Goal: Task Accomplishment & Management: Manage account settings

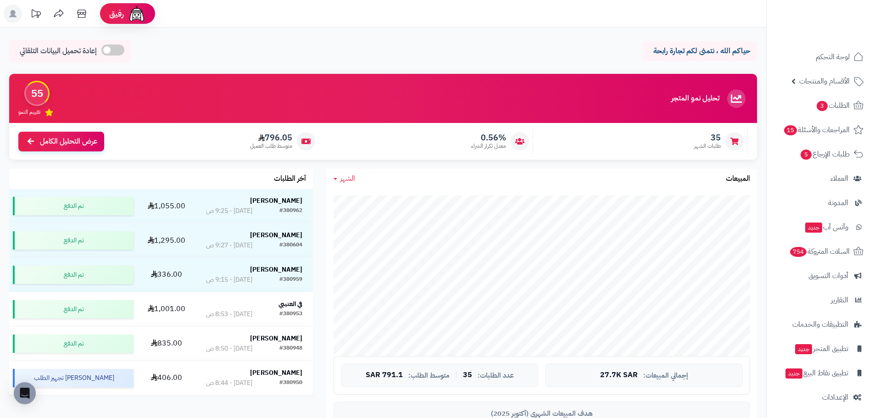
click at [342, 174] on span "الشهر" at bounding box center [347, 178] width 15 height 11
click at [371, 198] on link "اليوم" at bounding box center [363, 200] width 73 height 17
click at [353, 178] on span "اليوم" at bounding box center [346, 178] width 13 height 11
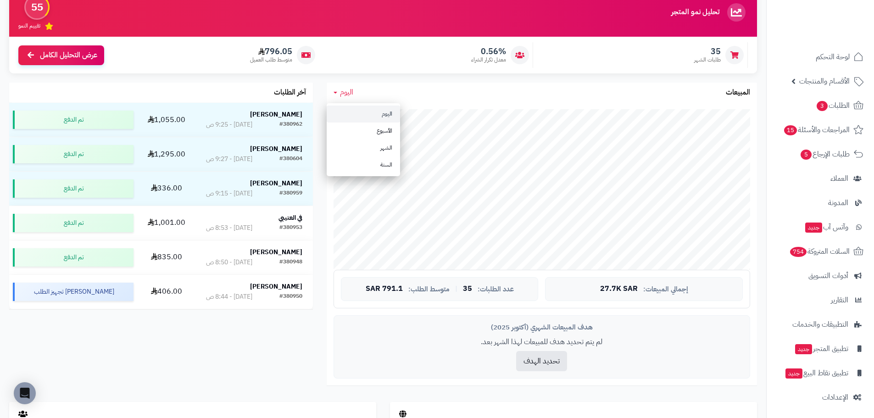
scroll to position [92, 0]
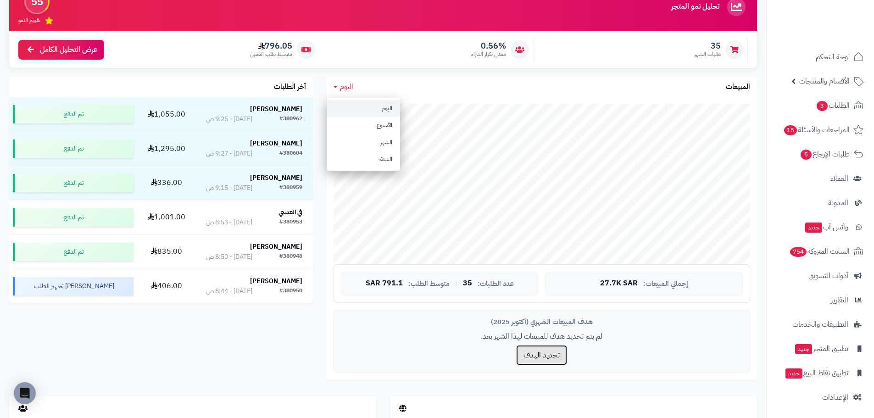
click at [549, 351] on button "تحديد الهدف" at bounding box center [541, 355] width 51 height 20
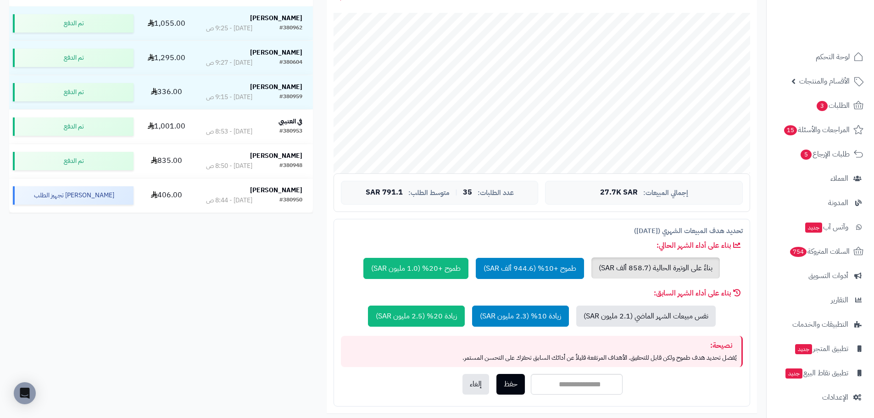
scroll to position [184, 0]
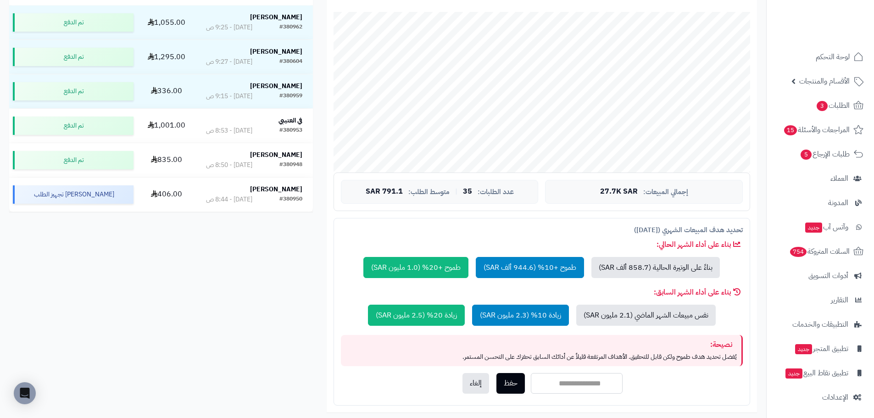
click at [563, 386] on input "number" at bounding box center [577, 383] width 92 height 21
click at [583, 382] on input "******" at bounding box center [577, 383] width 92 height 21
click at [602, 382] on input "******" at bounding box center [577, 383] width 92 height 21
drag, startPoint x: 570, startPoint y: 384, endPoint x: 565, endPoint y: 382, distance: 5.8
click at [565, 382] on input "*******" at bounding box center [577, 383] width 92 height 21
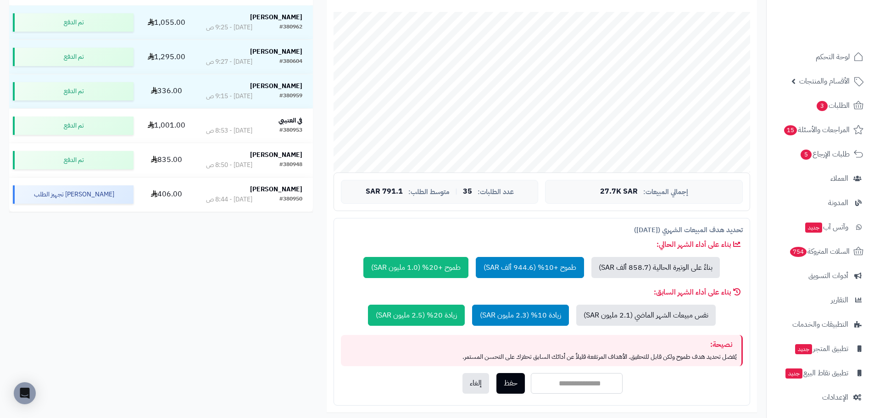
click at [578, 381] on input "******" at bounding box center [577, 383] width 92 height 21
type input "*******"
click at [505, 385] on button "حفظ" at bounding box center [511, 383] width 28 height 21
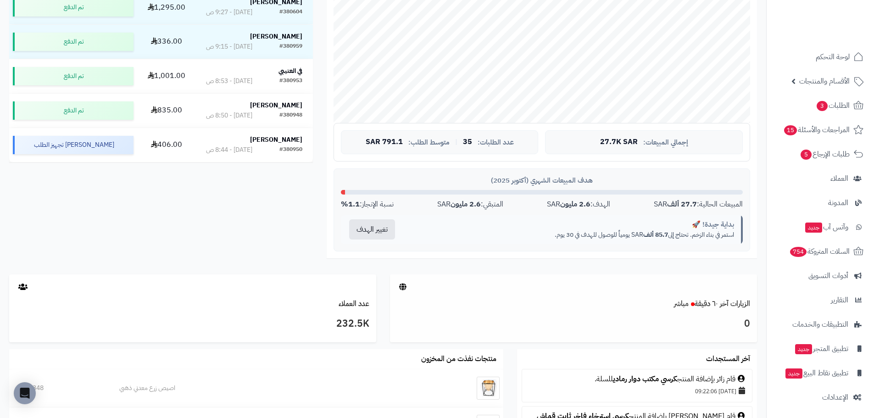
scroll to position [229, 0]
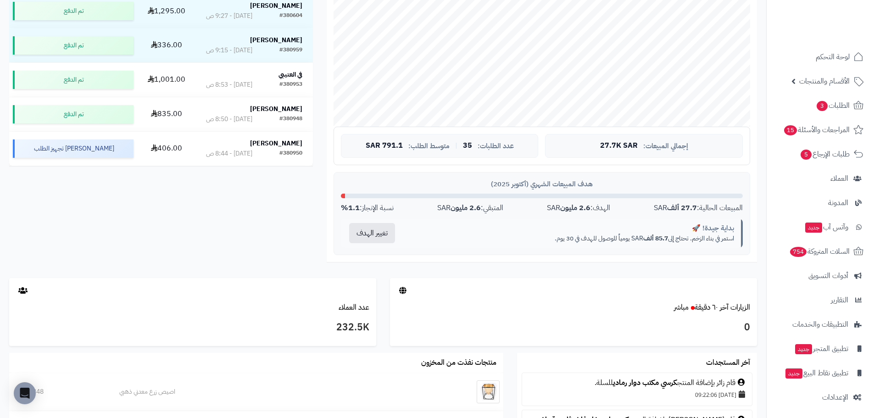
drag, startPoint x: 634, startPoint y: 241, endPoint x: 542, endPoint y: 241, distance: 91.8
click at [542, 241] on p "استمر في بناء الزخم. تحتاج إلى 85.7 ألف SAR يومياً للوصول للهدف في 30 يوم." at bounding box center [572, 238] width 324 height 9
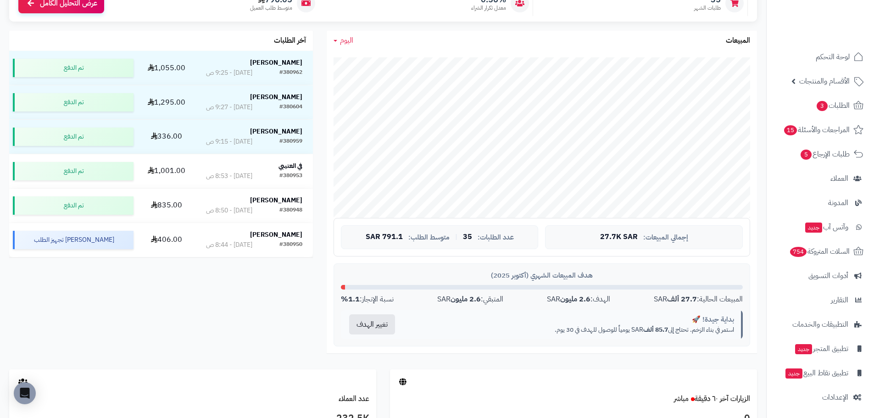
scroll to position [138, 0]
click at [250, 328] on div "تحليل نمو المتجر مرحلة النمو 55 تقييم النمو 35 طلبات الشهر 0.56% معدل تكرار الش…" at bounding box center [383, 153] width 762 height 434
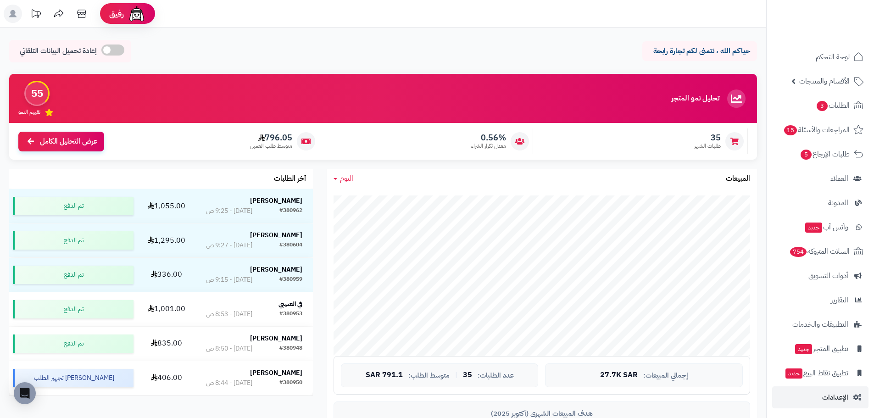
scroll to position [2, 0]
click at [829, 399] on span "الإعدادات" at bounding box center [835, 395] width 26 height 13
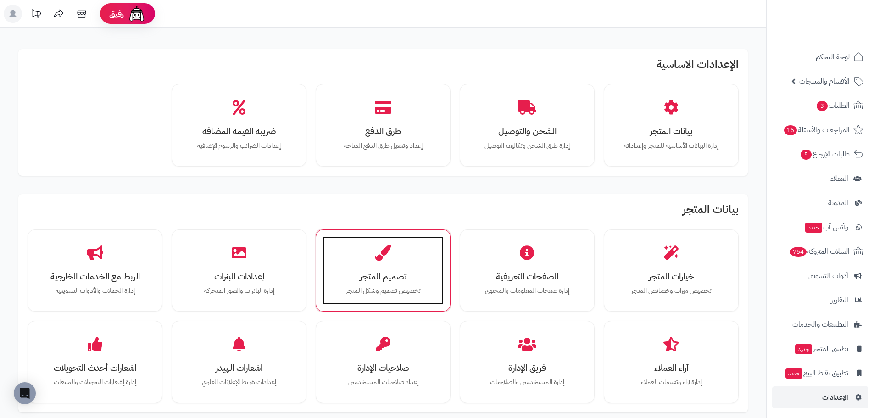
click at [381, 269] on div "تصميم المتجر تخصيص تصميم وشكل المتجر" at bounding box center [383, 270] width 121 height 69
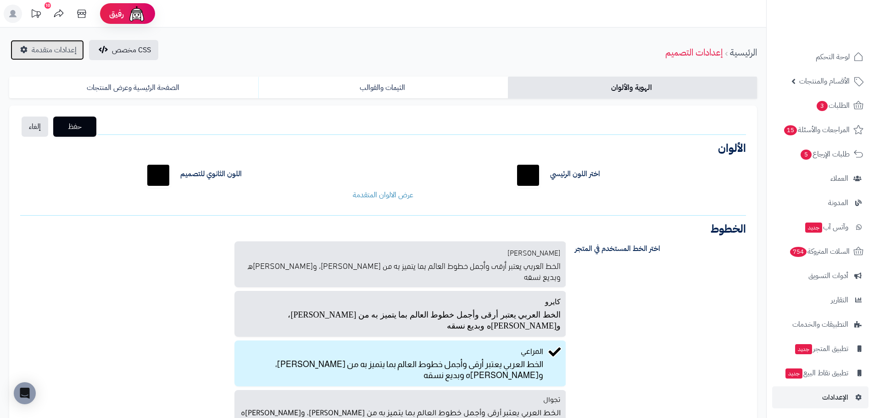
click at [58, 55] on span "إعدادات متقدمة" at bounding box center [54, 50] width 45 height 11
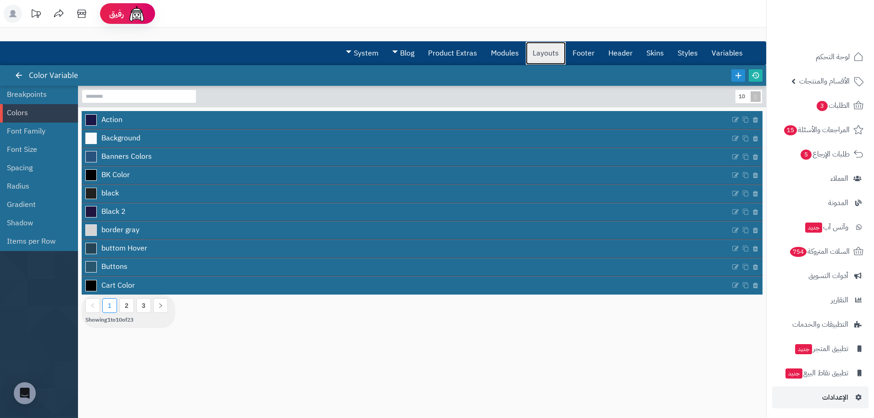
click at [535, 54] on link "Layouts" at bounding box center [546, 53] width 40 height 23
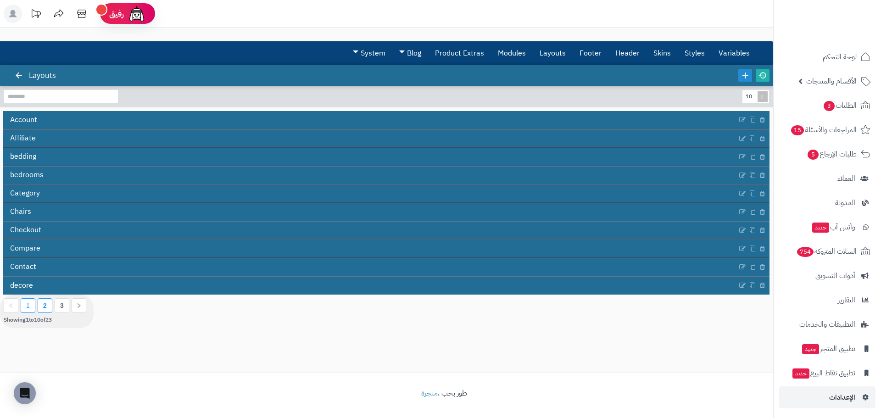
click at [48, 308] on li "2" at bounding box center [45, 305] width 15 height 15
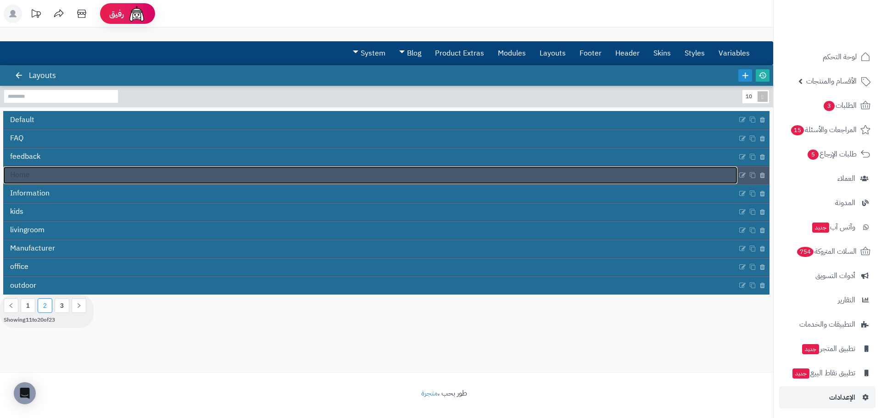
click at [62, 181] on link "Home" at bounding box center [370, 175] width 734 height 17
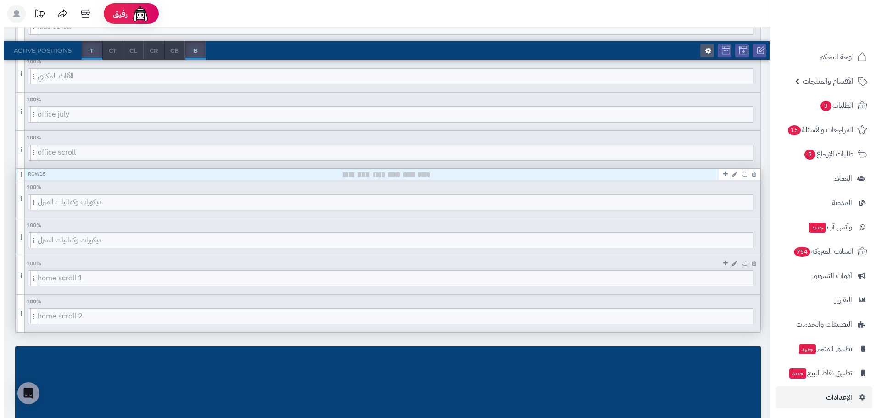
scroll to position [1395, 0]
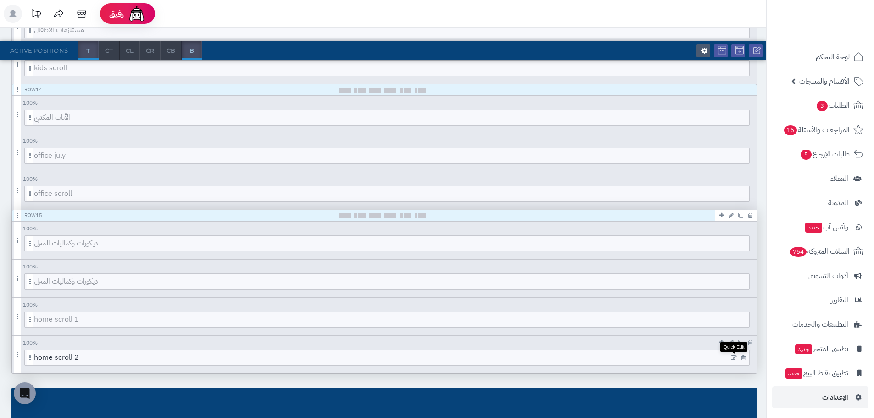
click at [733, 356] on icon at bounding box center [734, 358] width 6 height 6
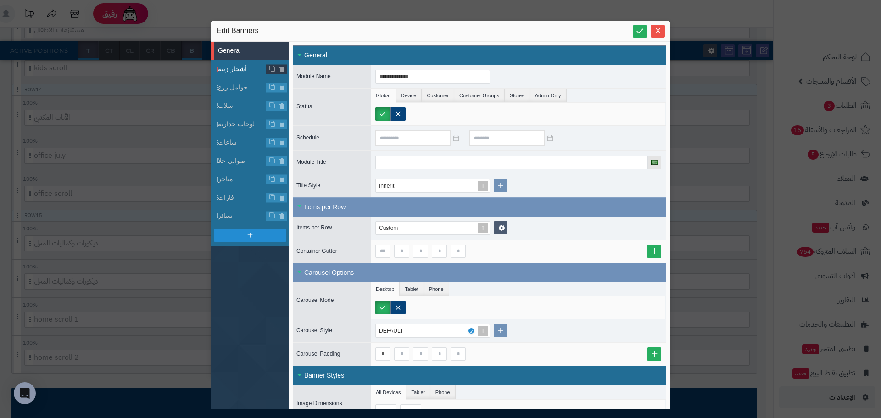
click at [225, 71] on span "أشجار زينة" at bounding box center [242, 69] width 48 height 10
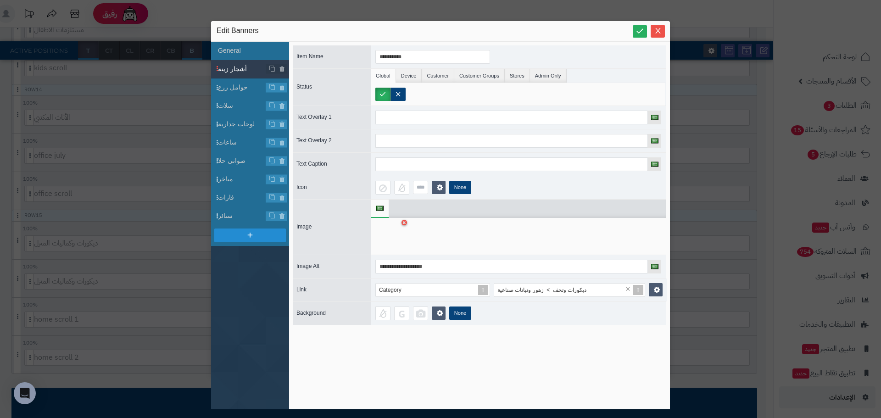
click at [401, 234] on div at bounding box center [389, 237] width 29 height 28
click at [404, 222] on icon at bounding box center [405, 223] width 4 height 6
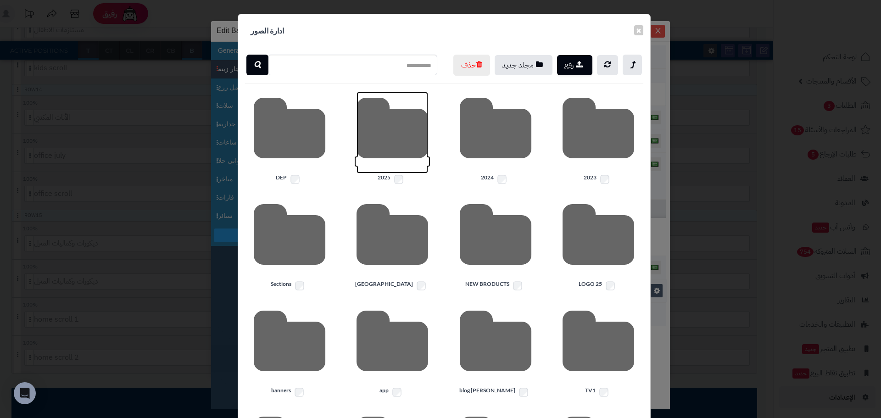
click at [398, 159] on icon at bounding box center [393, 133] width 72 height 82
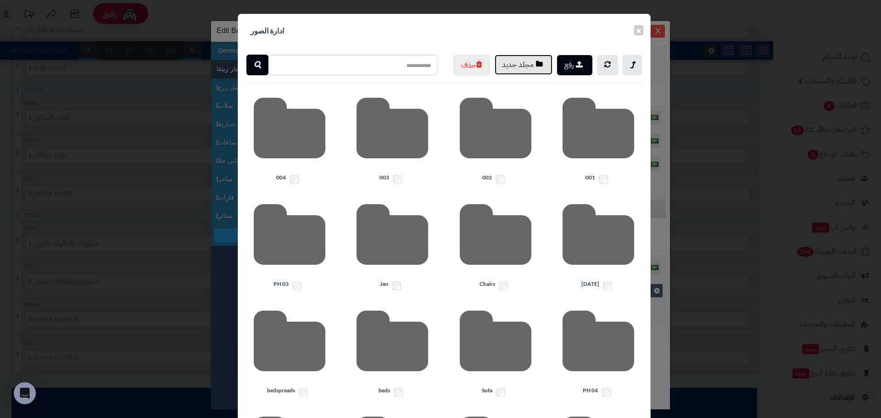
click at [524, 66] on button "مجلد جديد" at bounding box center [524, 65] width 58 height 20
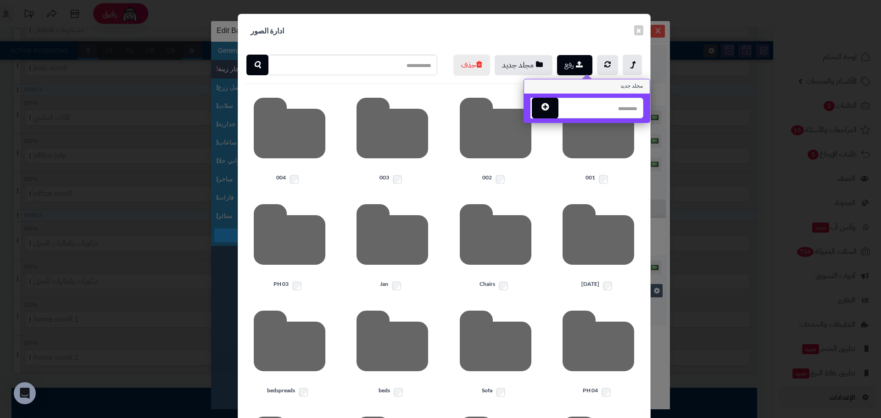
click at [615, 105] on input "text" at bounding box center [601, 108] width 86 height 21
type input "*"
type input "*****"
click at [549, 106] on icon "button" at bounding box center [545, 106] width 7 height 9
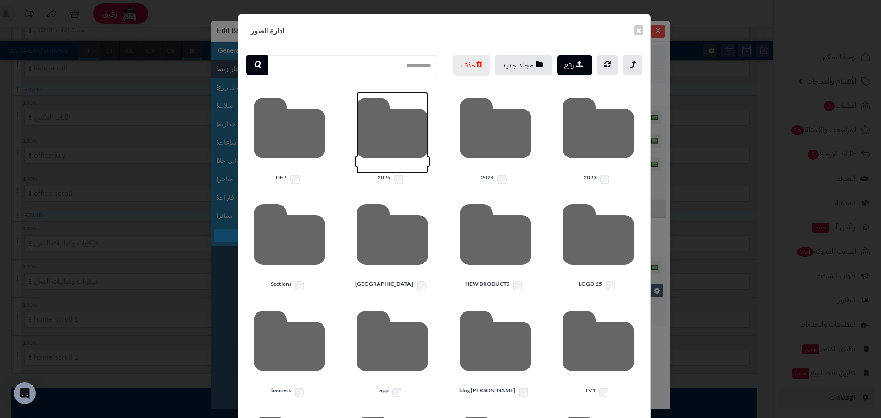
click at [409, 152] on icon at bounding box center [393, 133] width 72 height 82
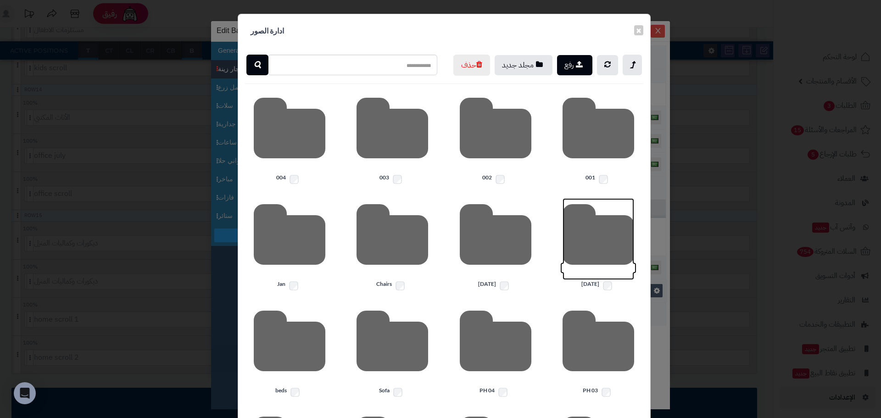
click at [588, 272] on icon at bounding box center [599, 239] width 72 height 82
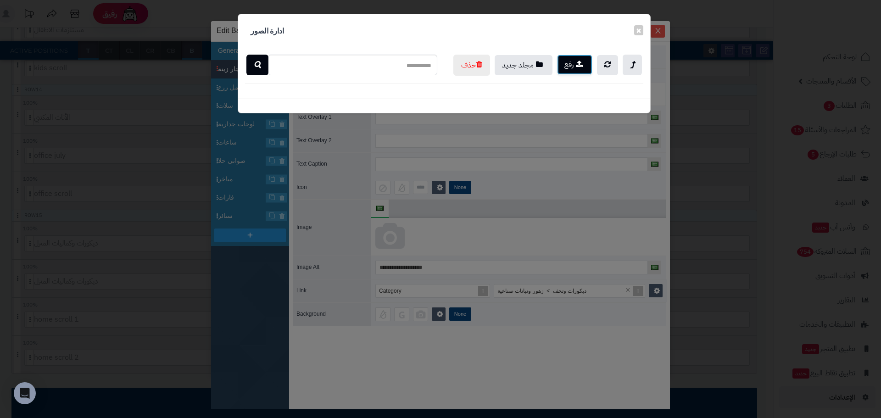
click at [573, 66] on button "رفع" at bounding box center [574, 65] width 35 height 20
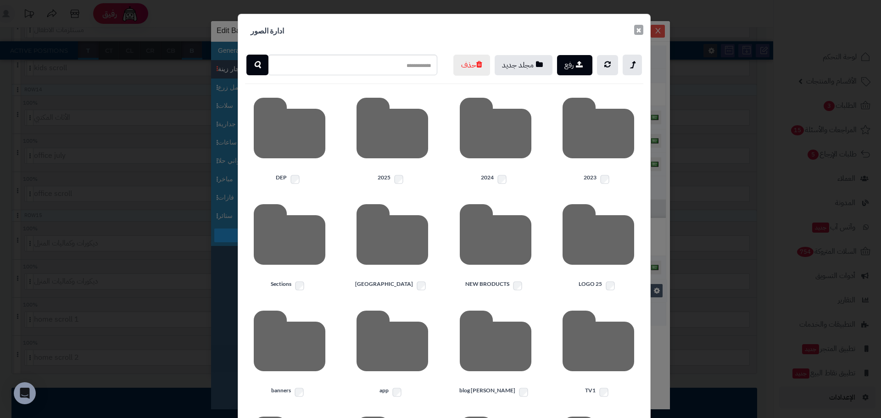
click at [638, 31] on button "×" at bounding box center [638, 30] width 9 height 10
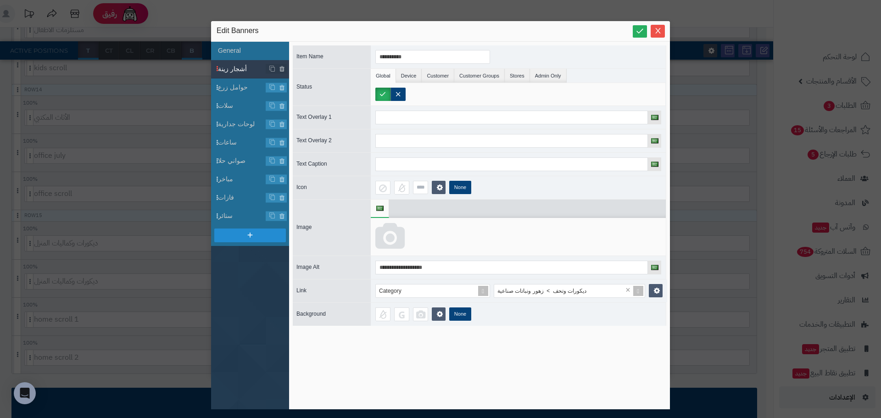
click at [39, 331] on div "**********" at bounding box center [440, 209] width 881 height 418
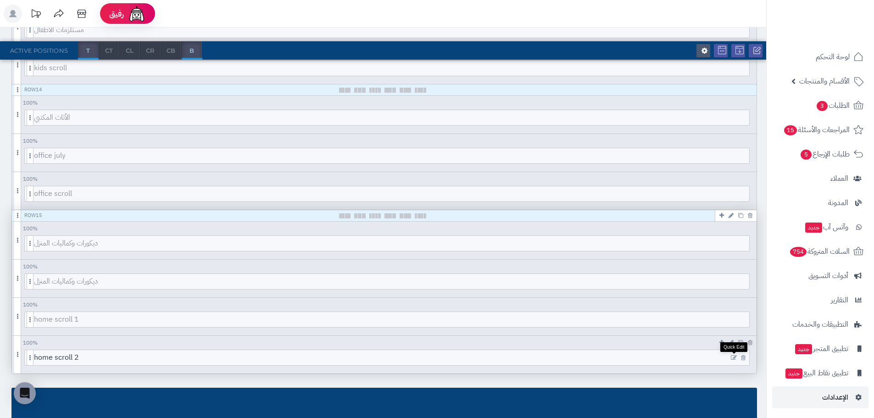
click at [732, 358] on icon at bounding box center [734, 358] width 6 height 6
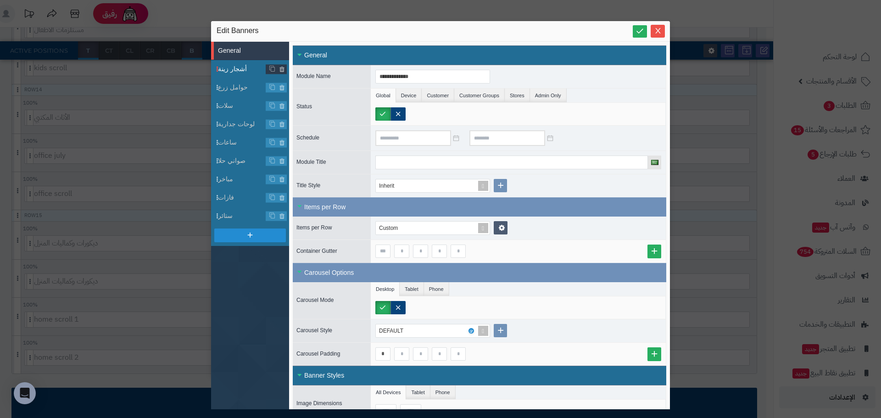
click at [235, 71] on span "أشجار زينة" at bounding box center [242, 69] width 48 height 10
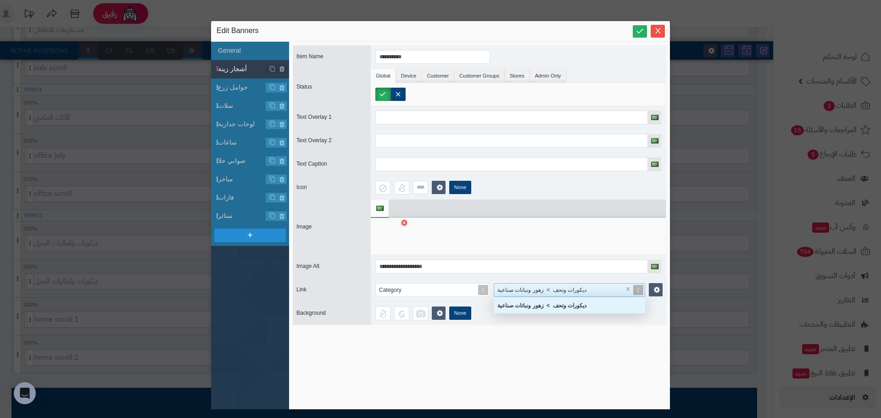
click at [532, 292] on span "ديكورات وتحف > زهور ونباتات صناعية" at bounding box center [542, 290] width 89 height 6
click at [406, 224] on icon at bounding box center [405, 223] width 4 height 6
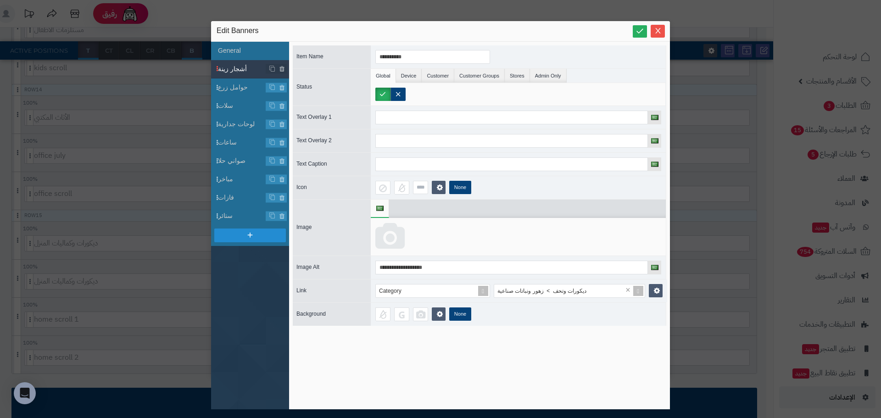
click at [390, 241] on icon at bounding box center [389, 237] width 29 height 28
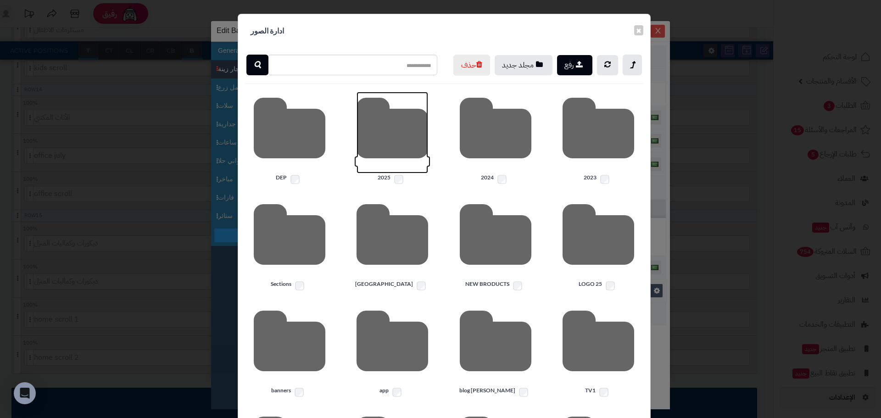
click at [378, 139] on icon at bounding box center [393, 133] width 72 height 82
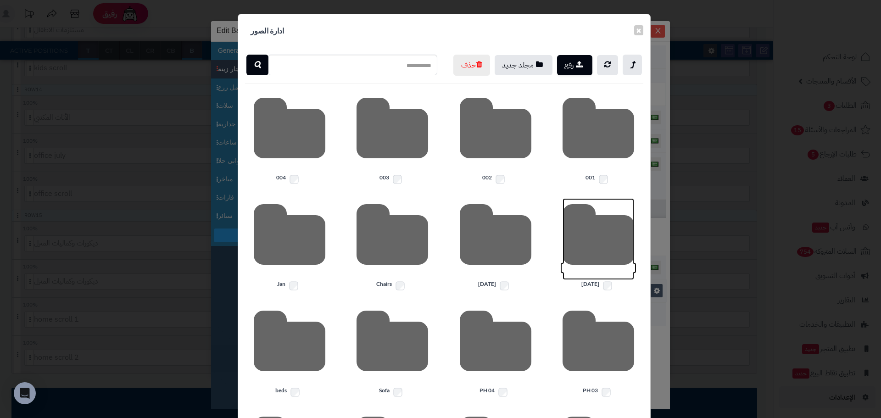
click at [605, 272] on icon at bounding box center [599, 239] width 72 height 82
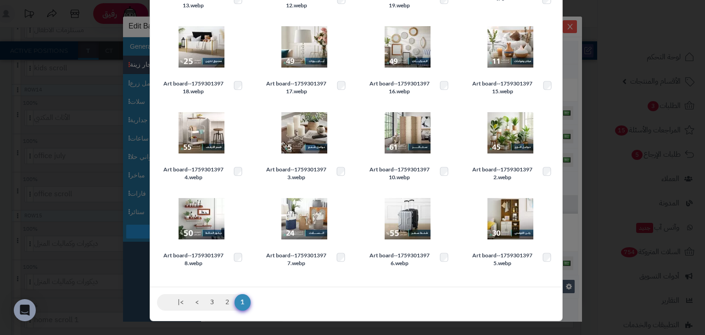
scroll to position [175, 0]
click at [230, 302] on link "2" at bounding box center [227, 302] width 16 height 17
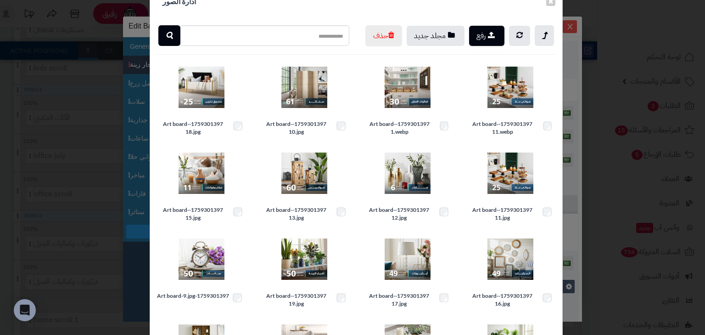
scroll to position [171, 0]
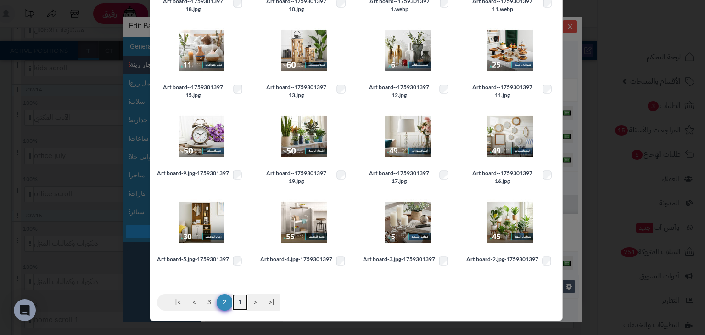
click at [245, 304] on link "1" at bounding box center [240, 302] width 16 height 17
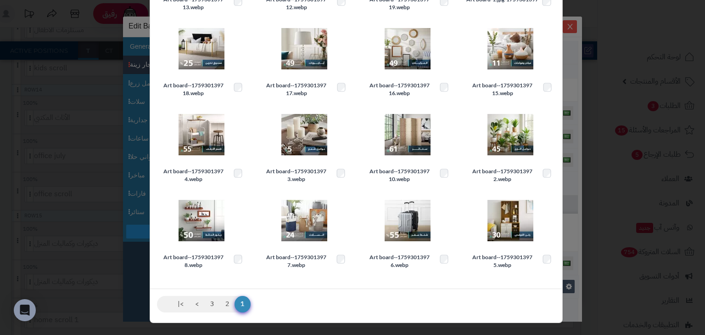
scroll to position [175, 0]
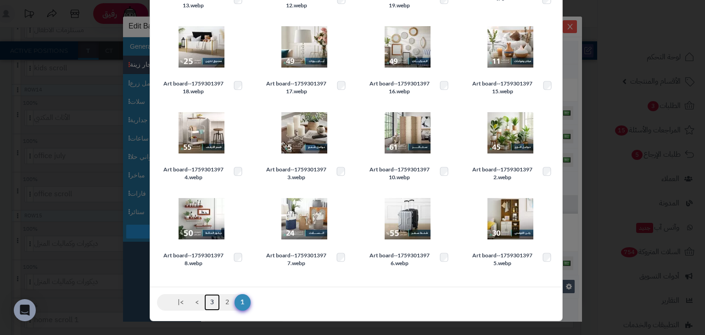
click at [215, 305] on link "3" at bounding box center [212, 302] width 16 height 17
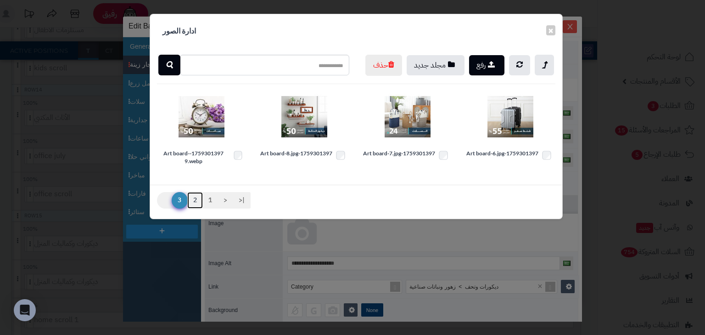
click at [192, 208] on link "2" at bounding box center [195, 200] width 16 height 17
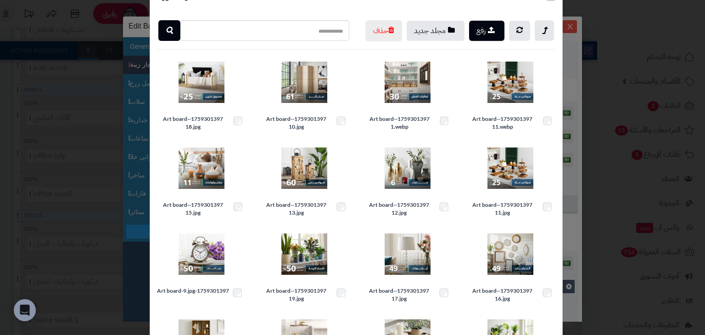
scroll to position [171, 0]
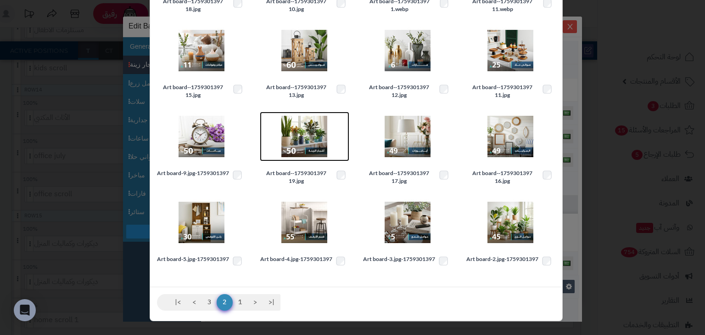
click at [310, 129] on img at bounding box center [304, 136] width 46 height 46
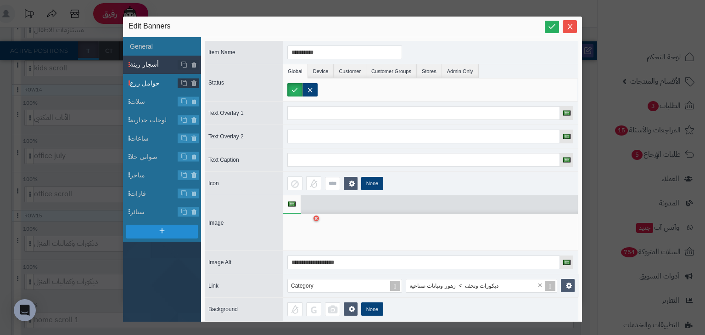
click at [142, 84] on span "حوامل زرع" at bounding box center [154, 83] width 48 height 10
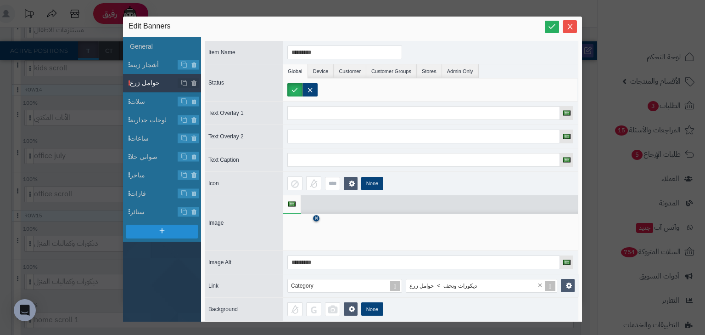
click at [315, 216] on icon at bounding box center [316, 219] width 4 height 6
click at [306, 226] on icon at bounding box center [301, 232] width 29 height 28
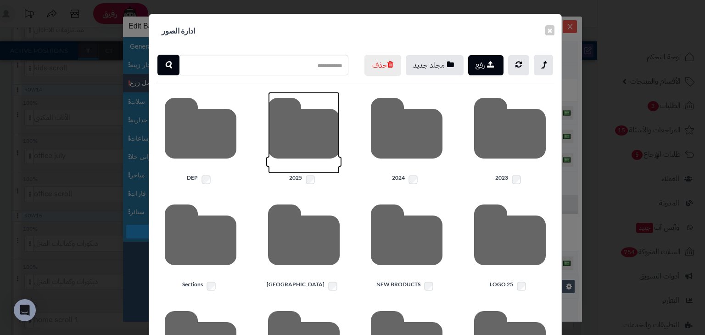
click at [313, 141] on icon at bounding box center [304, 133] width 72 height 82
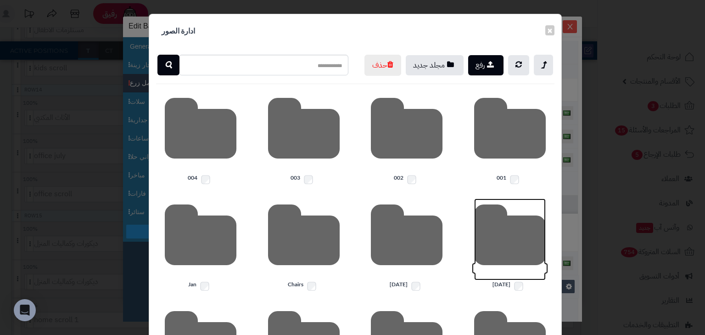
click at [525, 257] on icon at bounding box center [510, 239] width 72 height 82
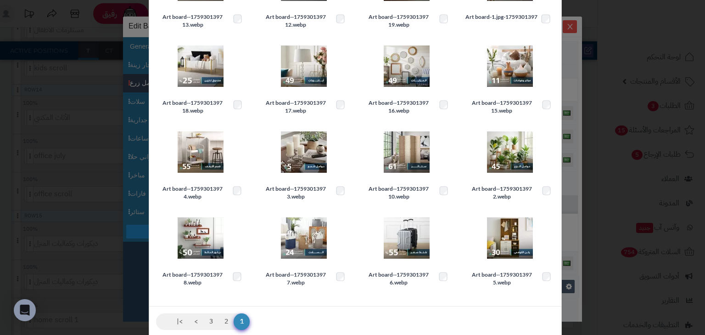
scroll to position [147, 0]
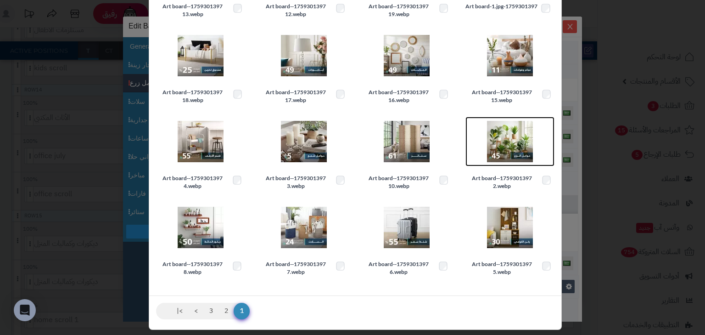
click at [511, 157] on img at bounding box center [510, 141] width 46 height 46
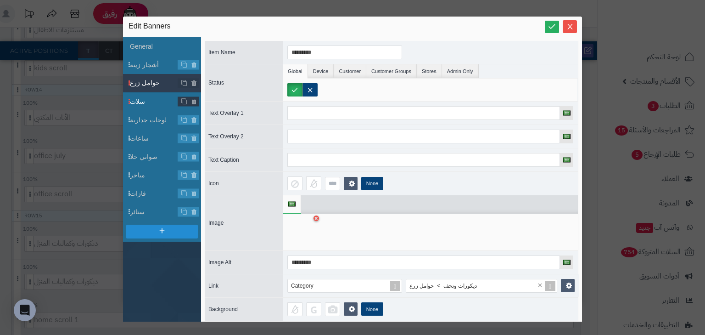
click at [147, 101] on span "سلات" at bounding box center [154, 102] width 48 height 10
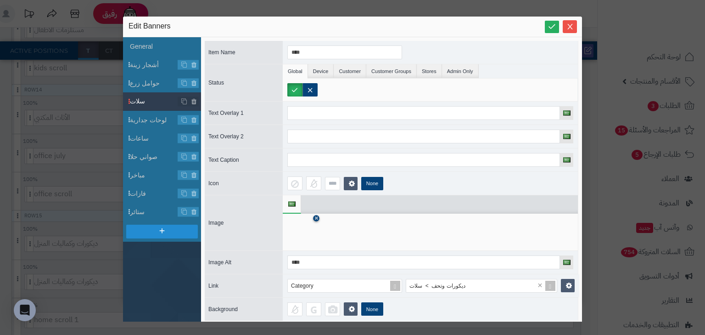
click at [318, 217] on icon at bounding box center [316, 219] width 4 height 6
click at [290, 233] on icon at bounding box center [301, 232] width 29 height 28
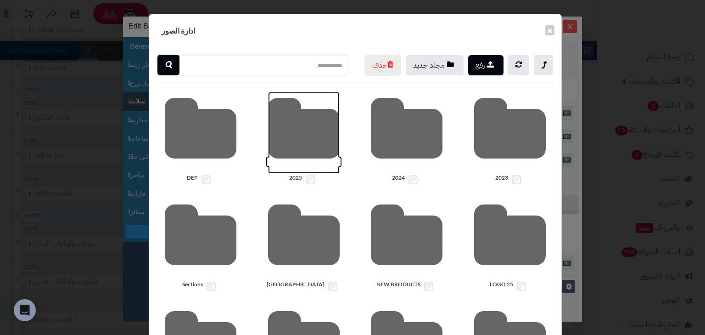
click at [306, 157] on icon at bounding box center [304, 133] width 72 height 82
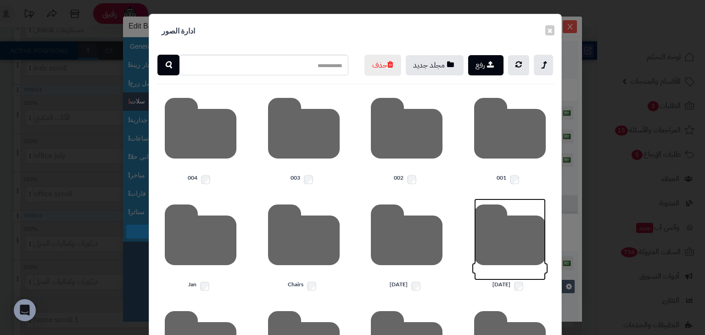
click at [516, 257] on icon at bounding box center [510, 239] width 72 height 82
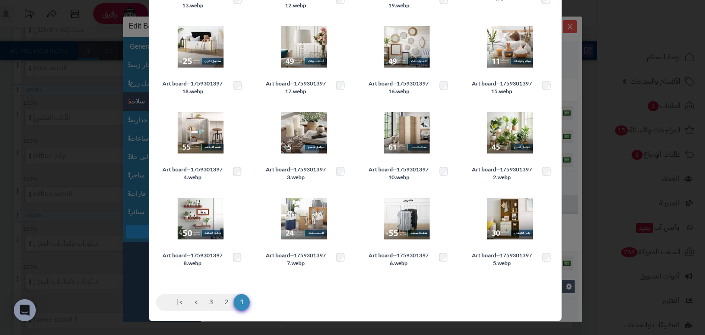
scroll to position [175, 0]
click at [226, 304] on link "2" at bounding box center [226, 302] width 16 height 17
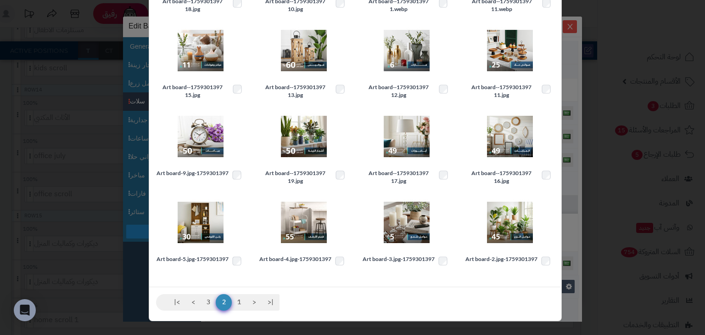
scroll to position [171, 0]
click at [212, 305] on link "3" at bounding box center [209, 302] width 16 height 17
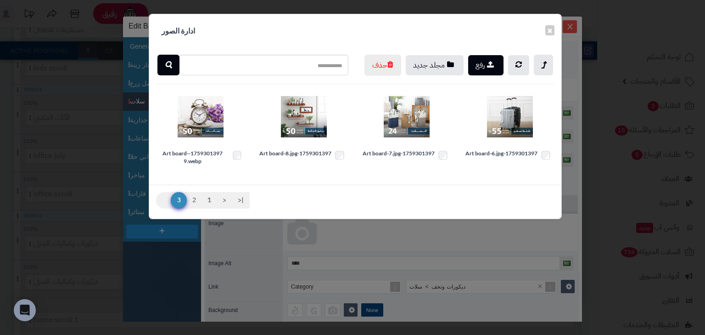
scroll to position [0, 0]
click at [415, 140] on img at bounding box center [407, 117] width 46 height 46
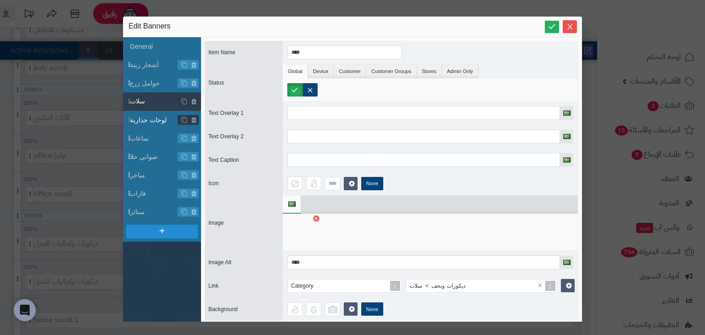
click at [152, 121] on span "لوحات جدارية" at bounding box center [154, 120] width 48 height 10
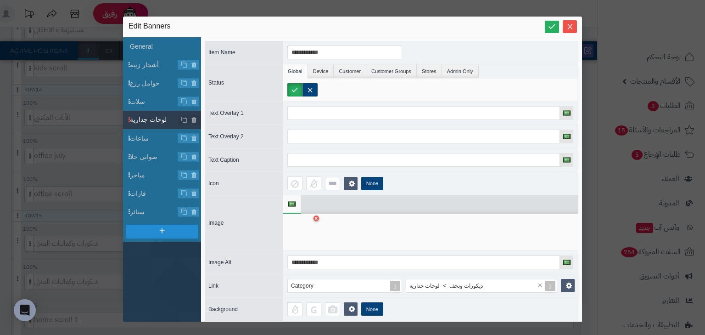
click at [316, 217] on icon at bounding box center [315, 218] width 3 height 5
drag, startPoint x: 316, startPoint y: 217, endPoint x: 299, endPoint y: 230, distance: 21.2
click at [299, 230] on icon at bounding box center [301, 232] width 29 height 28
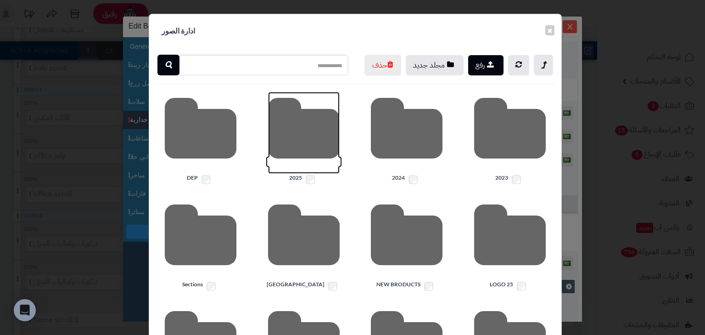
click at [305, 153] on icon at bounding box center [304, 133] width 72 height 82
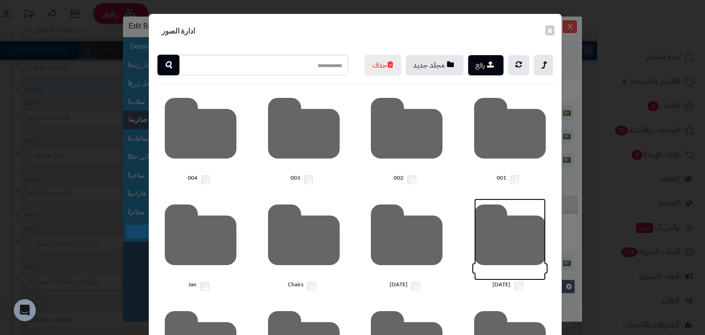
click at [519, 263] on icon at bounding box center [510, 239] width 72 height 82
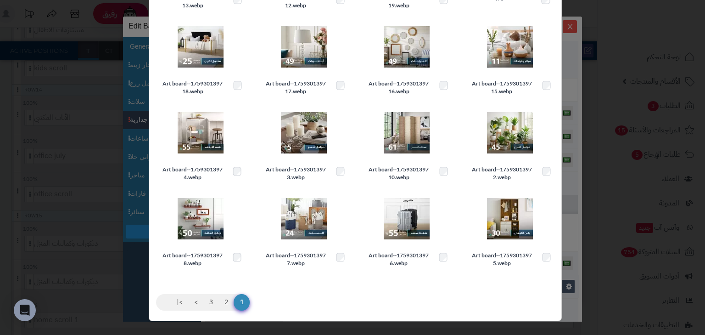
scroll to position [175, 0]
click at [228, 301] on link "2" at bounding box center [226, 302] width 16 height 17
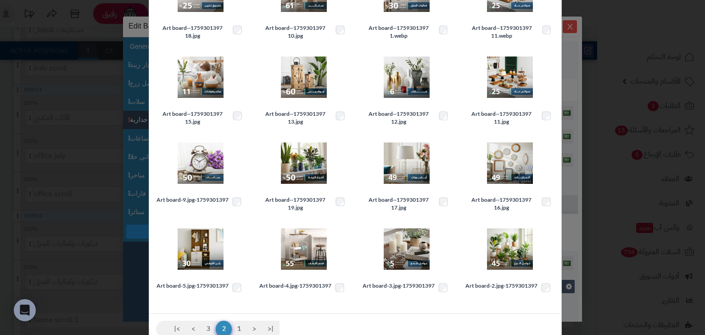
scroll to position [147, 0]
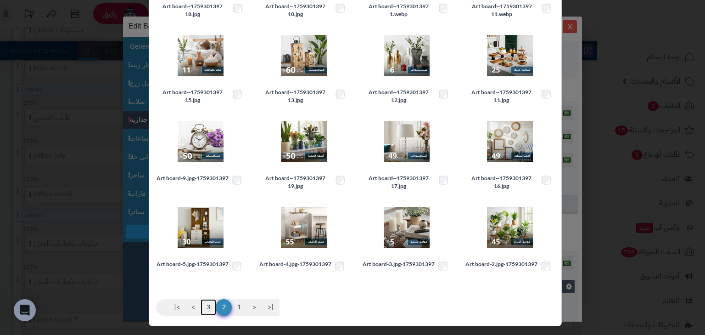
click at [211, 315] on link "3" at bounding box center [209, 307] width 16 height 17
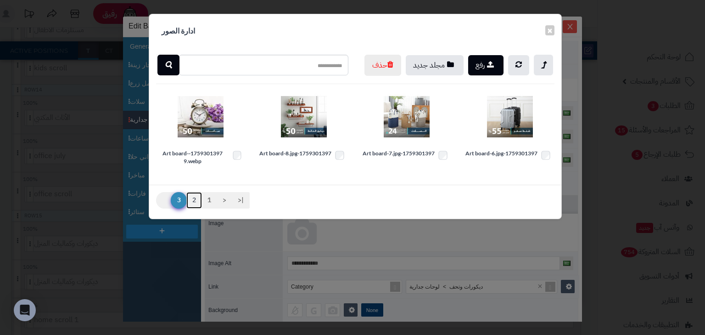
click at [194, 208] on link "2" at bounding box center [194, 200] width 16 height 17
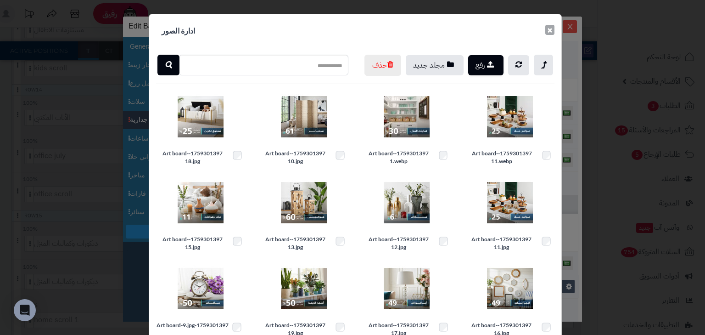
click at [551, 26] on button "×" at bounding box center [549, 30] width 9 height 10
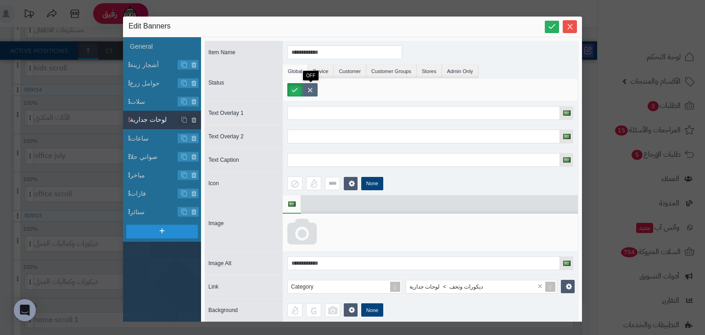
click at [309, 89] on label at bounding box center [309, 89] width 15 height 13
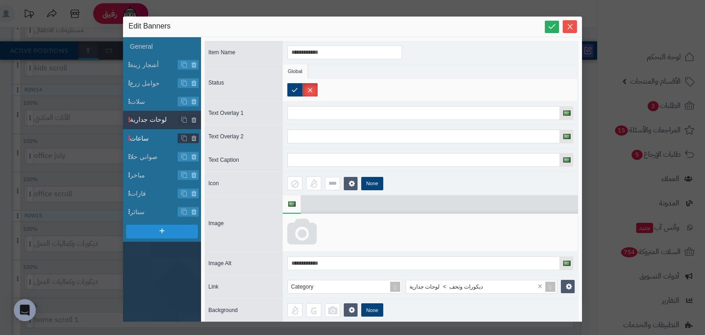
click at [142, 136] on span "ساعات" at bounding box center [154, 139] width 48 height 10
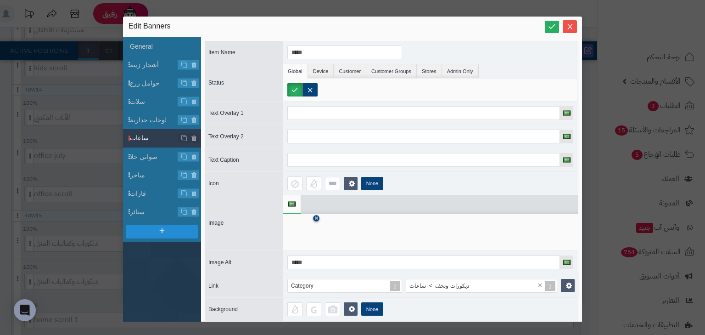
click at [318, 217] on icon at bounding box center [316, 219] width 4 height 6
click at [304, 233] on icon at bounding box center [301, 232] width 29 height 28
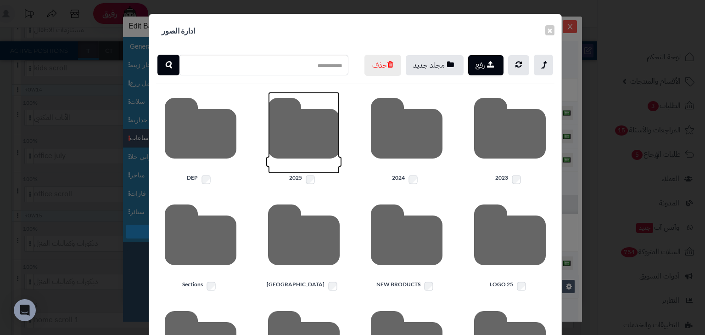
click at [307, 152] on icon at bounding box center [304, 133] width 72 height 82
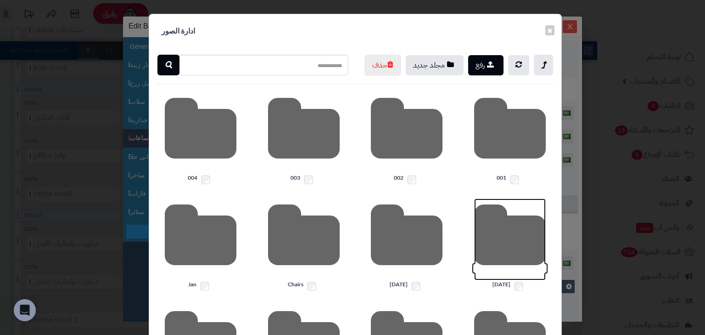
click at [538, 276] on icon at bounding box center [510, 239] width 72 height 82
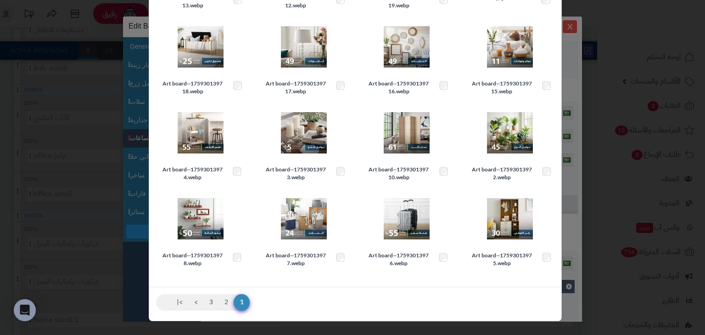
scroll to position [175, 0]
click at [231, 299] on link "2" at bounding box center [226, 302] width 16 height 17
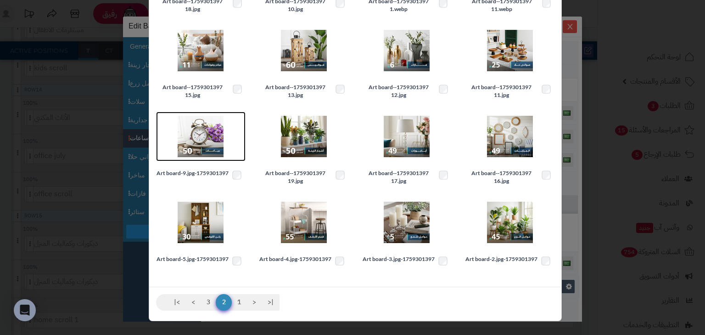
click at [206, 132] on img at bounding box center [201, 136] width 46 height 46
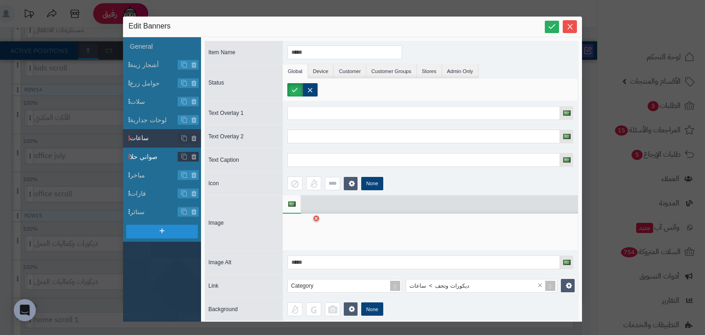
click at [157, 159] on span "صواني حلا" at bounding box center [154, 157] width 48 height 10
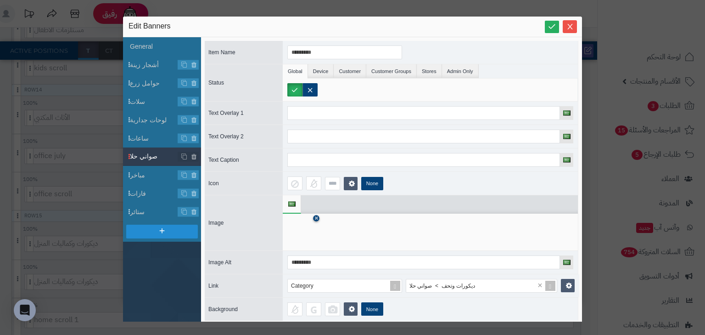
click at [316, 217] on icon at bounding box center [316, 219] width 4 height 6
click at [306, 229] on icon at bounding box center [301, 232] width 29 height 28
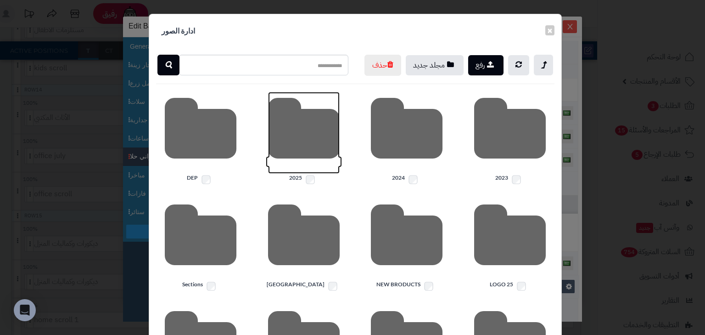
click at [313, 156] on icon at bounding box center [304, 133] width 72 height 82
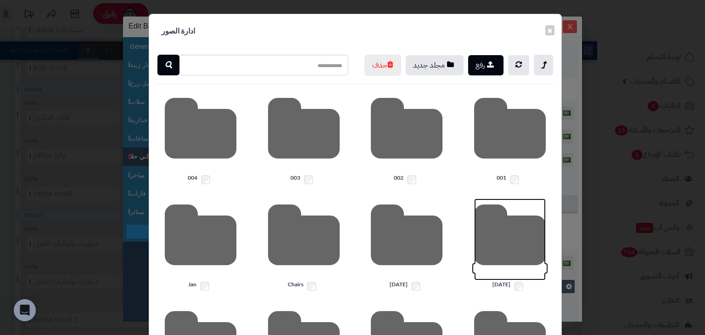
click at [488, 258] on icon at bounding box center [510, 239] width 72 height 82
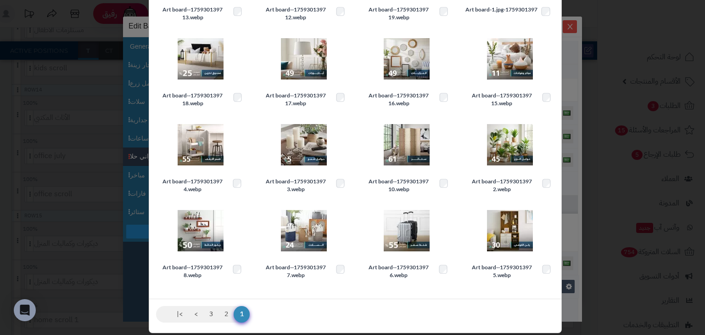
scroll to position [147, 0]
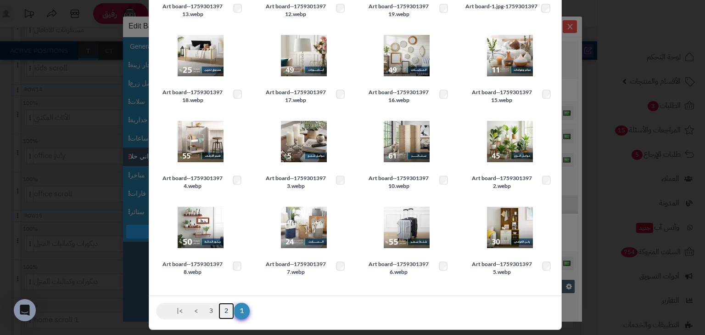
click at [229, 319] on link "2" at bounding box center [226, 310] width 16 height 17
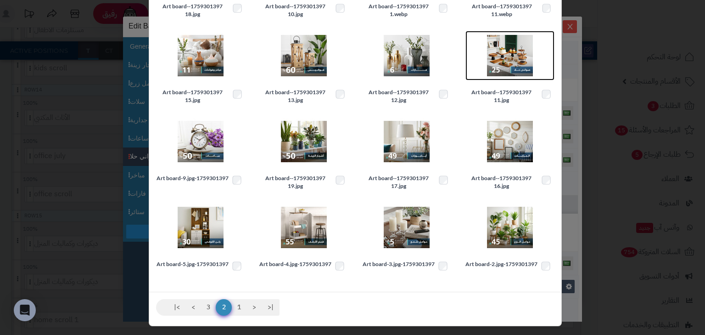
click at [509, 73] on img at bounding box center [510, 56] width 46 height 46
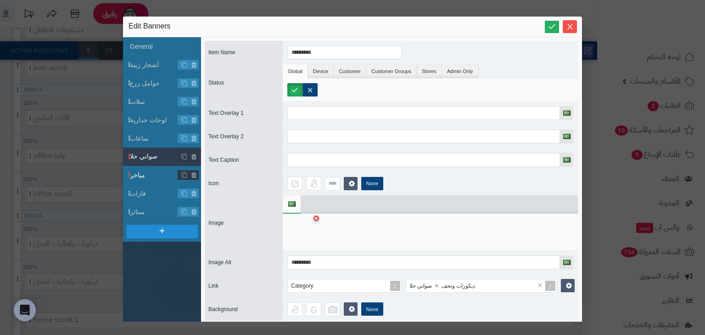
click at [151, 175] on span "مباخر" at bounding box center [154, 175] width 48 height 10
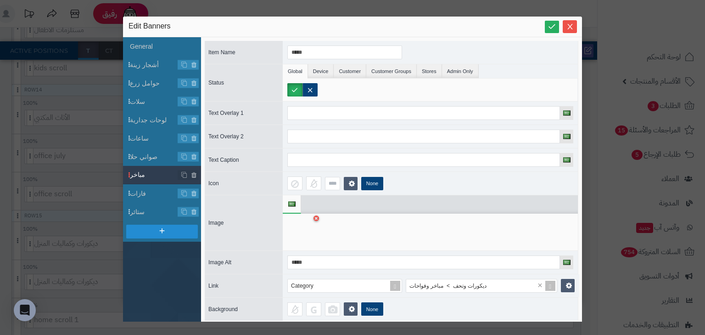
click at [313, 231] on div at bounding box center [301, 232] width 29 height 28
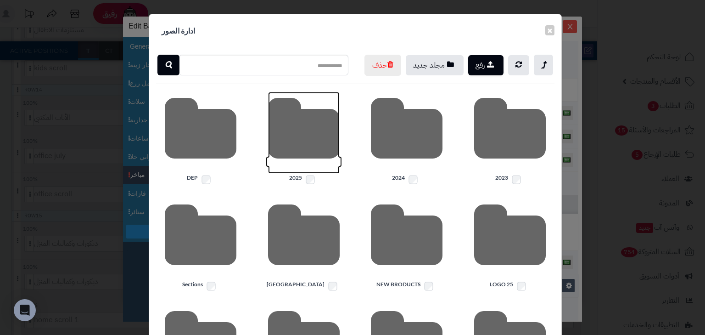
click at [318, 173] on icon at bounding box center [304, 133] width 72 height 82
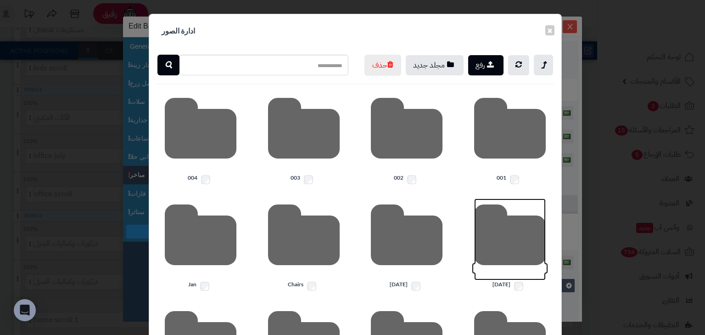
click at [528, 274] on icon at bounding box center [510, 239] width 72 height 82
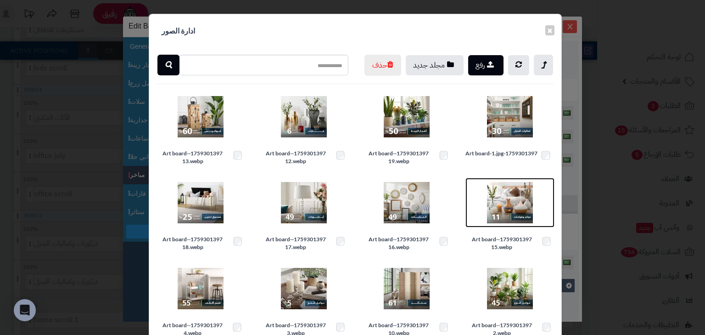
click at [515, 215] on img at bounding box center [510, 202] width 46 height 46
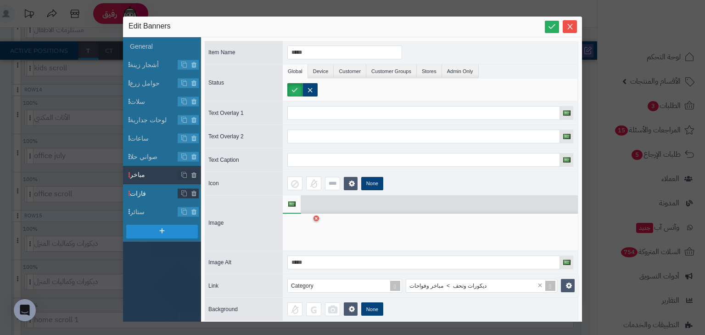
click at [147, 190] on span "فازات" at bounding box center [154, 194] width 48 height 10
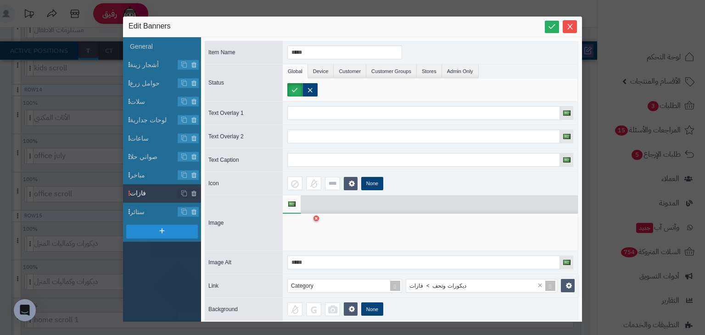
click at [318, 220] on div at bounding box center [430, 231] width 295 height 37
click at [318, 218] on icon at bounding box center [316, 219] width 4 height 6
click at [306, 235] on icon at bounding box center [301, 232] width 29 height 28
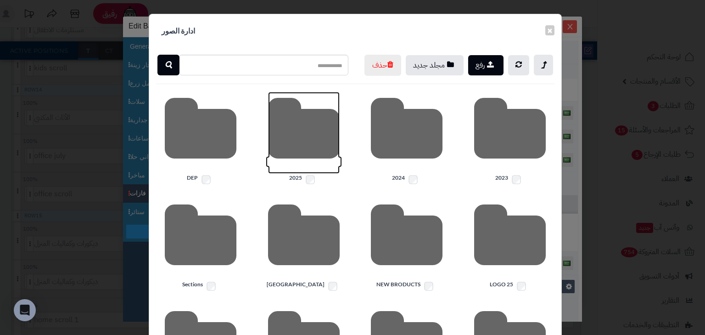
drag, startPoint x: 294, startPoint y: 159, endPoint x: 302, endPoint y: 164, distance: 10.3
click at [293, 159] on icon at bounding box center [304, 133] width 72 height 82
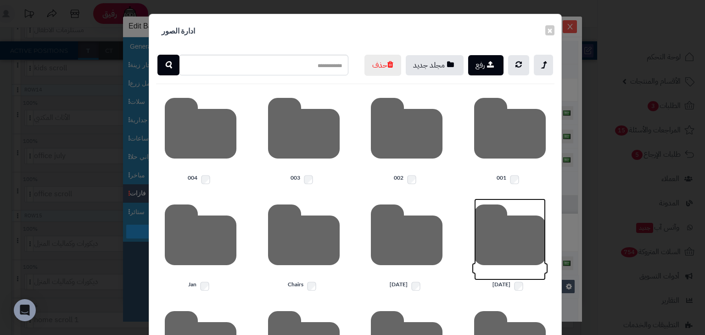
click at [494, 250] on icon at bounding box center [510, 239] width 72 height 82
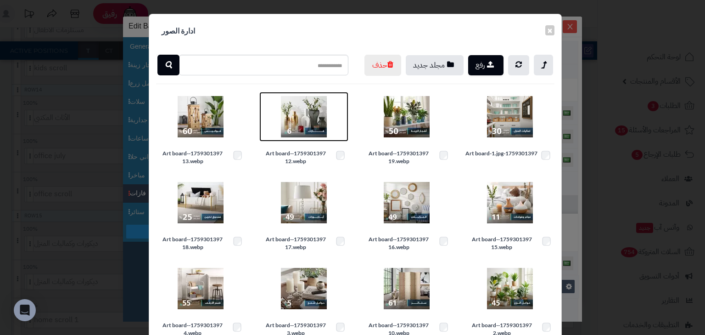
click at [305, 127] on img at bounding box center [304, 117] width 46 height 46
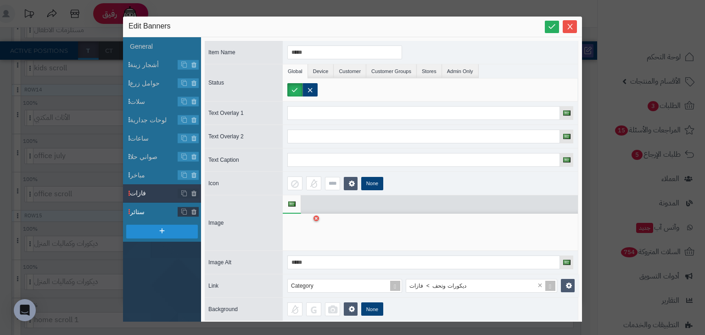
click at [151, 212] on span "ستائر" at bounding box center [154, 212] width 48 height 10
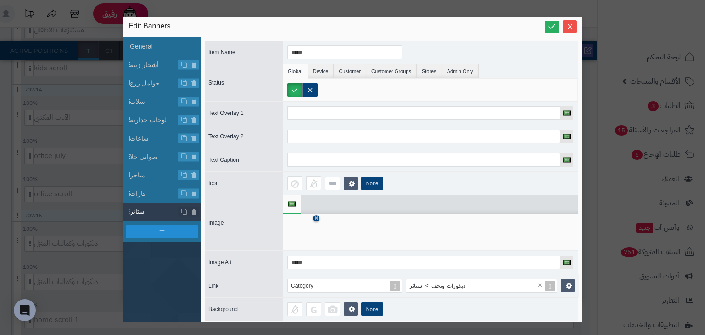
click at [316, 217] on icon at bounding box center [316, 219] width 4 height 6
click at [307, 231] on icon at bounding box center [301, 232] width 29 height 28
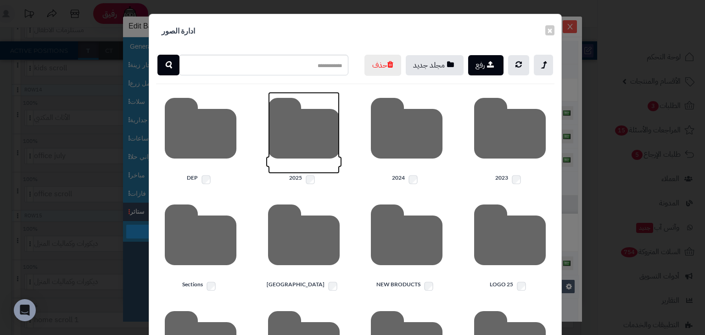
click at [321, 158] on icon at bounding box center [304, 133] width 72 height 82
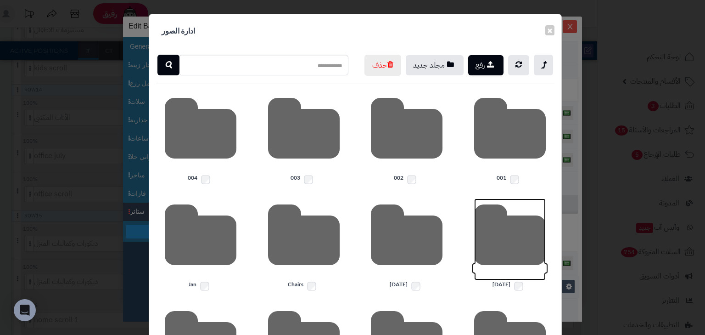
click at [514, 251] on icon at bounding box center [510, 239] width 72 height 82
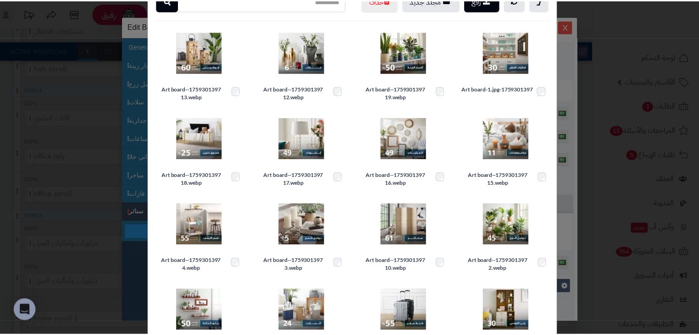
scroll to position [73, 0]
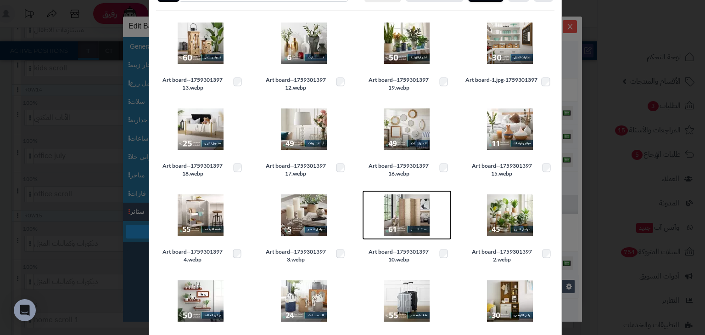
click at [401, 226] on img at bounding box center [407, 215] width 46 height 46
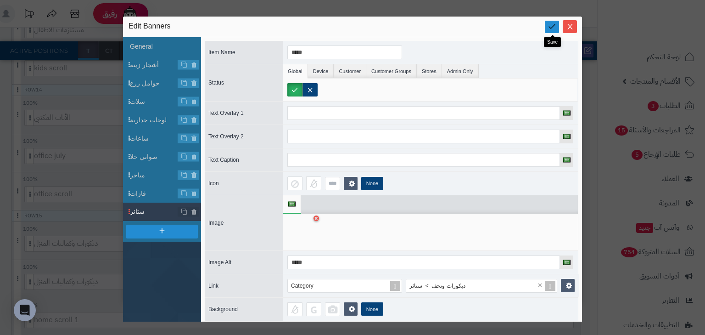
click at [557, 25] on link at bounding box center [552, 27] width 14 height 12
click at [572, 27] on icon "Close" at bounding box center [569, 25] width 7 height 7
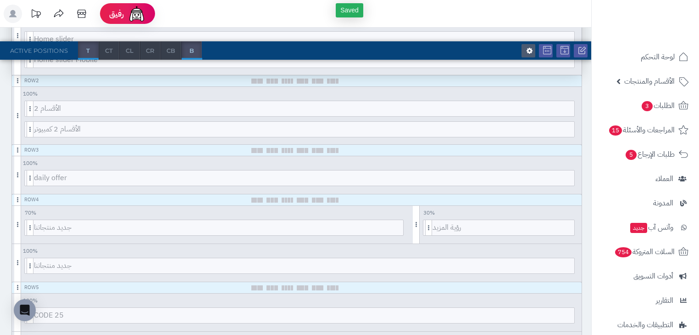
scroll to position [0, 0]
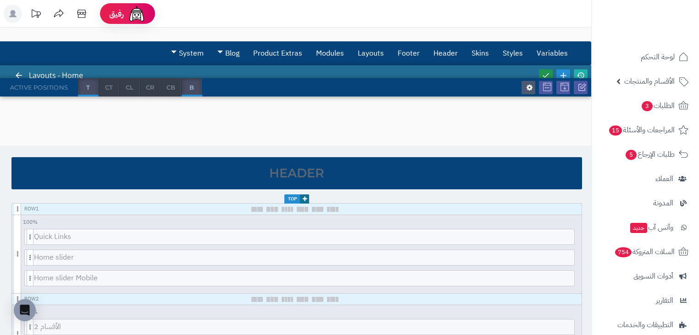
click at [545, 72] on icon at bounding box center [546, 75] width 8 height 8
click at [582, 74] on icon at bounding box center [581, 75] width 8 height 8
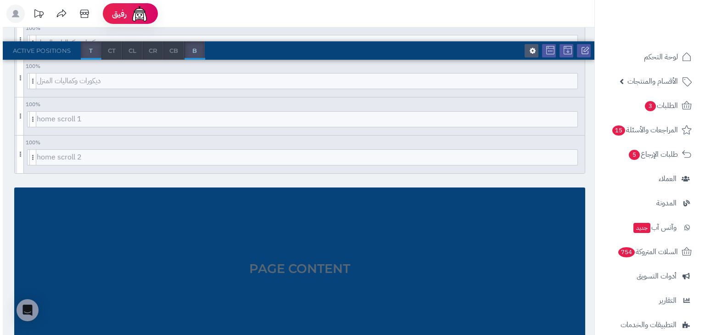
scroll to position [1539, 0]
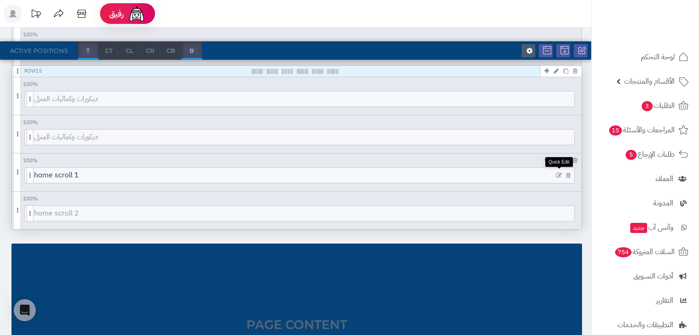
click at [558, 172] on icon at bounding box center [559, 175] width 6 height 6
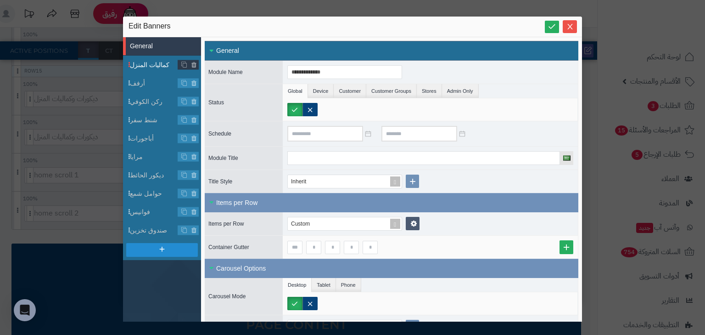
click at [151, 64] on span "كماليات المنزل" at bounding box center [154, 65] width 48 height 10
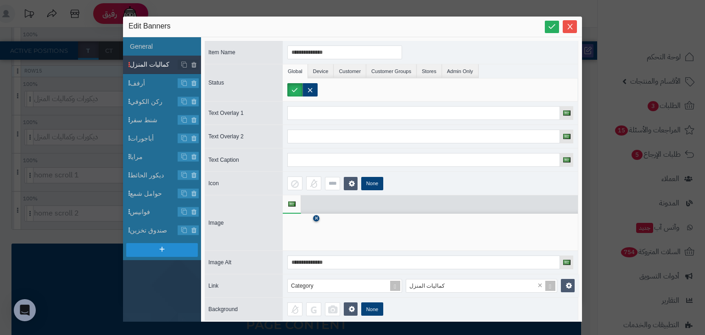
click at [317, 216] on icon at bounding box center [316, 219] width 4 height 6
click at [306, 233] on icon at bounding box center [301, 232] width 29 height 28
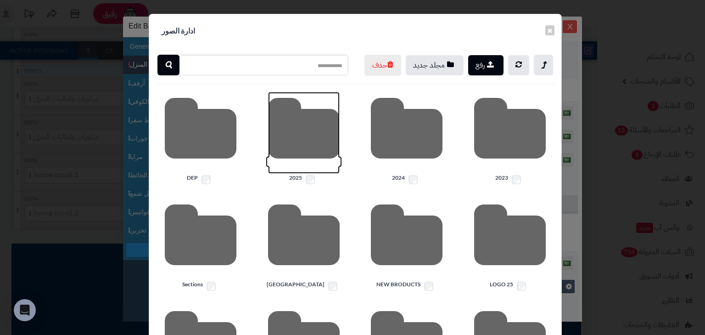
click at [331, 151] on icon at bounding box center [304, 133] width 72 height 82
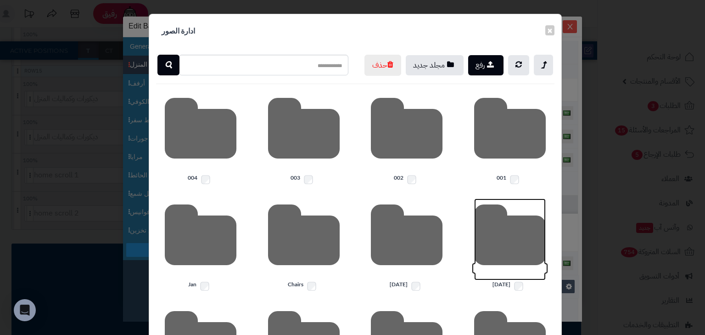
click at [542, 263] on icon at bounding box center [510, 239] width 72 height 82
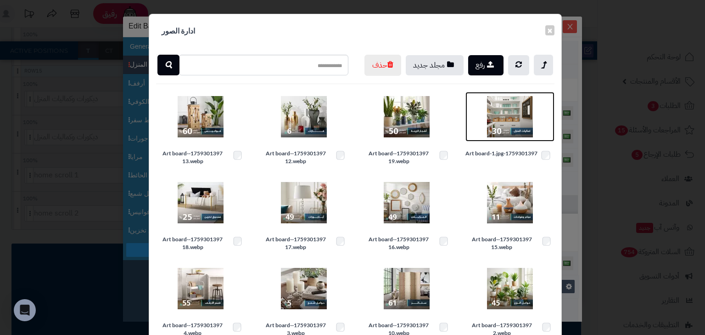
click at [521, 140] on img at bounding box center [510, 117] width 46 height 46
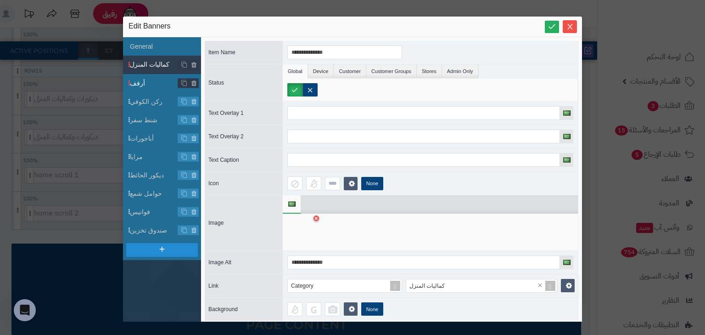
click at [145, 80] on span "أرفف" at bounding box center [154, 83] width 48 height 10
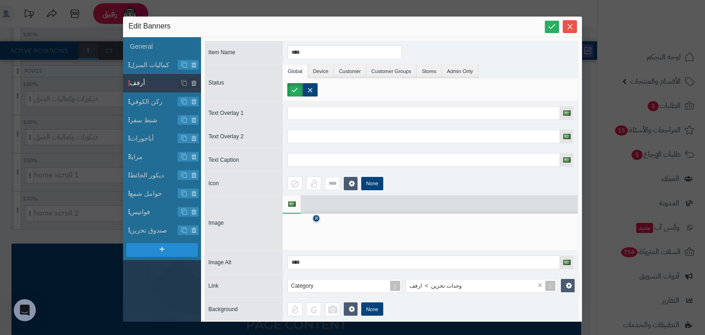
click at [317, 216] on icon at bounding box center [316, 219] width 4 height 6
click at [307, 232] on icon at bounding box center [301, 232] width 29 height 28
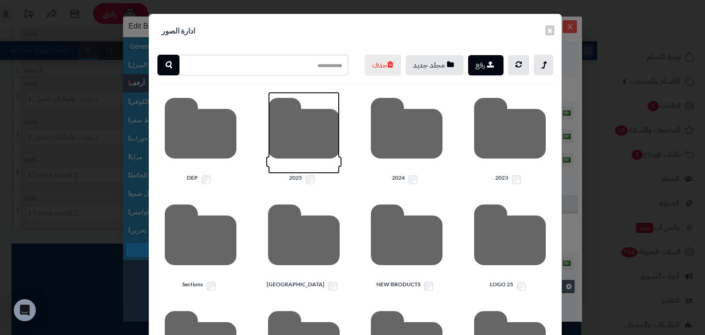
click at [307, 149] on icon at bounding box center [304, 133] width 72 height 82
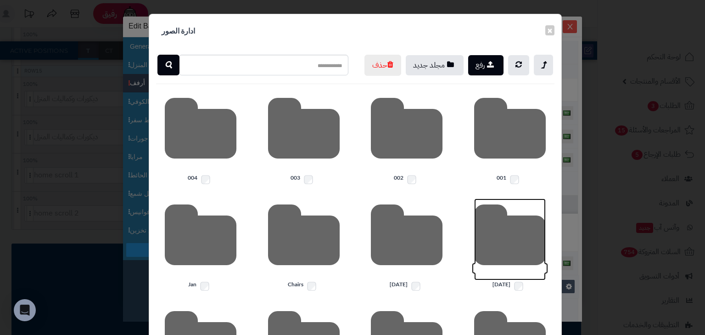
click at [516, 259] on icon at bounding box center [510, 239] width 72 height 82
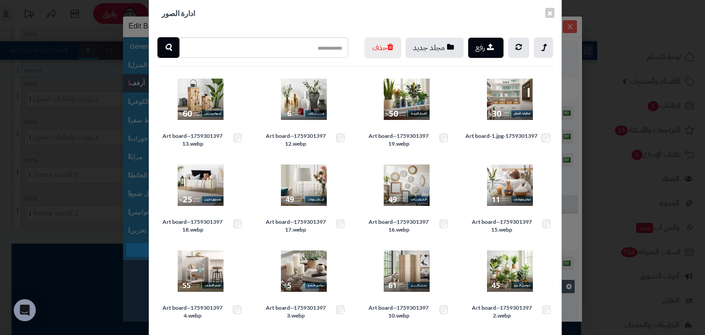
scroll to position [37, 0]
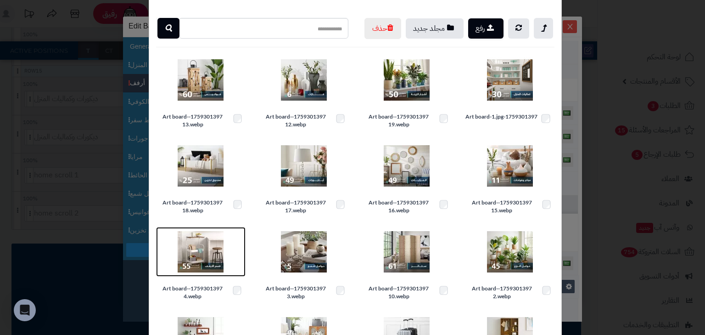
click at [222, 272] on img at bounding box center [201, 252] width 46 height 46
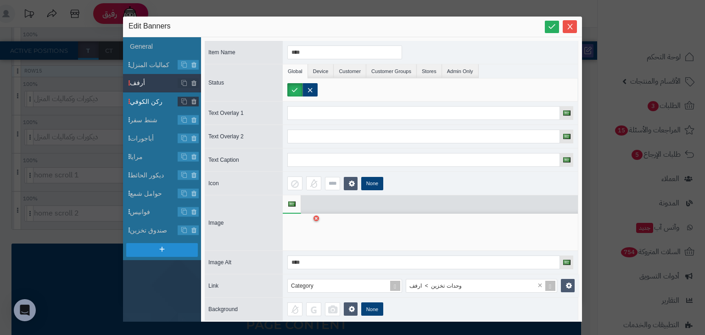
click at [151, 101] on span "ركن الكوفي" at bounding box center [154, 102] width 48 height 10
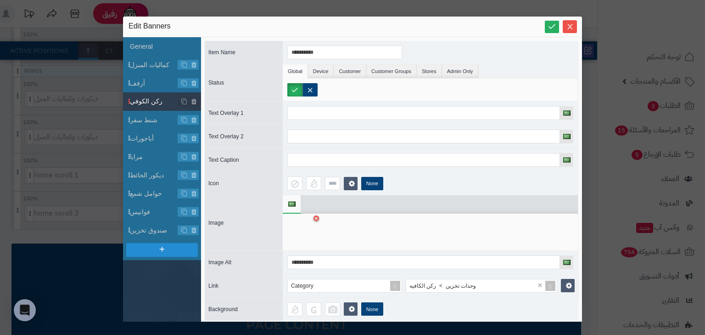
click at [313, 215] on link at bounding box center [316, 218] width 6 height 6
click at [303, 229] on icon at bounding box center [301, 232] width 29 height 28
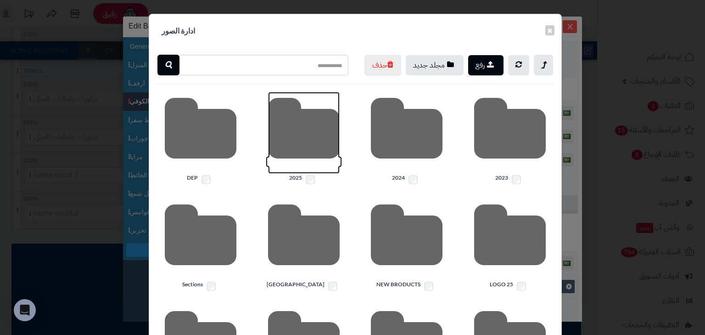
click at [306, 173] on icon at bounding box center [304, 133] width 72 height 82
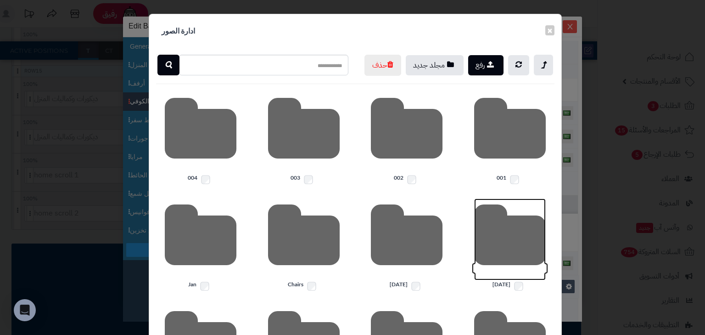
click at [509, 268] on icon at bounding box center [510, 239] width 72 height 82
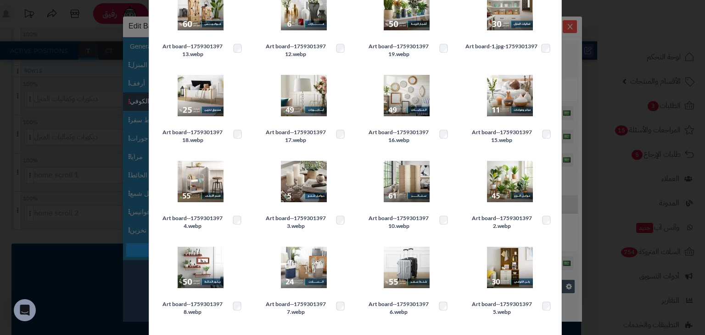
scroll to position [110, 0]
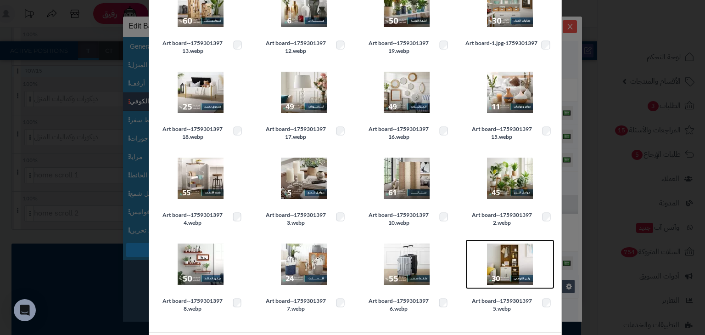
click at [502, 278] on img at bounding box center [510, 264] width 46 height 46
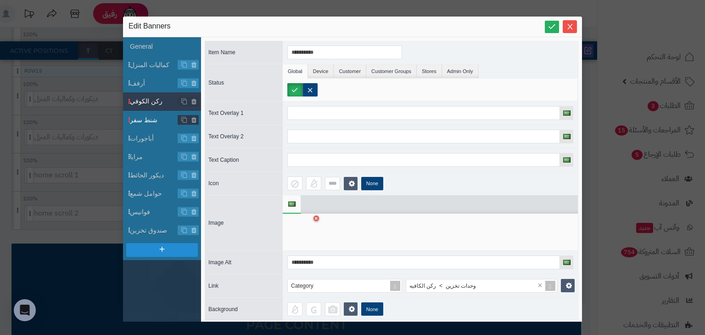
click at [148, 119] on span "شنط سفر" at bounding box center [154, 120] width 48 height 10
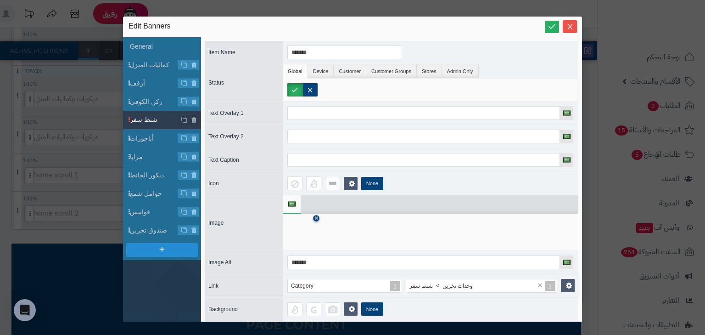
click at [318, 218] on icon at bounding box center [316, 219] width 4 height 6
click at [313, 234] on icon at bounding box center [301, 232] width 29 height 28
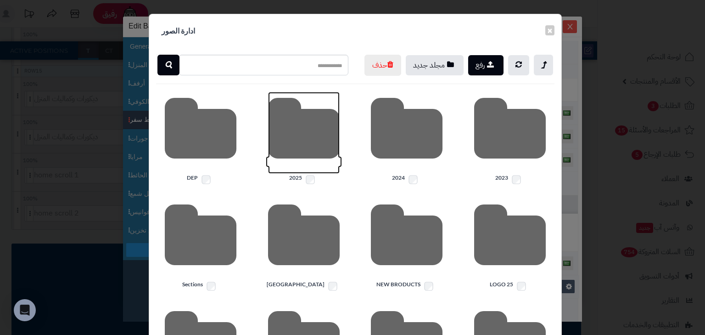
click at [307, 149] on icon at bounding box center [304, 133] width 72 height 82
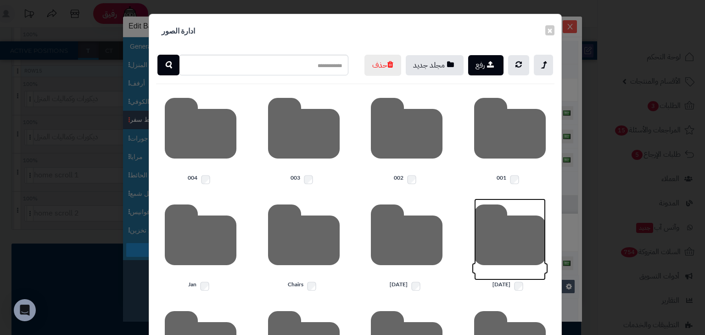
click at [514, 257] on icon at bounding box center [510, 239] width 72 height 82
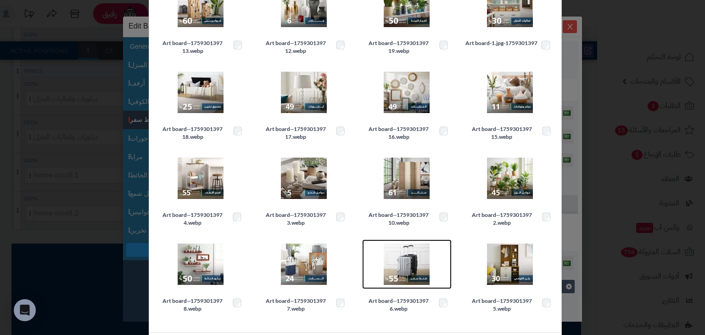
click at [424, 278] on img at bounding box center [407, 264] width 46 height 46
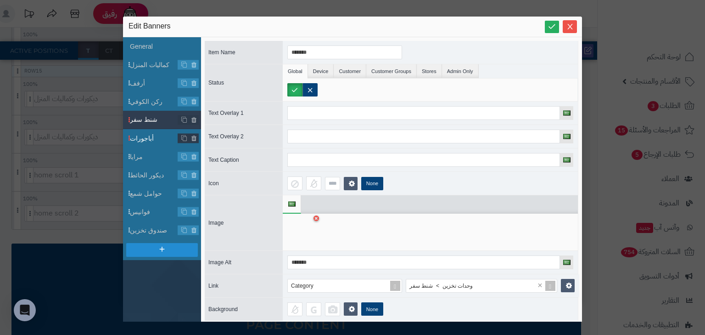
click at [145, 137] on span "أباجورات" at bounding box center [154, 139] width 48 height 10
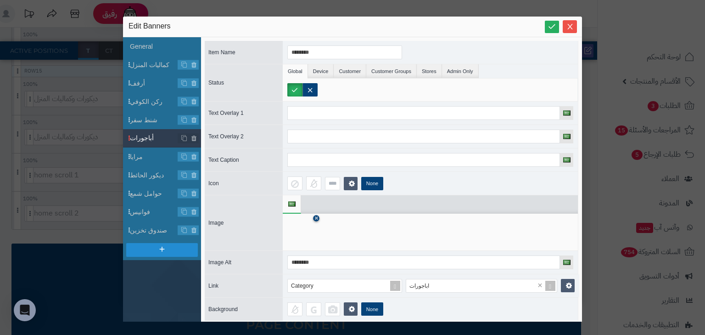
click at [318, 218] on icon at bounding box center [316, 219] width 4 height 6
click at [310, 230] on icon at bounding box center [301, 232] width 29 height 28
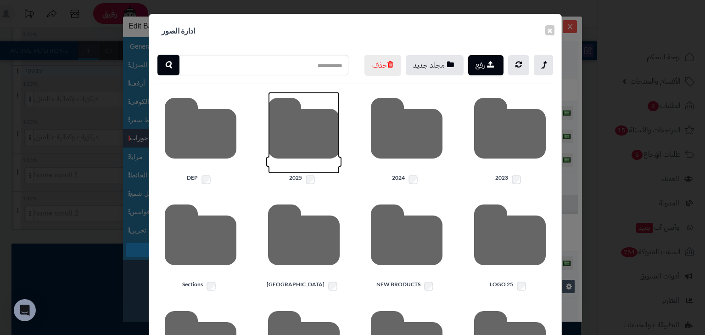
click at [298, 144] on icon at bounding box center [304, 133] width 72 height 82
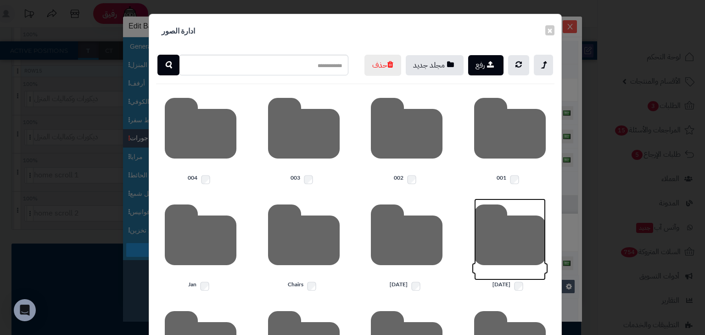
click at [514, 268] on icon at bounding box center [510, 239] width 72 height 82
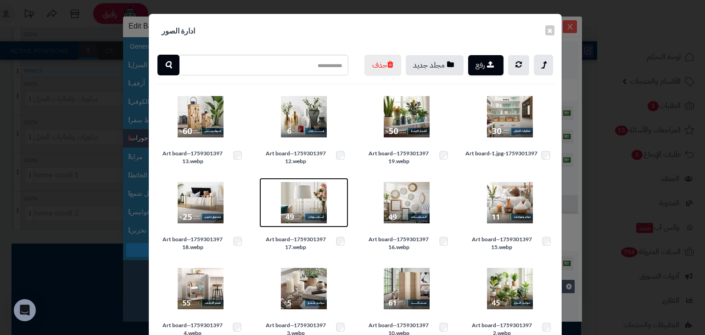
click at [313, 219] on img at bounding box center [304, 202] width 46 height 46
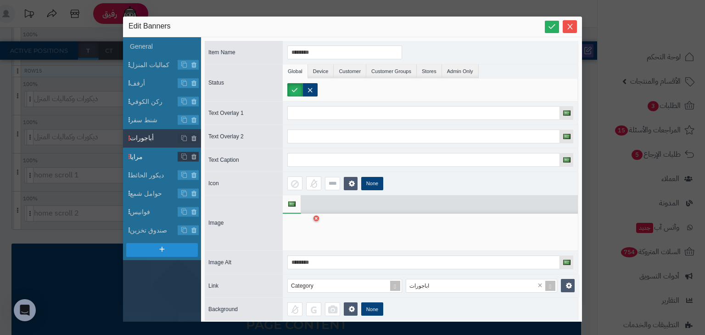
click at [151, 158] on span "مرايا" at bounding box center [154, 157] width 48 height 10
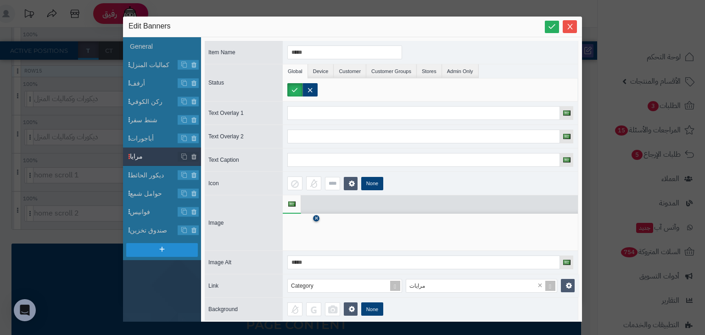
click at [316, 219] on icon at bounding box center [316, 219] width 4 height 6
click at [304, 226] on icon at bounding box center [301, 232] width 29 height 28
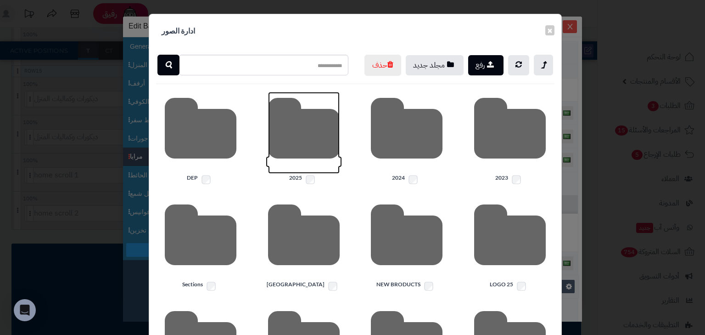
click at [319, 164] on icon at bounding box center [304, 133] width 72 height 82
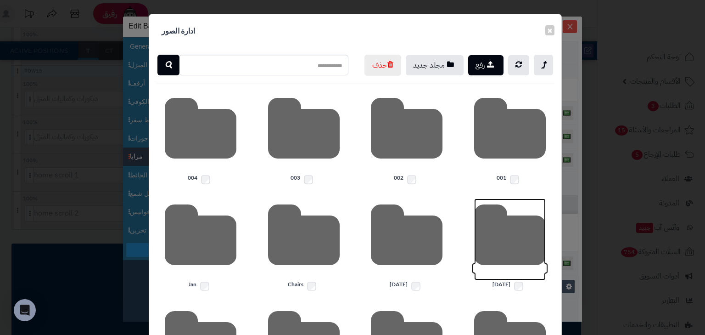
click at [503, 259] on icon at bounding box center [510, 239] width 72 height 82
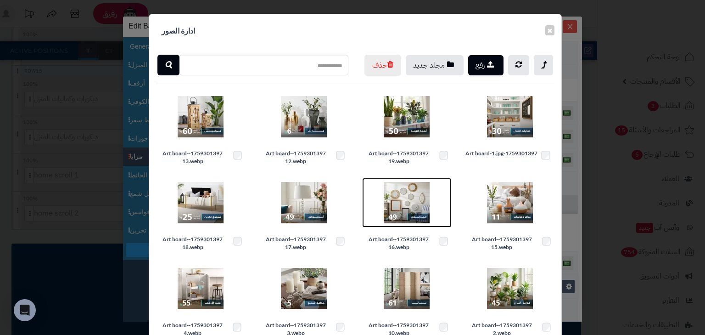
click at [409, 220] on img at bounding box center [407, 202] width 46 height 46
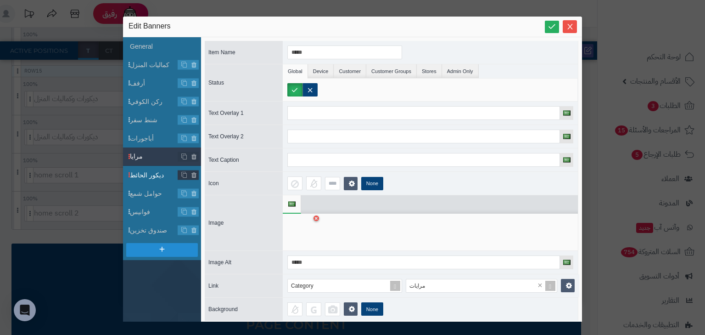
click at [154, 176] on span "ديكور الحائط" at bounding box center [154, 175] width 48 height 10
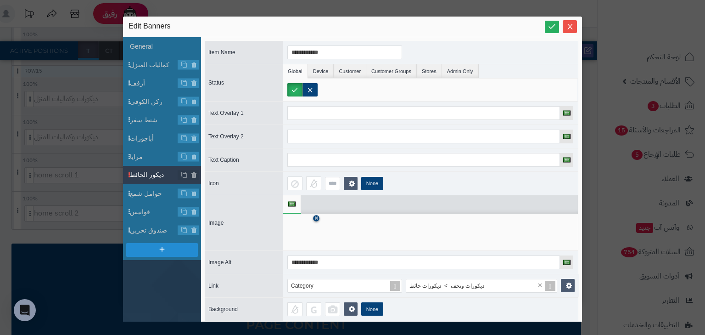
click at [314, 217] on icon at bounding box center [316, 219] width 4 height 6
click at [307, 239] on icon at bounding box center [301, 232] width 29 height 28
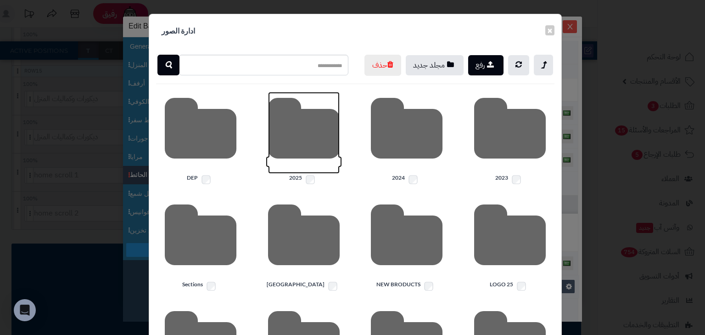
click at [301, 167] on icon at bounding box center [304, 133] width 72 height 82
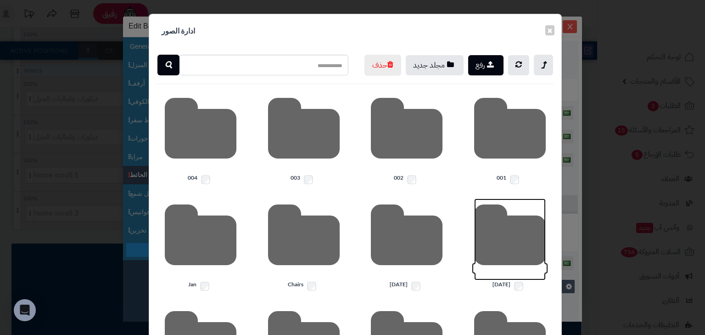
click at [525, 262] on icon at bounding box center [510, 239] width 72 height 82
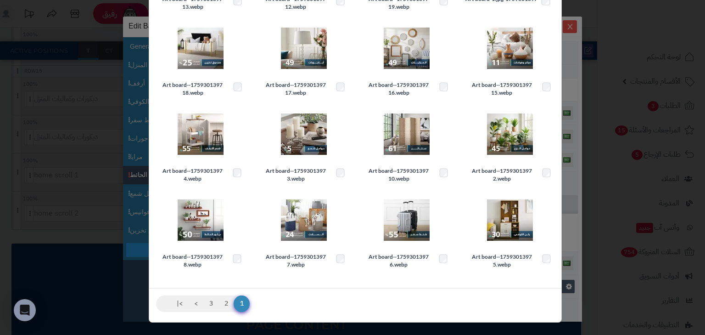
scroll to position [175, 0]
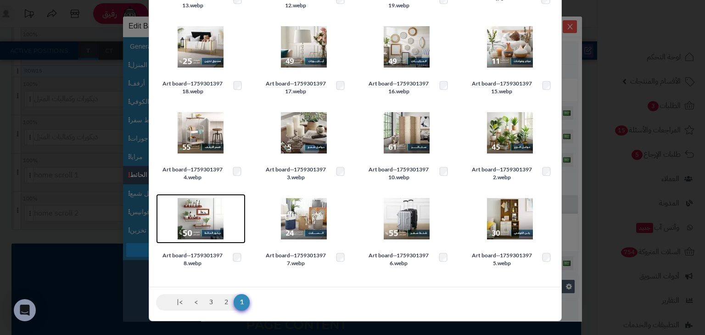
click at [215, 218] on img at bounding box center [201, 219] width 46 height 46
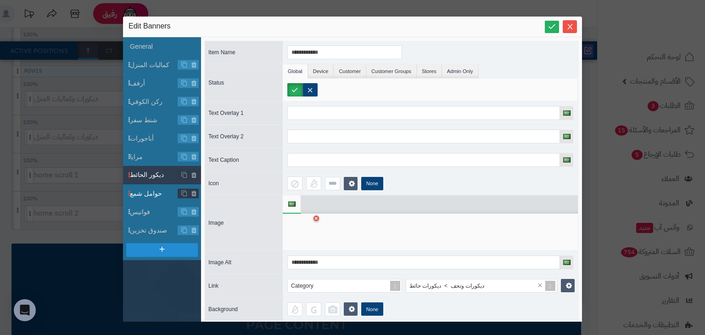
click at [152, 193] on span "حوامل شمع" at bounding box center [154, 194] width 48 height 10
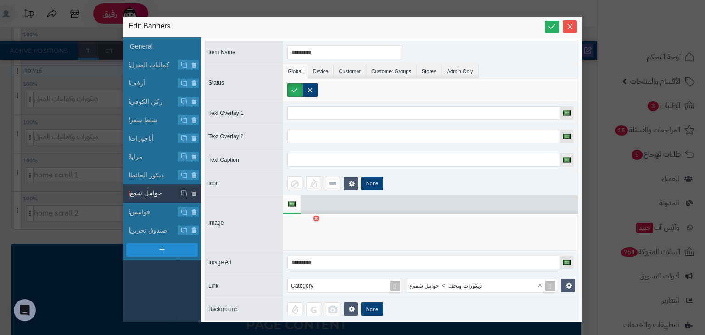
click at [316, 220] on div at bounding box center [430, 231] width 295 height 37
click at [316, 218] on icon at bounding box center [316, 219] width 4 height 6
click at [310, 224] on icon at bounding box center [301, 232] width 29 height 28
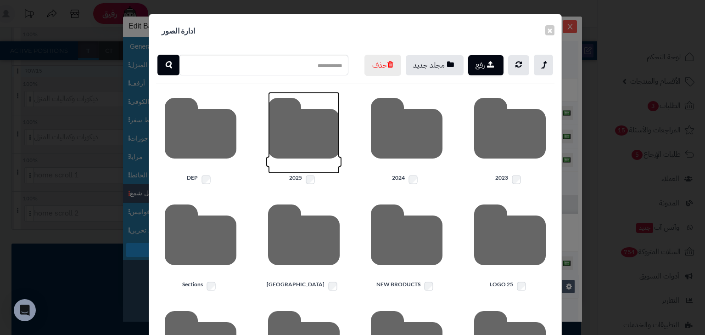
click at [329, 168] on icon at bounding box center [304, 133] width 72 height 82
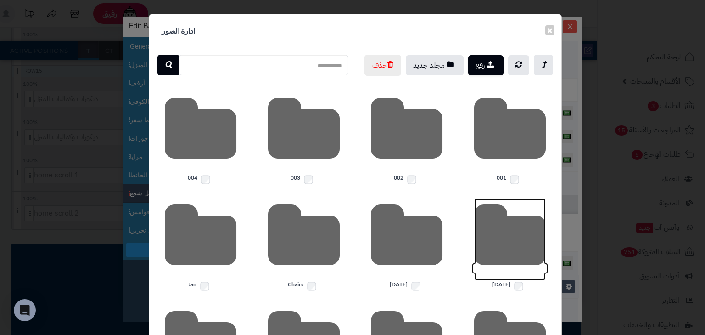
click at [515, 266] on icon at bounding box center [510, 239] width 72 height 82
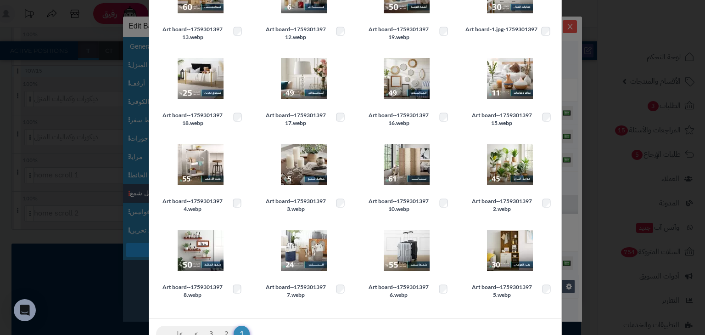
scroll to position [147, 0]
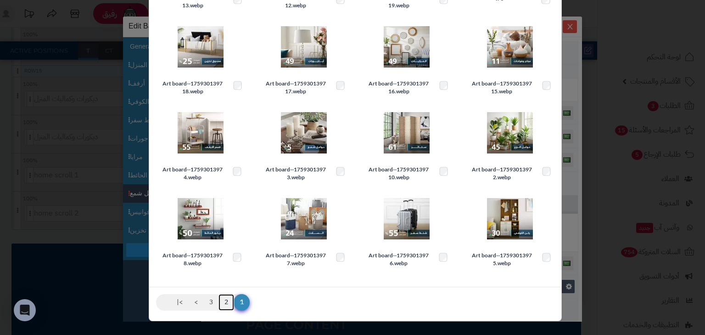
click at [229, 298] on link "2" at bounding box center [226, 302] width 16 height 17
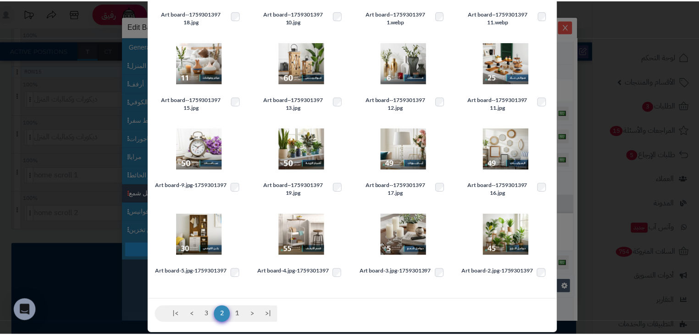
scroll to position [171, 0]
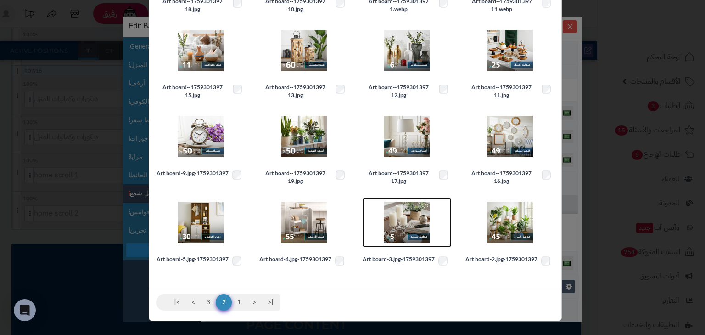
click at [405, 214] on img at bounding box center [407, 222] width 46 height 46
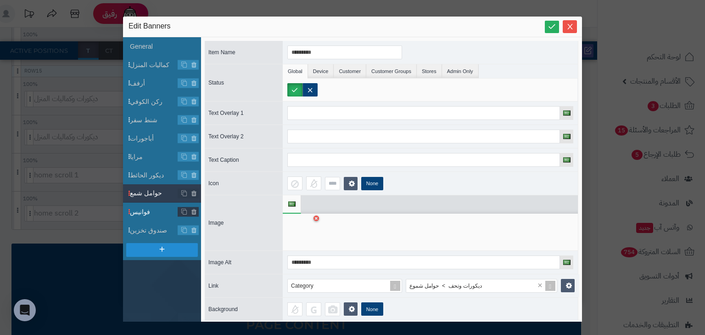
click at [144, 216] on li "فوانيس" at bounding box center [162, 211] width 78 height 18
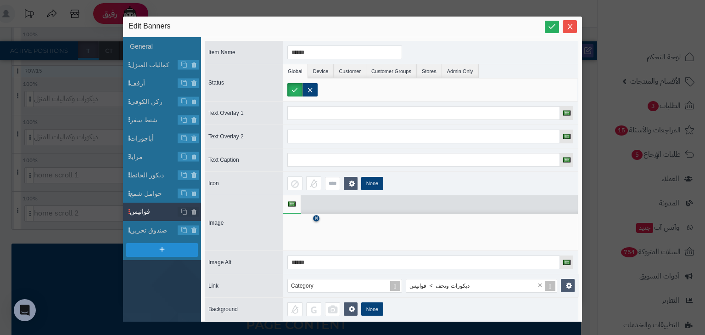
click at [317, 217] on icon at bounding box center [316, 219] width 4 height 6
click at [301, 236] on icon at bounding box center [301, 232] width 29 height 28
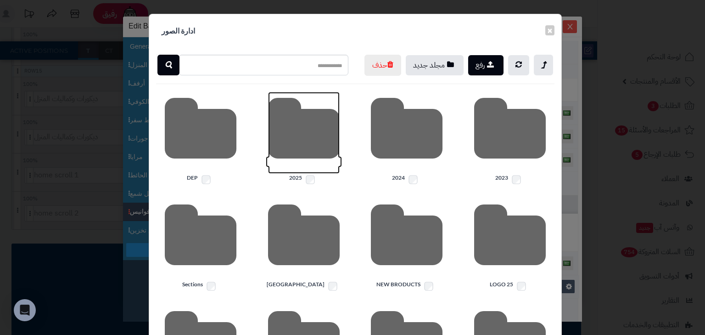
drag, startPoint x: 307, startPoint y: 173, endPoint x: 314, endPoint y: 174, distance: 7.5
click at [307, 173] on icon at bounding box center [304, 133] width 72 height 82
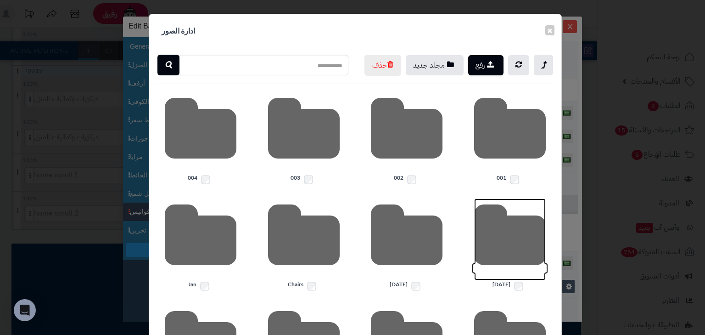
click at [506, 264] on icon at bounding box center [510, 239] width 72 height 82
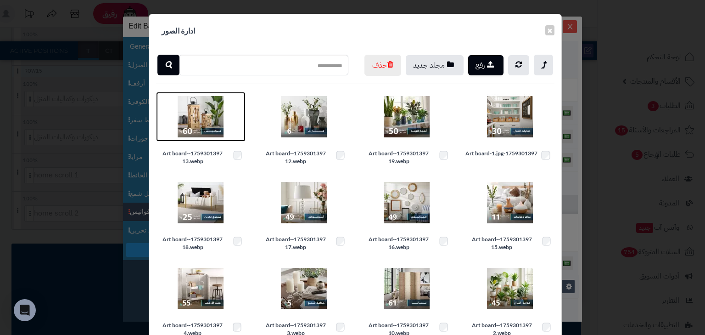
click at [196, 126] on img at bounding box center [201, 117] width 46 height 46
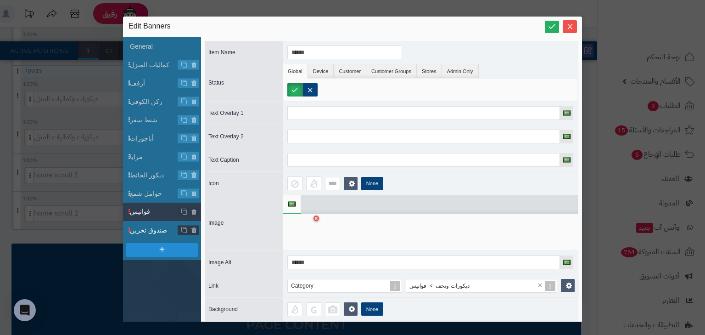
click at [149, 233] on span "صندوق تخزين" at bounding box center [154, 230] width 48 height 10
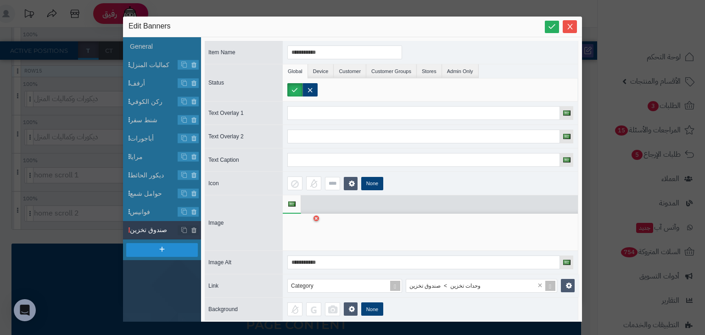
click at [320, 214] on div at bounding box center [430, 231] width 295 height 37
click at [315, 218] on icon at bounding box center [316, 219] width 4 height 6
click at [296, 230] on icon at bounding box center [301, 232] width 29 height 28
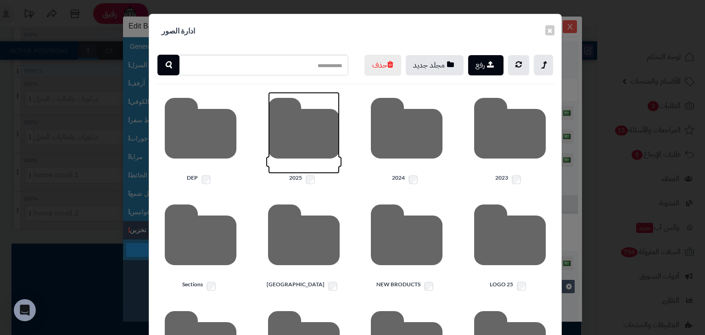
click at [312, 153] on icon at bounding box center [304, 133] width 72 height 82
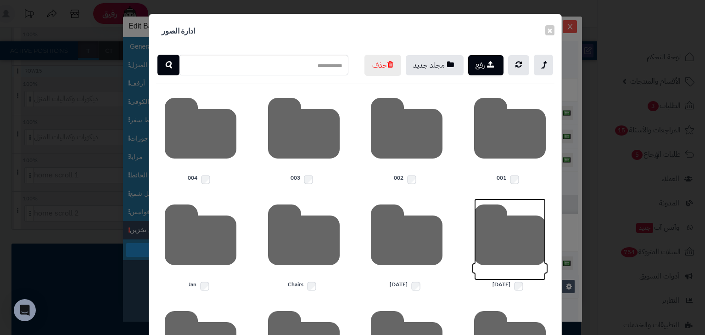
click at [524, 269] on icon at bounding box center [510, 239] width 72 height 82
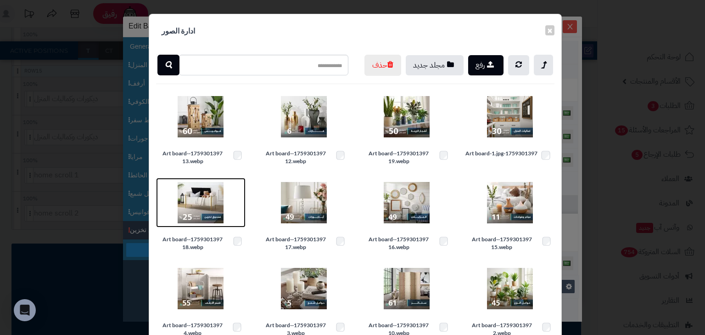
click at [200, 221] on img at bounding box center [201, 202] width 46 height 46
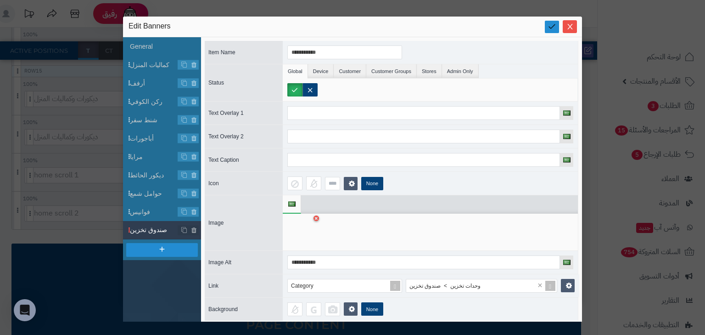
click at [552, 30] on icon at bounding box center [552, 26] width 9 height 9
click at [569, 27] on icon "Close" at bounding box center [569, 26] width 5 height 6
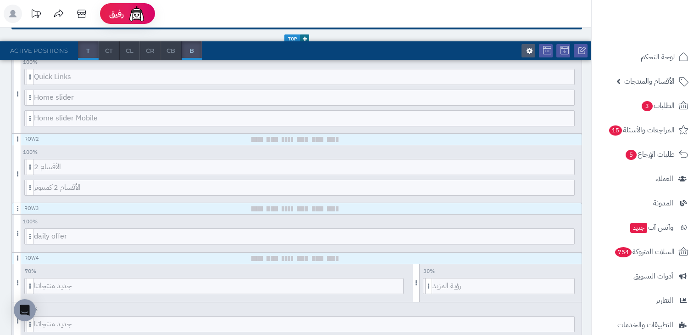
scroll to position [0, 0]
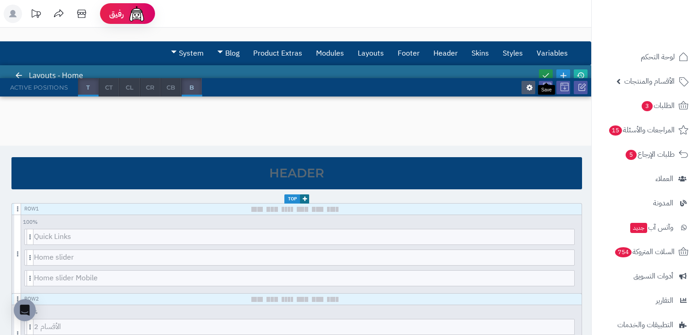
click at [545, 77] on icon at bounding box center [546, 75] width 8 height 8
click at [582, 74] on icon at bounding box center [581, 75] width 8 height 8
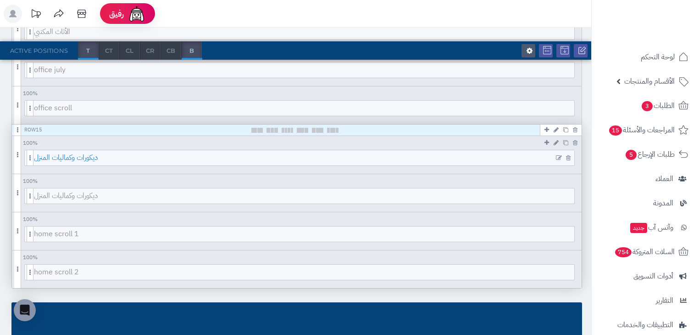
scroll to position [1466, 0]
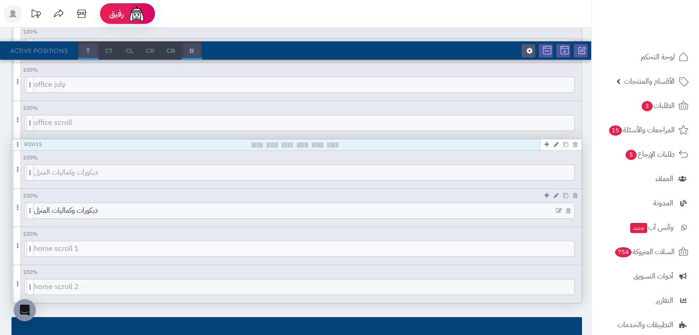
click at [559, 208] on icon at bounding box center [559, 210] width 6 height 6
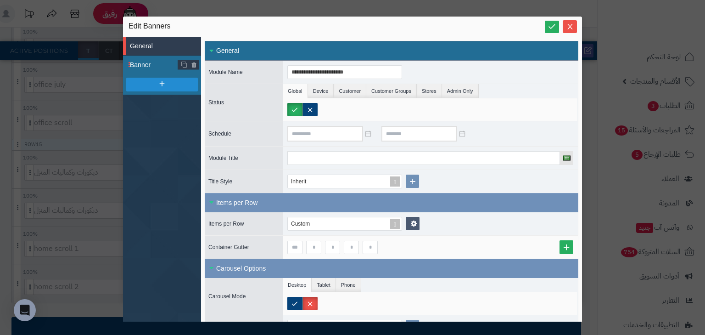
click at [154, 70] on li "Banner" at bounding box center [162, 65] width 78 height 18
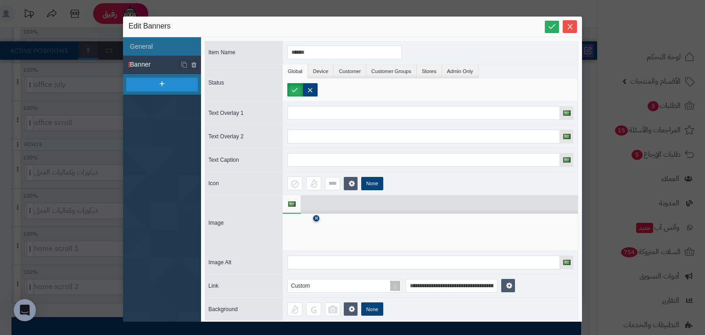
click at [317, 217] on icon at bounding box center [316, 219] width 4 height 6
click at [305, 243] on icon at bounding box center [301, 232] width 29 height 28
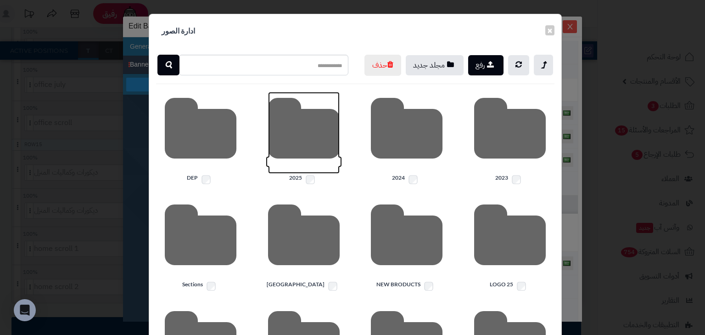
click at [313, 152] on icon at bounding box center [304, 133] width 72 height 82
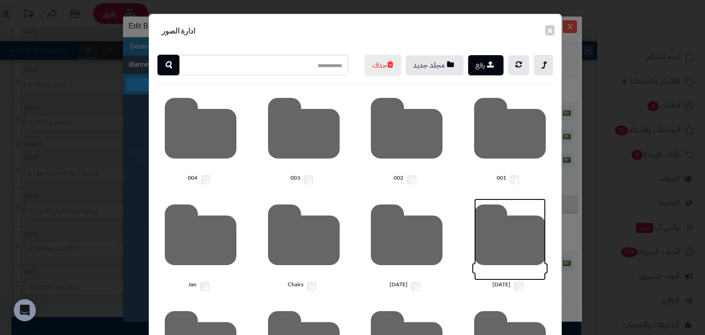
click at [525, 272] on icon at bounding box center [510, 239] width 72 height 82
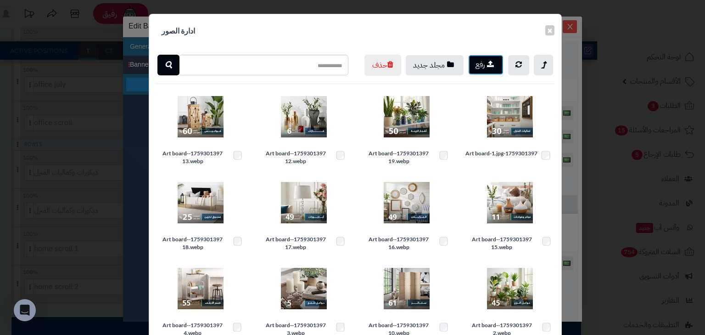
click at [486, 70] on button "رفع" at bounding box center [485, 65] width 35 height 20
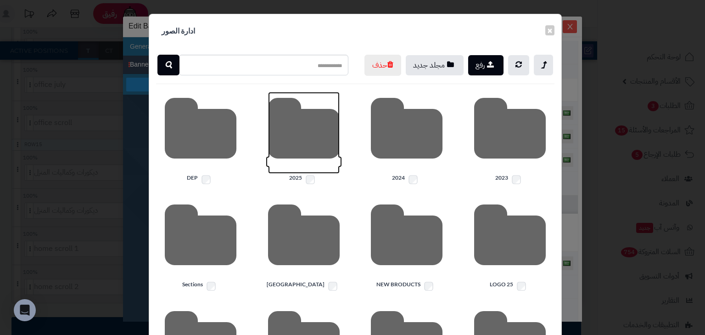
click at [291, 154] on icon at bounding box center [304, 133] width 72 height 82
click at [554, 33] on button "×" at bounding box center [549, 30] width 9 height 10
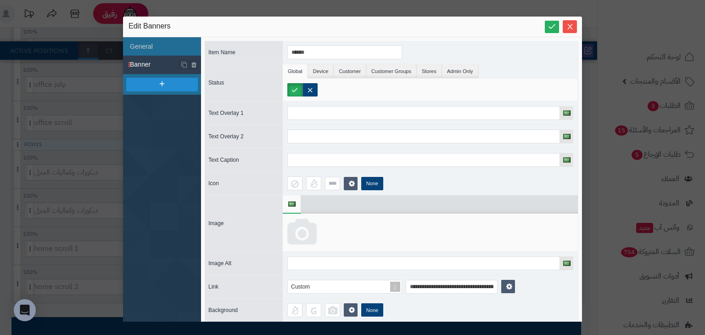
click at [298, 233] on icon at bounding box center [301, 232] width 29 height 28
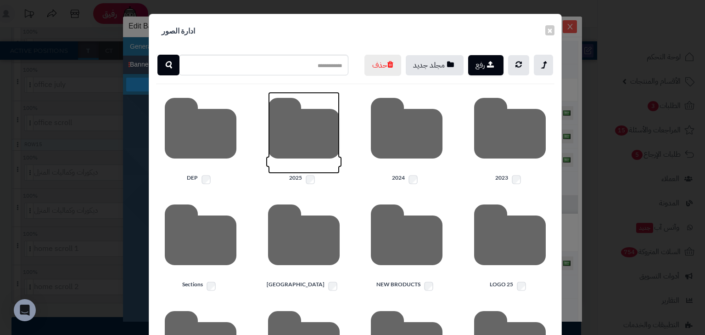
click at [319, 146] on icon at bounding box center [304, 133] width 72 height 82
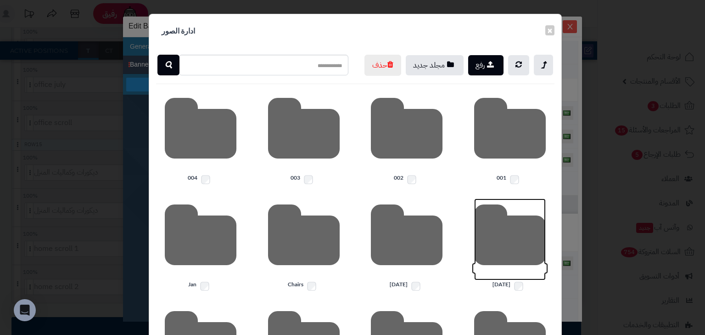
click at [509, 268] on icon at bounding box center [510, 239] width 72 height 82
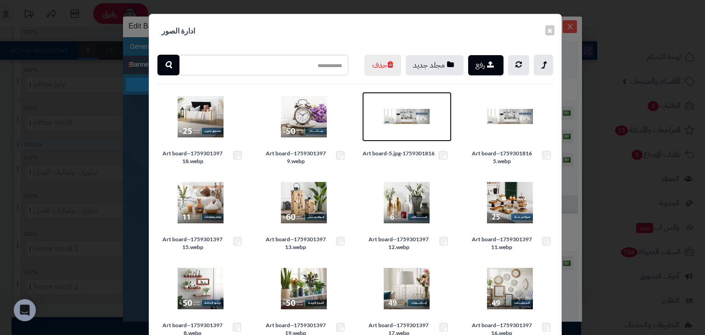
click at [408, 132] on img at bounding box center [407, 117] width 46 height 46
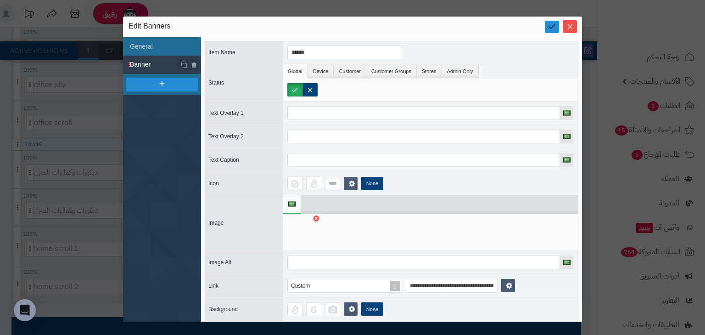
click at [548, 31] on icon at bounding box center [552, 26] width 9 height 9
click at [573, 25] on icon "Close" at bounding box center [569, 25] width 7 height 7
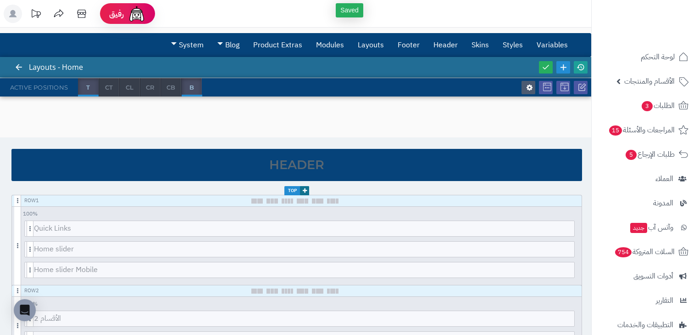
scroll to position [0, 0]
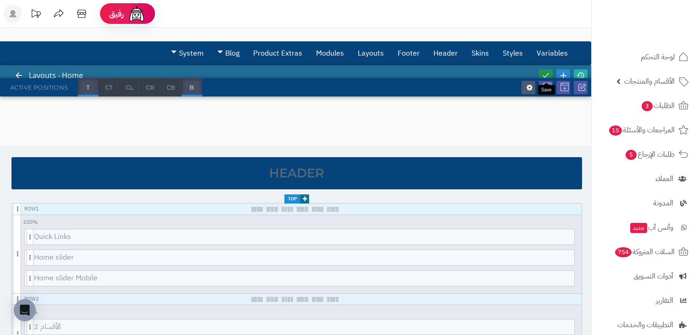
click at [548, 75] on icon at bounding box center [546, 75] width 8 height 8
click at [583, 73] on icon at bounding box center [581, 75] width 8 height 8
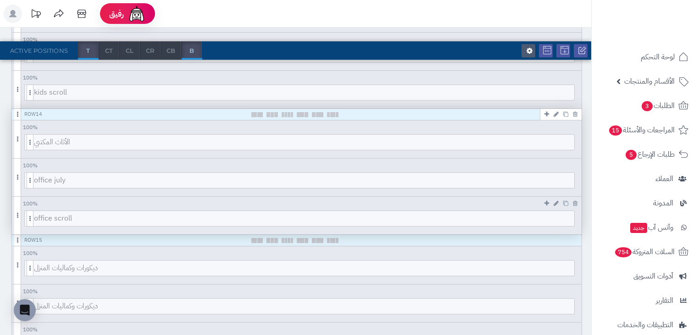
scroll to position [1356, 0]
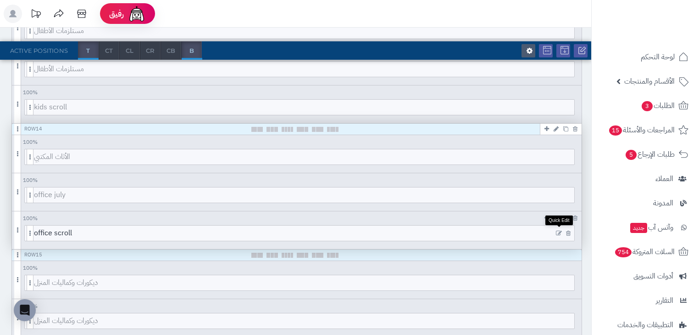
click at [558, 230] on icon at bounding box center [559, 233] width 6 height 6
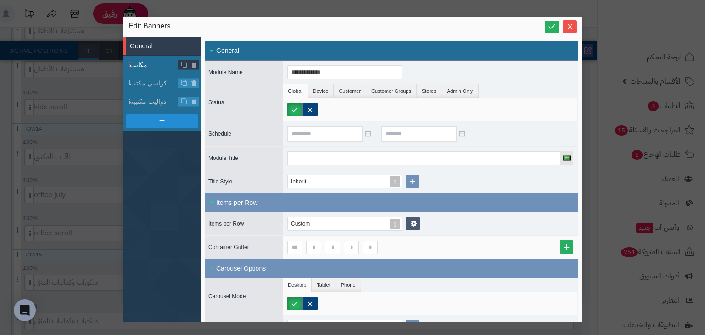
click at [150, 64] on span "مكاتب" at bounding box center [154, 65] width 48 height 10
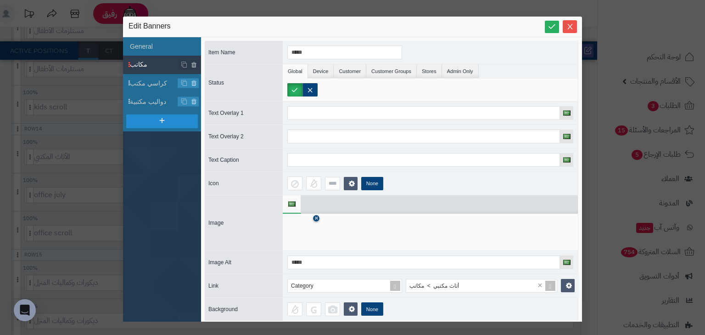
click at [317, 216] on icon at bounding box center [316, 219] width 4 height 6
click at [304, 233] on icon at bounding box center [301, 232] width 29 height 28
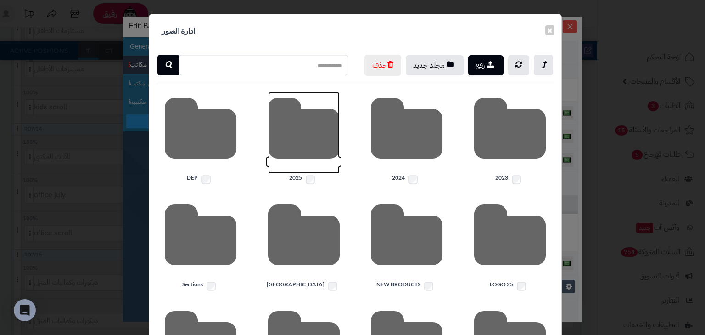
click at [308, 148] on icon at bounding box center [304, 133] width 72 height 82
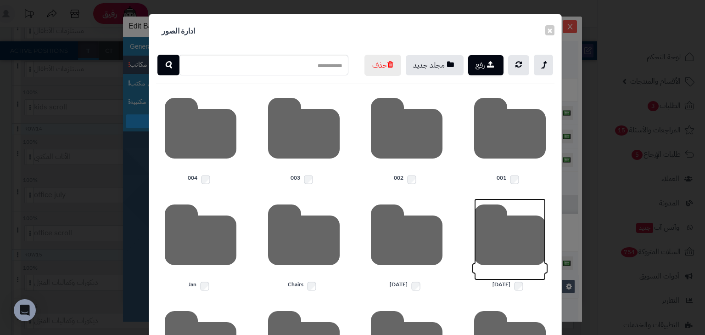
click at [487, 264] on icon at bounding box center [510, 239] width 72 height 82
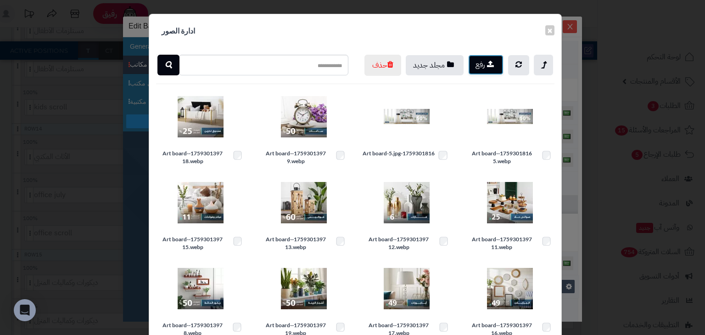
click at [481, 68] on button "رفع" at bounding box center [485, 65] width 35 height 20
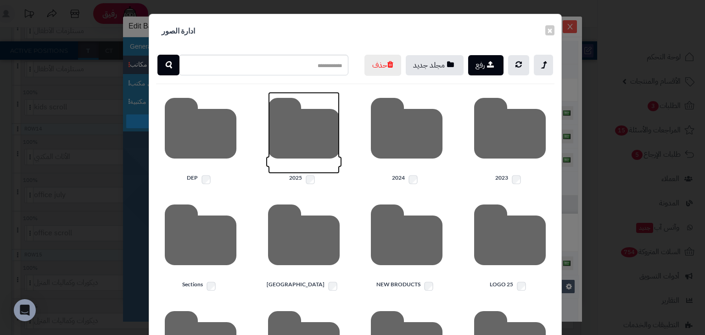
click at [318, 163] on icon at bounding box center [304, 133] width 72 height 82
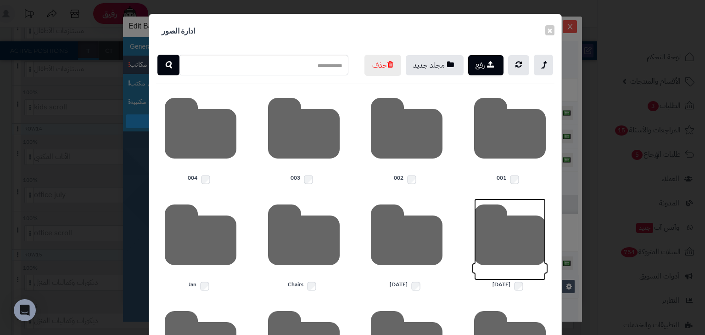
click at [486, 265] on icon at bounding box center [510, 239] width 72 height 82
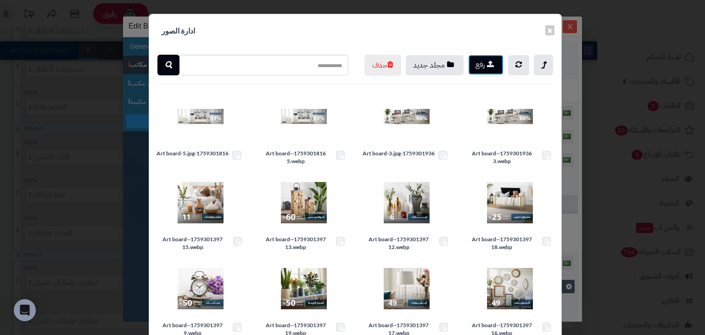
click at [475, 62] on button "رفع" at bounding box center [485, 65] width 35 height 20
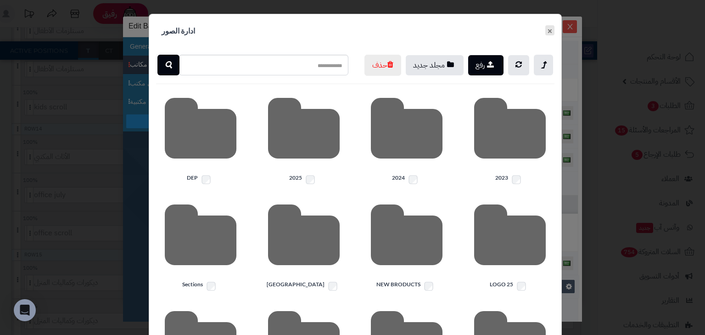
click at [554, 29] on button "×" at bounding box center [549, 30] width 9 height 10
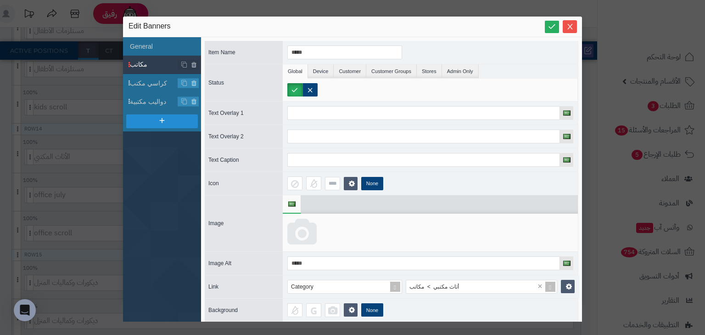
click at [303, 229] on icon at bounding box center [301, 232] width 29 height 28
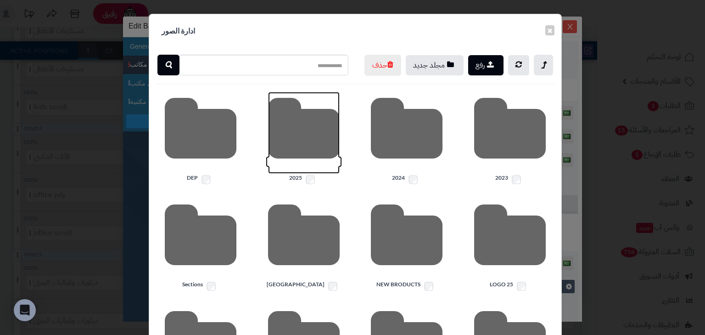
click at [311, 149] on icon at bounding box center [304, 133] width 72 height 82
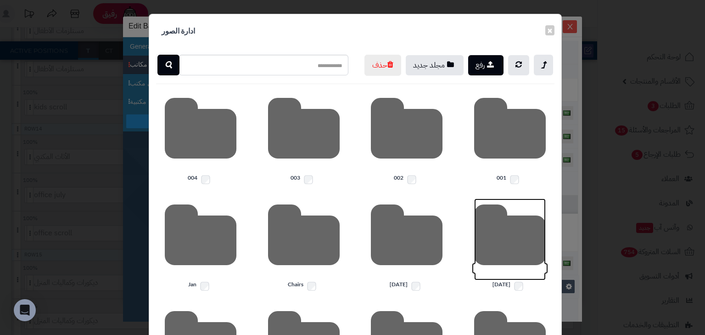
click at [510, 263] on icon at bounding box center [510, 239] width 72 height 82
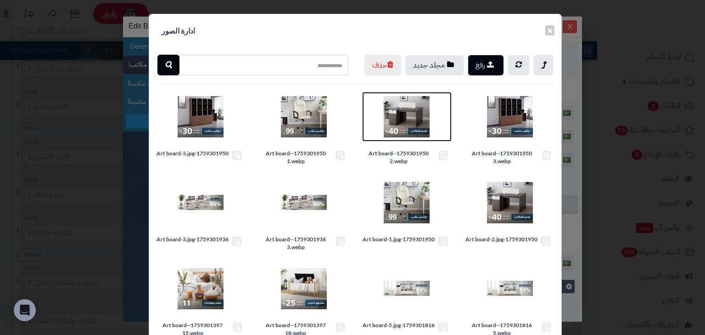
click at [406, 136] on img at bounding box center [407, 117] width 46 height 46
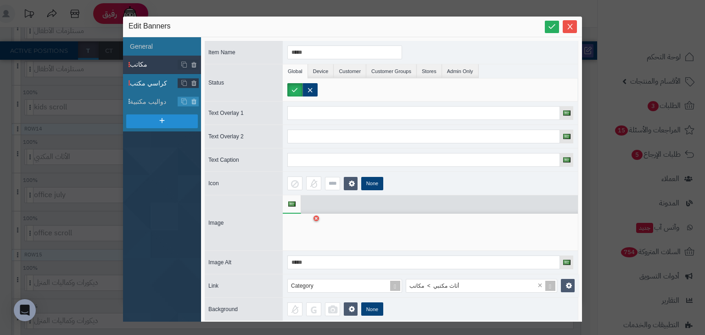
click at [144, 89] on li "كراسي مكتب" at bounding box center [162, 83] width 78 height 18
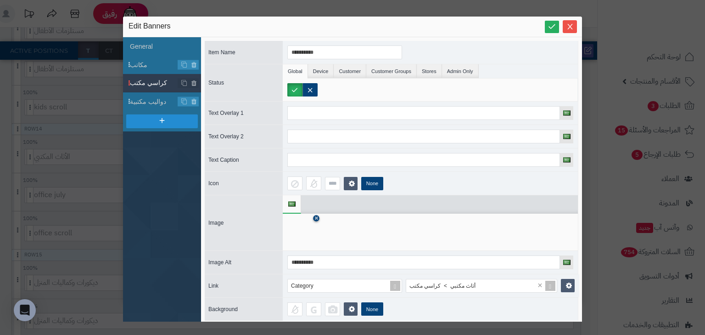
click at [318, 218] on icon at bounding box center [316, 219] width 4 height 6
click at [310, 231] on icon at bounding box center [301, 232] width 29 height 28
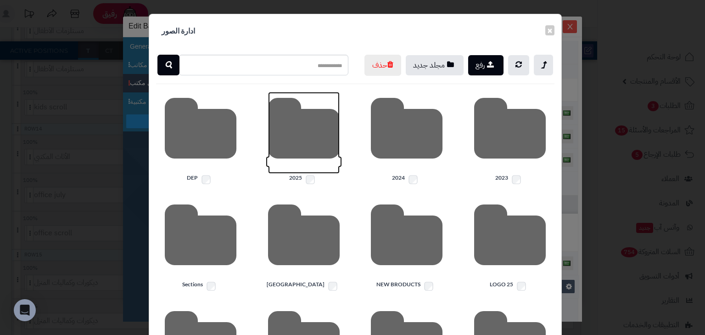
click at [309, 145] on icon at bounding box center [304, 133] width 72 height 82
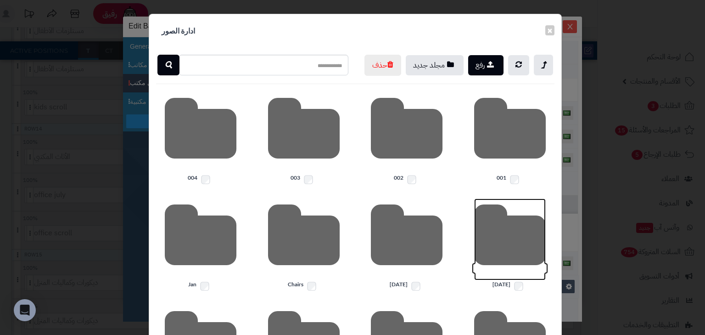
click at [512, 272] on icon at bounding box center [510, 239] width 72 height 82
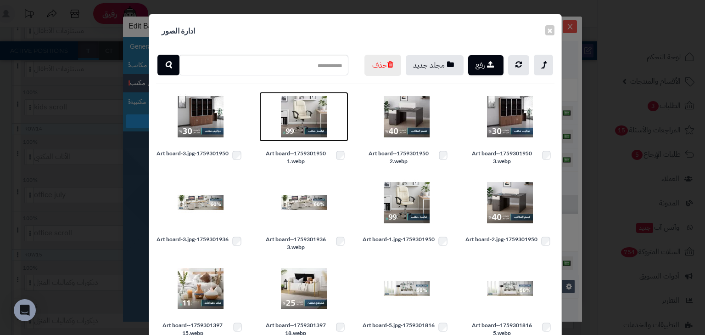
click at [312, 126] on img at bounding box center [304, 117] width 46 height 46
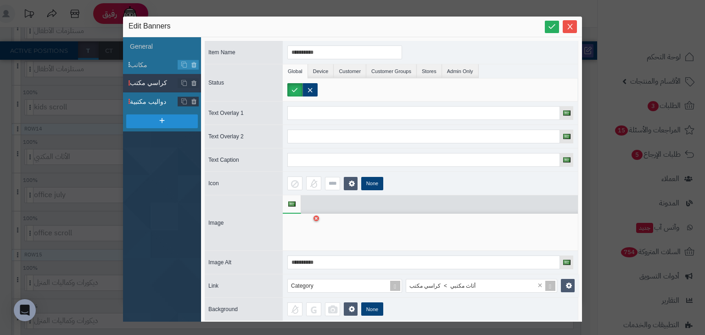
click at [148, 100] on span "دواليب مكتبية" at bounding box center [154, 102] width 48 height 10
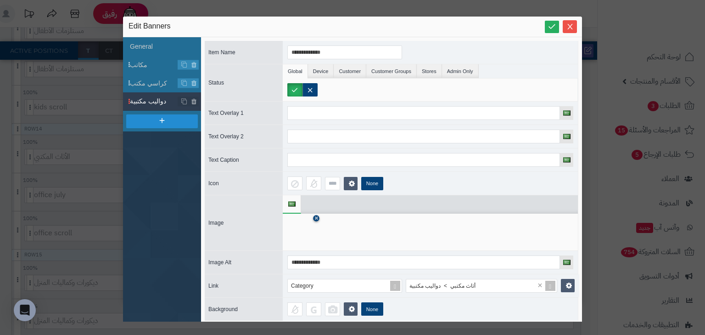
click at [316, 218] on icon at bounding box center [316, 219] width 4 height 6
click at [297, 228] on icon at bounding box center [301, 232] width 29 height 28
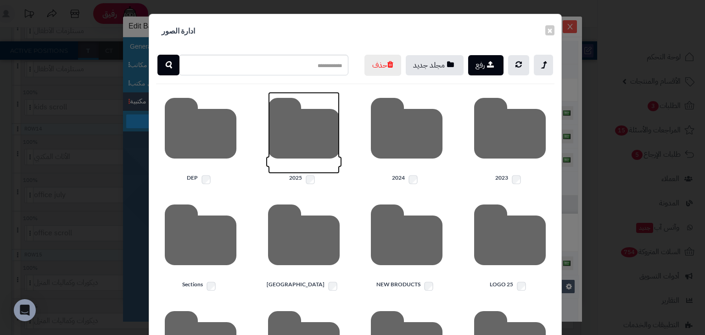
click at [296, 139] on icon at bounding box center [304, 133] width 72 height 82
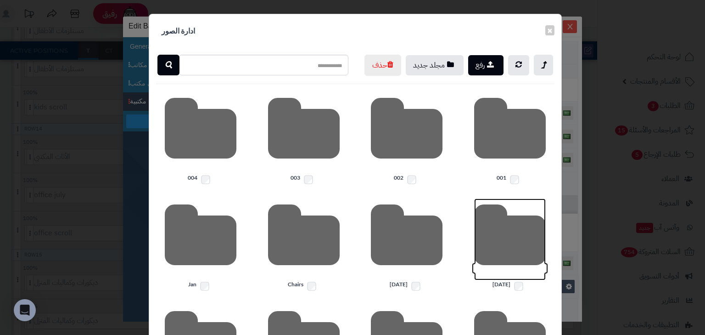
click at [509, 260] on icon at bounding box center [510, 239] width 72 height 82
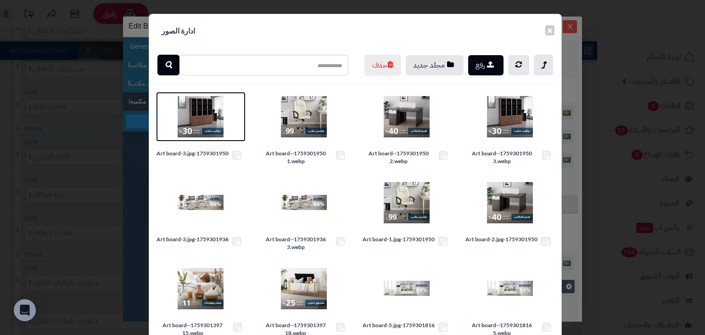
click at [206, 131] on img at bounding box center [201, 117] width 46 height 46
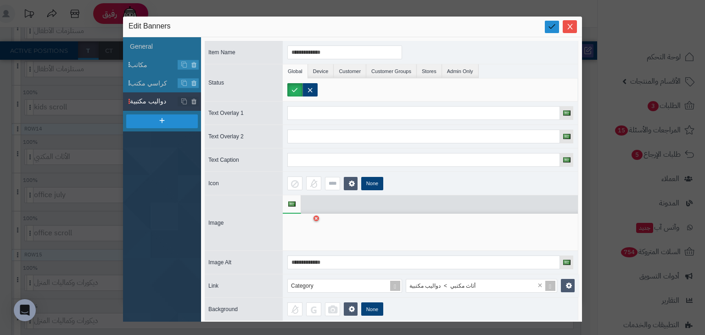
click at [549, 29] on icon at bounding box center [552, 26] width 9 height 9
click at [567, 28] on icon "Close" at bounding box center [569, 25] width 7 height 7
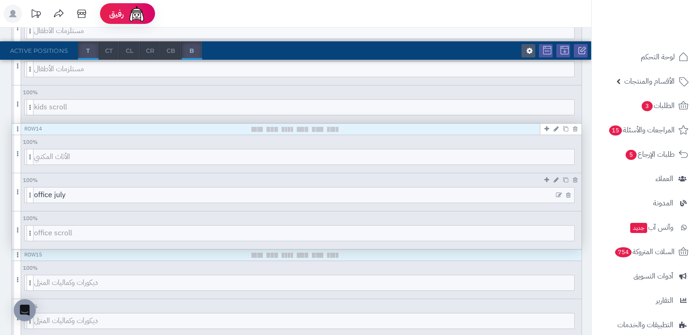
click at [556, 192] on icon at bounding box center [559, 195] width 6 height 6
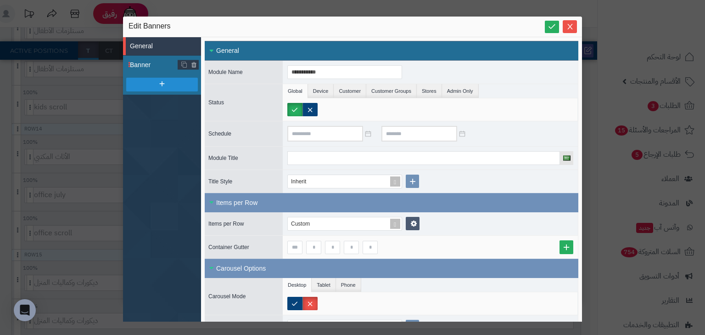
click at [153, 66] on span "Banner" at bounding box center [154, 65] width 48 height 10
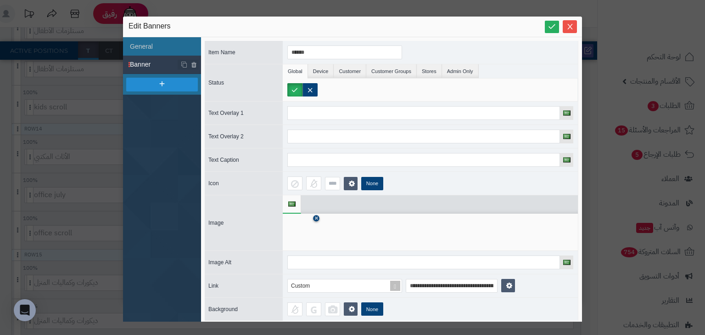
click at [315, 216] on icon at bounding box center [316, 219] width 4 height 6
click at [297, 225] on icon at bounding box center [301, 232] width 29 height 28
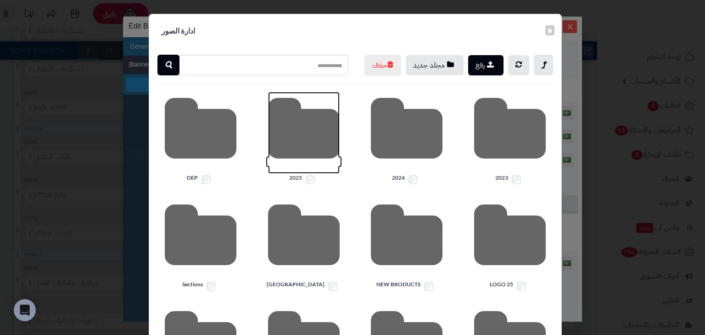
click at [320, 150] on icon at bounding box center [304, 133] width 72 height 82
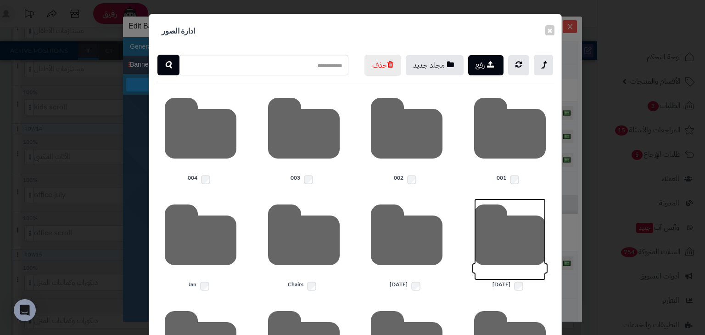
click at [504, 262] on icon at bounding box center [510, 239] width 72 height 82
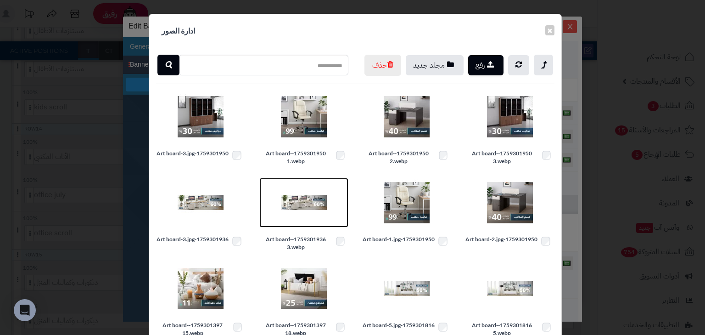
click at [305, 220] on img at bounding box center [304, 202] width 46 height 46
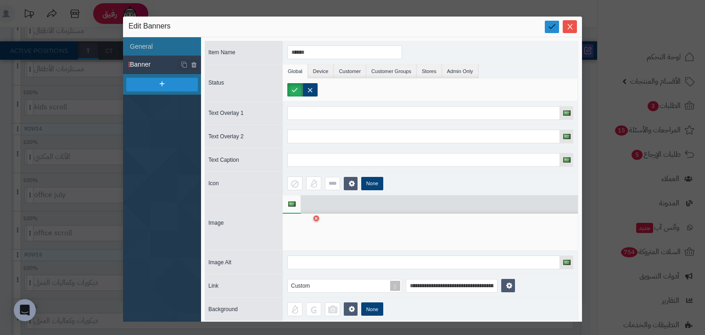
click at [551, 29] on icon at bounding box center [552, 26] width 9 height 9
click at [570, 27] on icon "Close" at bounding box center [569, 26] width 5 height 6
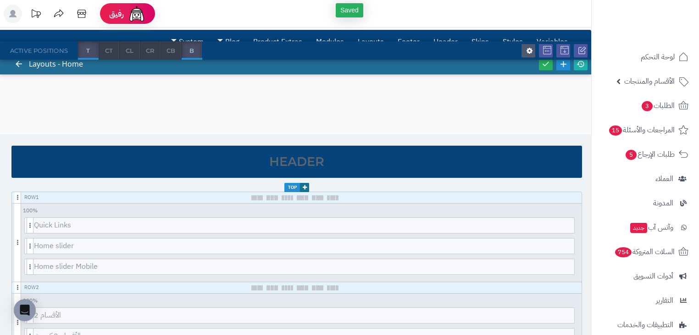
scroll to position [0, 0]
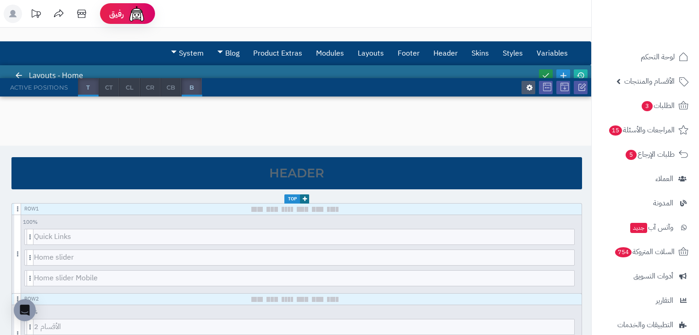
click at [544, 74] on icon at bounding box center [546, 75] width 8 height 8
click at [584, 73] on icon at bounding box center [581, 75] width 8 height 8
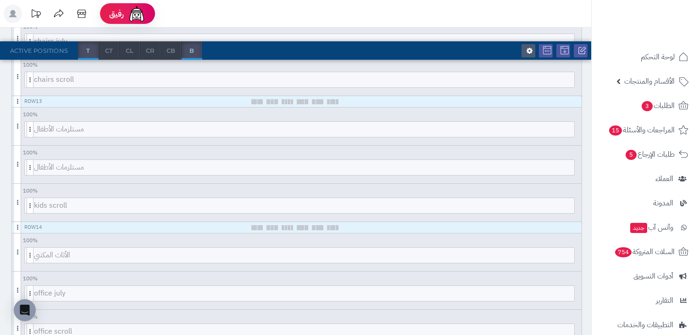
scroll to position [1246, 0]
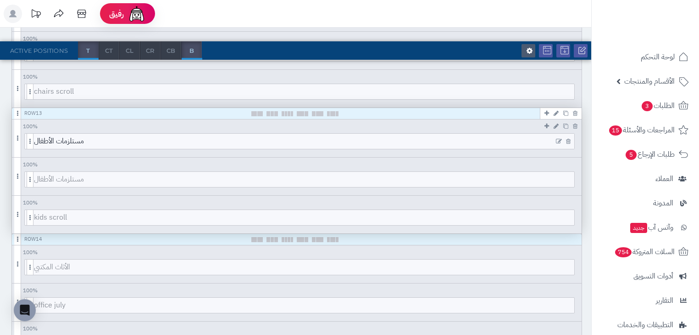
click at [558, 139] on icon at bounding box center [559, 141] width 6 height 6
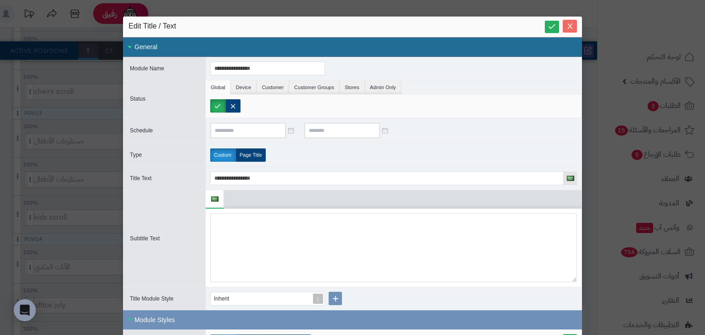
click at [574, 28] on icon "Close" at bounding box center [569, 25] width 7 height 7
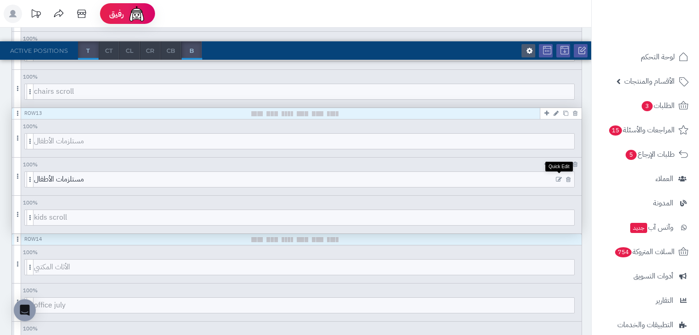
click at [560, 177] on icon at bounding box center [559, 179] width 6 height 6
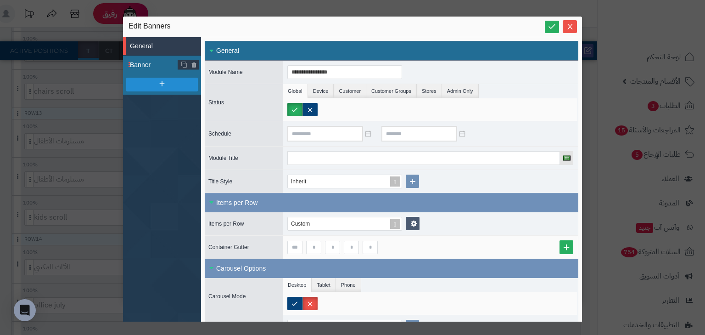
click at [156, 63] on span "Banner" at bounding box center [154, 65] width 48 height 10
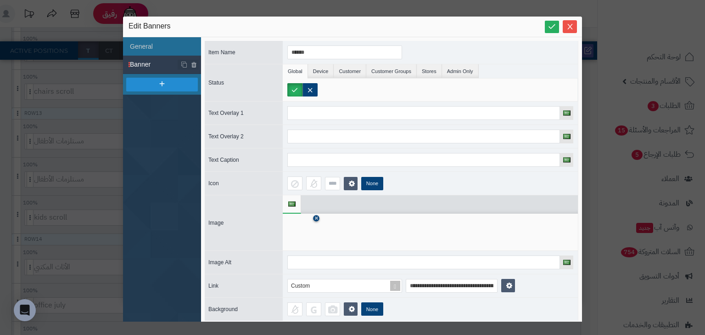
click at [314, 216] on icon at bounding box center [316, 219] width 4 height 6
click at [305, 229] on icon at bounding box center [301, 232] width 29 height 28
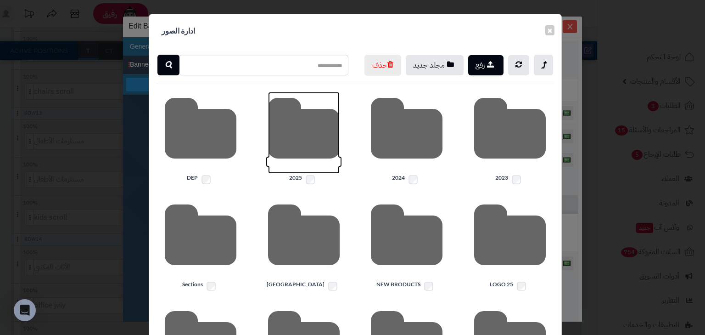
click at [300, 140] on icon at bounding box center [304, 133] width 72 height 82
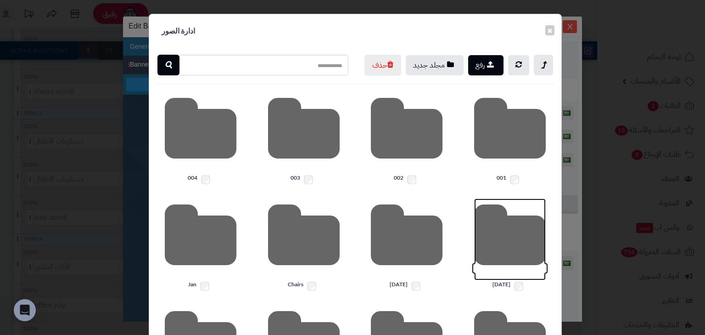
click at [525, 259] on icon at bounding box center [510, 239] width 72 height 82
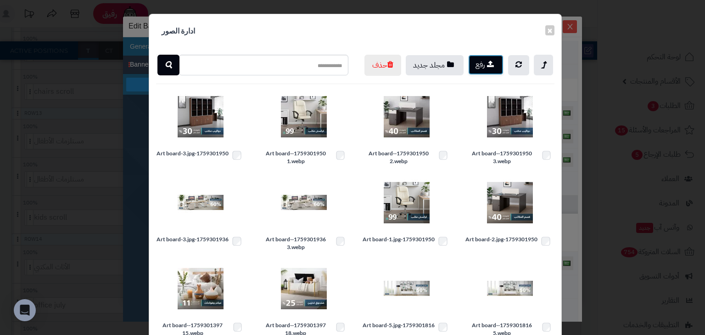
click at [492, 67] on icon "button" at bounding box center [490, 64] width 7 height 8
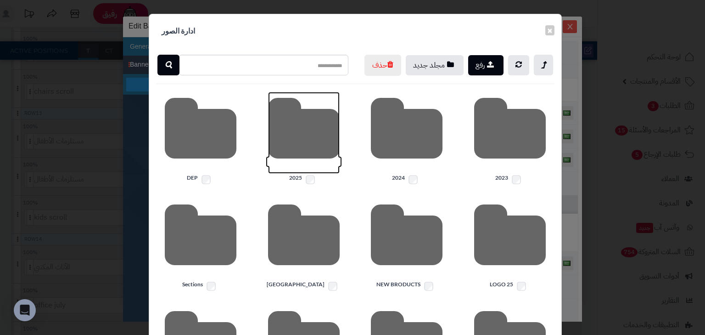
click at [291, 147] on icon at bounding box center [304, 133] width 72 height 82
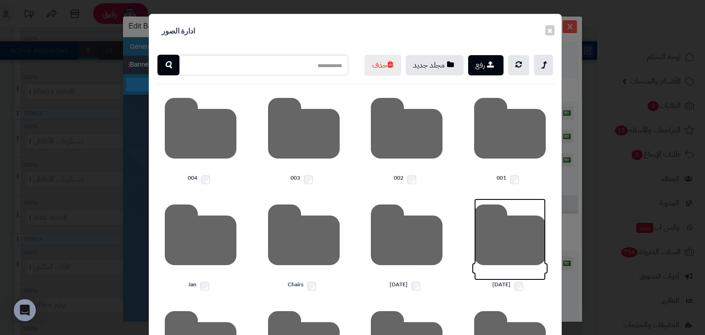
click at [524, 252] on icon at bounding box center [510, 239] width 72 height 82
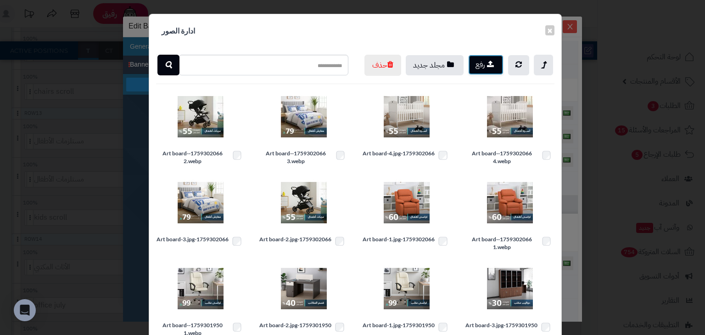
click at [488, 67] on button "رفع" at bounding box center [485, 65] width 35 height 20
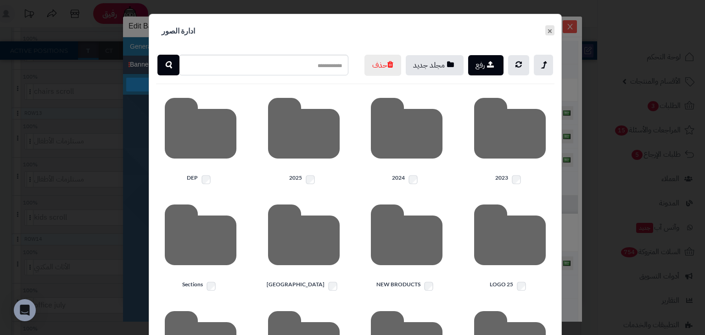
click at [551, 32] on button "×" at bounding box center [549, 30] width 9 height 10
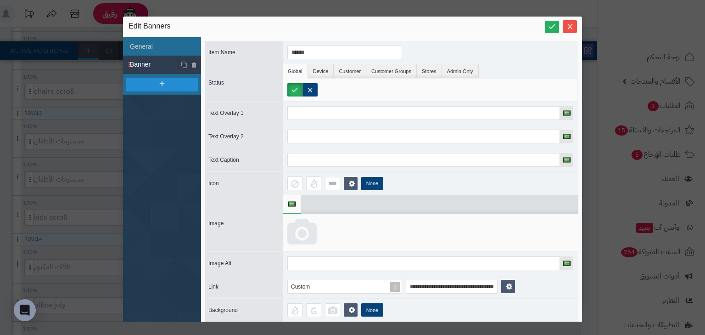
click at [310, 235] on icon at bounding box center [301, 232] width 29 height 28
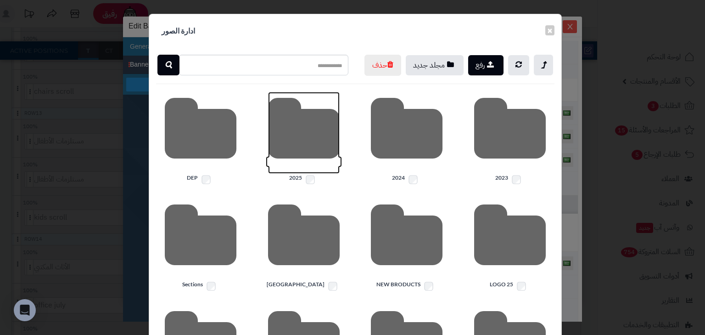
click at [308, 152] on icon at bounding box center [304, 133] width 72 height 82
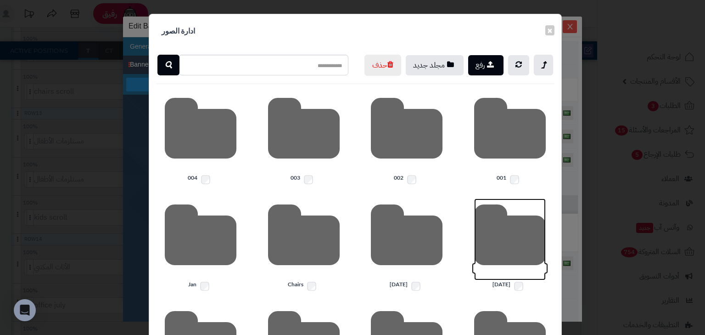
click at [513, 280] on icon at bounding box center [510, 239] width 72 height 82
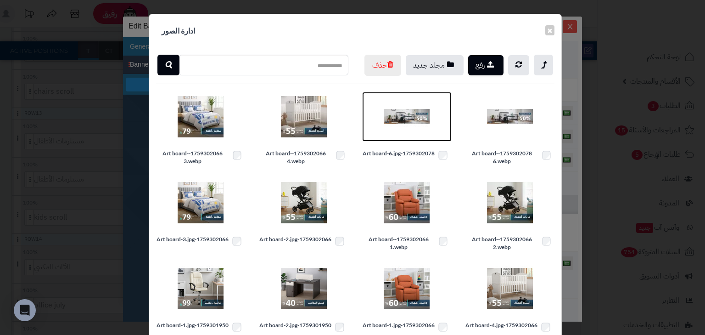
click at [412, 134] on img at bounding box center [407, 117] width 46 height 46
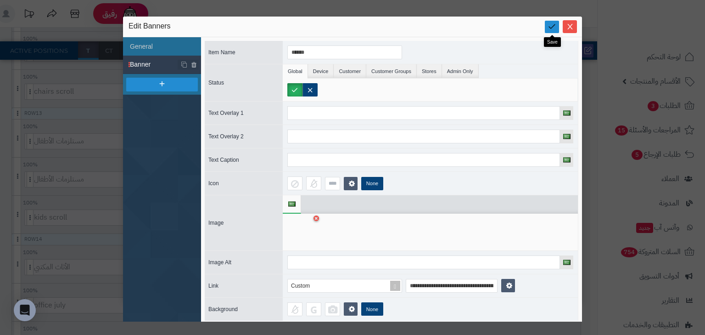
click at [550, 27] on icon at bounding box center [552, 26] width 9 height 9
click at [571, 28] on icon "Close" at bounding box center [569, 26] width 5 height 6
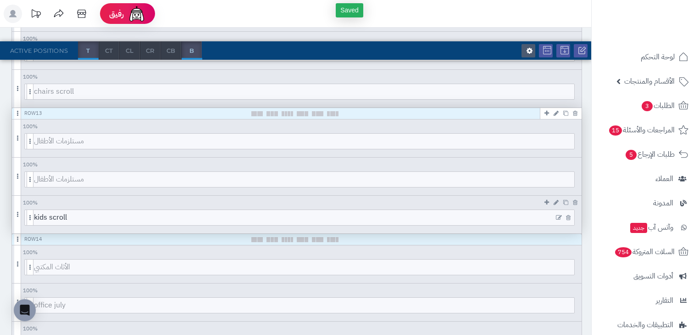
click at [559, 214] on icon at bounding box center [559, 217] width 6 height 6
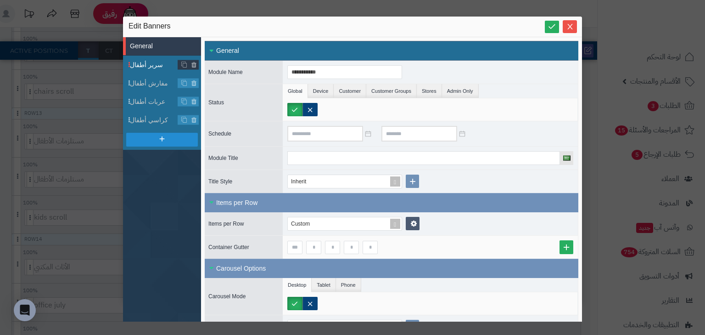
click at [141, 66] on span "سرير أطفال" at bounding box center [154, 65] width 48 height 10
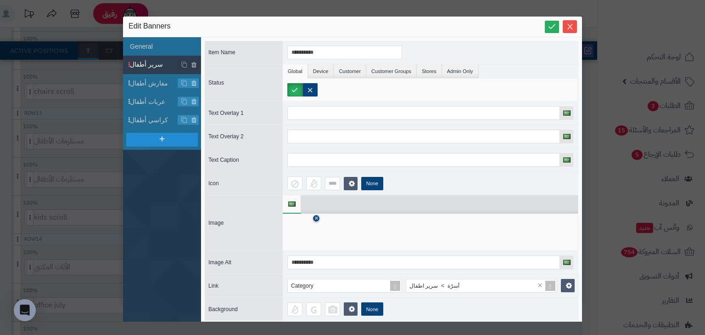
click at [317, 216] on icon at bounding box center [316, 219] width 4 height 6
click at [299, 237] on icon at bounding box center [301, 232] width 29 height 28
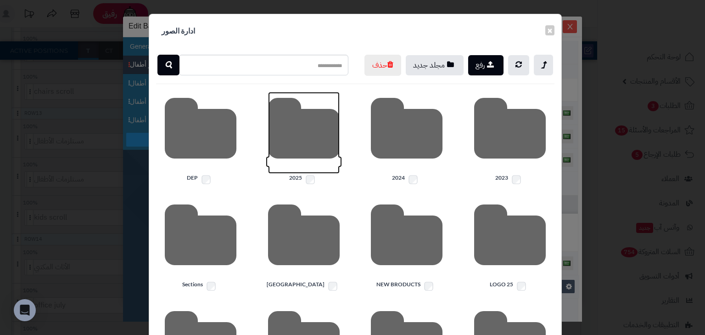
click at [314, 160] on icon at bounding box center [304, 133] width 72 height 82
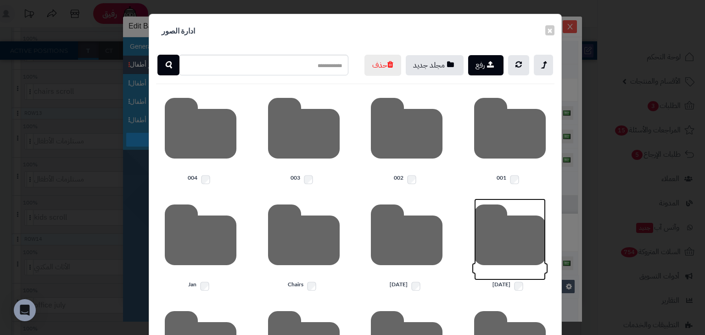
click at [490, 280] on icon at bounding box center [510, 239] width 72 height 82
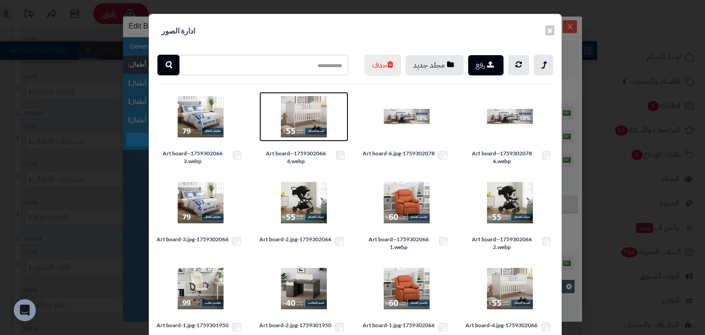
click at [299, 129] on img at bounding box center [304, 117] width 46 height 46
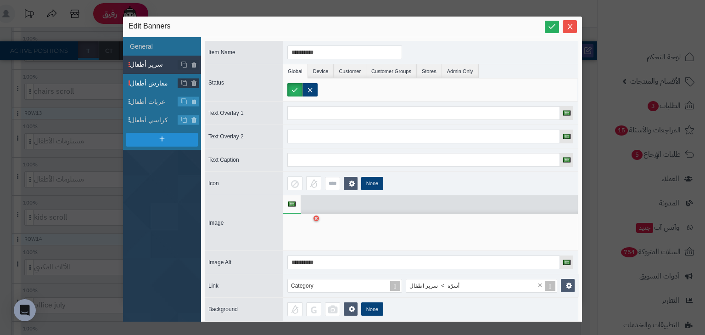
click at [151, 83] on span "مفارش أطفال" at bounding box center [154, 83] width 48 height 10
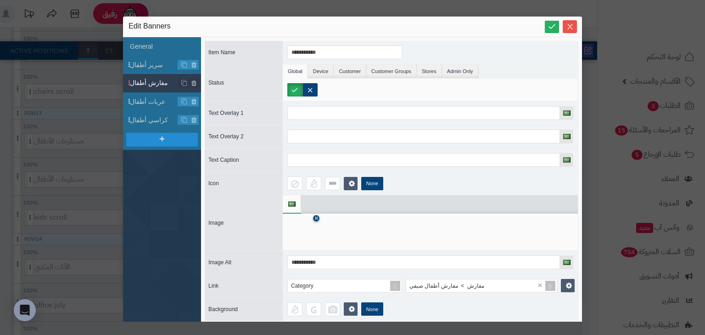
click at [314, 217] on icon at bounding box center [316, 219] width 4 height 6
click at [308, 226] on icon at bounding box center [301, 232] width 29 height 28
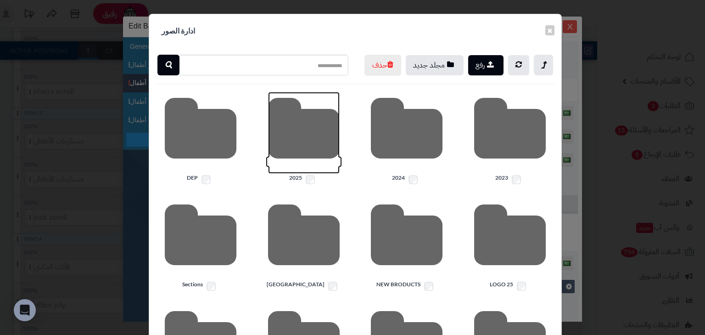
click at [320, 152] on icon at bounding box center [304, 133] width 72 height 82
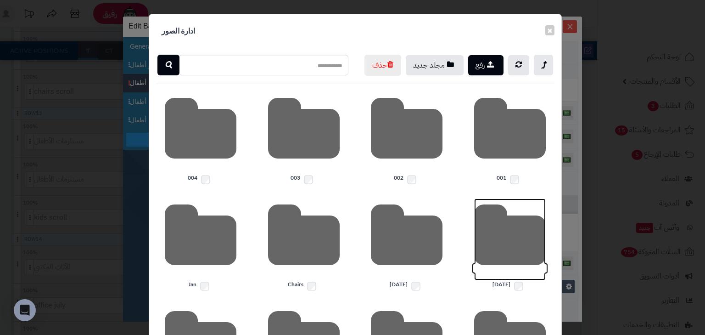
click at [514, 274] on icon at bounding box center [510, 239] width 72 height 82
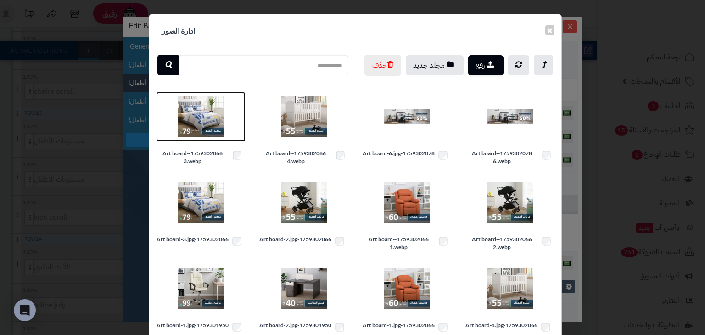
click at [212, 136] on img at bounding box center [201, 117] width 46 height 46
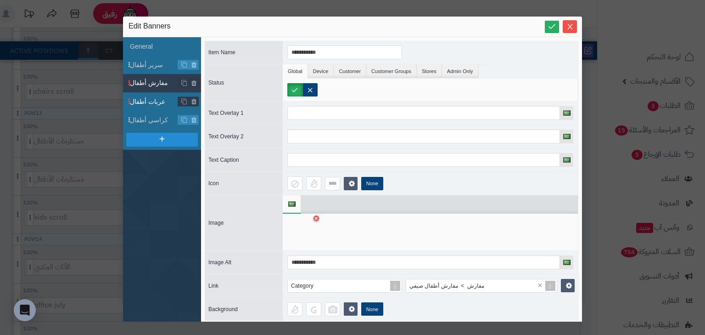
click at [154, 106] on span "عربات أطفال" at bounding box center [154, 102] width 48 height 10
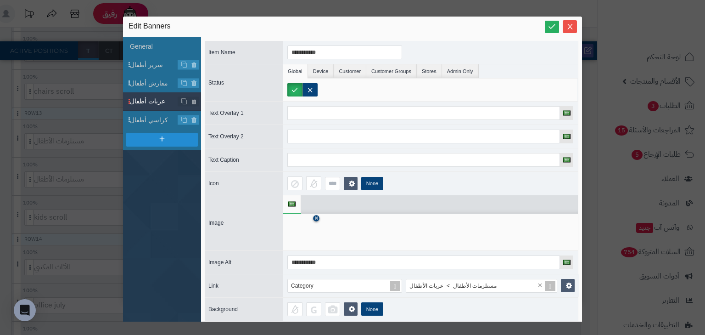
click at [315, 217] on icon at bounding box center [316, 219] width 4 height 6
click at [311, 237] on icon at bounding box center [301, 232] width 29 height 28
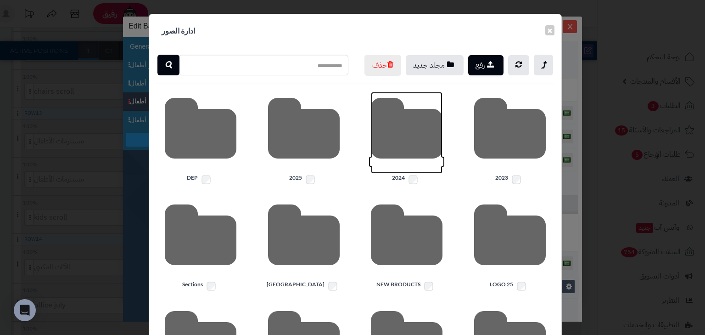
click at [428, 158] on icon at bounding box center [407, 133] width 72 height 82
click at [549, 32] on button "×" at bounding box center [549, 30] width 9 height 10
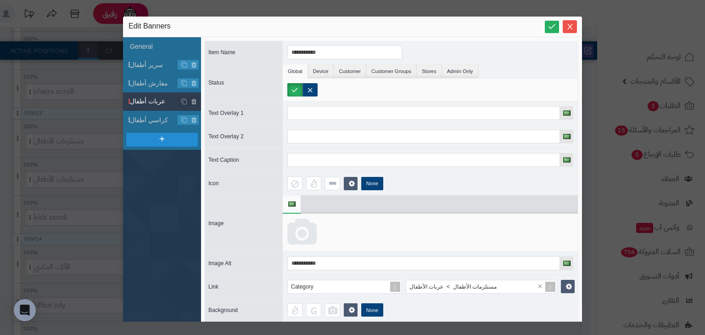
click at [316, 235] on icon at bounding box center [301, 232] width 29 height 28
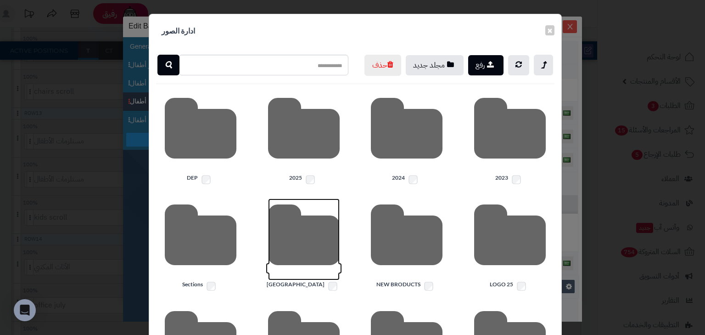
click at [298, 228] on icon at bounding box center [304, 239] width 72 height 82
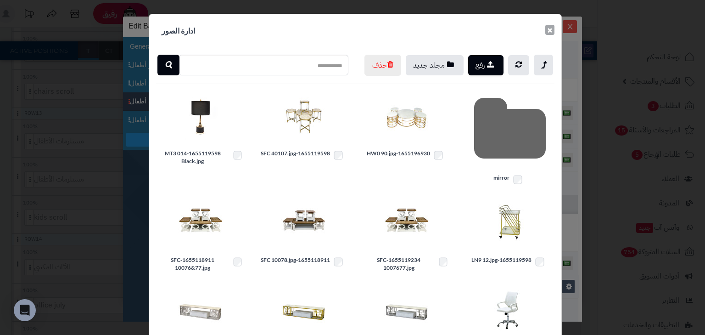
click at [549, 31] on button "×" at bounding box center [549, 30] width 9 height 10
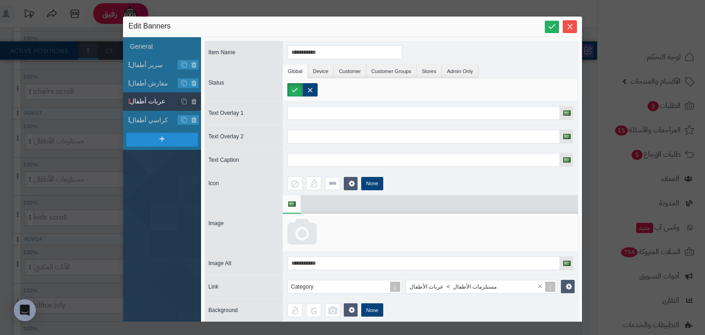
click at [305, 234] on icon at bounding box center [301, 232] width 29 height 28
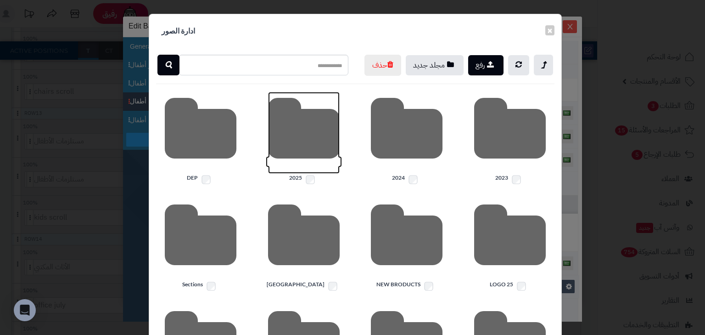
click at [308, 156] on icon at bounding box center [304, 133] width 72 height 82
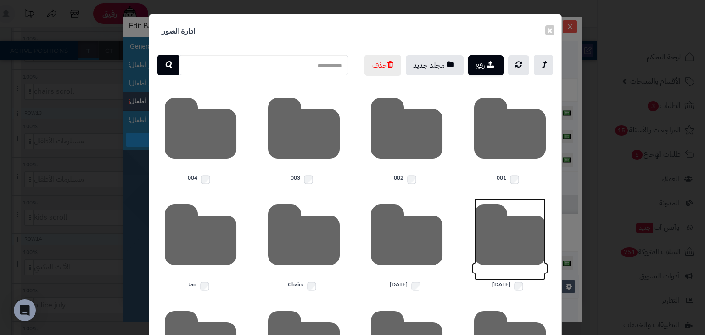
click at [493, 268] on icon at bounding box center [510, 239] width 72 height 82
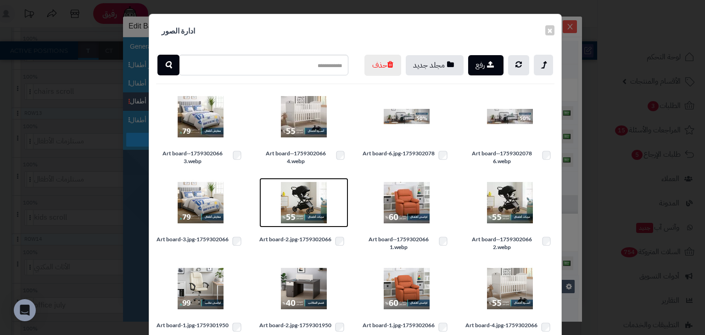
click at [308, 210] on img at bounding box center [304, 202] width 46 height 46
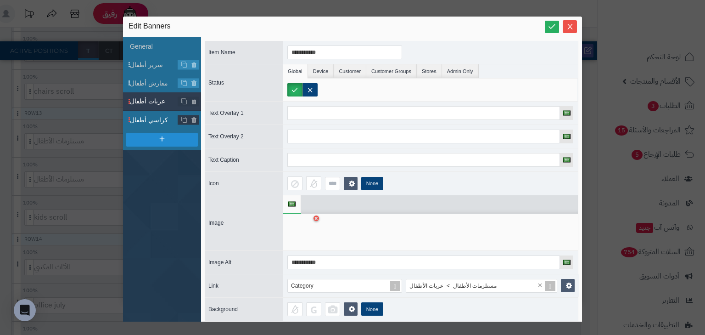
click at [148, 119] on span "كراسي أطفال" at bounding box center [154, 120] width 48 height 10
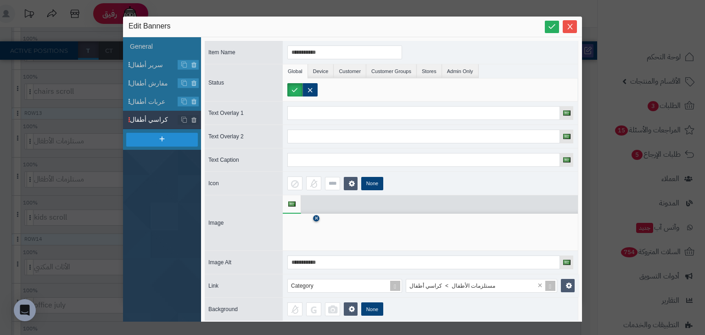
click at [318, 218] on icon at bounding box center [316, 219] width 4 height 6
click at [309, 237] on icon at bounding box center [301, 232] width 29 height 28
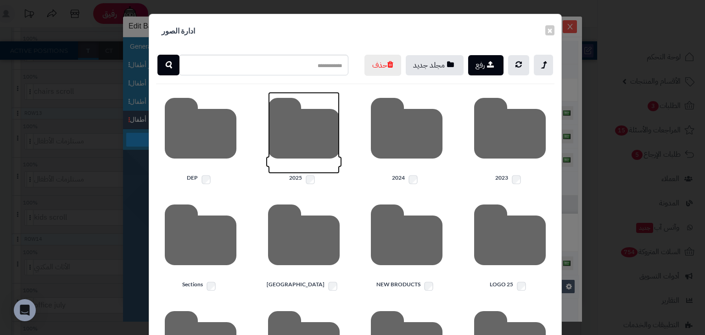
click at [340, 162] on icon at bounding box center [304, 133] width 72 height 82
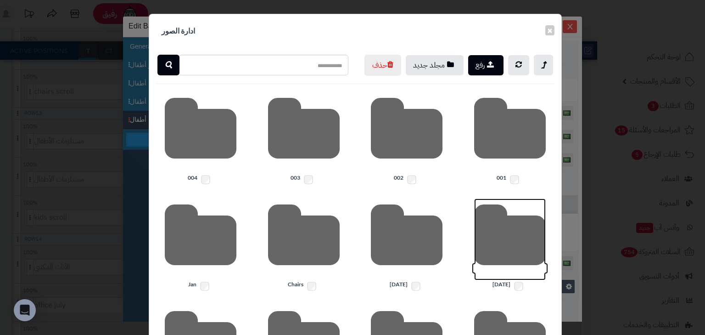
click at [520, 257] on icon at bounding box center [510, 239] width 72 height 82
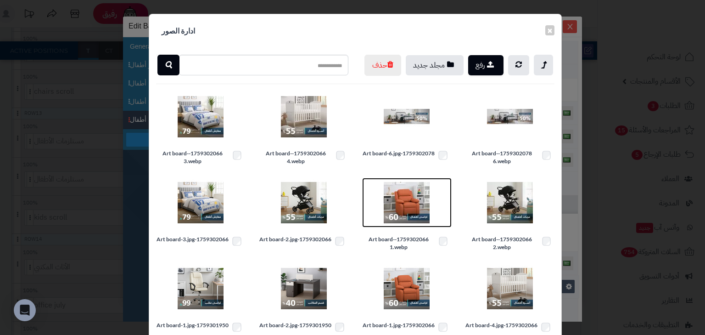
click at [404, 217] on img at bounding box center [407, 202] width 46 height 46
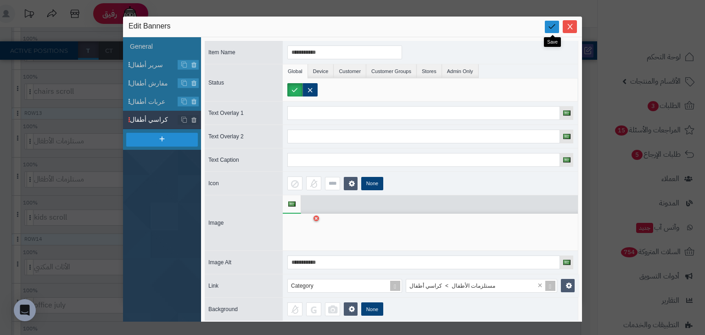
click at [553, 21] on link at bounding box center [552, 27] width 14 height 12
click at [569, 26] on icon "Close" at bounding box center [569, 26] width 5 height 6
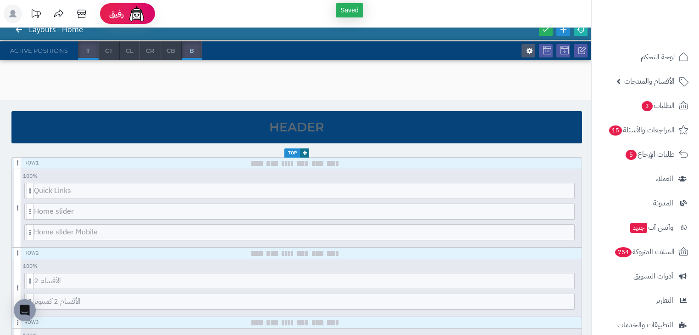
scroll to position [0, 0]
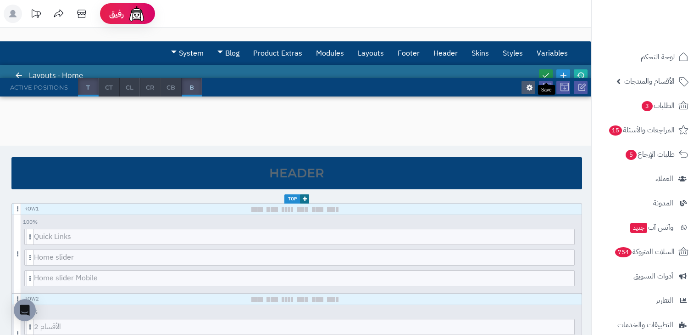
click at [550, 75] on link at bounding box center [546, 75] width 14 height 12
click at [582, 75] on icon at bounding box center [581, 75] width 8 height 8
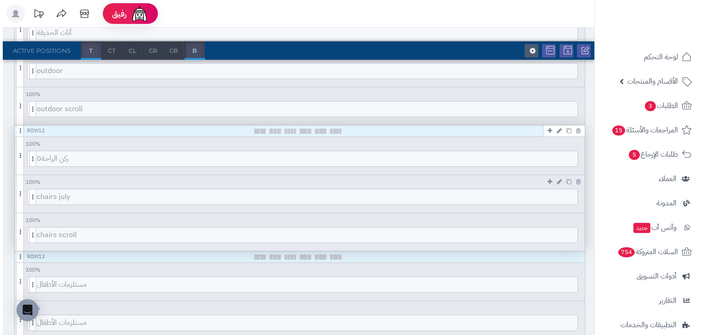
scroll to position [1138, 0]
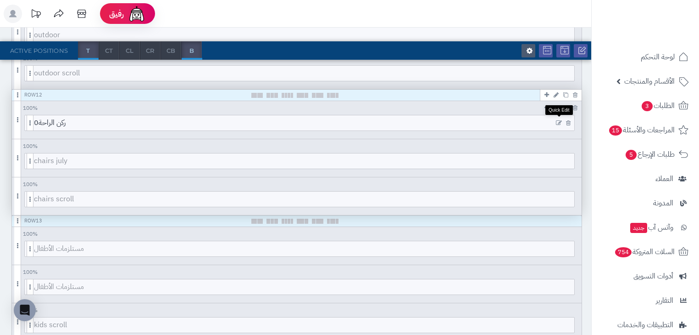
click at [557, 120] on icon at bounding box center [559, 123] width 6 height 6
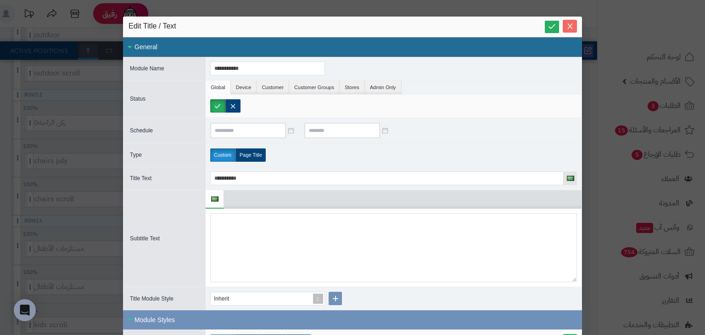
click at [574, 29] on icon "Close" at bounding box center [569, 25] width 7 height 7
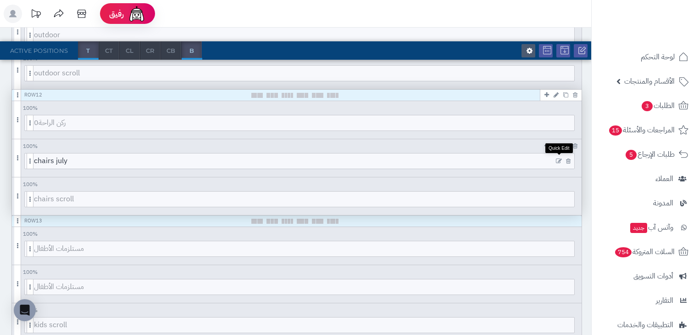
click at [560, 160] on icon at bounding box center [559, 161] width 6 height 6
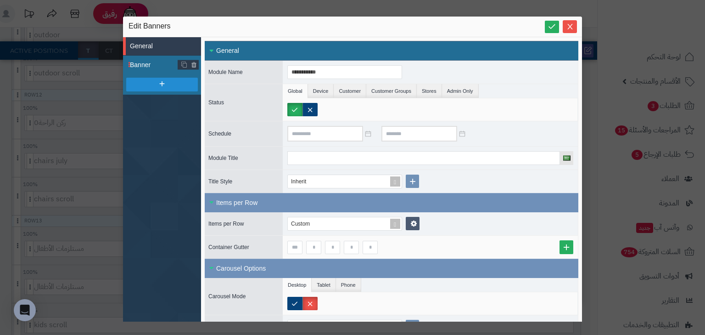
click at [153, 62] on span "Banner" at bounding box center [154, 65] width 48 height 10
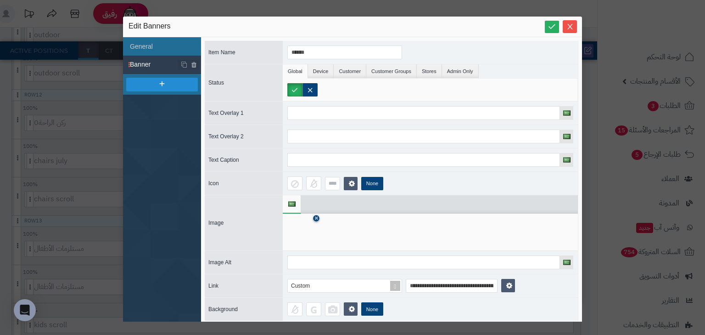
click at [315, 217] on icon at bounding box center [316, 219] width 4 height 6
click at [299, 222] on icon at bounding box center [301, 232] width 29 height 28
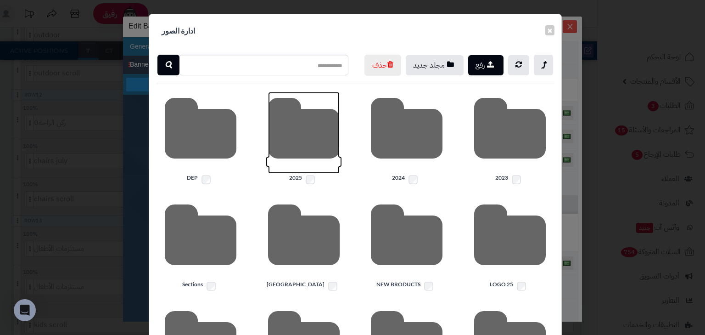
click at [296, 141] on icon at bounding box center [304, 133] width 72 height 82
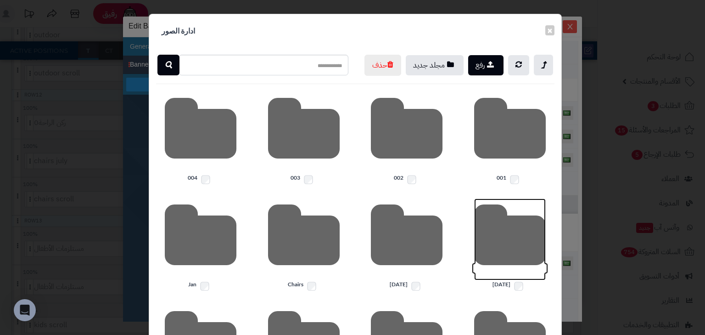
click at [503, 250] on icon at bounding box center [510, 239] width 72 height 82
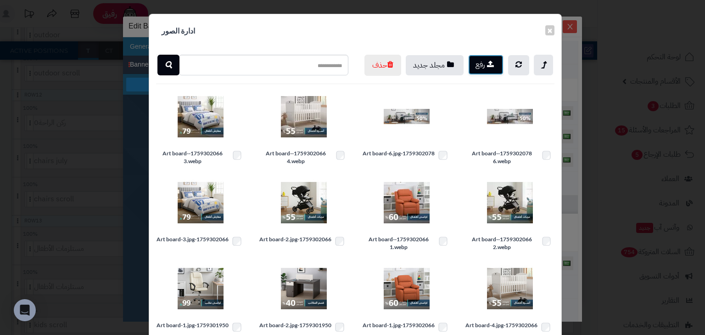
click at [481, 65] on button "رفع" at bounding box center [485, 65] width 35 height 20
click at [488, 64] on button "رفع" at bounding box center [485, 65] width 35 height 20
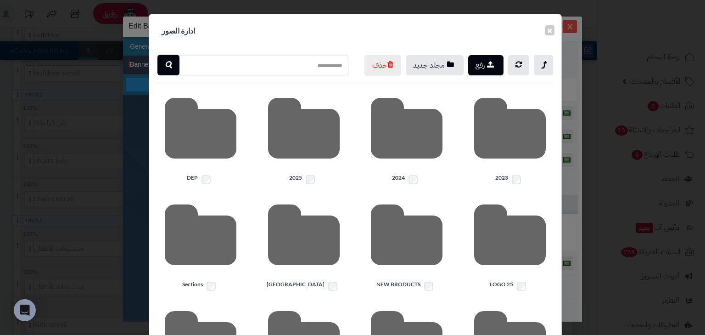
click at [353, 164] on div "2025" at bounding box center [303, 140] width 103 height 96
click at [340, 157] on icon at bounding box center [304, 133] width 72 height 82
click at [510, 268] on icon at bounding box center [510, 239] width 72 height 82
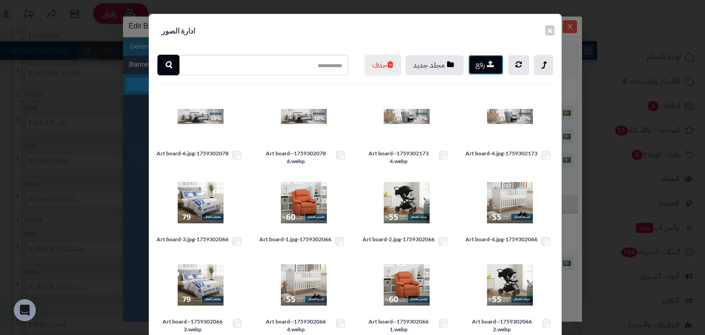
click at [481, 62] on button "رفع" at bounding box center [485, 65] width 35 height 20
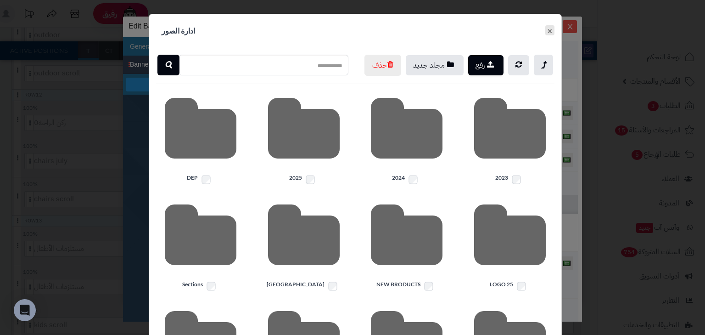
click at [551, 33] on button "×" at bounding box center [549, 30] width 9 height 10
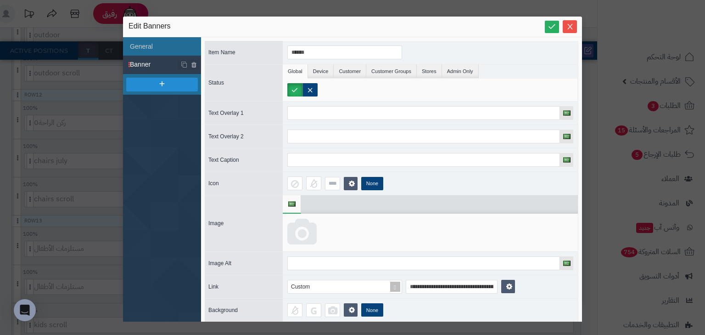
click at [299, 231] on icon at bounding box center [301, 232] width 29 height 28
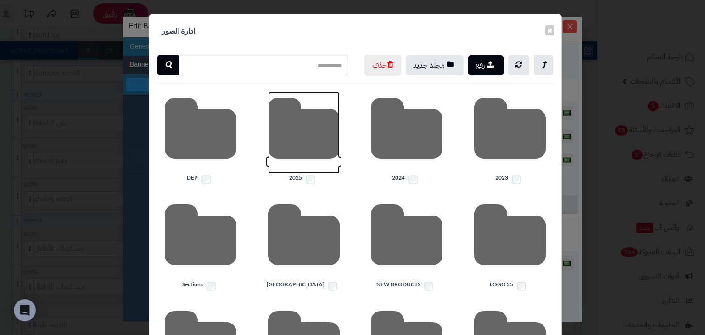
click at [290, 152] on icon at bounding box center [304, 133] width 72 height 82
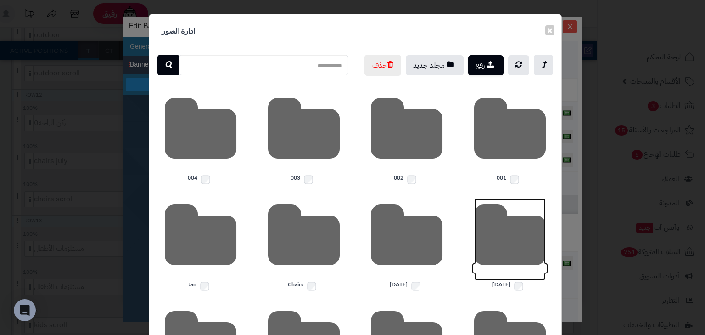
click at [519, 266] on icon at bounding box center [510, 239] width 72 height 82
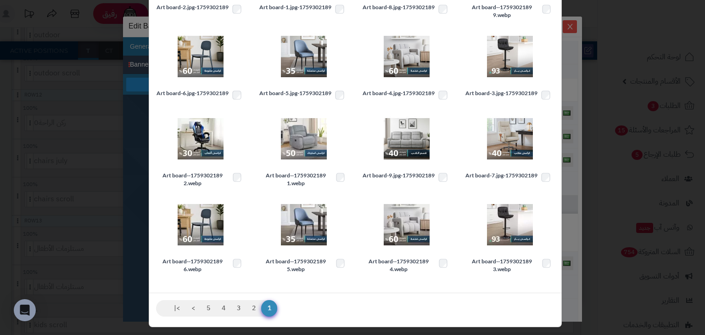
scroll to position [171, 0]
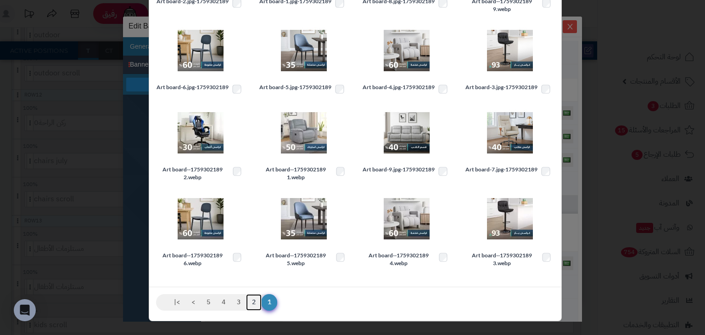
click at [260, 296] on link "2" at bounding box center [254, 302] width 16 height 17
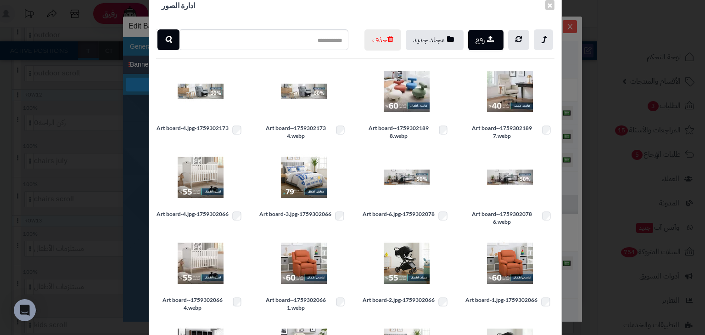
scroll to position [0, 0]
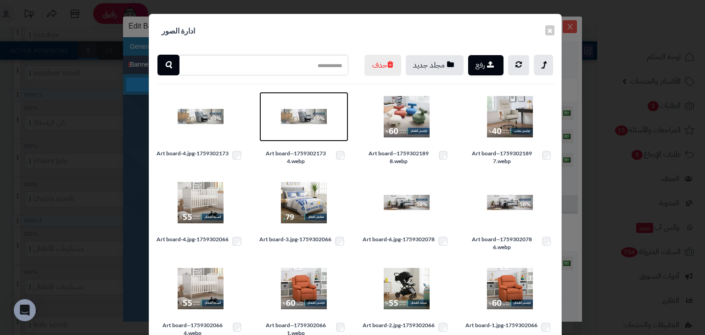
click at [314, 138] on img at bounding box center [304, 117] width 46 height 46
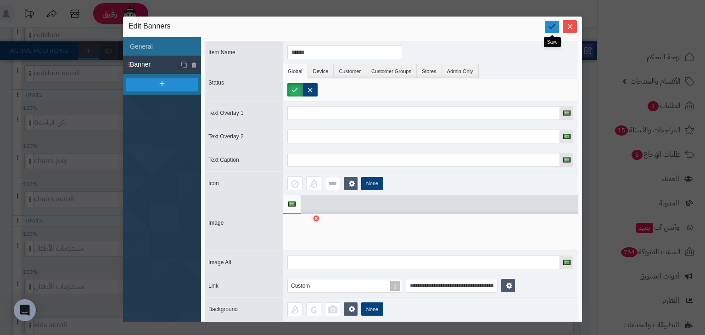
click at [548, 28] on icon at bounding box center [552, 26] width 9 height 9
click at [571, 28] on icon "Close" at bounding box center [569, 25] width 7 height 7
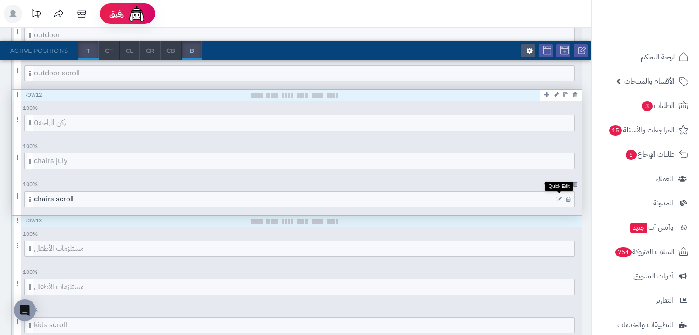
click at [560, 197] on icon at bounding box center [559, 199] width 6 height 6
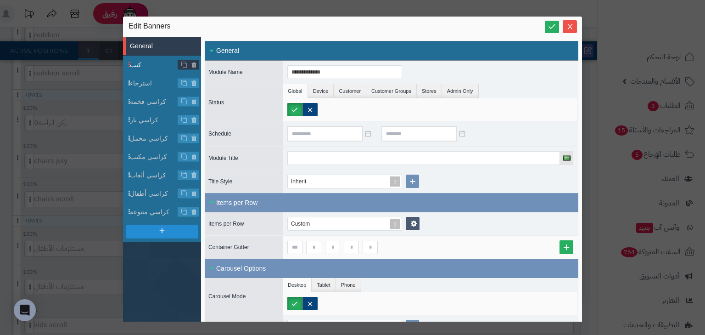
click at [142, 62] on span "كنب" at bounding box center [154, 65] width 48 height 10
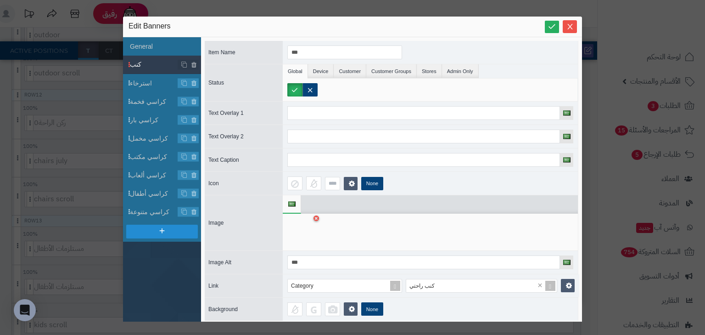
click at [312, 218] on div at bounding box center [301, 232] width 29 height 28
click at [315, 218] on icon at bounding box center [316, 219] width 4 height 6
click at [304, 230] on icon at bounding box center [301, 232] width 29 height 28
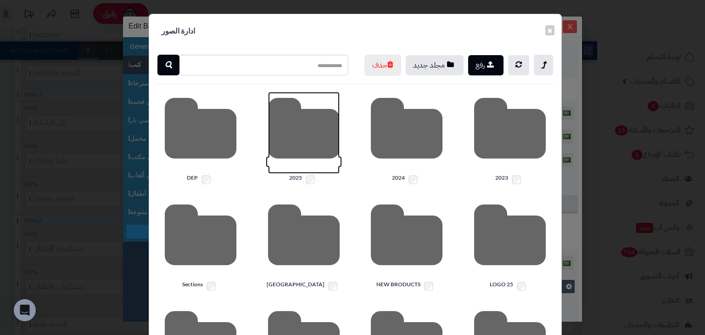
click at [301, 151] on icon at bounding box center [304, 133] width 72 height 82
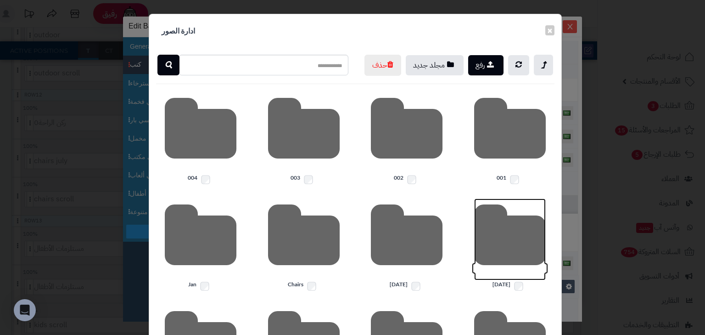
click at [525, 264] on icon at bounding box center [510, 239] width 72 height 82
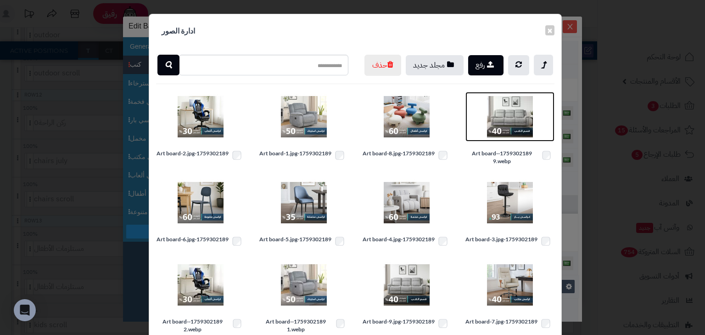
click at [520, 126] on img at bounding box center [510, 117] width 46 height 46
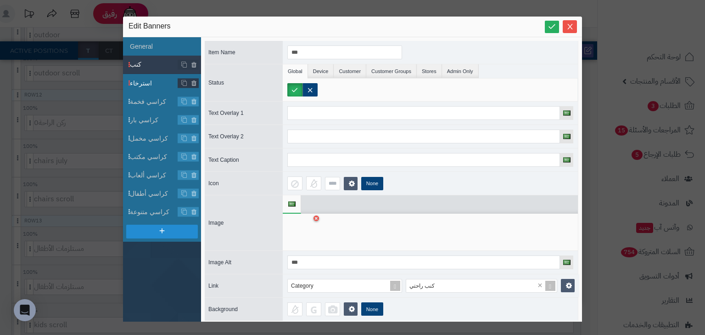
click at [151, 82] on span "استرخاء" at bounding box center [154, 83] width 48 height 10
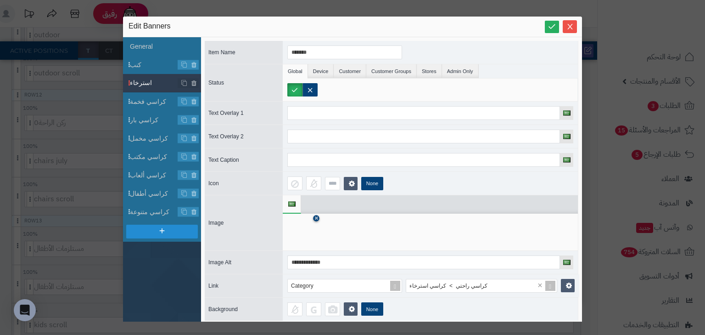
click at [316, 218] on icon at bounding box center [316, 219] width 4 height 6
click at [303, 234] on icon at bounding box center [301, 232] width 29 height 28
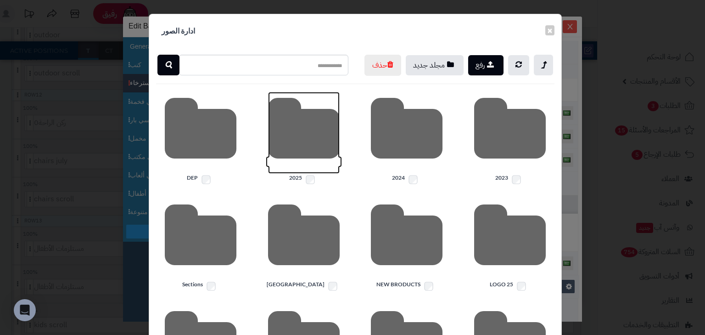
click at [314, 154] on icon at bounding box center [304, 133] width 72 height 82
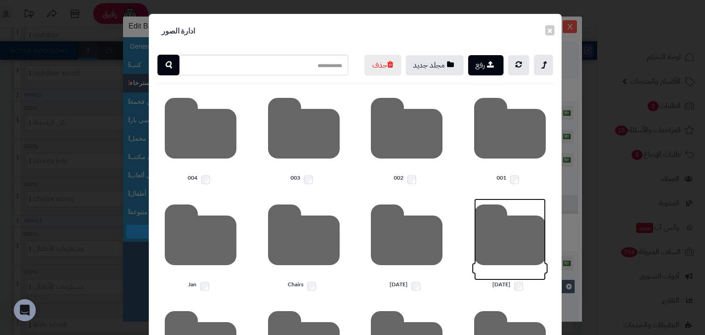
click at [516, 270] on icon at bounding box center [510, 239] width 72 height 82
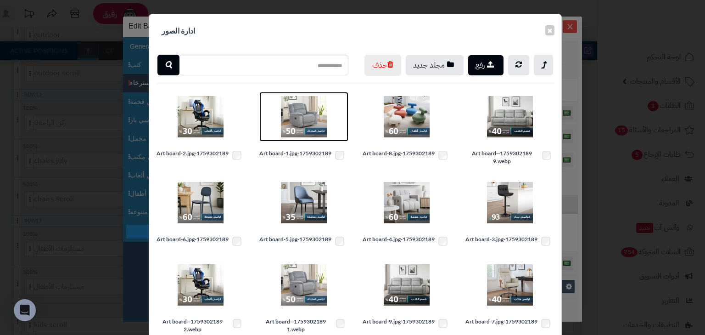
click at [313, 124] on img at bounding box center [304, 117] width 46 height 46
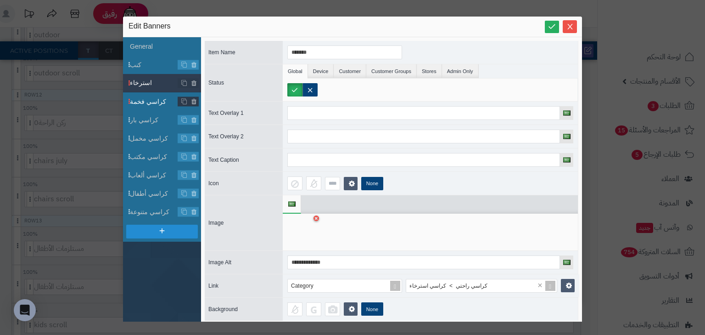
click at [154, 98] on span "كراسي فخمة" at bounding box center [154, 102] width 48 height 10
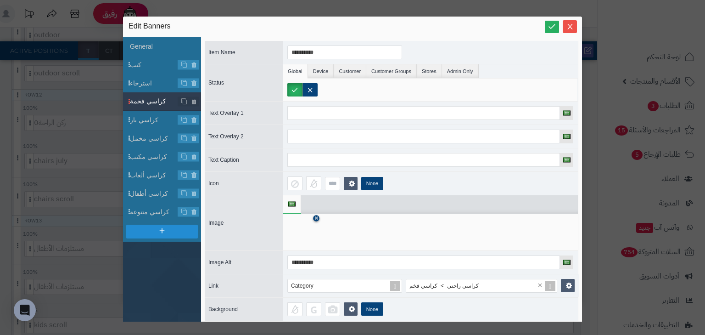
click at [318, 216] on icon at bounding box center [316, 219] width 4 height 6
click at [313, 233] on icon at bounding box center [301, 232] width 29 height 28
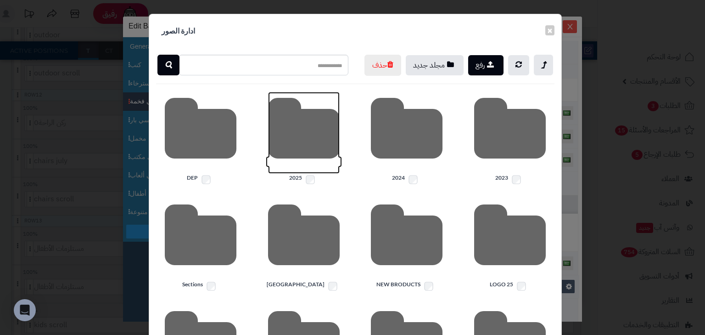
click at [291, 159] on icon at bounding box center [304, 133] width 72 height 82
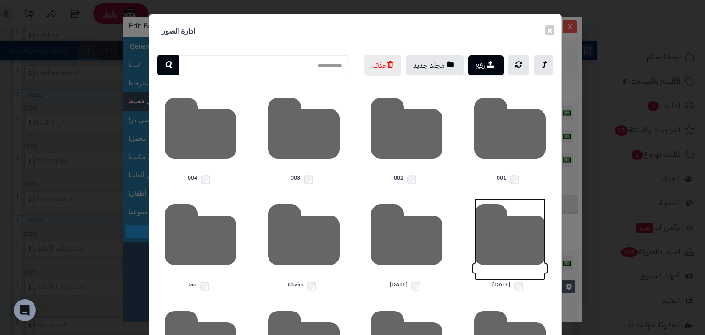
click at [520, 258] on icon at bounding box center [510, 239] width 72 height 82
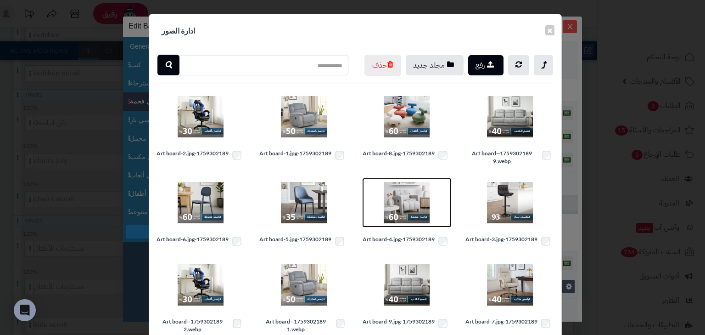
click at [417, 225] on img at bounding box center [407, 202] width 46 height 46
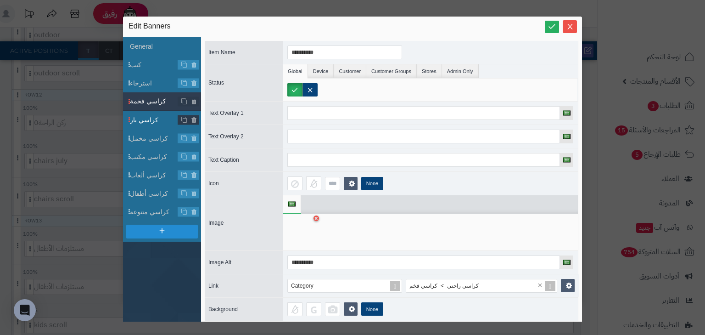
click at [149, 122] on span "كراسي بار" at bounding box center [154, 120] width 48 height 10
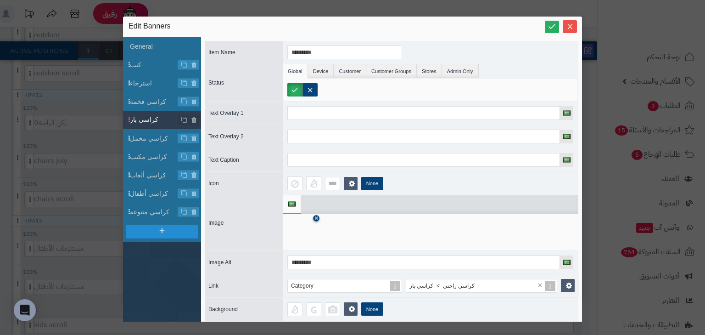
click at [318, 218] on icon at bounding box center [316, 219] width 4 height 6
click at [313, 233] on icon at bounding box center [301, 232] width 29 height 28
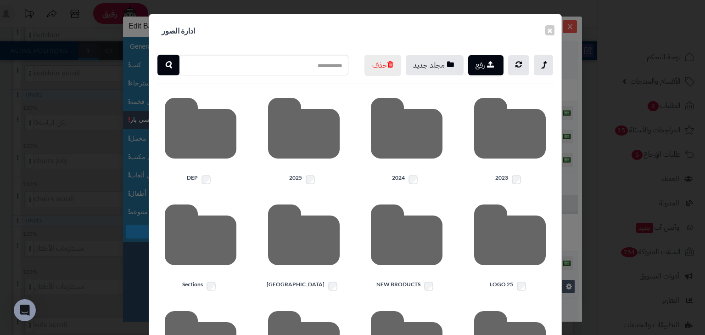
click at [269, 139] on div at bounding box center [303, 133] width 89 height 82
click at [317, 157] on icon at bounding box center [304, 133] width 72 height 82
click at [527, 262] on icon at bounding box center [510, 239] width 72 height 82
click at [551, 29] on button "×" at bounding box center [549, 30] width 9 height 10
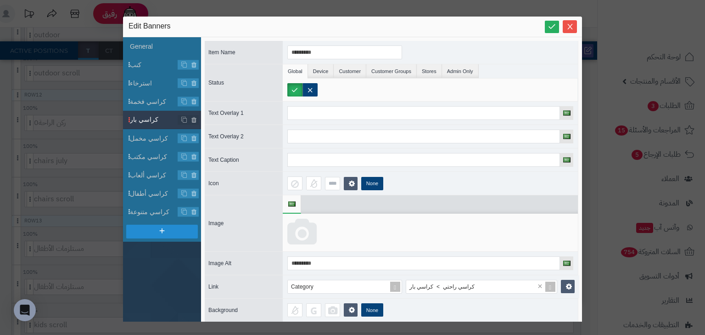
click at [300, 228] on icon at bounding box center [301, 232] width 29 height 28
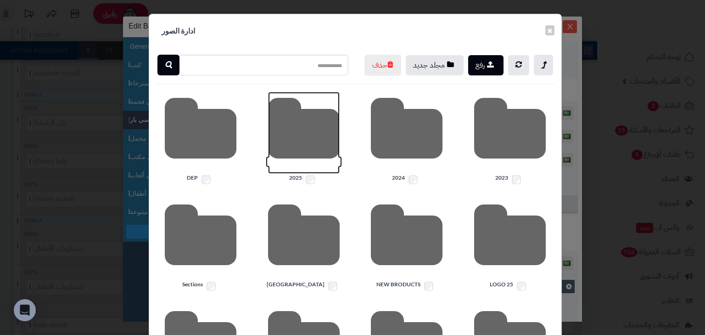
click at [292, 146] on icon at bounding box center [304, 133] width 72 height 82
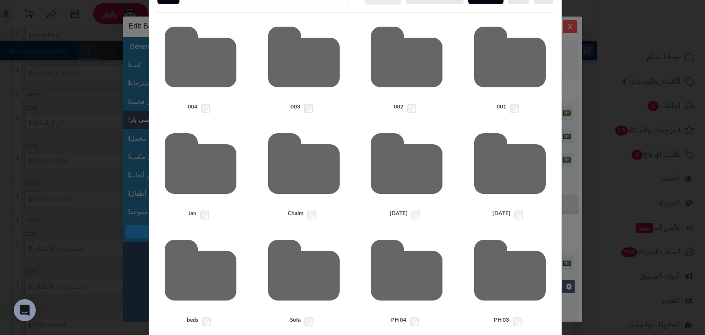
scroll to position [73, 0]
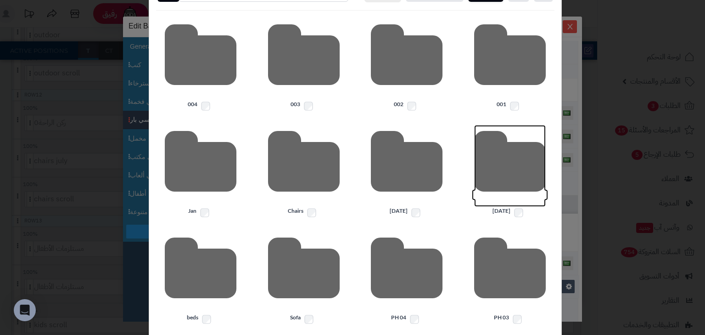
click at [501, 192] on icon at bounding box center [510, 166] width 72 height 82
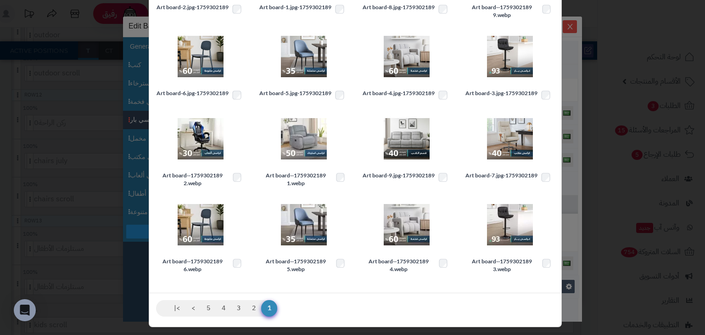
scroll to position [147, 0]
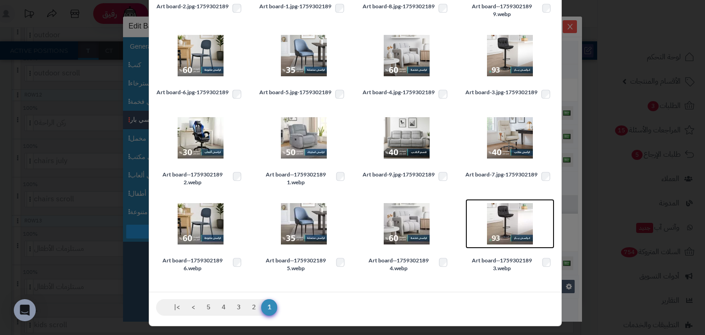
click at [509, 242] on img at bounding box center [510, 224] width 46 height 46
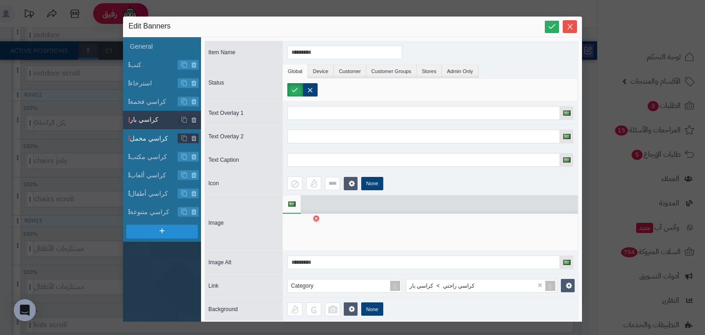
click at [155, 135] on span "كراسي مخمل" at bounding box center [154, 139] width 48 height 10
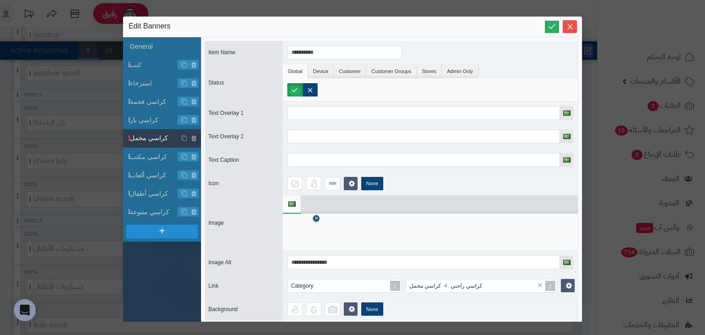
click at [314, 217] on icon at bounding box center [316, 219] width 4 height 6
click at [303, 231] on icon at bounding box center [301, 232] width 29 height 28
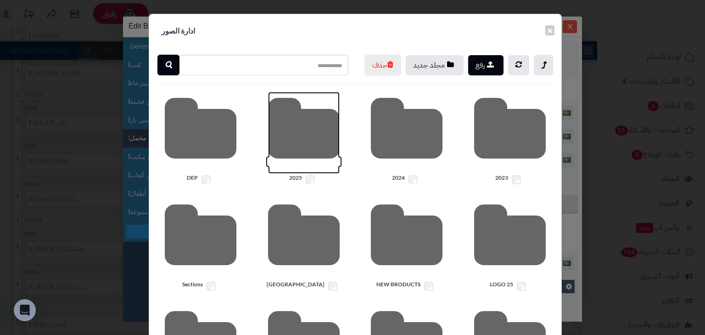
click at [302, 151] on icon at bounding box center [304, 133] width 72 height 82
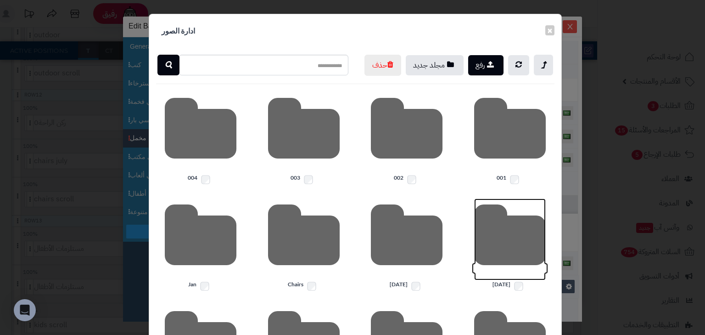
click at [510, 258] on icon at bounding box center [510, 239] width 72 height 82
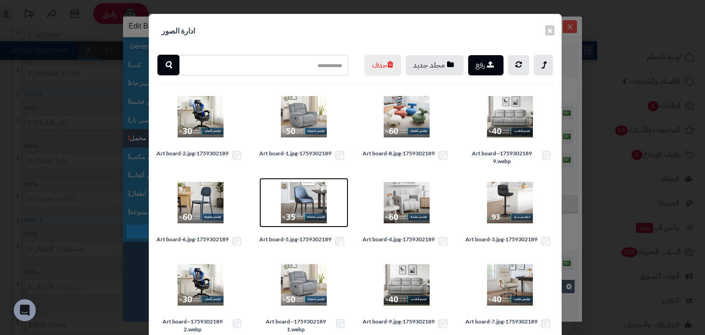
click at [314, 222] on img at bounding box center [304, 202] width 46 height 46
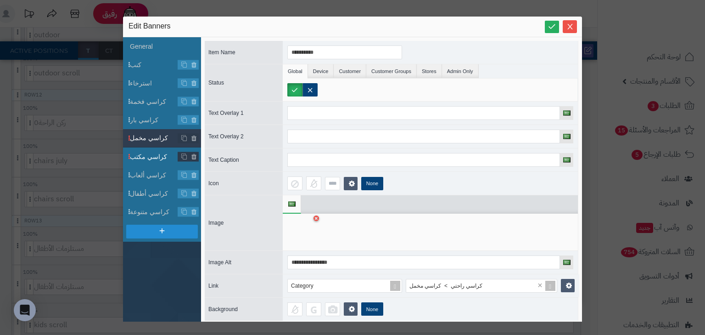
click at [157, 158] on span "كراسي مكتب" at bounding box center [154, 157] width 48 height 10
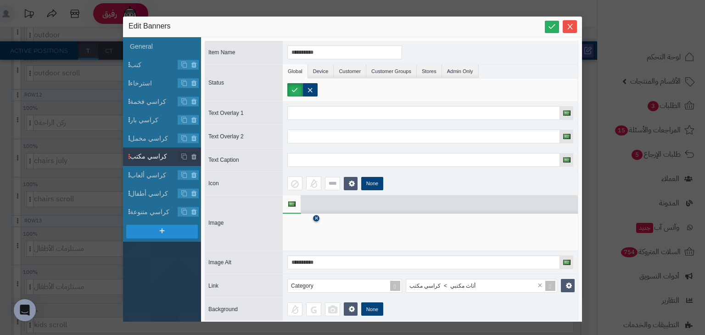
click at [316, 218] on icon at bounding box center [316, 219] width 4 height 6
drag, startPoint x: 302, startPoint y: 231, endPoint x: 307, endPoint y: 236, distance: 6.8
click at [302, 231] on icon at bounding box center [301, 232] width 29 height 28
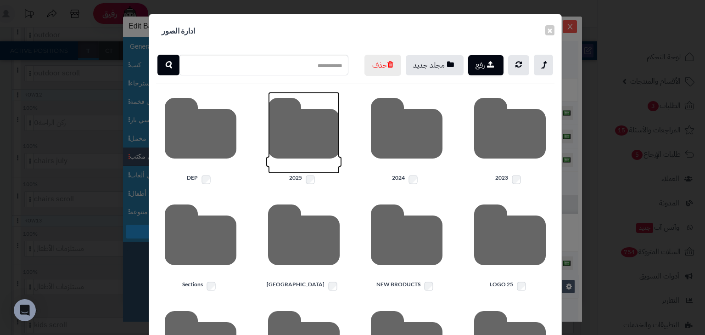
click at [283, 158] on icon at bounding box center [304, 133] width 72 height 82
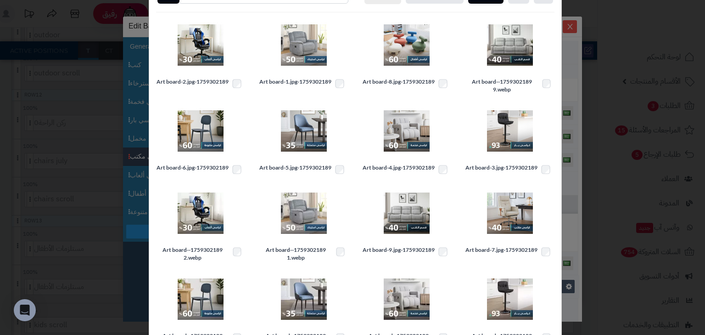
scroll to position [73, 0]
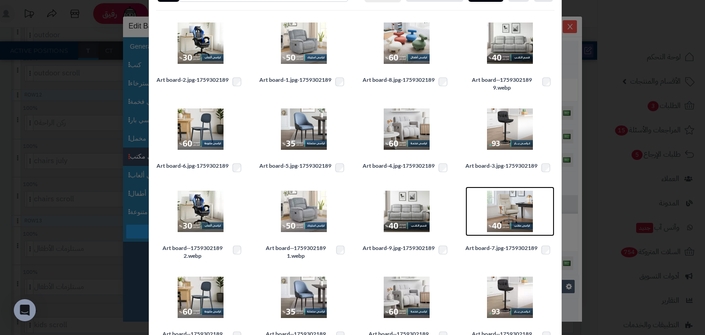
click at [505, 226] on img at bounding box center [510, 211] width 46 height 46
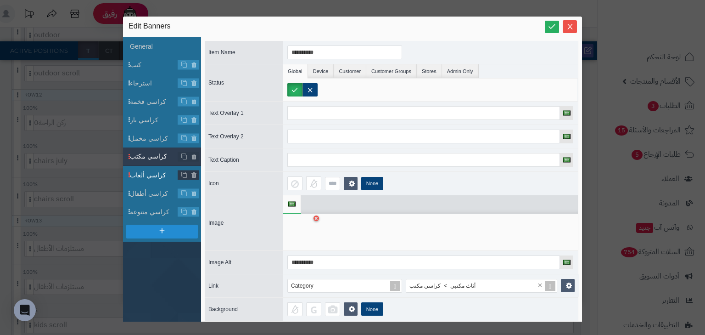
click at [152, 177] on span "كراسي ألعاب" at bounding box center [154, 175] width 48 height 10
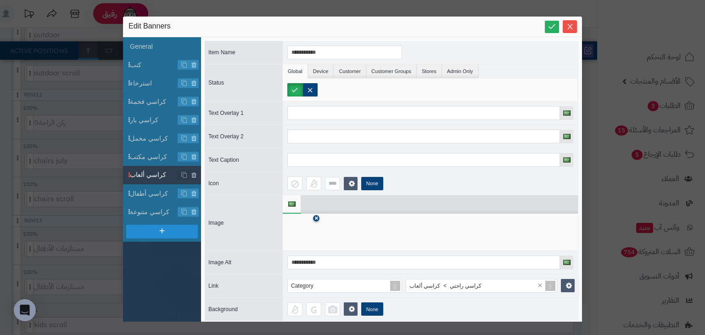
click at [314, 219] on icon at bounding box center [316, 219] width 4 height 6
click at [301, 229] on icon at bounding box center [301, 232] width 29 height 28
click at [0, 0] on icon at bounding box center [0, 0] width 0 height 0
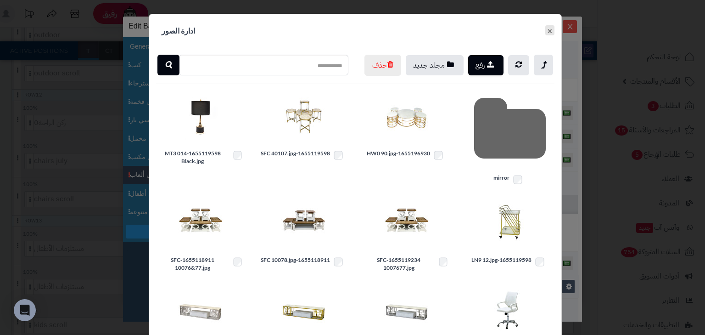
drag, startPoint x: 506, startPoint y: 20, endPoint x: 390, endPoint y: 110, distance: 147.5
click at [551, 31] on button "×" at bounding box center [549, 30] width 9 height 10
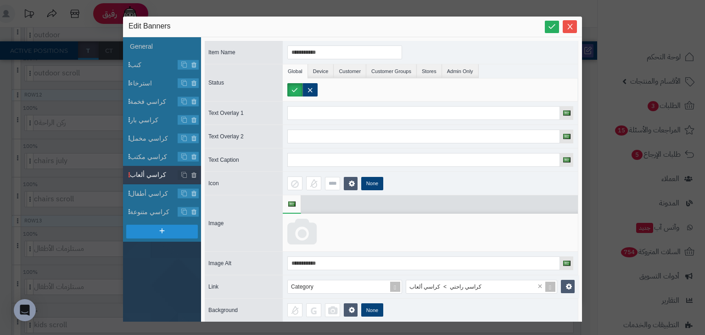
click at [314, 236] on div at bounding box center [430, 232] width 295 height 38
click at [302, 232] on icon at bounding box center [301, 232] width 29 height 28
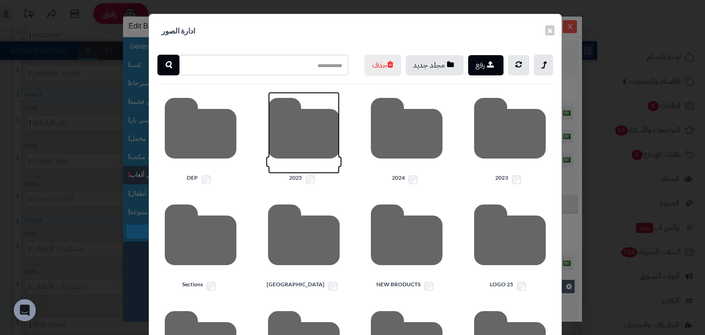
click at [305, 150] on icon at bounding box center [304, 133] width 72 height 82
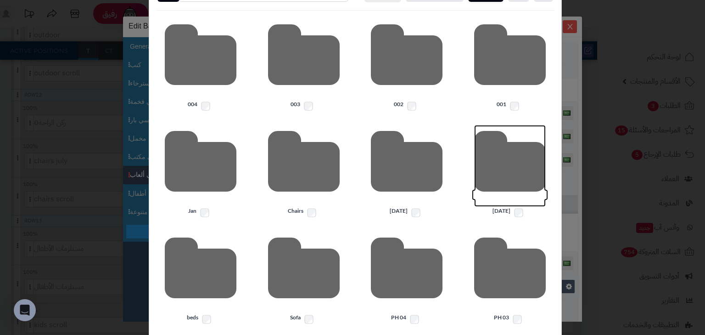
click at [496, 185] on icon at bounding box center [510, 166] width 72 height 82
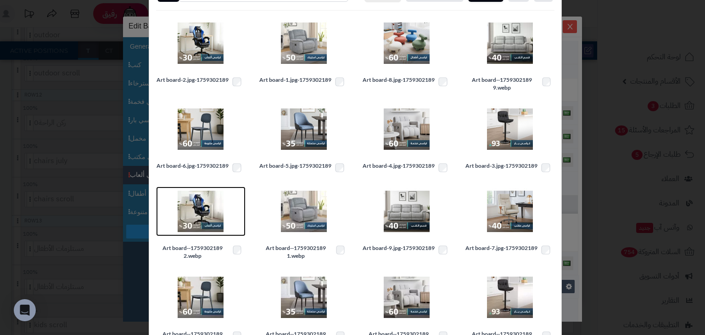
click at [209, 221] on img at bounding box center [201, 211] width 46 height 46
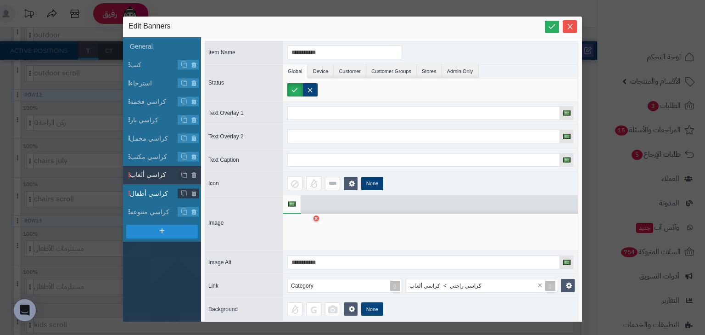
click at [151, 195] on span "كراسي أطفال" at bounding box center [154, 194] width 48 height 10
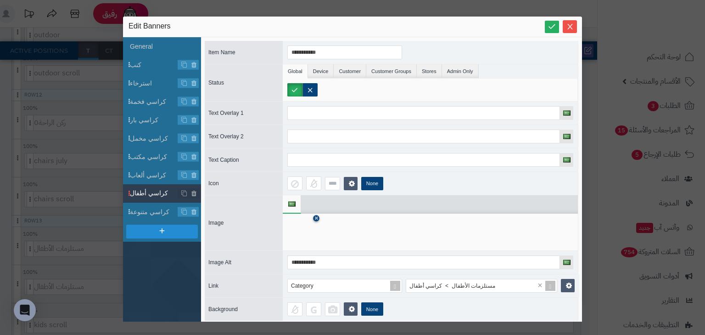
click at [314, 216] on icon at bounding box center [316, 219] width 4 height 6
click at [305, 228] on icon at bounding box center [301, 232] width 29 height 28
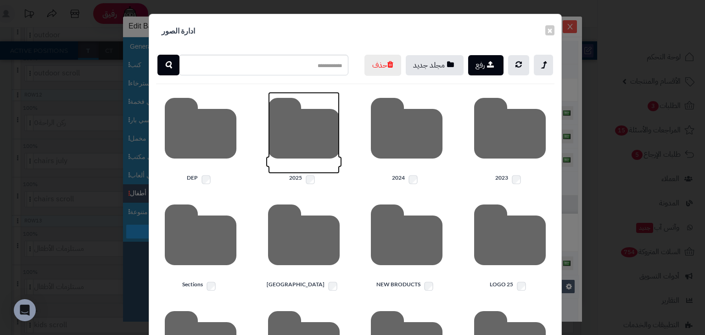
click at [325, 152] on icon at bounding box center [304, 133] width 72 height 82
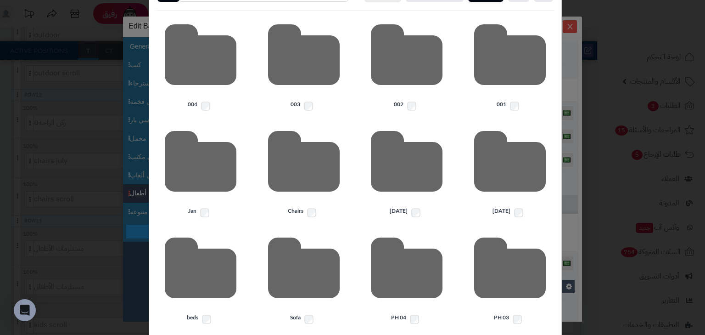
click at [507, 189] on icon at bounding box center [510, 166] width 72 height 82
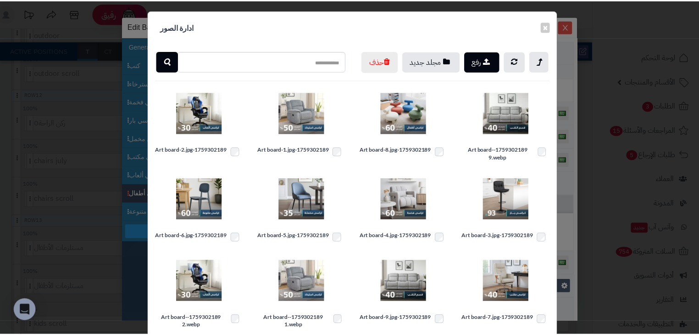
scroll to position [0, 0]
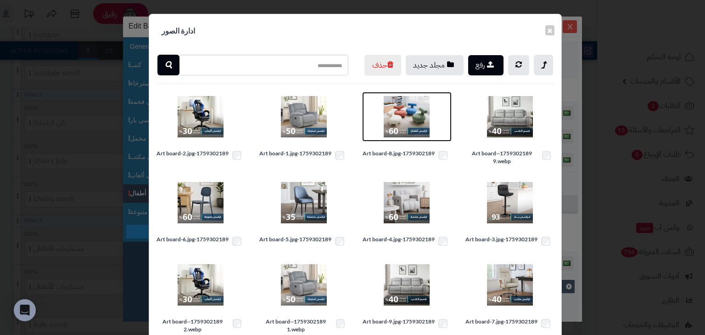
click at [418, 130] on img at bounding box center [407, 117] width 46 height 46
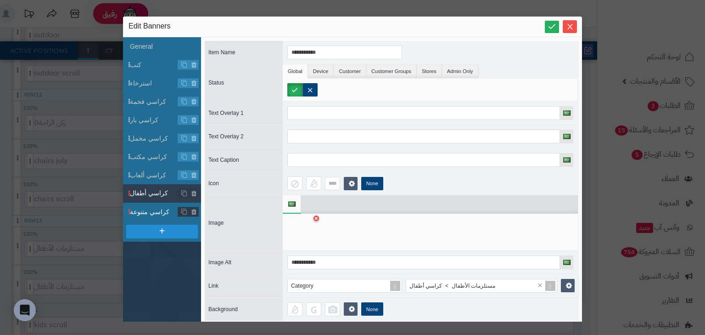
click at [159, 209] on span "كراسي متنوعة" at bounding box center [154, 212] width 48 height 10
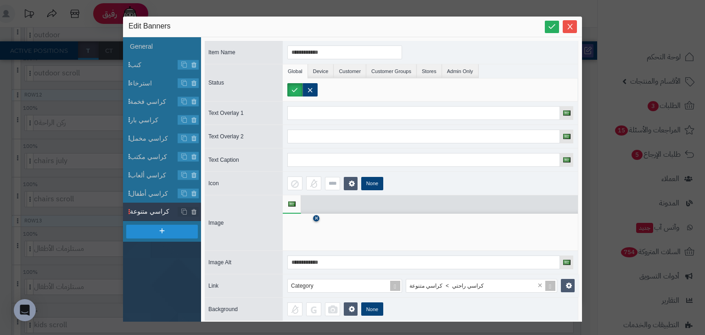
click at [318, 217] on icon at bounding box center [316, 219] width 4 height 6
click at [310, 235] on icon at bounding box center [301, 232] width 29 height 28
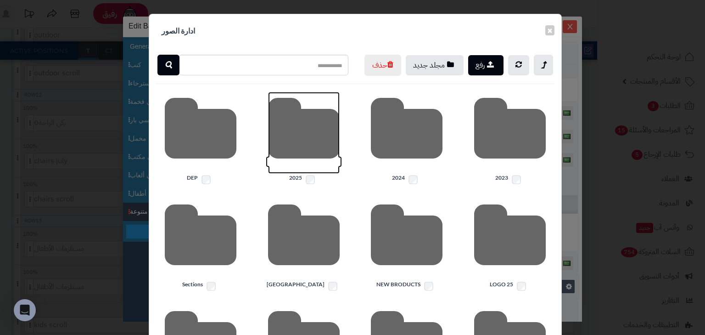
click at [310, 170] on icon at bounding box center [304, 133] width 72 height 82
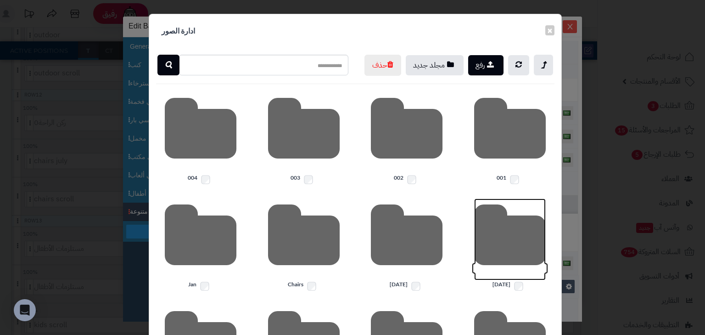
click at [494, 253] on icon at bounding box center [510, 239] width 72 height 82
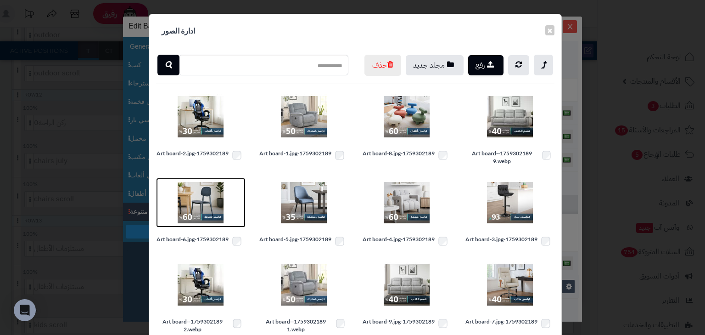
click at [212, 215] on img at bounding box center [201, 202] width 46 height 46
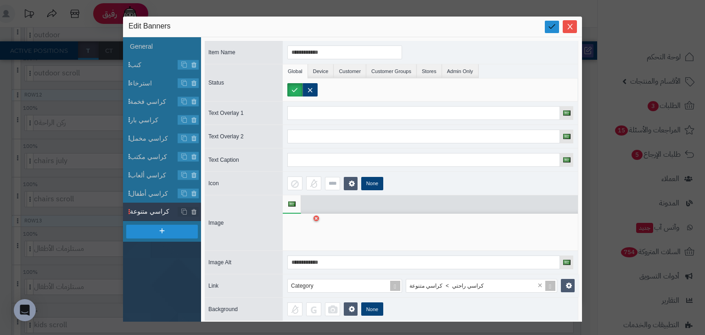
click at [548, 28] on icon at bounding box center [552, 26] width 9 height 9
click at [571, 28] on icon "Close" at bounding box center [569, 26] width 5 height 6
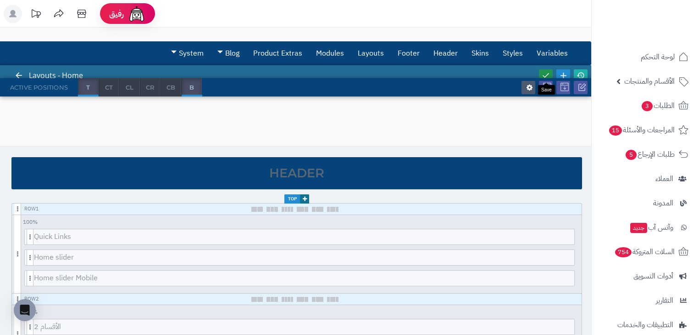
click at [548, 74] on icon at bounding box center [546, 75] width 8 height 8
click at [584, 76] on icon at bounding box center [581, 75] width 8 height 8
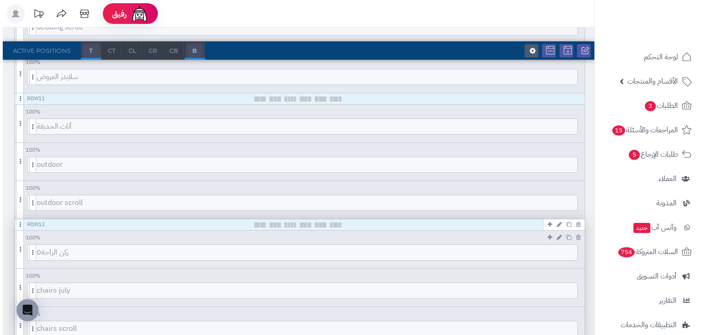
scroll to position [991, 0]
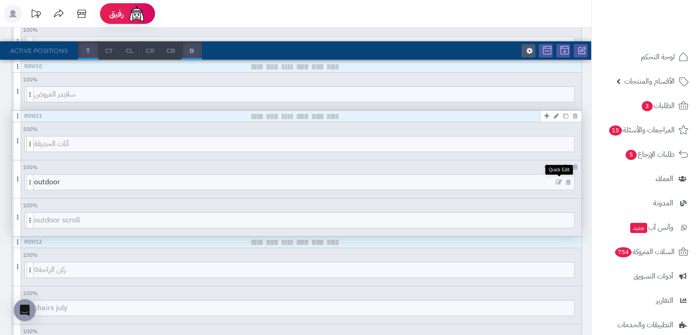
click at [560, 180] on icon at bounding box center [559, 182] width 6 height 6
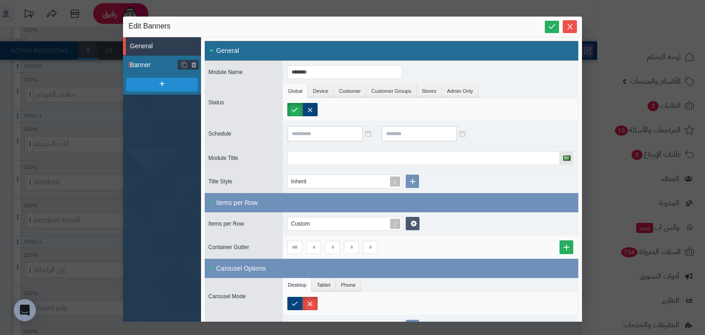
click at [156, 62] on span "Banner" at bounding box center [154, 65] width 48 height 10
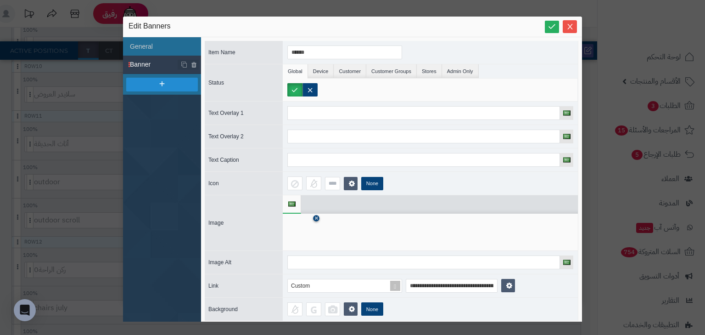
click at [315, 216] on icon at bounding box center [316, 219] width 4 height 6
click at [310, 228] on icon at bounding box center [301, 232] width 29 height 28
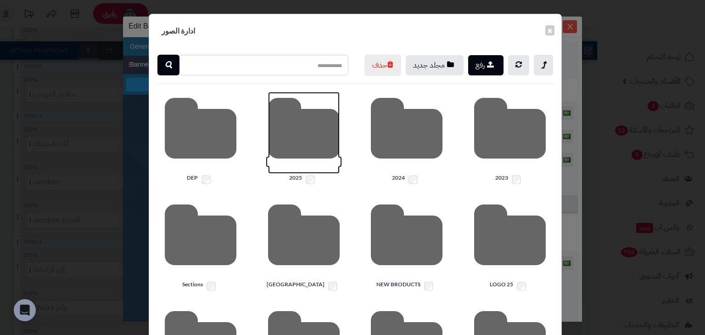
click at [283, 151] on icon at bounding box center [304, 133] width 72 height 82
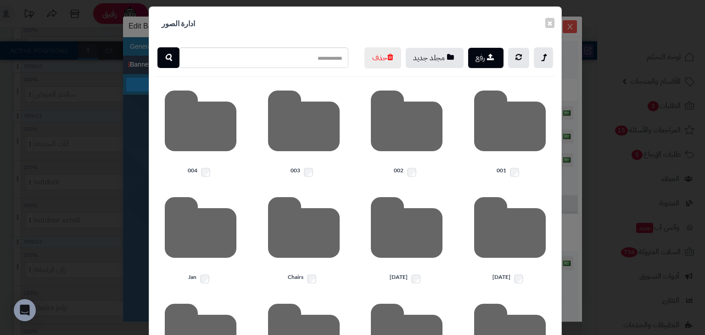
scroll to position [0, 0]
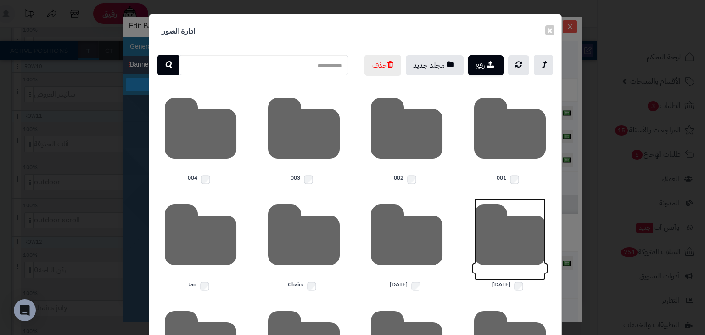
click at [517, 263] on icon at bounding box center [510, 239] width 72 height 82
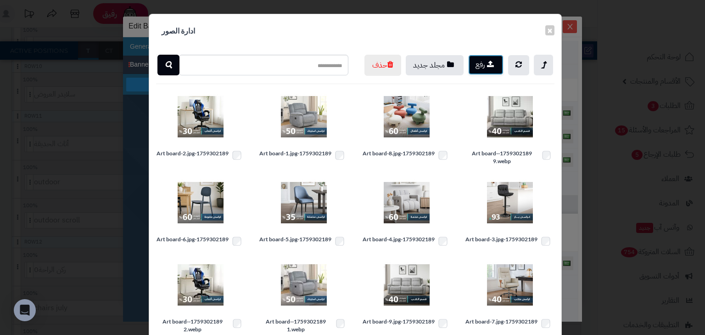
click at [492, 63] on icon "button" at bounding box center [490, 64] width 7 height 8
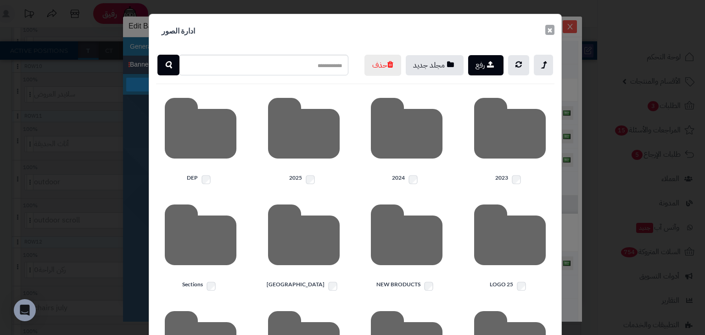
click at [553, 28] on button "×" at bounding box center [549, 30] width 9 height 10
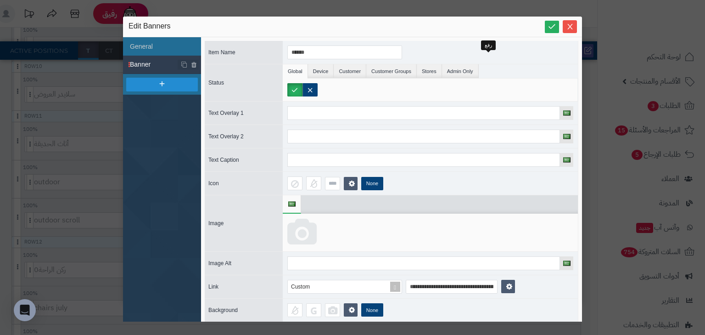
click at [303, 229] on icon at bounding box center [301, 232] width 29 height 28
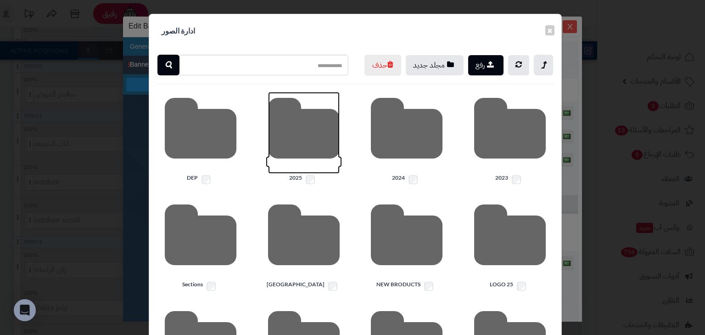
drag, startPoint x: 279, startPoint y: 146, endPoint x: 284, endPoint y: 146, distance: 5.0
click at [279, 146] on icon at bounding box center [304, 133] width 72 height 82
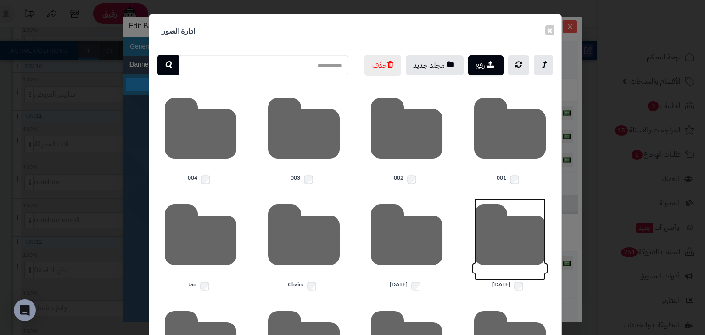
click at [534, 259] on icon at bounding box center [510, 239] width 72 height 82
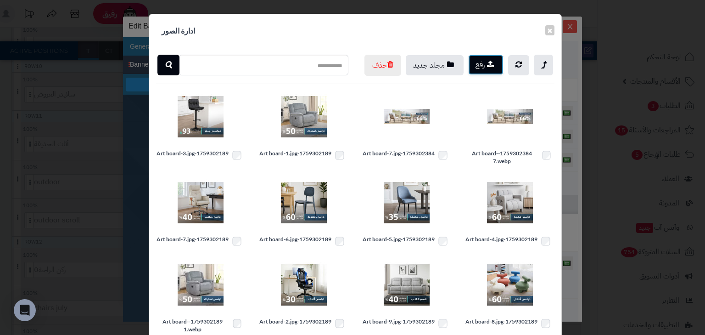
click at [494, 67] on icon "button" at bounding box center [490, 64] width 7 height 8
click at [551, 29] on button "×" at bounding box center [549, 30] width 9 height 10
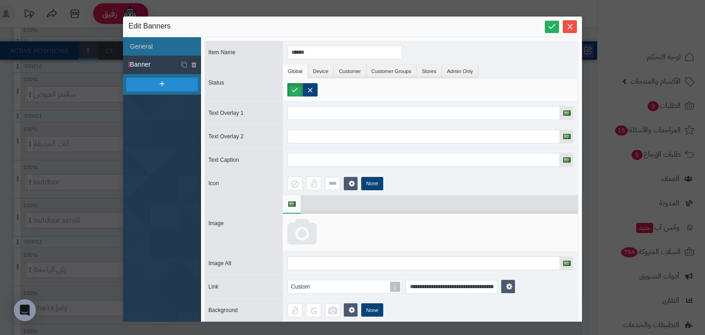
click at [297, 235] on icon at bounding box center [301, 232] width 29 height 28
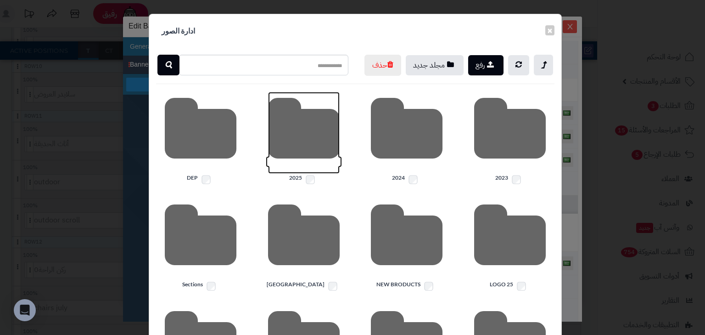
click at [320, 145] on icon at bounding box center [304, 133] width 72 height 82
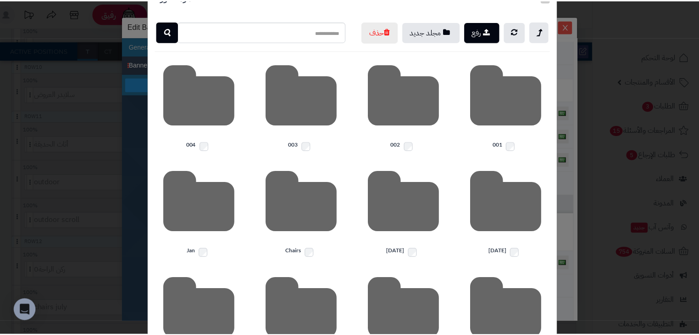
scroll to position [37, 0]
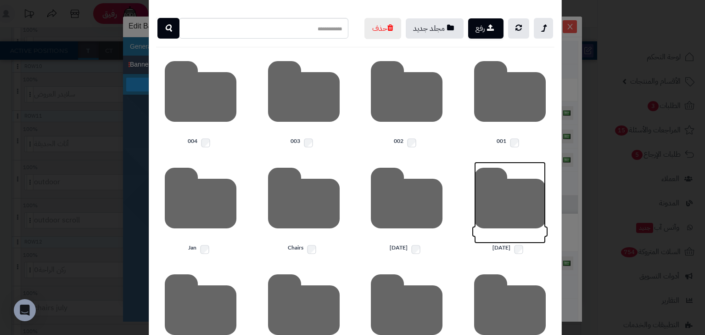
click at [491, 205] on icon at bounding box center [510, 203] width 72 height 82
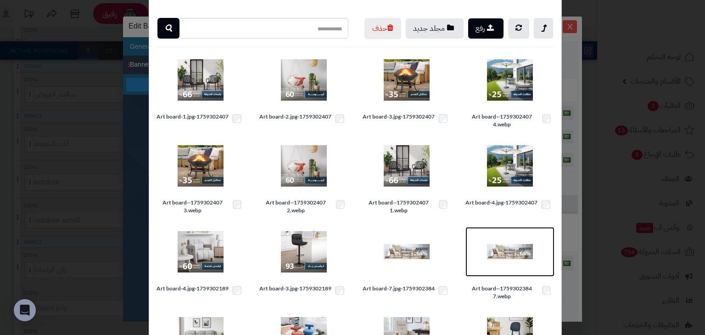
click at [520, 274] on img at bounding box center [510, 252] width 46 height 46
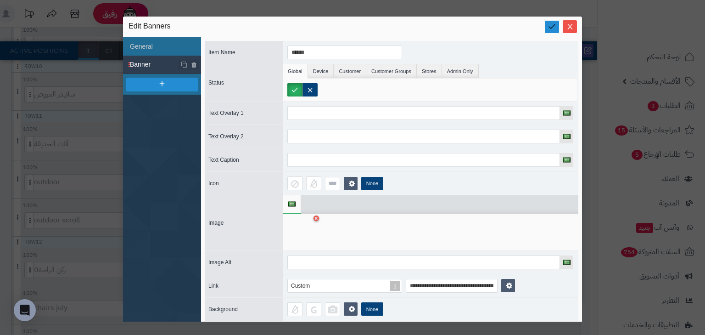
click at [551, 24] on icon at bounding box center [552, 26] width 9 height 9
click at [572, 29] on icon "Close" at bounding box center [569, 25] width 7 height 7
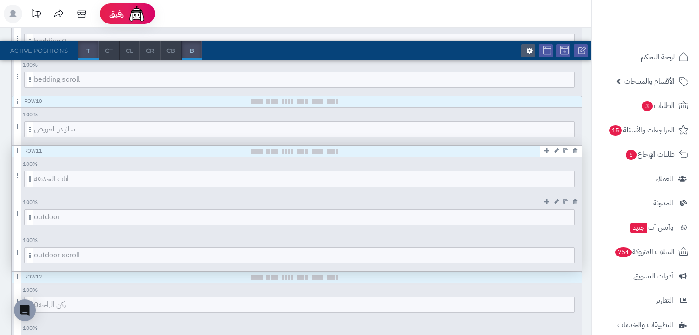
scroll to position [955, 0]
click at [560, 255] on icon at bounding box center [559, 257] width 6 height 6
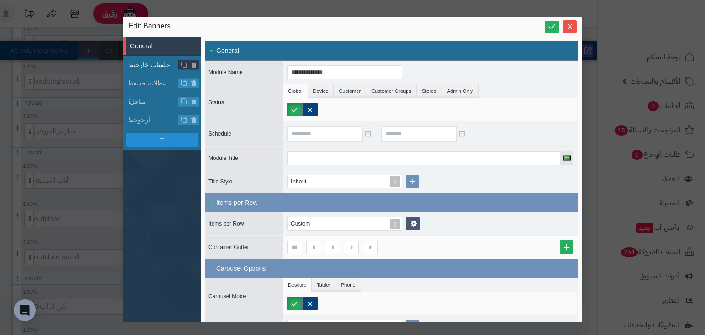
click at [141, 66] on span "جلسات خارجية" at bounding box center [154, 65] width 48 height 10
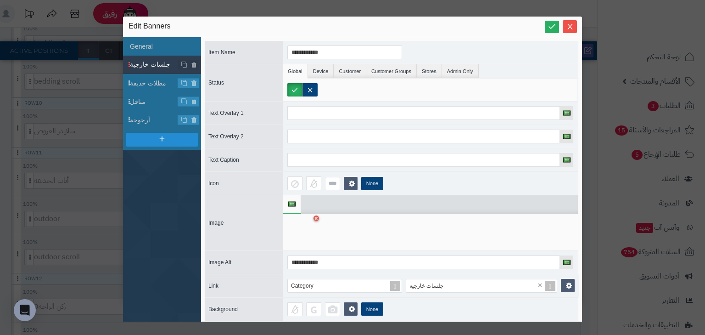
click at [313, 220] on div at bounding box center [301, 232] width 29 height 28
click at [314, 218] on icon at bounding box center [316, 219] width 4 height 6
click at [304, 229] on icon at bounding box center [301, 232] width 29 height 28
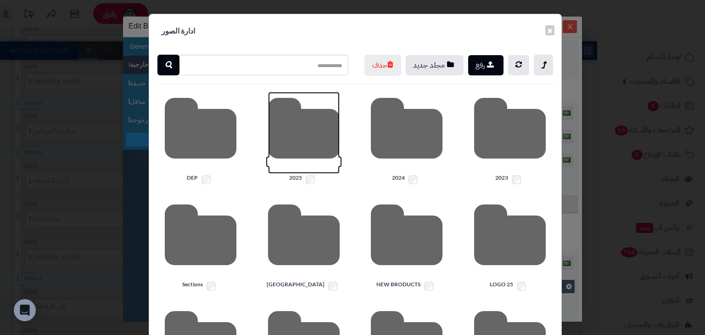
click at [326, 163] on icon at bounding box center [304, 133] width 72 height 82
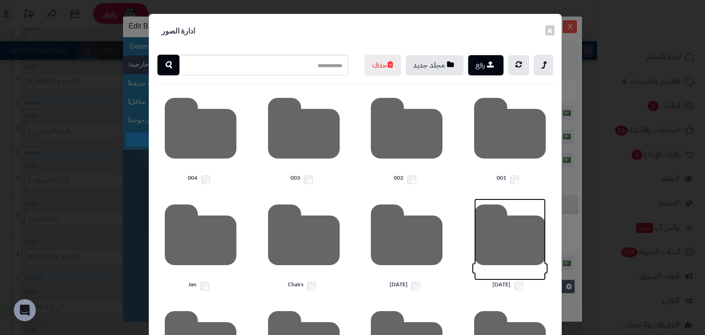
click at [536, 271] on icon at bounding box center [510, 239] width 72 height 82
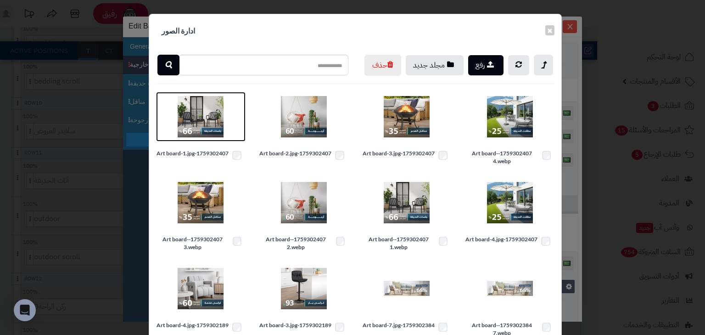
click at [203, 134] on img at bounding box center [201, 117] width 46 height 46
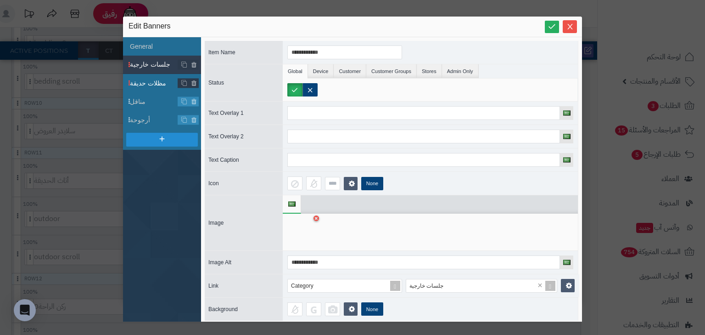
click at [152, 82] on span "مظلات حديقة" at bounding box center [154, 83] width 48 height 10
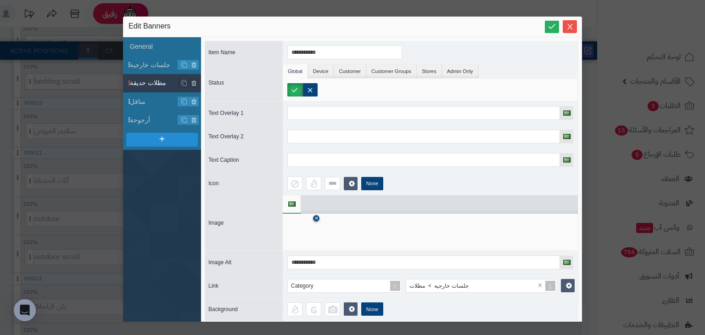
click at [317, 216] on icon at bounding box center [316, 219] width 4 height 6
click at [314, 227] on icon at bounding box center [301, 232] width 29 height 28
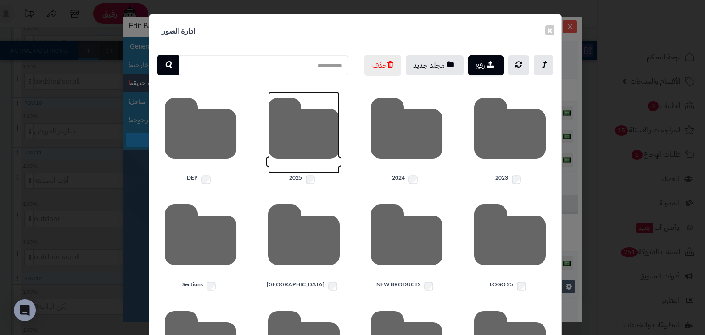
click at [301, 162] on icon at bounding box center [304, 133] width 72 height 82
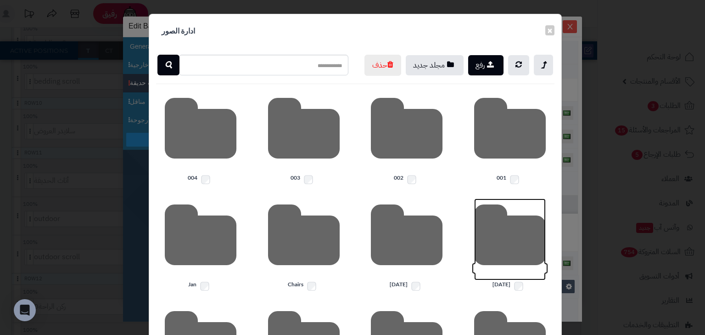
click at [520, 255] on icon at bounding box center [510, 239] width 72 height 82
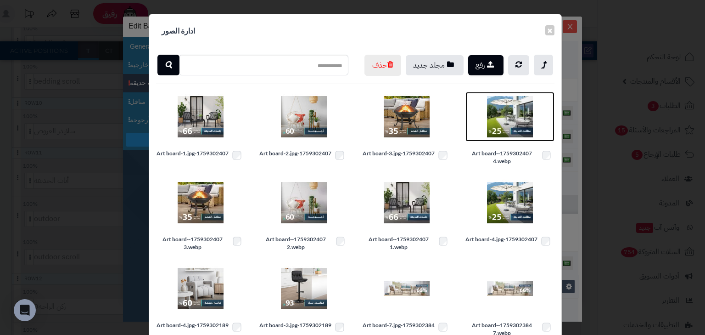
click at [509, 140] on img at bounding box center [510, 117] width 46 height 46
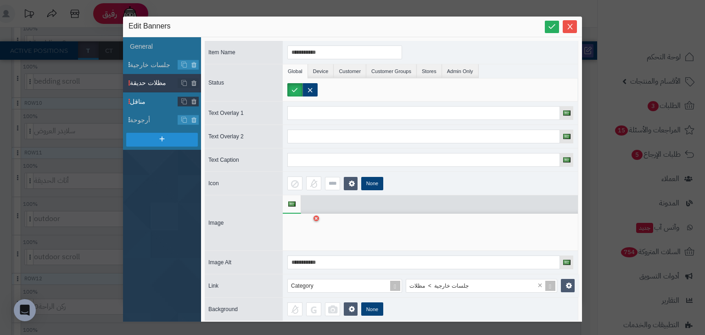
click at [160, 105] on span "مناقل" at bounding box center [154, 102] width 48 height 10
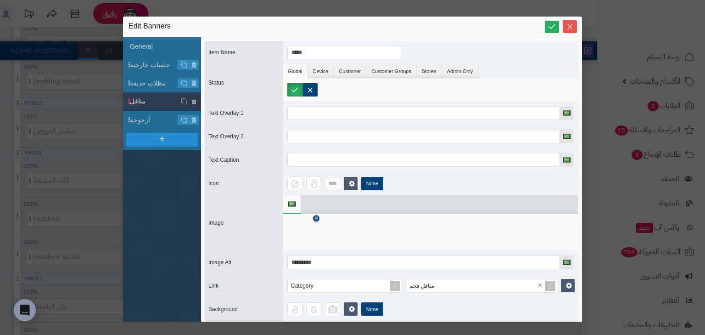
click at [317, 218] on icon at bounding box center [316, 219] width 4 height 6
click at [307, 231] on icon at bounding box center [301, 232] width 29 height 28
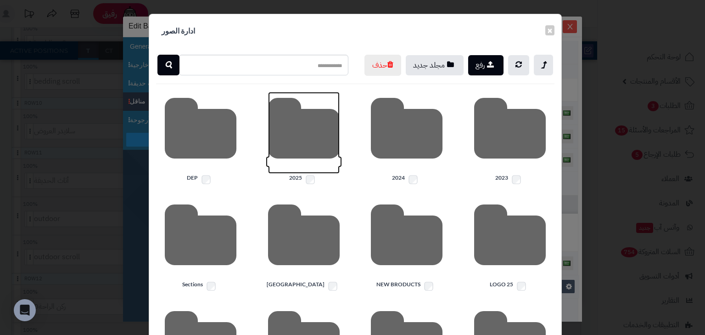
click at [317, 152] on icon at bounding box center [304, 133] width 72 height 82
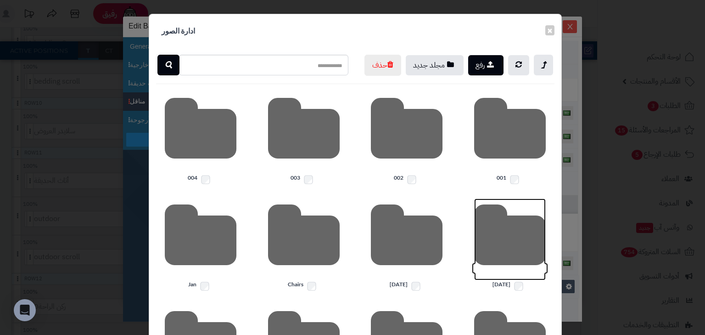
click at [521, 267] on icon at bounding box center [510, 239] width 72 height 82
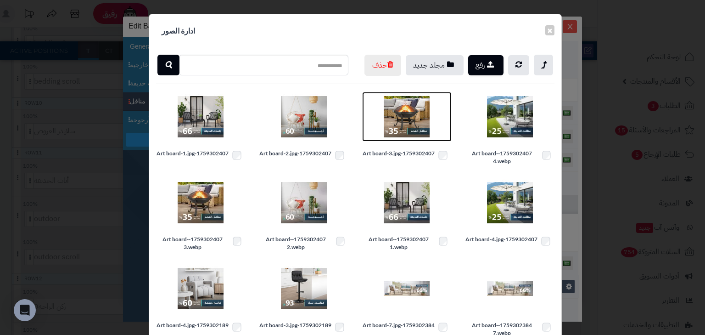
click at [414, 136] on img at bounding box center [407, 117] width 46 height 46
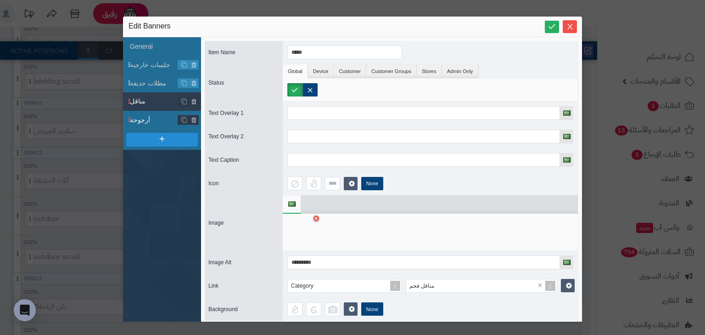
click at [140, 120] on span "أرجوحة" at bounding box center [154, 120] width 48 height 10
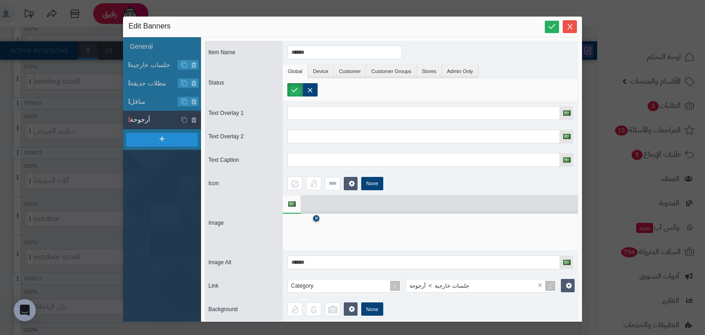
click at [318, 218] on icon at bounding box center [316, 219] width 4 height 6
click at [303, 235] on icon at bounding box center [301, 232] width 29 height 28
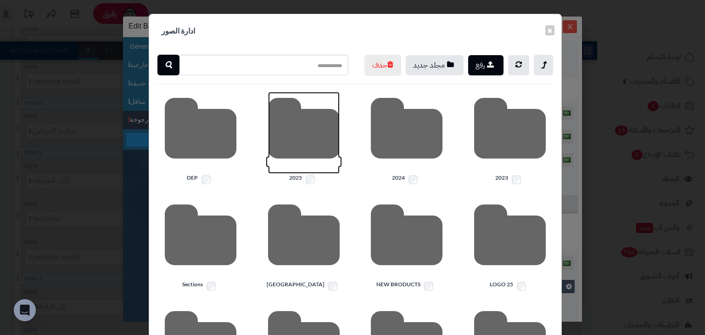
click at [291, 142] on icon at bounding box center [304, 133] width 72 height 82
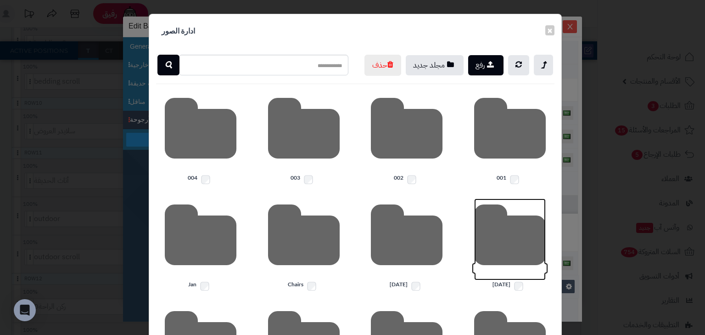
click at [507, 274] on icon at bounding box center [510, 239] width 72 height 82
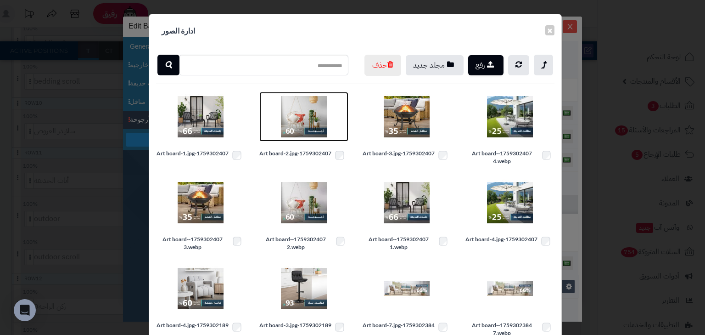
click at [309, 134] on img at bounding box center [304, 117] width 46 height 46
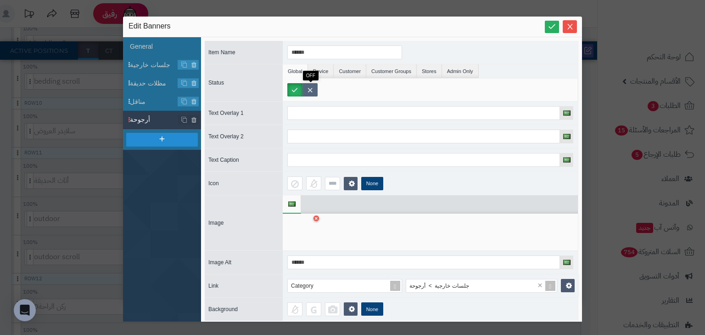
click at [311, 90] on label at bounding box center [309, 89] width 15 height 13
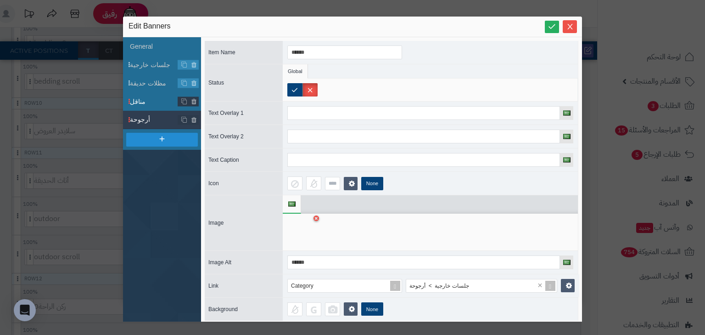
click at [161, 100] on span "مناقل" at bounding box center [154, 102] width 48 height 10
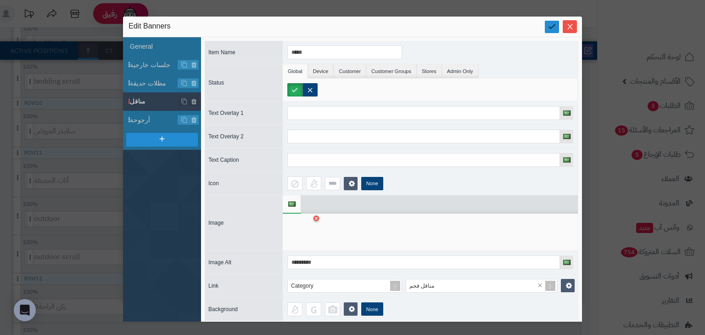
click at [548, 24] on icon at bounding box center [552, 26] width 9 height 9
click at [567, 26] on icon "Close" at bounding box center [569, 25] width 7 height 7
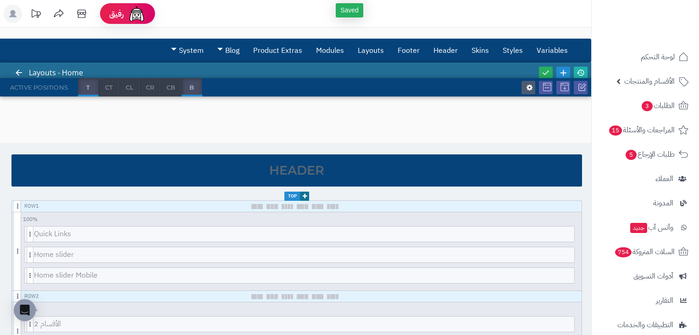
scroll to position [0, 0]
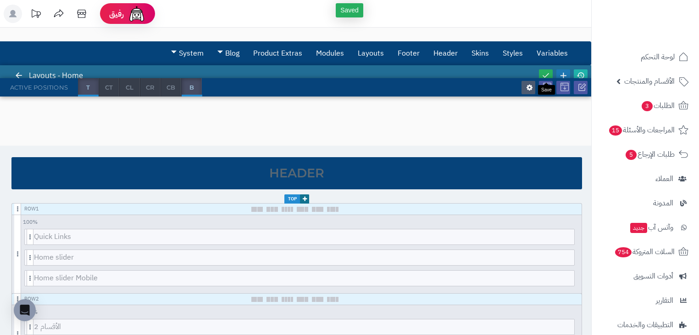
drag, startPoint x: 547, startPoint y: 74, endPoint x: 564, endPoint y: 74, distance: 17.0
click at [548, 74] on icon at bounding box center [546, 75] width 8 height 8
click at [583, 74] on icon at bounding box center [581, 75] width 8 height 8
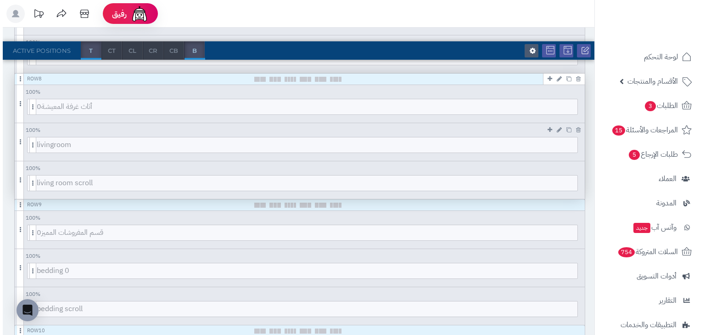
scroll to position [771, 0]
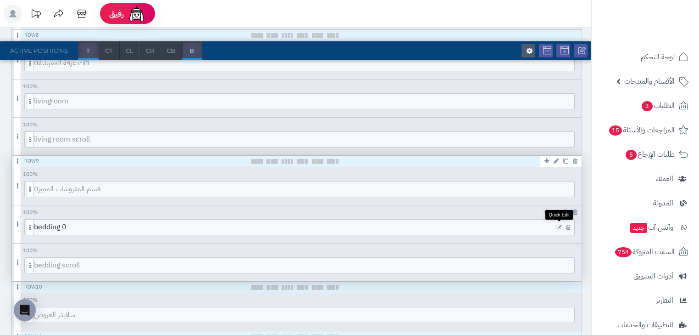
click at [558, 224] on icon at bounding box center [559, 227] width 6 height 6
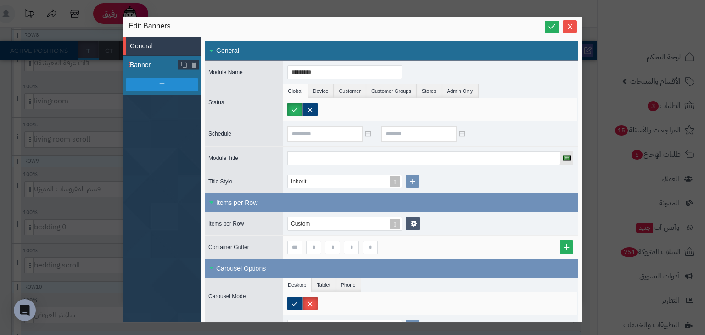
click at [143, 63] on span "Banner" at bounding box center [154, 65] width 48 height 10
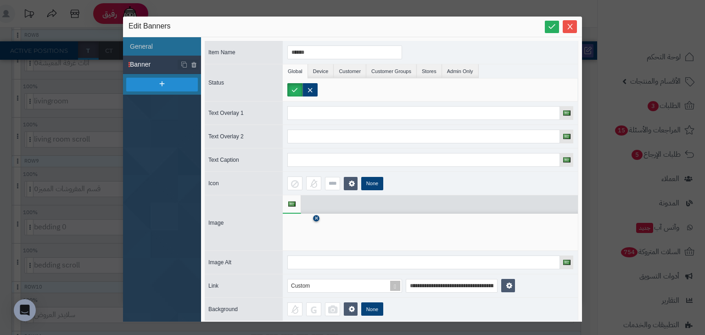
click at [316, 218] on icon at bounding box center [316, 219] width 4 height 6
click at [306, 242] on icon at bounding box center [301, 232] width 29 height 28
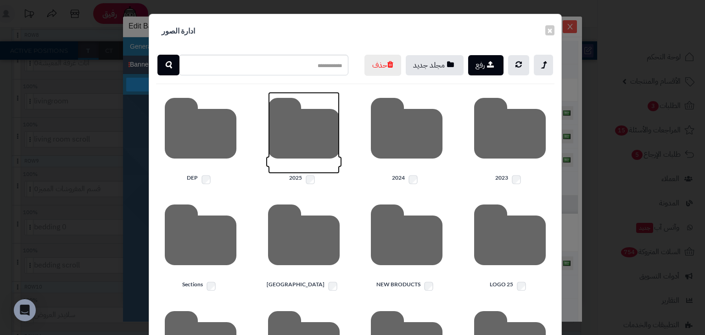
click at [310, 147] on icon at bounding box center [304, 133] width 72 height 82
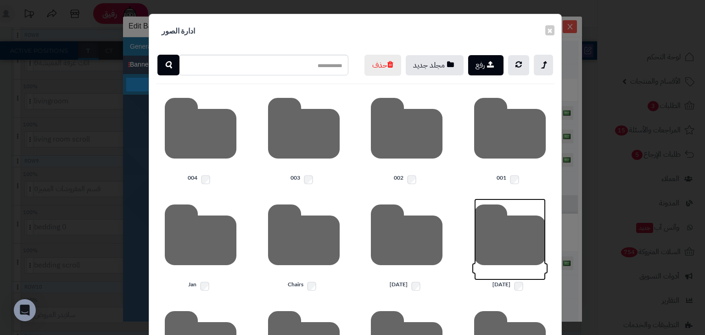
click at [499, 255] on icon at bounding box center [510, 239] width 72 height 82
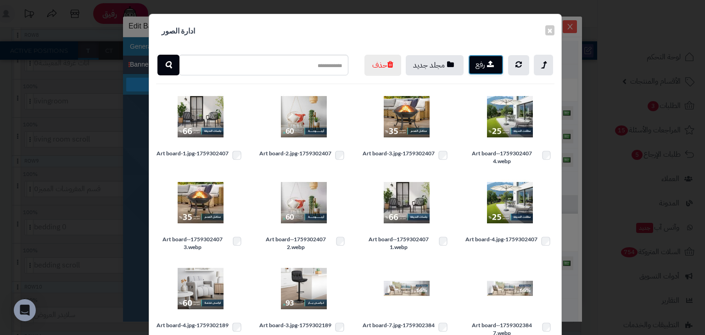
click at [486, 66] on button "رفع" at bounding box center [485, 65] width 35 height 20
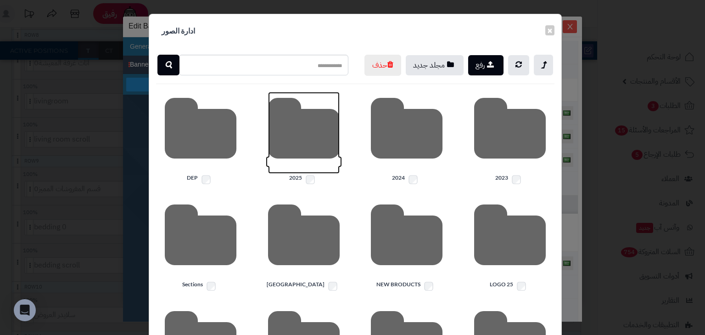
click at [310, 140] on icon at bounding box center [304, 133] width 72 height 82
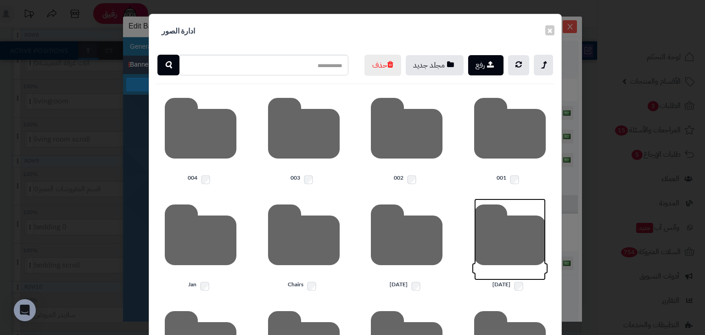
click at [510, 264] on icon at bounding box center [510, 239] width 72 height 82
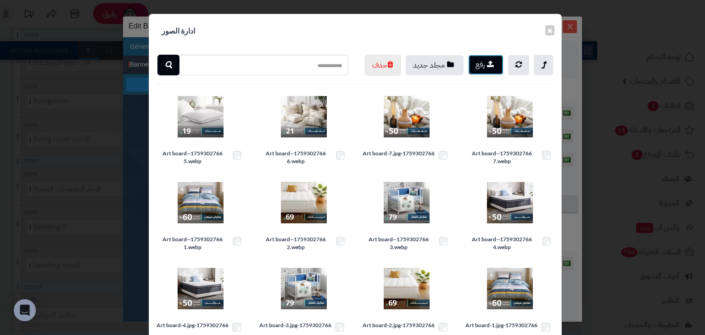
click at [482, 62] on button "رفع" at bounding box center [485, 65] width 35 height 20
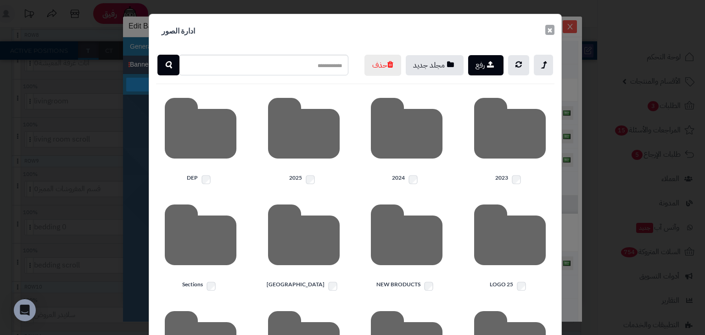
click at [553, 31] on button "×" at bounding box center [549, 30] width 9 height 10
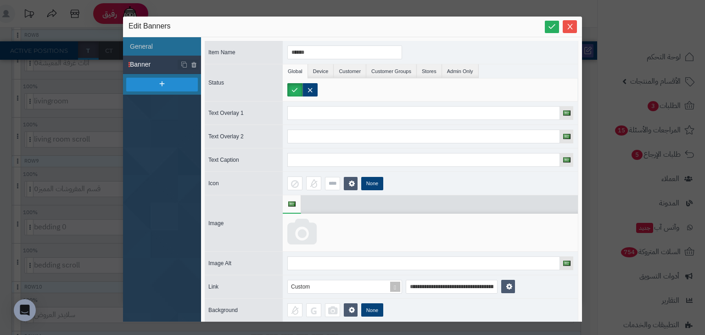
click at [300, 241] on icon at bounding box center [301, 232] width 29 height 28
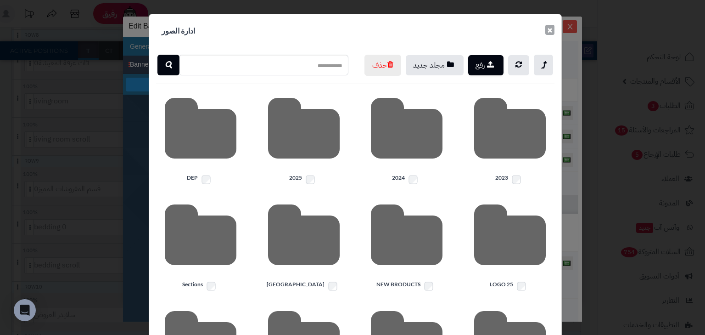
click at [554, 29] on button "×" at bounding box center [549, 30] width 9 height 10
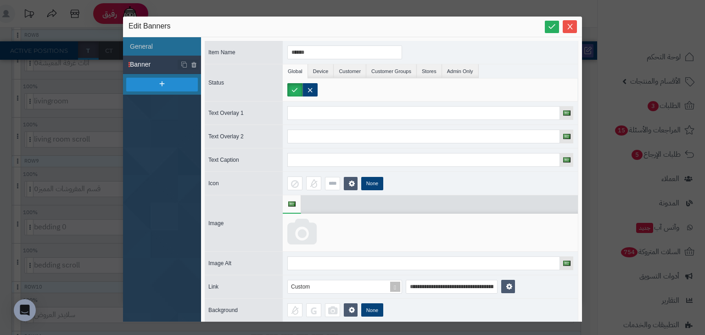
click at [302, 233] on icon at bounding box center [301, 232] width 29 height 28
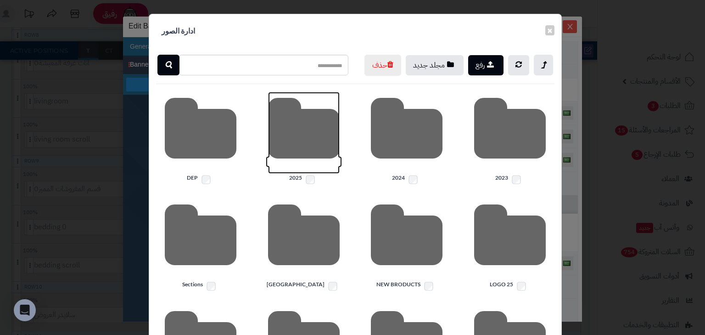
click at [320, 152] on icon at bounding box center [304, 133] width 72 height 82
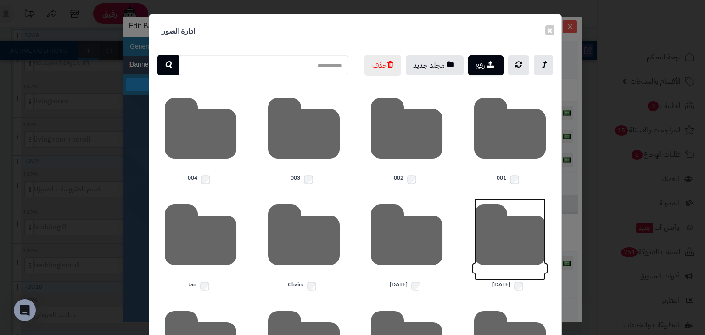
click at [503, 261] on icon at bounding box center [510, 239] width 72 height 82
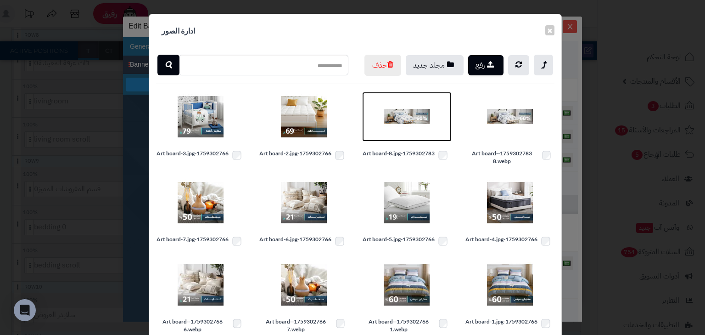
click at [418, 138] on img at bounding box center [407, 117] width 46 height 46
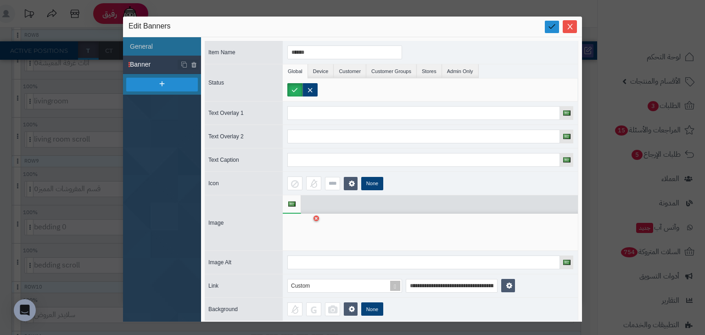
click at [551, 28] on icon at bounding box center [552, 26] width 9 height 9
click at [570, 28] on icon "Close" at bounding box center [569, 26] width 5 height 6
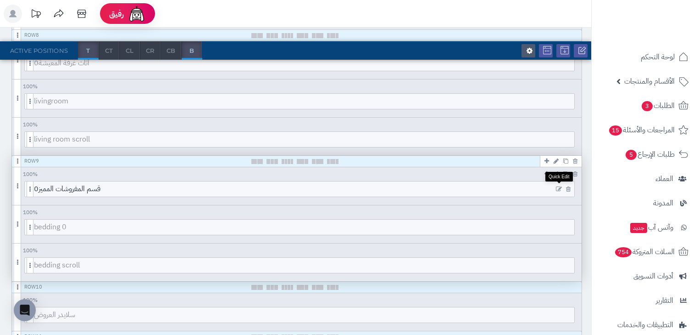
click at [557, 187] on icon at bounding box center [559, 189] width 6 height 6
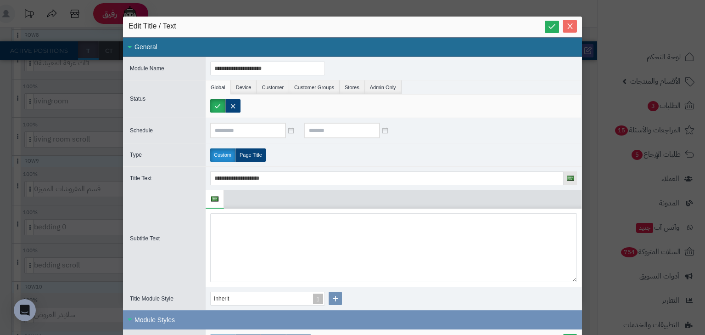
click at [568, 24] on span "Close" at bounding box center [570, 26] width 14 height 8
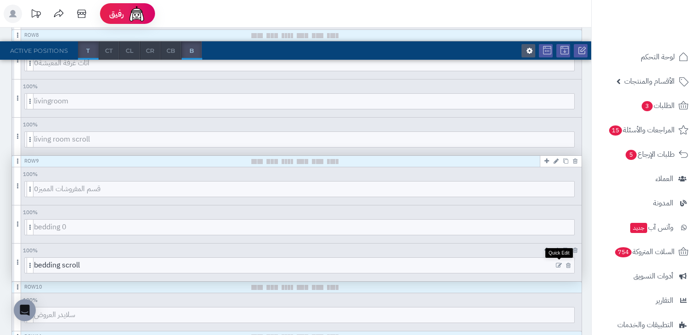
click at [560, 262] on icon at bounding box center [559, 265] width 6 height 6
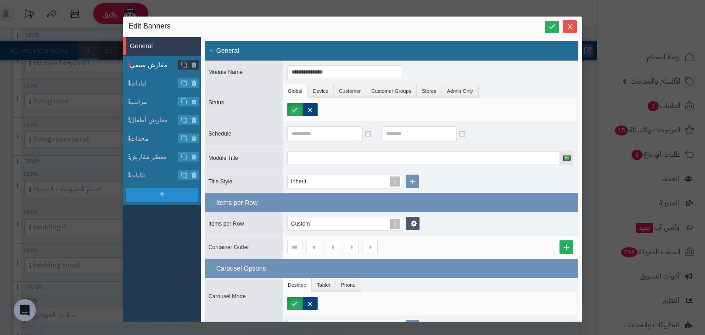
click at [144, 63] on span "مفارش صيفي" at bounding box center [154, 65] width 48 height 10
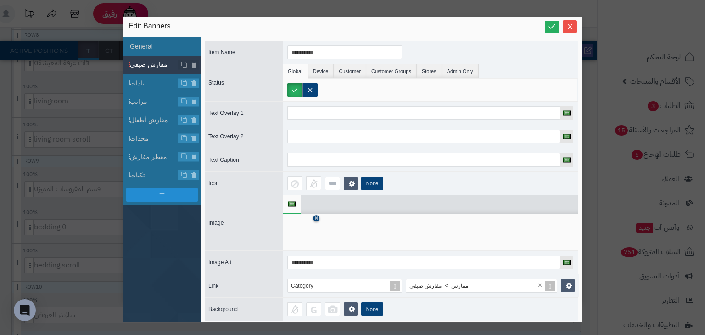
click at [314, 216] on icon at bounding box center [316, 219] width 4 height 6
click at [312, 224] on icon at bounding box center [301, 232] width 29 height 28
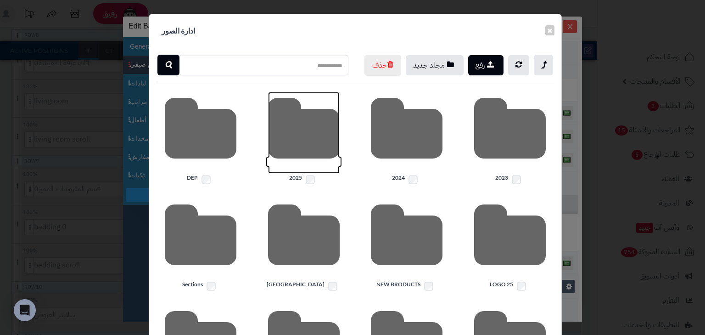
click at [307, 136] on icon at bounding box center [304, 133] width 72 height 82
click at [509, 253] on icon at bounding box center [510, 239] width 72 height 82
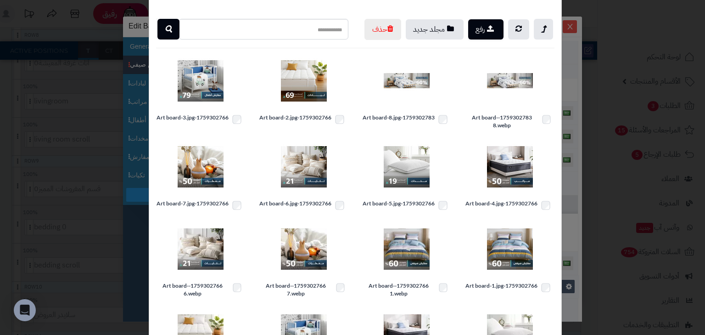
scroll to position [37, 0]
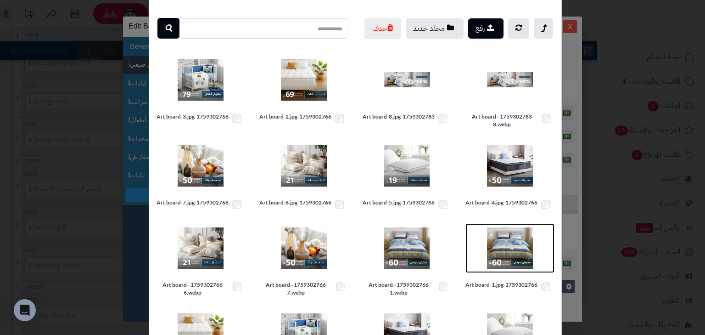
click at [511, 262] on img at bounding box center [510, 248] width 46 height 46
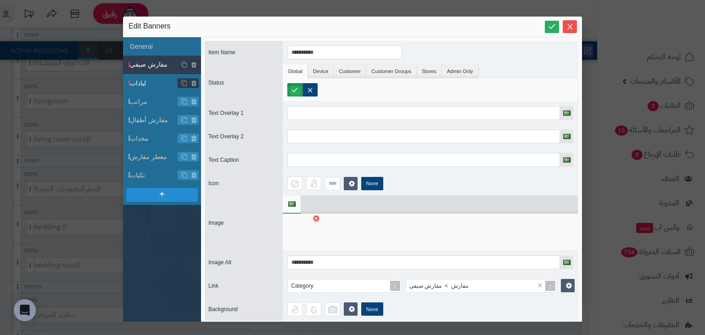
click at [147, 80] on span "لبادات" at bounding box center [154, 83] width 48 height 10
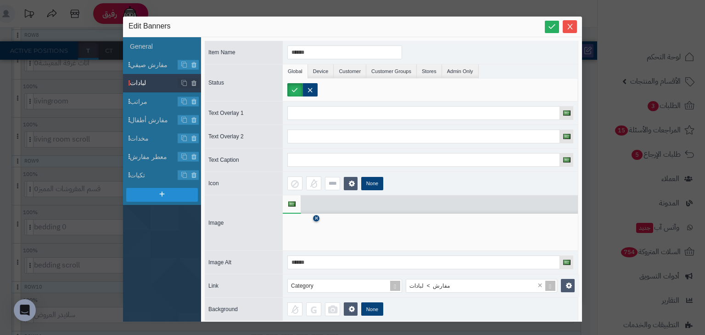
click at [316, 217] on icon at bounding box center [316, 219] width 4 height 6
click at [300, 225] on icon at bounding box center [301, 232] width 29 height 28
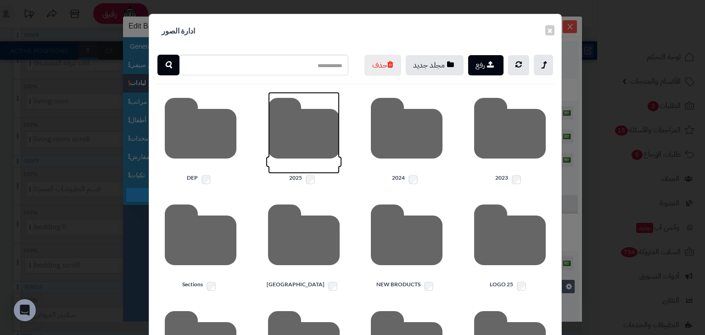
click at [322, 163] on icon at bounding box center [304, 133] width 72 height 82
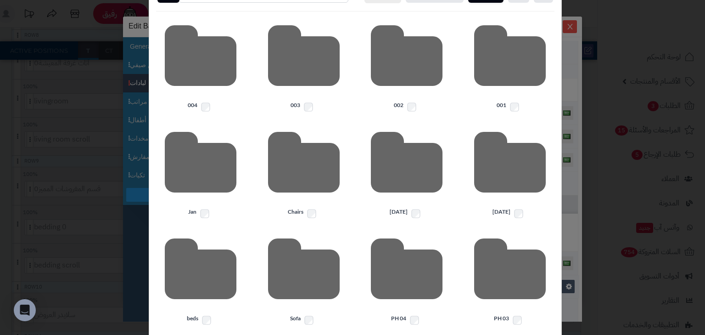
scroll to position [73, 0]
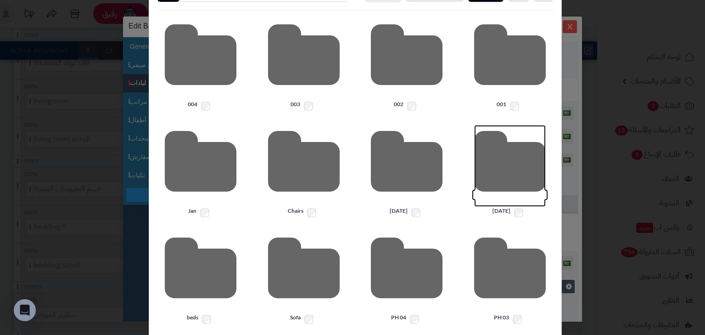
click at [521, 174] on icon at bounding box center [510, 166] width 72 height 82
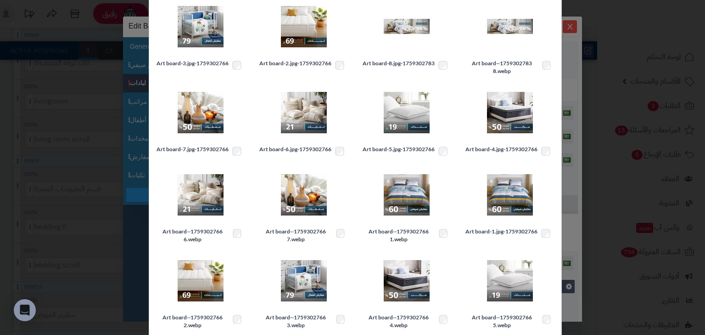
scroll to position [147, 0]
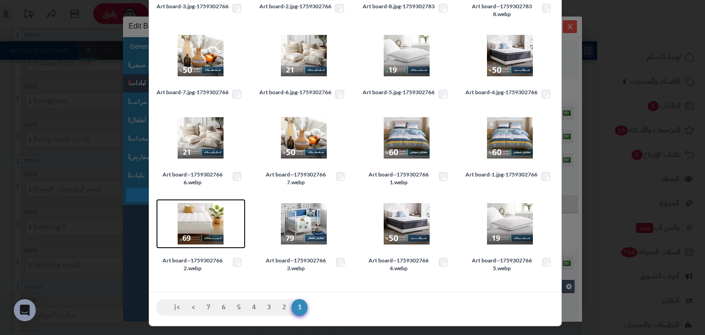
click at [201, 231] on img at bounding box center [201, 224] width 46 height 46
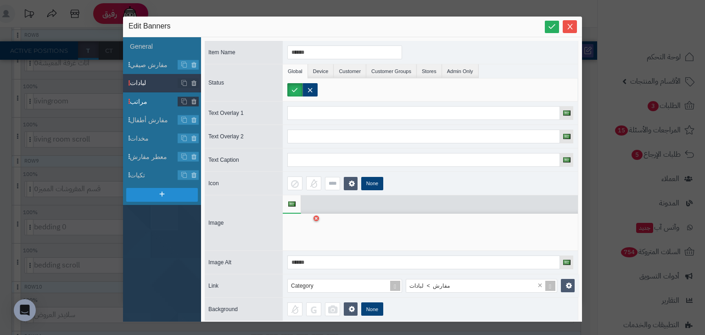
click at [150, 98] on span "مراتب" at bounding box center [154, 102] width 48 height 10
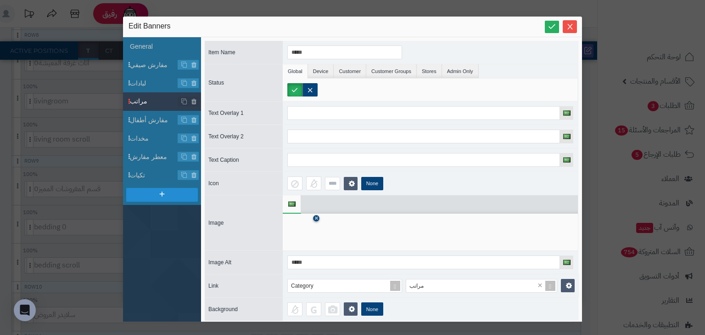
click at [317, 219] on icon at bounding box center [316, 219] width 4 height 6
click at [301, 240] on icon at bounding box center [301, 232] width 29 height 28
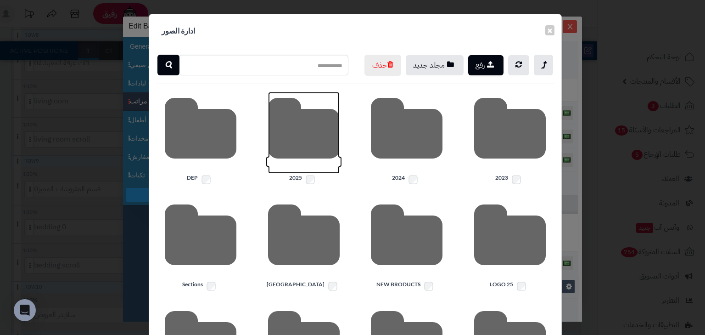
click at [314, 155] on icon at bounding box center [304, 133] width 72 height 82
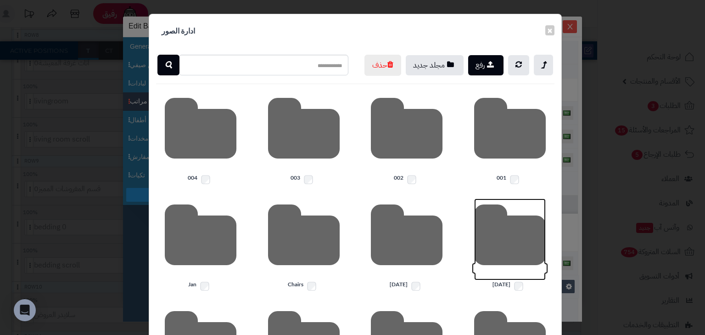
click at [490, 259] on icon at bounding box center [510, 239] width 72 height 82
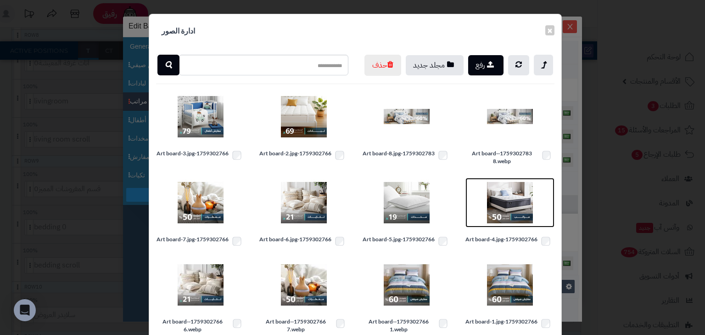
click at [523, 221] on img at bounding box center [510, 202] width 46 height 46
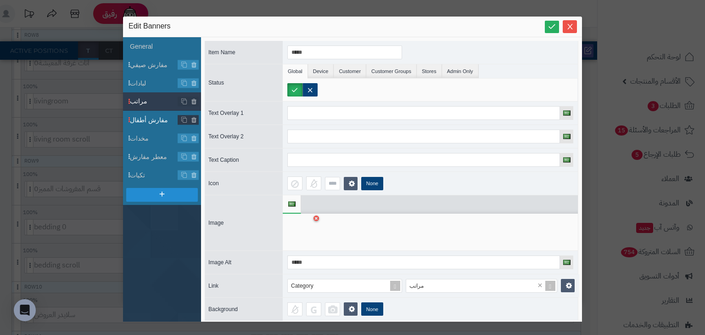
click at [156, 115] on span "مفارش أطفال" at bounding box center [154, 120] width 48 height 10
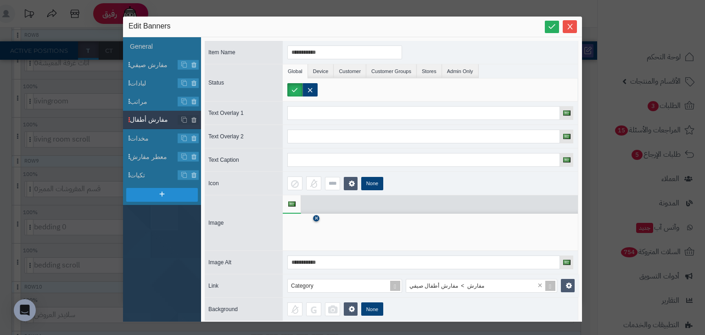
click at [317, 218] on icon at bounding box center [316, 219] width 4 height 6
click at [312, 232] on icon at bounding box center [301, 232] width 29 height 28
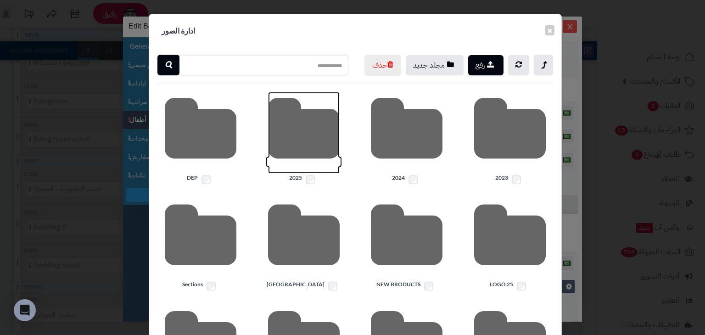
click at [298, 153] on icon at bounding box center [304, 133] width 72 height 82
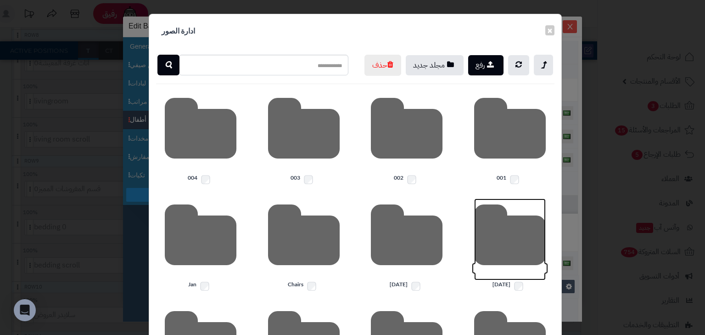
click at [510, 278] on icon at bounding box center [510, 239] width 72 height 82
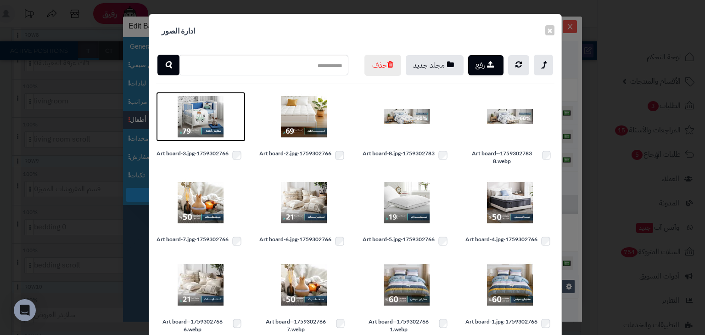
click at [206, 133] on img at bounding box center [201, 117] width 46 height 46
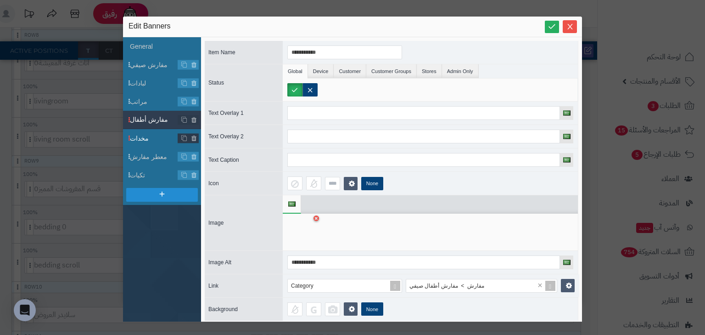
click at [147, 135] on span "مخدات" at bounding box center [154, 139] width 48 height 10
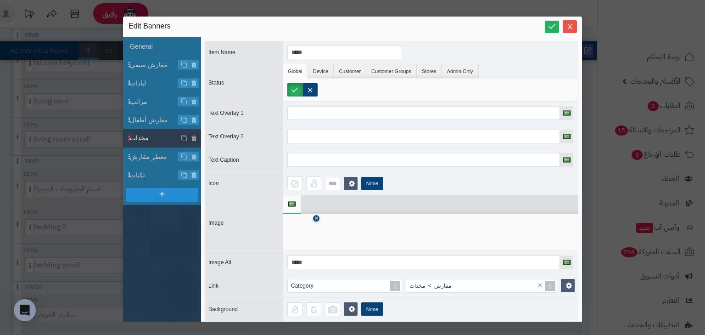
click at [316, 216] on icon at bounding box center [316, 219] width 4 height 6
click at [315, 231] on icon at bounding box center [301, 232] width 29 height 28
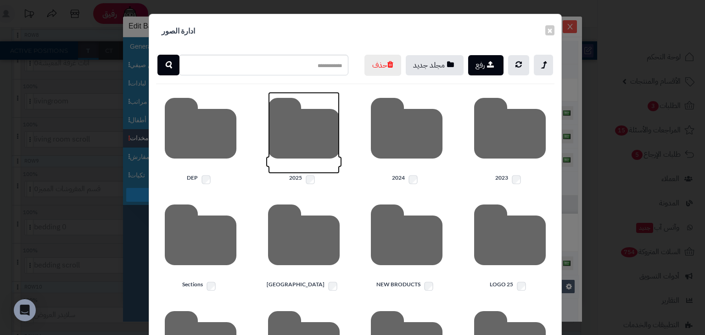
click at [295, 143] on icon at bounding box center [304, 133] width 72 height 82
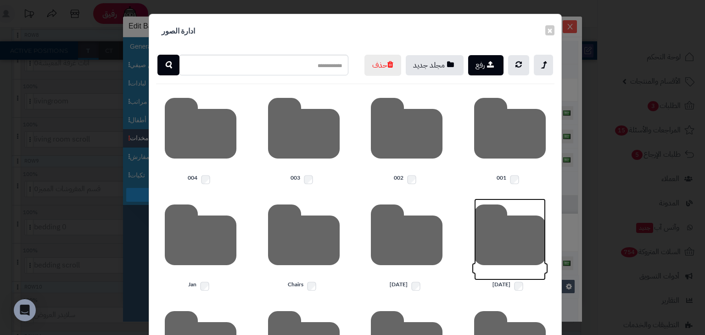
click at [514, 253] on icon at bounding box center [510, 239] width 72 height 82
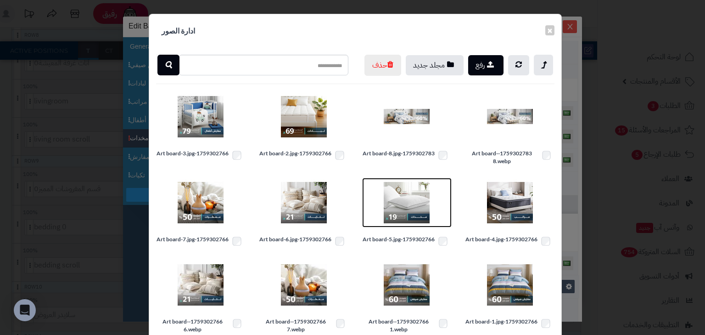
click at [412, 219] on img at bounding box center [407, 202] width 46 height 46
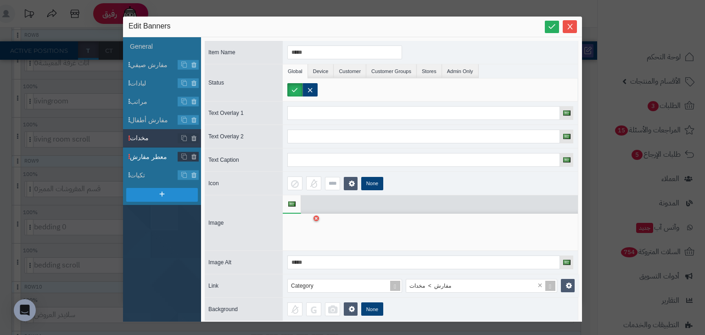
click at [151, 154] on span "معطر مفارش" at bounding box center [154, 157] width 48 height 10
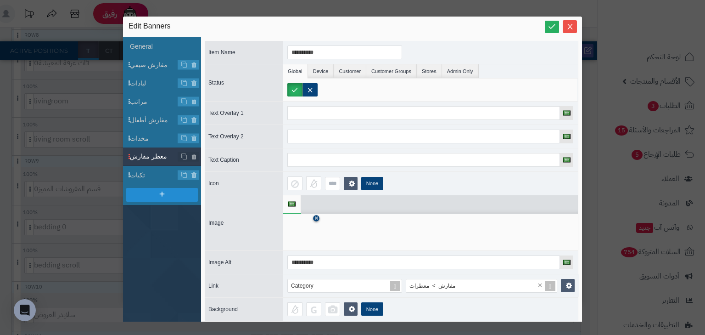
click at [316, 216] on icon at bounding box center [316, 219] width 4 height 6
click at [312, 223] on icon at bounding box center [301, 232] width 29 height 28
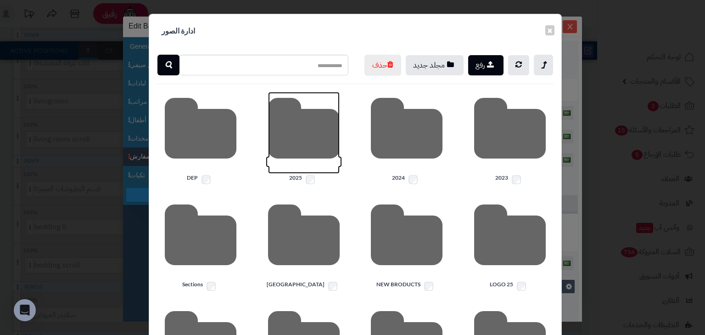
click at [327, 168] on icon at bounding box center [304, 133] width 72 height 82
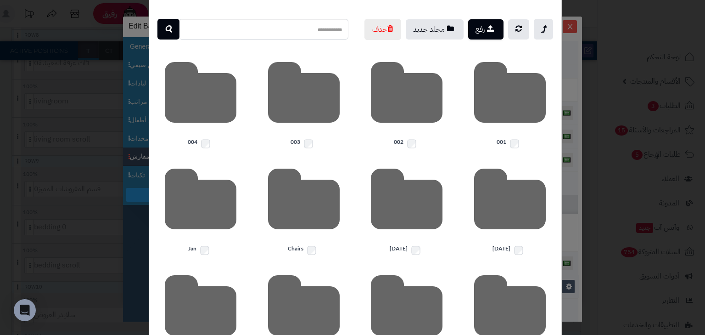
scroll to position [37, 0]
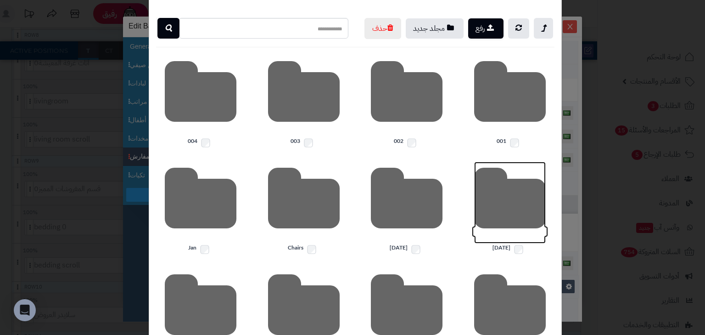
click at [503, 217] on icon at bounding box center [510, 203] width 72 height 82
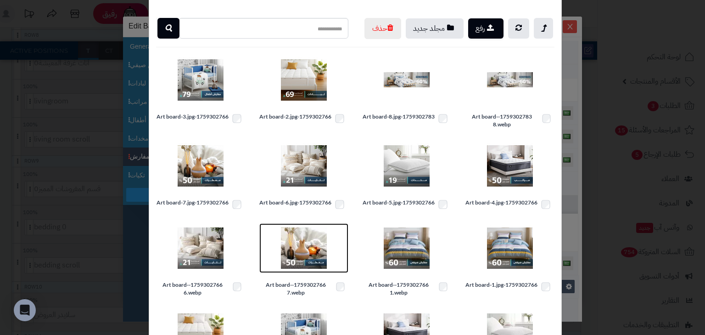
click at [310, 266] on img at bounding box center [304, 248] width 46 height 46
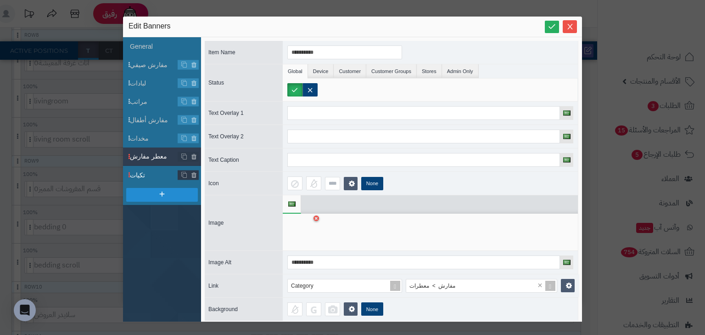
click at [151, 176] on span "تكيات" at bounding box center [154, 175] width 48 height 10
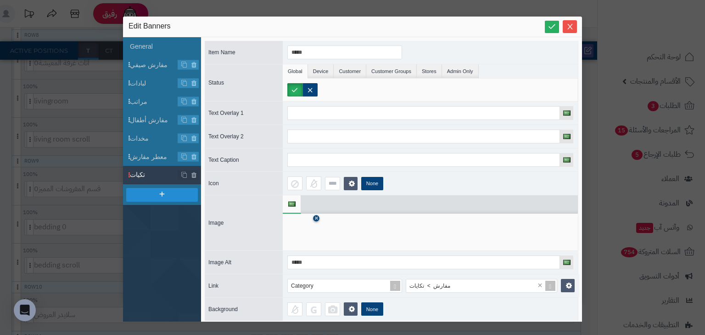
click at [316, 218] on icon at bounding box center [316, 219] width 4 height 6
click at [301, 240] on icon at bounding box center [301, 232] width 29 height 28
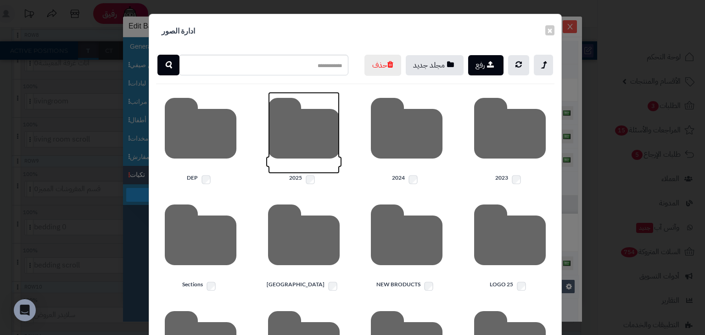
click at [327, 142] on icon at bounding box center [304, 133] width 72 height 82
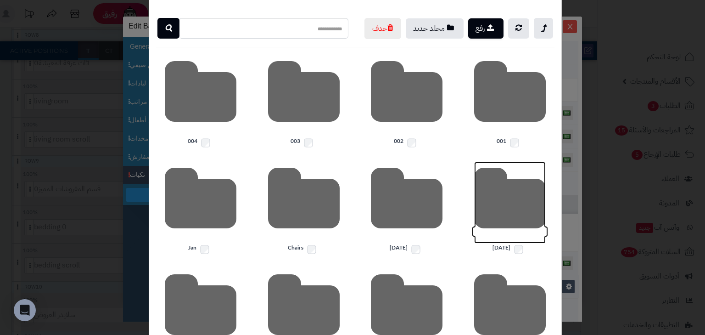
click at [533, 230] on icon at bounding box center [510, 203] width 72 height 82
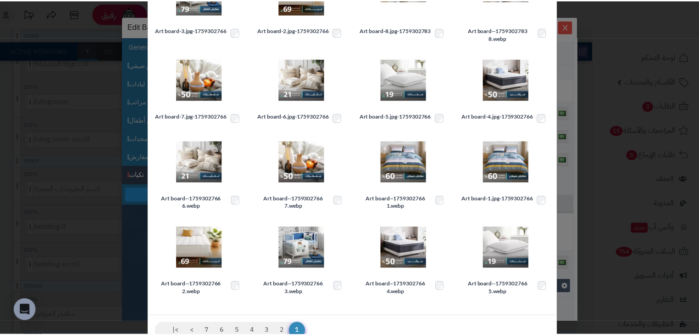
scroll to position [171, 0]
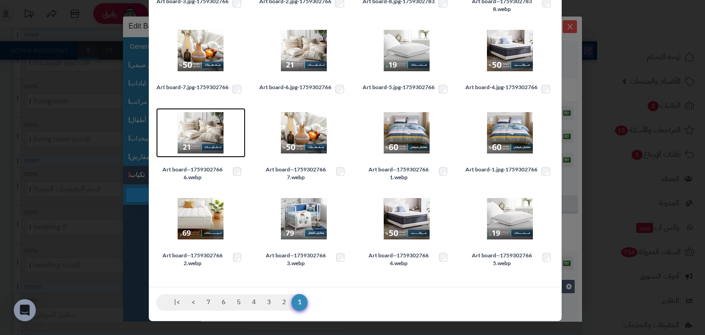
click at [206, 128] on img at bounding box center [201, 133] width 46 height 46
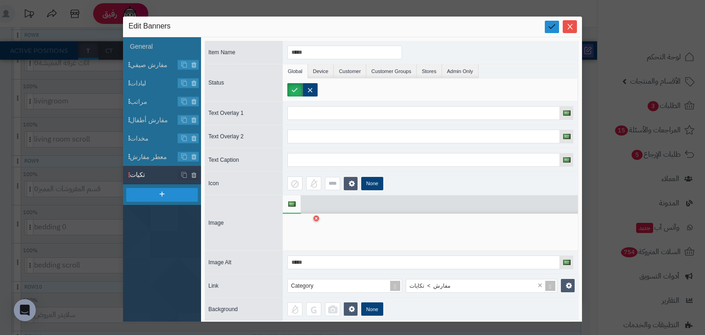
click at [549, 26] on icon at bounding box center [552, 26] width 9 height 9
click at [572, 28] on icon "Close" at bounding box center [569, 26] width 5 height 6
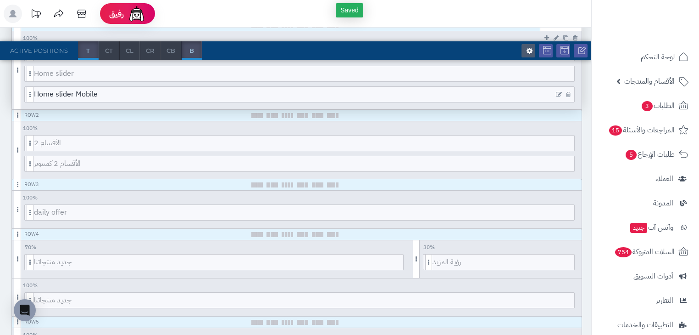
scroll to position [0, 0]
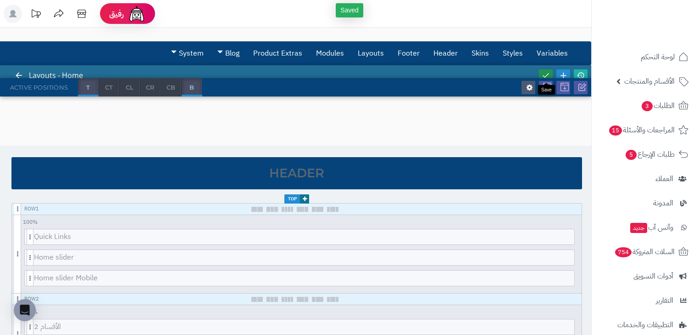
click at [543, 75] on icon at bounding box center [546, 75] width 8 height 8
click at [579, 74] on icon at bounding box center [581, 75] width 8 height 8
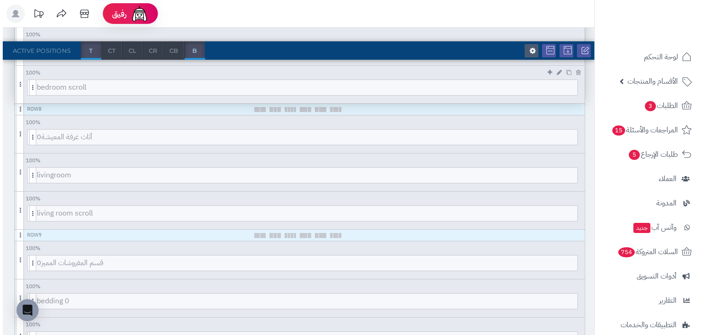
scroll to position [698, 0]
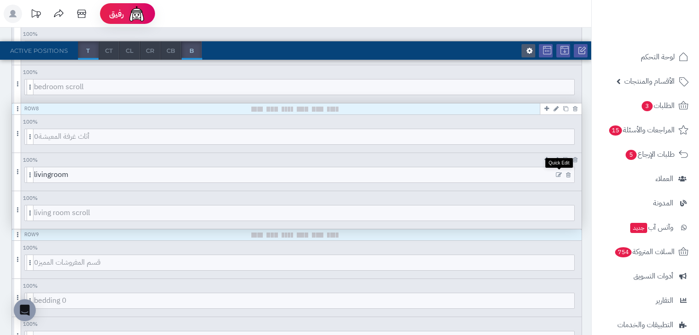
click at [560, 173] on icon at bounding box center [559, 175] width 6 height 6
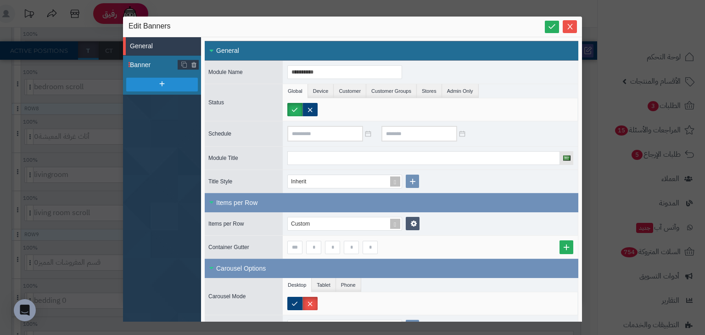
click at [145, 62] on span "Banner" at bounding box center [154, 65] width 48 height 10
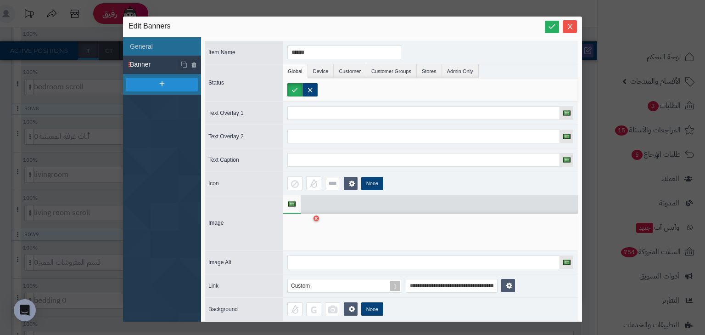
click at [319, 219] on div at bounding box center [430, 231] width 295 height 37
click at [319, 217] on link at bounding box center [316, 218] width 6 height 6
click at [311, 235] on icon at bounding box center [301, 232] width 29 height 28
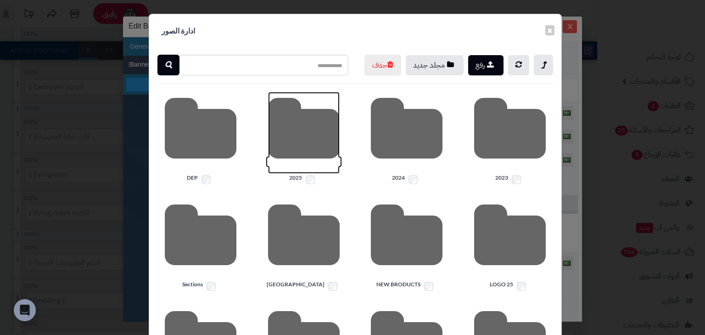
click at [311, 149] on icon at bounding box center [304, 133] width 72 height 82
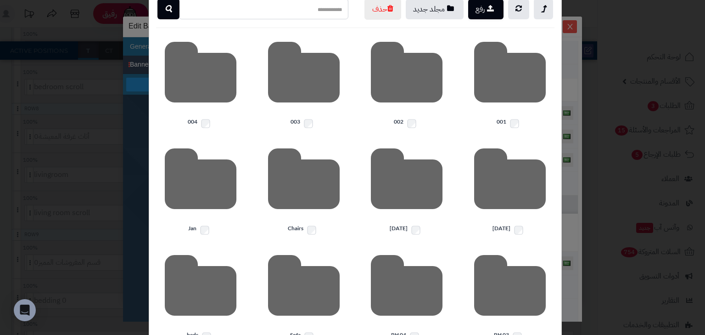
scroll to position [0, 0]
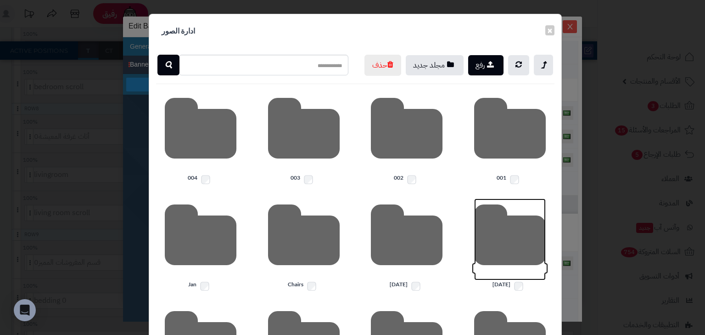
click at [511, 280] on icon at bounding box center [510, 239] width 72 height 82
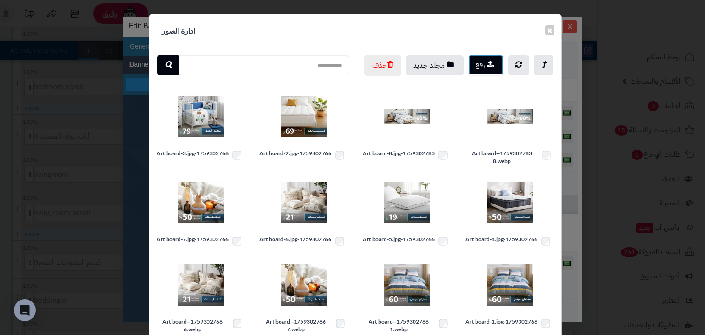
click at [483, 65] on button "رفع" at bounding box center [485, 65] width 35 height 20
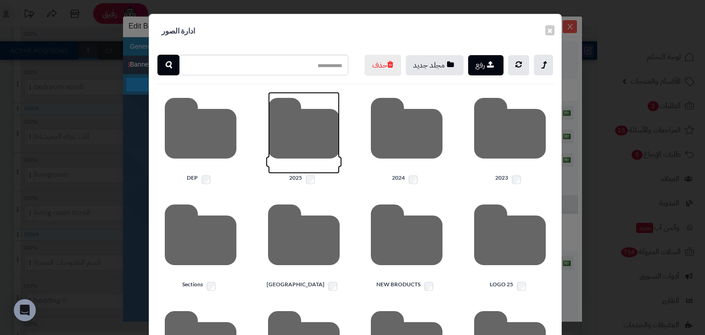
click at [291, 150] on icon at bounding box center [304, 133] width 72 height 82
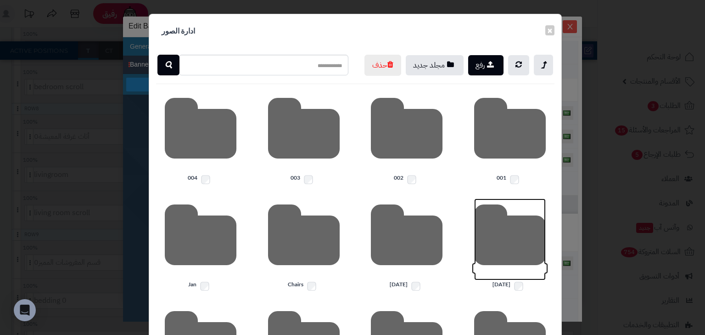
click at [522, 276] on icon at bounding box center [510, 239] width 72 height 82
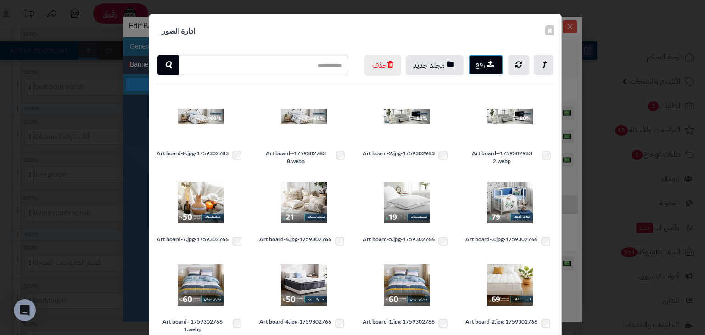
click at [498, 57] on button "رفع" at bounding box center [485, 65] width 35 height 20
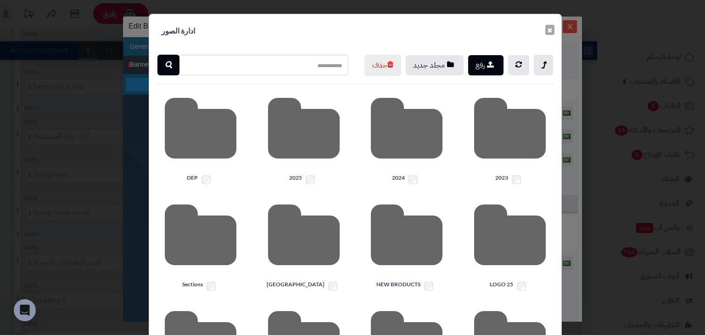
click at [551, 31] on button "×" at bounding box center [549, 30] width 9 height 10
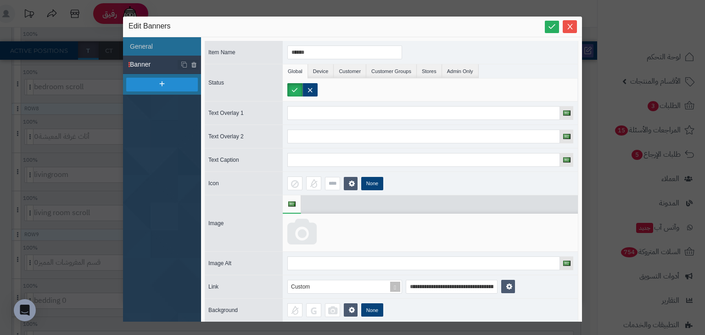
click at [302, 229] on icon at bounding box center [301, 232] width 29 height 28
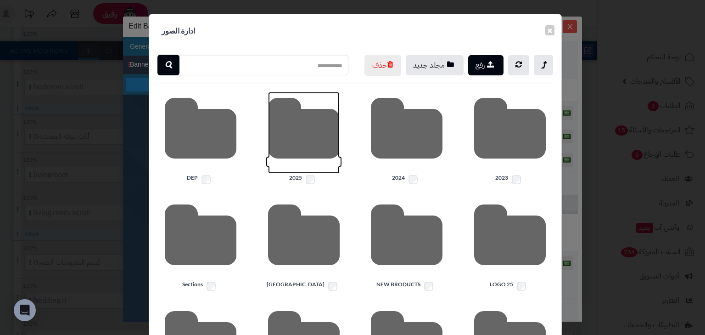
click at [302, 147] on icon at bounding box center [304, 133] width 72 height 82
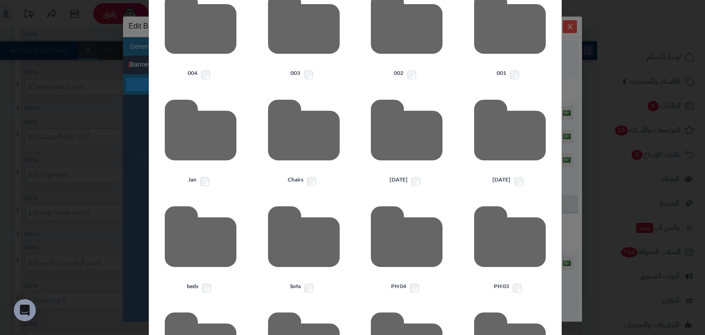
scroll to position [110, 0]
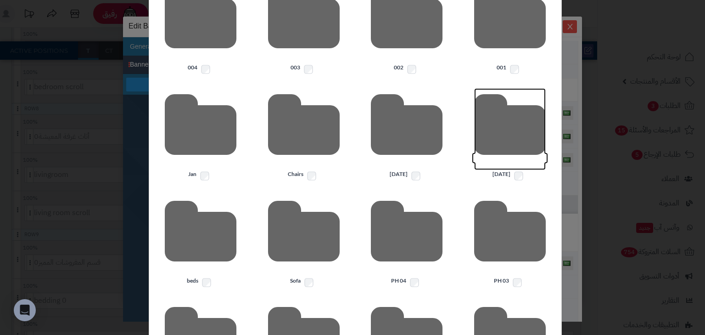
click at [510, 139] on icon at bounding box center [510, 129] width 72 height 82
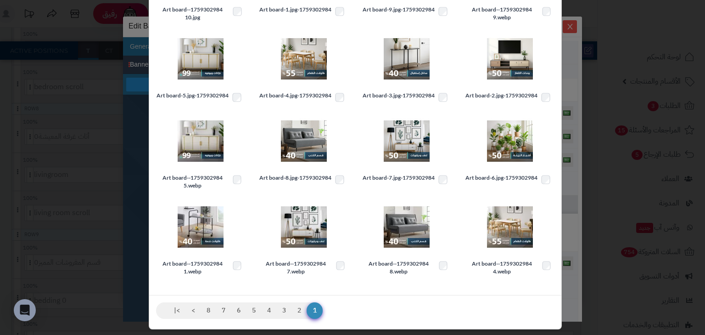
scroll to position [171, 0]
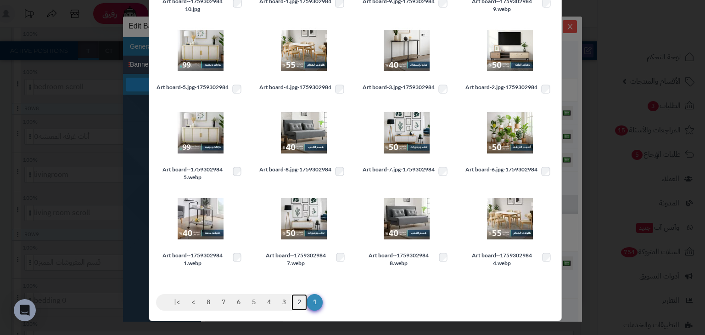
click at [299, 300] on link "2" at bounding box center [299, 302] width 16 height 17
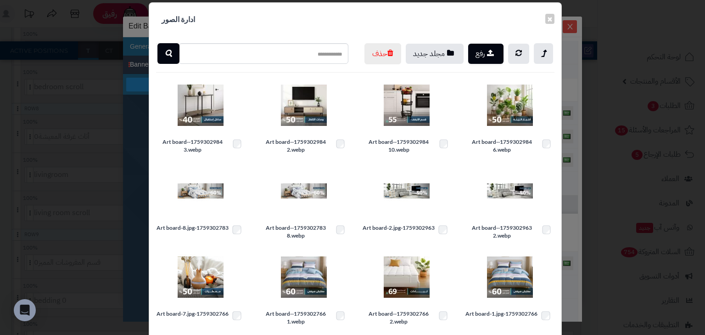
scroll to position [0, 0]
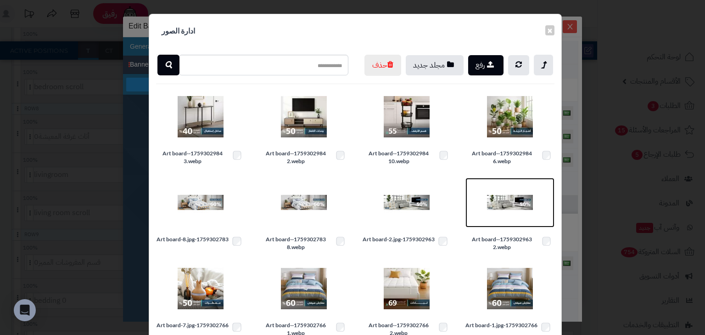
click at [526, 224] on img at bounding box center [510, 202] width 46 height 46
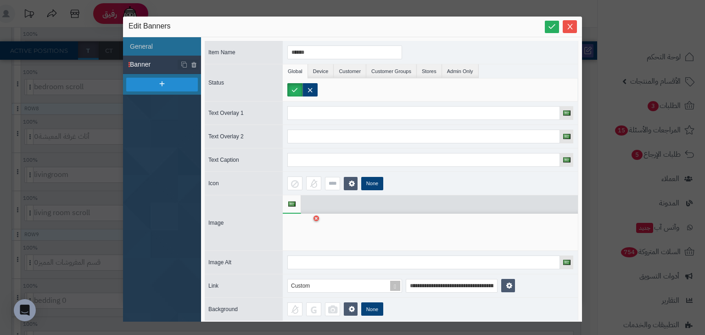
click at [543, 32] on div "Edit Banners" at bounding box center [352, 27] width 459 height 21
click at [553, 29] on icon at bounding box center [552, 26] width 9 height 9
click at [568, 28] on icon "Close" at bounding box center [569, 26] width 5 height 6
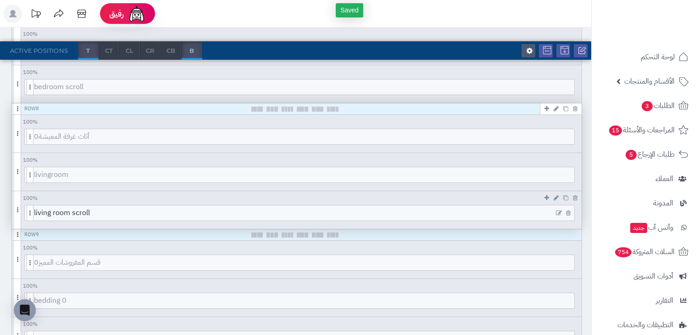
click at [557, 211] on icon at bounding box center [559, 213] width 6 height 6
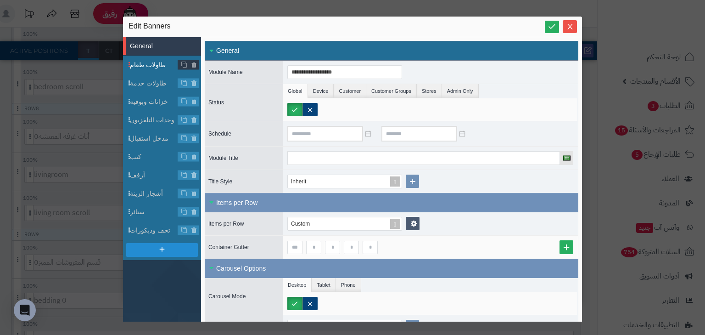
click at [152, 64] on span "طاولات طعام" at bounding box center [154, 65] width 48 height 10
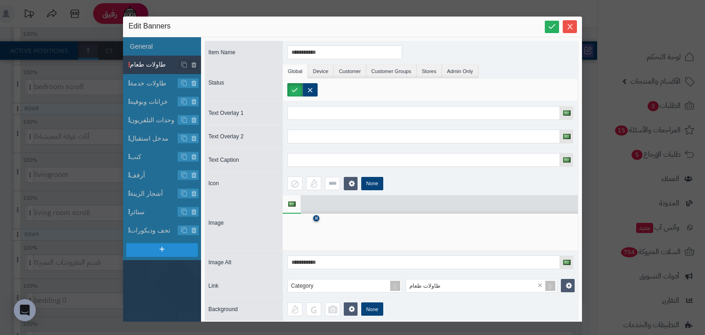
click at [315, 218] on icon at bounding box center [316, 219] width 4 height 6
click at [305, 233] on icon at bounding box center [301, 232] width 29 height 28
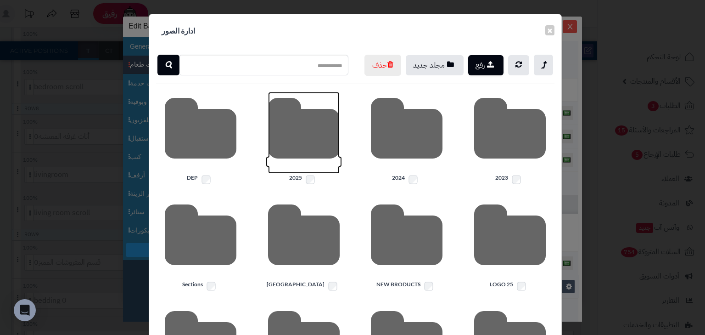
click at [300, 162] on icon at bounding box center [304, 133] width 72 height 82
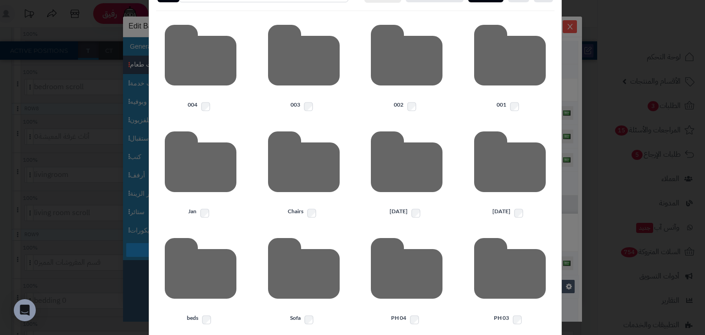
scroll to position [73, 0]
click at [503, 189] on icon at bounding box center [510, 166] width 72 height 82
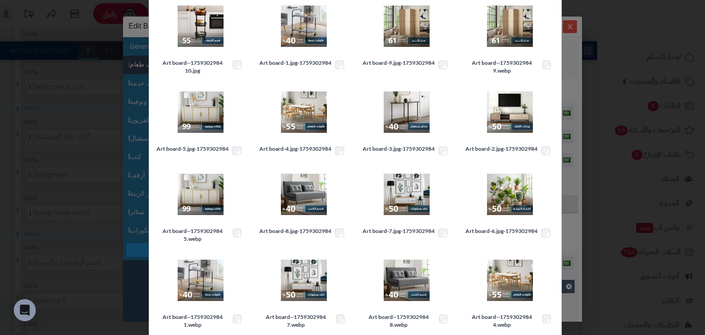
scroll to position [110, 0]
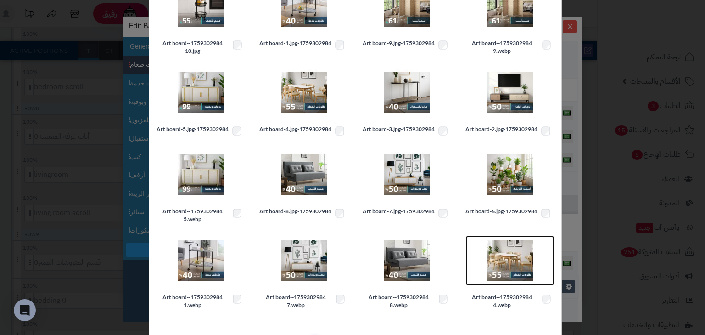
click at [512, 272] on img at bounding box center [510, 260] width 46 height 46
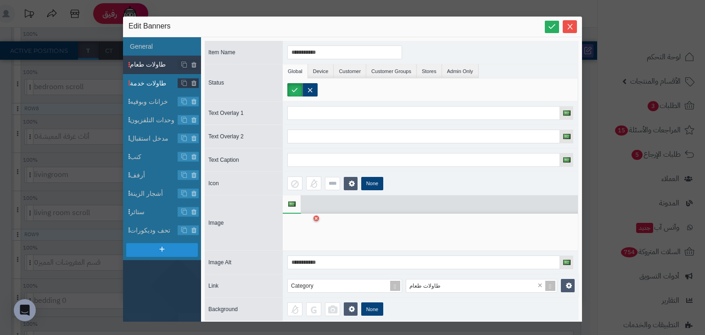
click at [148, 79] on span "طاولات خدمة" at bounding box center [154, 83] width 48 height 10
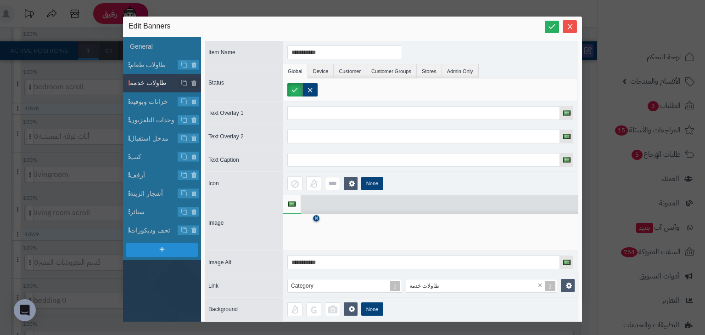
click at [318, 218] on icon at bounding box center [316, 219] width 4 height 6
click at [301, 240] on icon at bounding box center [301, 232] width 29 height 28
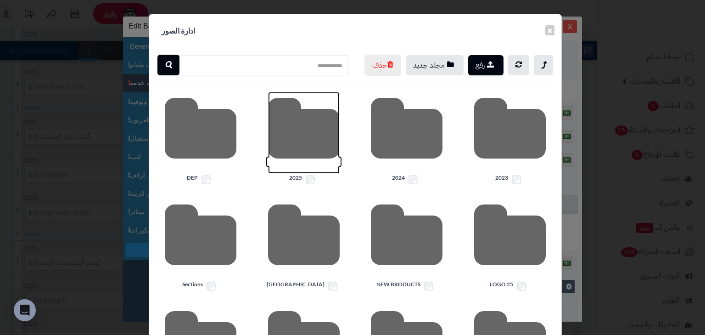
click at [332, 149] on icon at bounding box center [304, 133] width 72 height 82
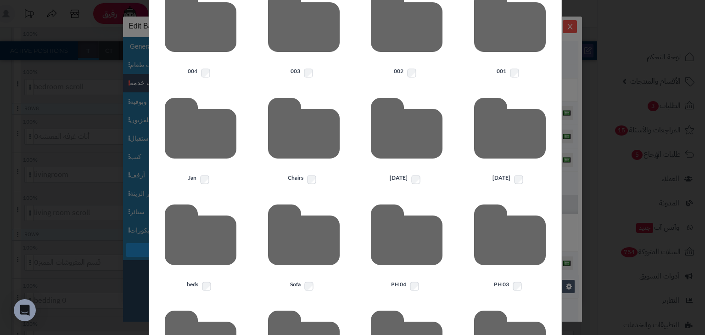
scroll to position [147, 0]
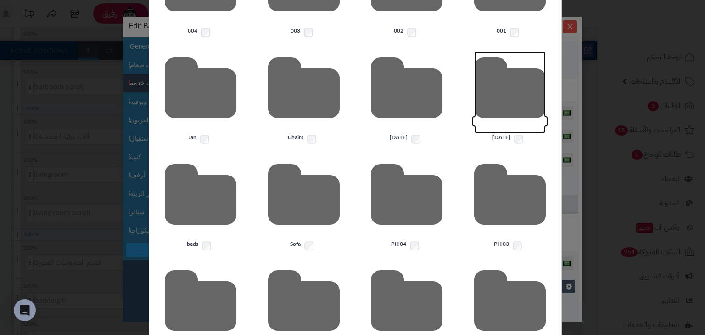
click at [516, 123] on icon at bounding box center [510, 92] width 72 height 82
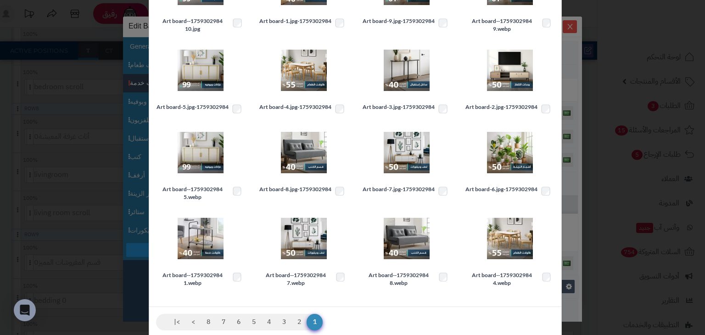
scroll to position [171, 0]
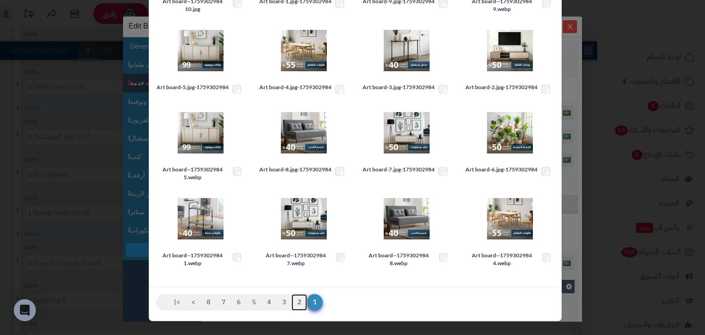
click at [305, 304] on link "2" at bounding box center [299, 302] width 16 height 17
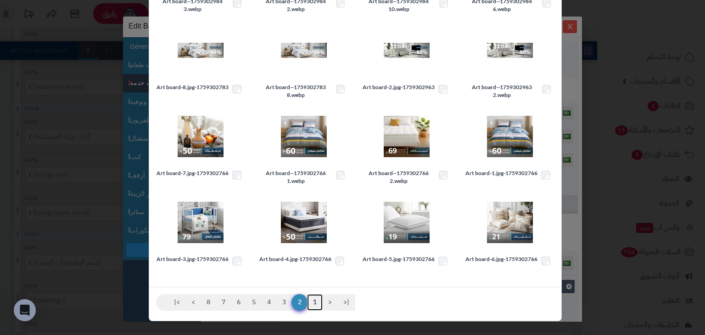
click at [318, 307] on link "1" at bounding box center [315, 302] width 16 height 17
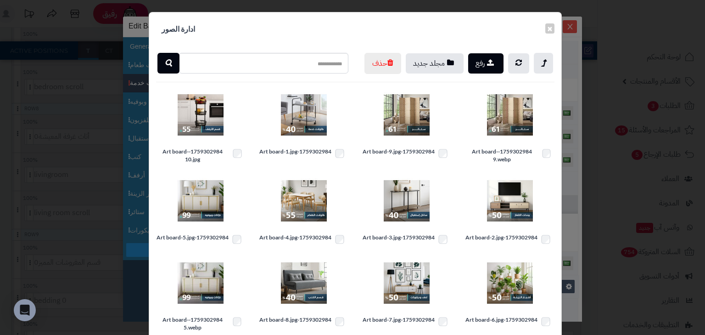
scroll to position [0, 0]
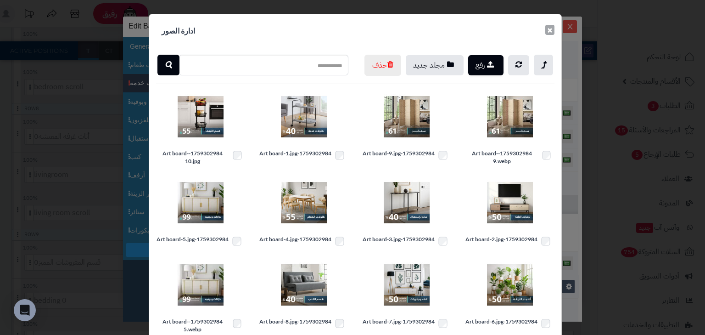
click at [554, 30] on button "×" at bounding box center [549, 30] width 9 height 10
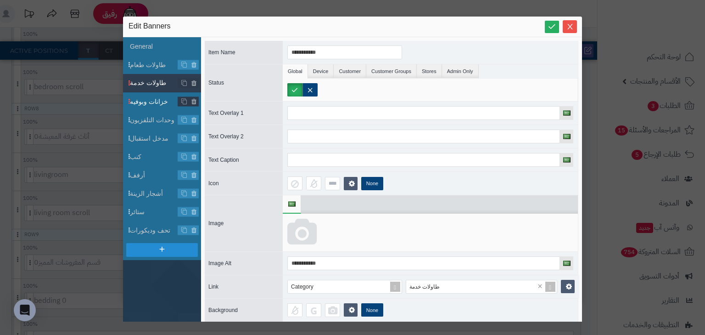
click at [148, 95] on li "خزانات وبوفيه" at bounding box center [162, 101] width 78 height 18
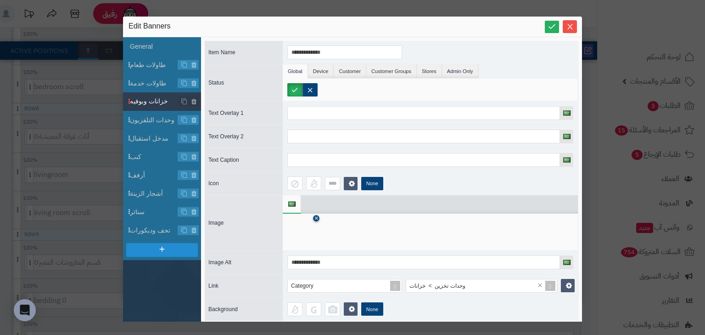
click at [316, 216] on icon at bounding box center [316, 219] width 4 height 6
click at [308, 229] on icon at bounding box center [301, 232] width 29 height 28
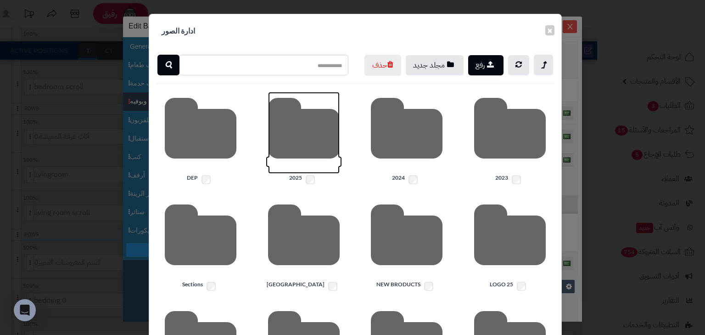
click at [312, 141] on icon at bounding box center [304, 133] width 72 height 82
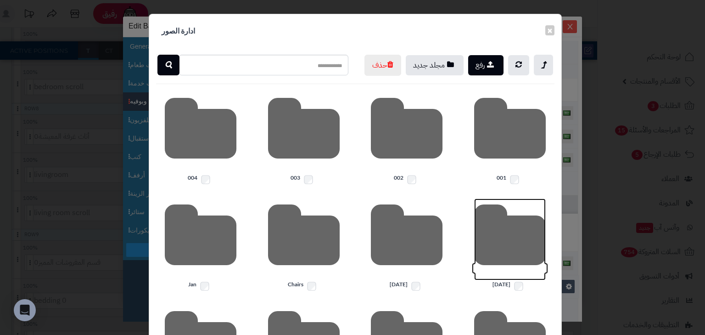
click at [505, 269] on icon at bounding box center [510, 239] width 72 height 82
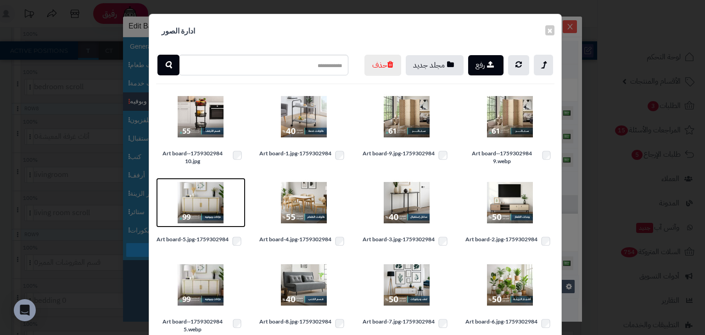
click at [203, 211] on img at bounding box center [201, 202] width 46 height 46
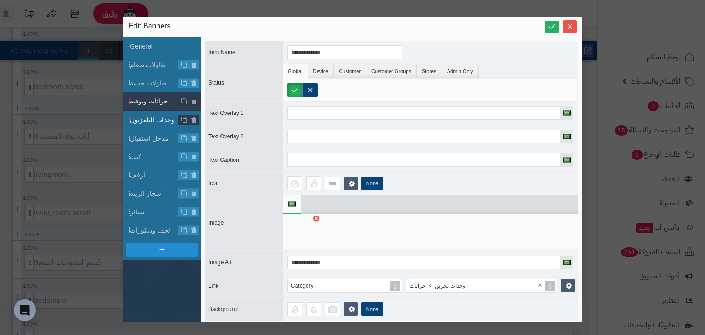
click at [157, 120] on span "وحدات التلفزيون" at bounding box center [154, 120] width 48 height 10
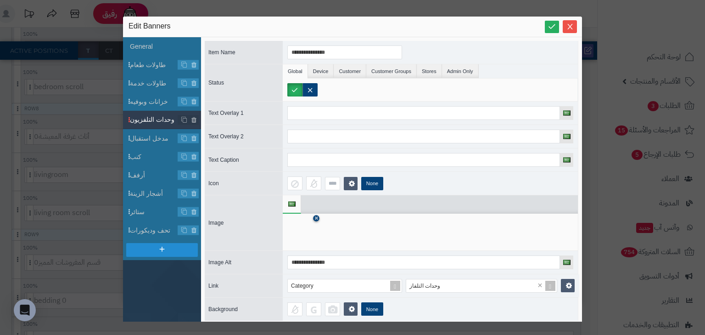
click at [316, 216] on icon at bounding box center [316, 219] width 4 height 6
click at [307, 237] on icon at bounding box center [301, 232] width 29 height 28
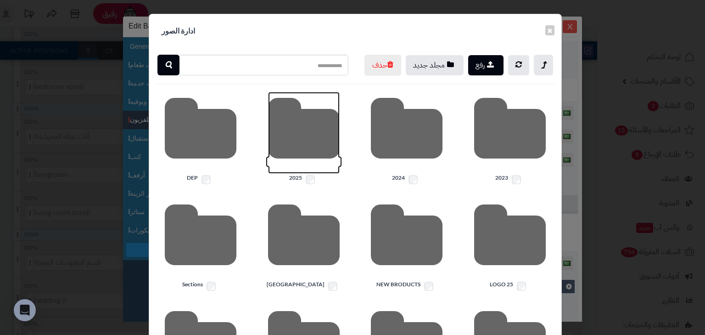
click at [314, 157] on icon at bounding box center [304, 133] width 72 height 82
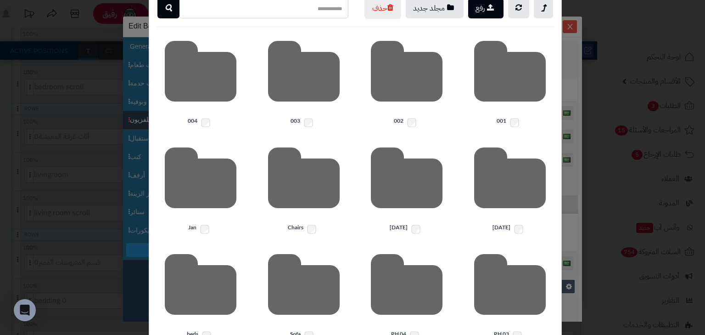
scroll to position [73, 0]
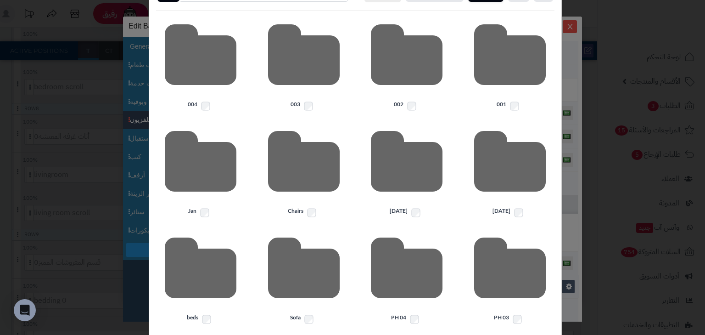
drag, startPoint x: 520, startPoint y: 281, endPoint x: 497, endPoint y: 201, distance: 83.8
click at [521, 169] on icon at bounding box center [510, 166] width 72 height 82
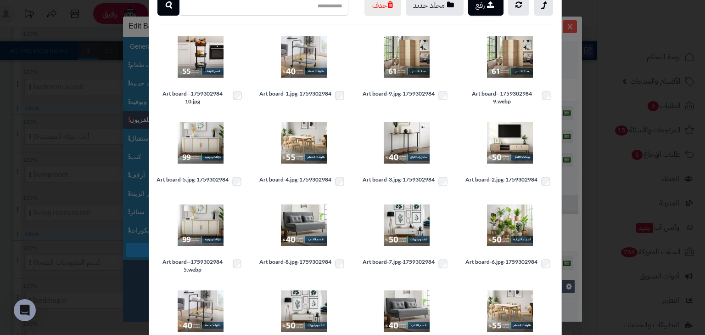
scroll to position [37, 0]
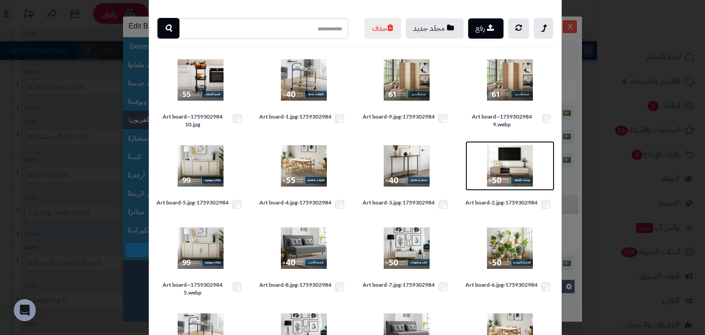
click at [518, 177] on img at bounding box center [510, 166] width 46 height 46
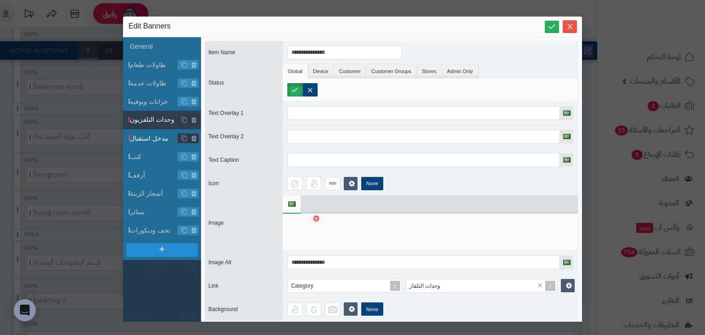
click at [147, 135] on span "مدخل استقبال" at bounding box center [154, 139] width 48 height 10
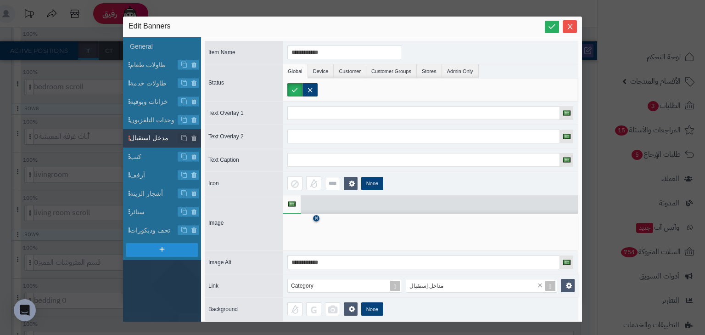
click at [317, 217] on icon at bounding box center [316, 219] width 4 height 6
click at [292, 223] on icon at bounding box center [301, 232] width 29 height 28
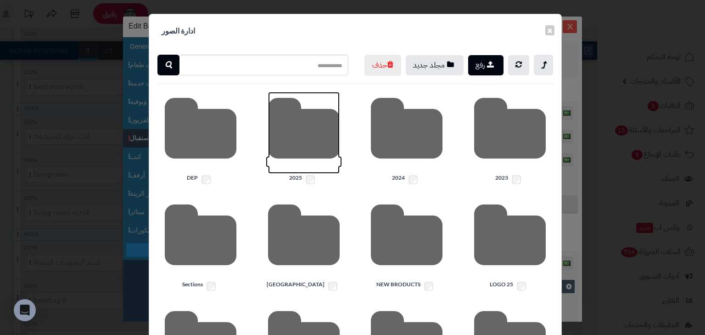
click at [308, 153] on icon at bounding box center [304, 133] width 72 height 82
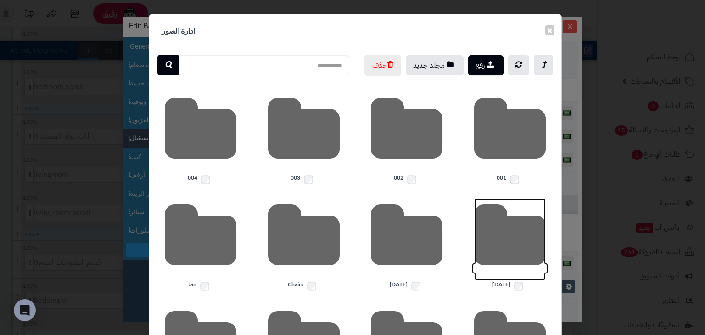
click at [489, 245] on icon at bounding box center [510, 239] width 72 height 82
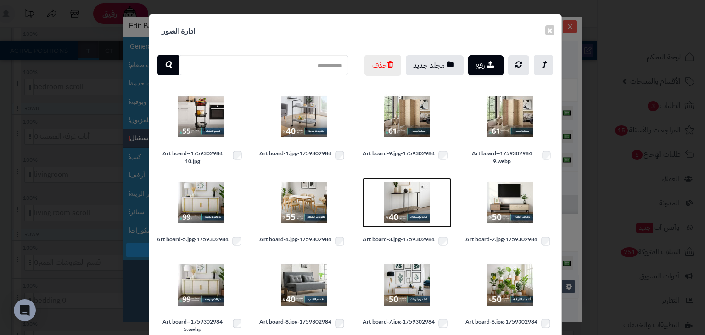
click at [419, 213] on img at bounding box center [407, 202] width 46 height 46
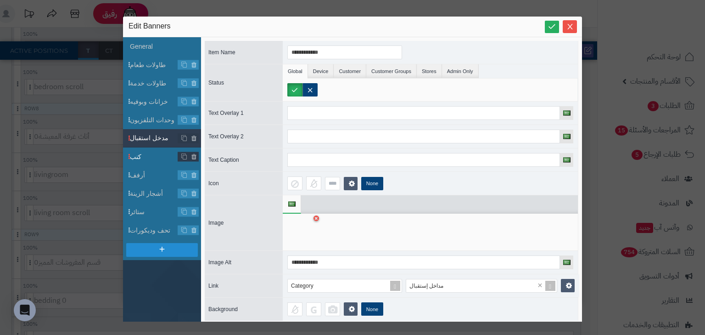
click at [149, 152] on span "كنب" at bounding box center [154, 157] width 48 height 10
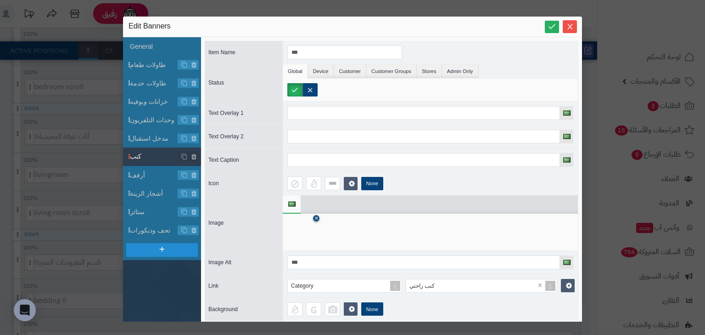
click at [314, 218] on link at bounding box center [316, 218] width 6 height 6
click at [308, 235] on icon at bounding box center [301, 232] width 29 height 28
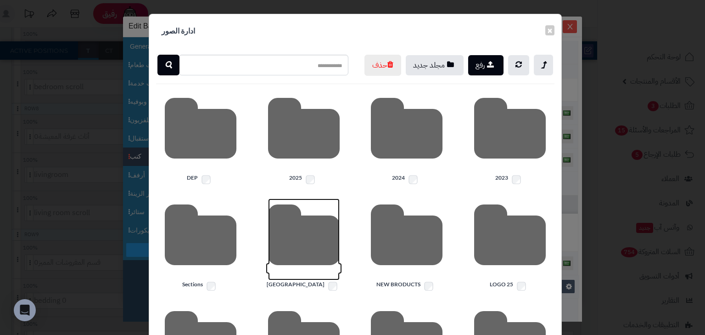
click at [310, 231] on icon at bounding box center [304, 239] width 72 height 82
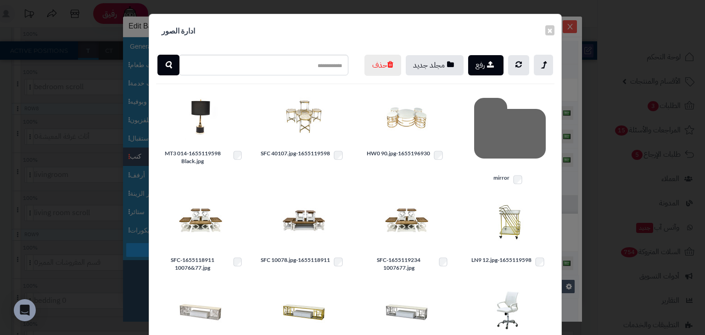
click at [137, 26] on div "× ادارة الصور رفع مجلد جديد حذف mirror 1655196930-HW0 90.jpg 1655119598-SFC 401…" at bounding box center [352, 167] width 705 height 335
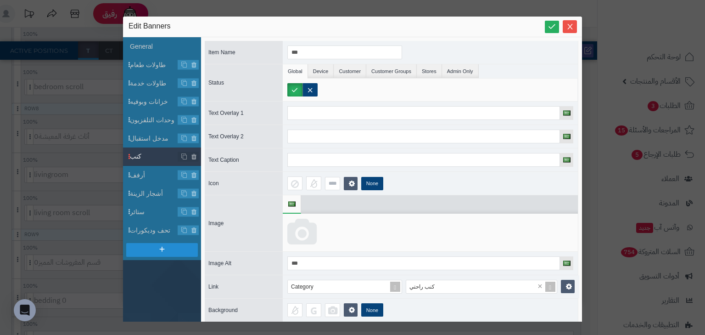
click at [307, 229] on icon at bounding box center [301, 232] width 29 height 28
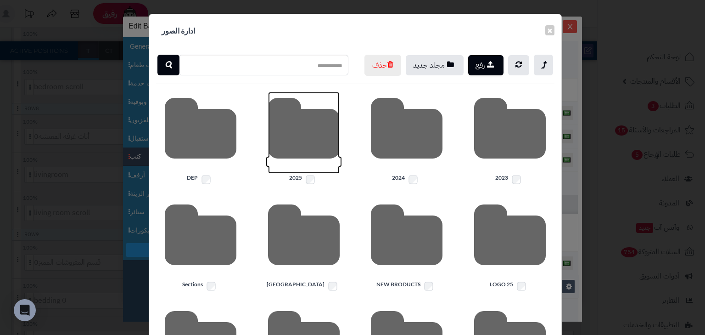
click at [302, 172] on icon at bounding box center [304, 133] width 72 height 82
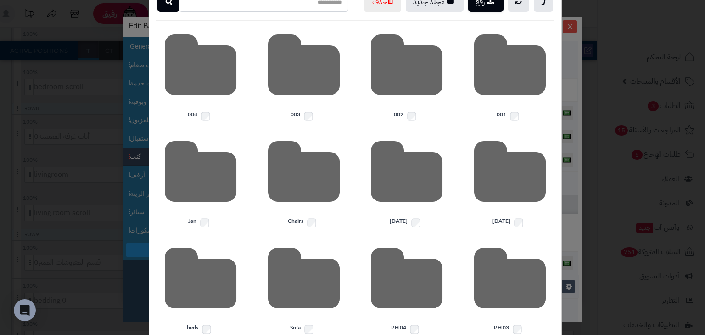
scroll to position [73, 0]
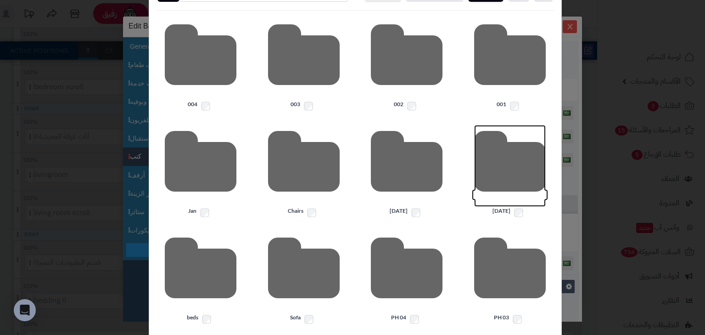
click at [507, 207] on icon at bounding box center [510, 166] width 72 height 82
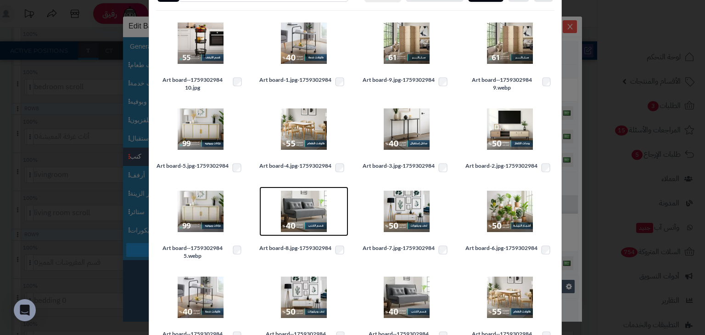
click at [308, 227] on img at bounding box center [304, 211] width 46 height 46
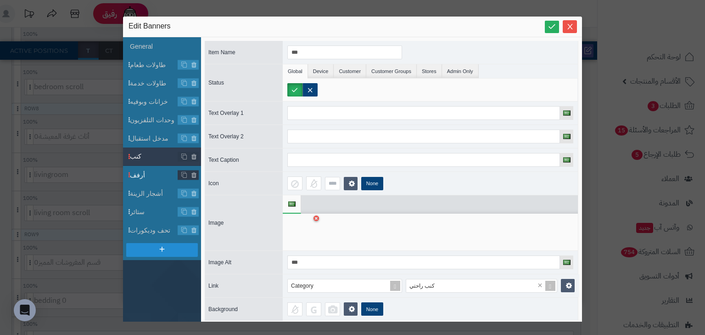
click at [148, 172] on span "أرفف" at bounding box center [154, 175] width 48 height 10
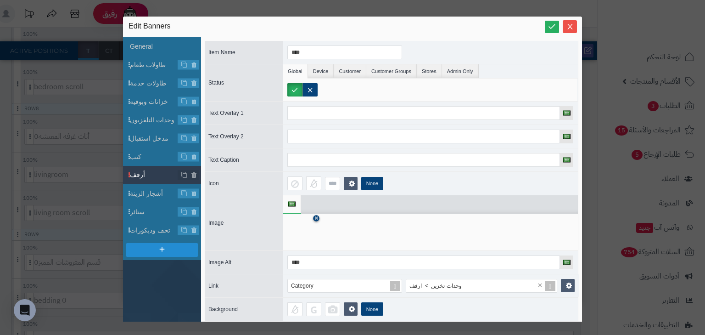
click at [318, 218] on icon at bounding box center [316, 219] width 4 height 6
click at [301, 240] on icon at bounding box center [301, 232] width 29 height 28
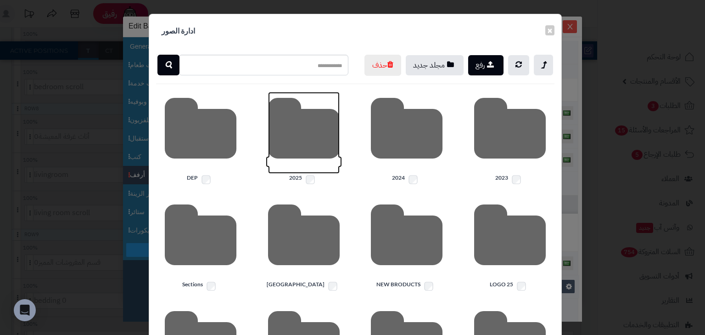
click at [313, 152] on icon at bounding box center [304, 133] width 72 height 82
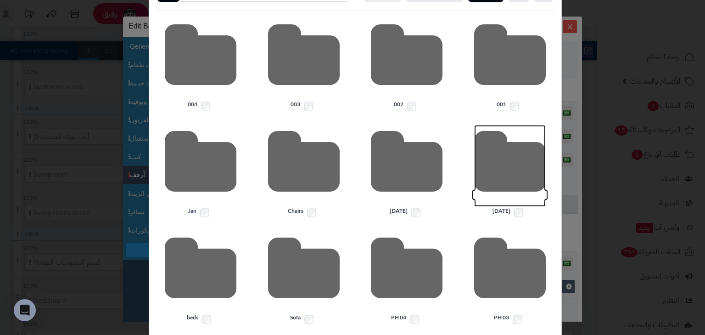
click at [531, 184] on icon at bounding box center [510, 166] width 72 height 82
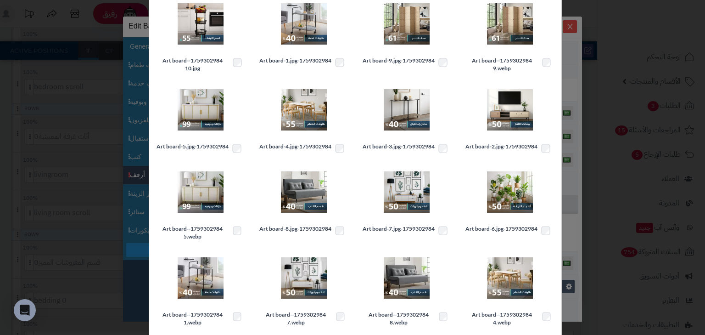
scroll to position [171, 0]
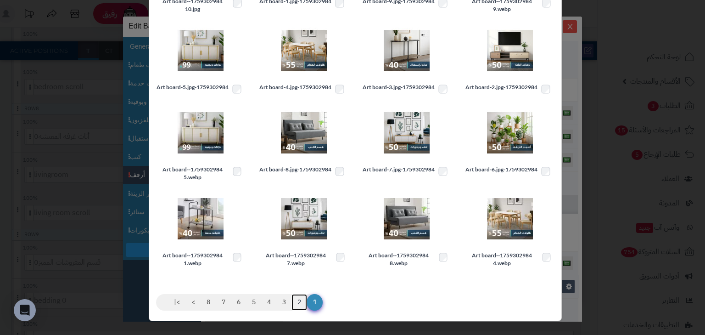
click at [303, 303] on link "2" at bounding box center [299, 302] width 16 height 17
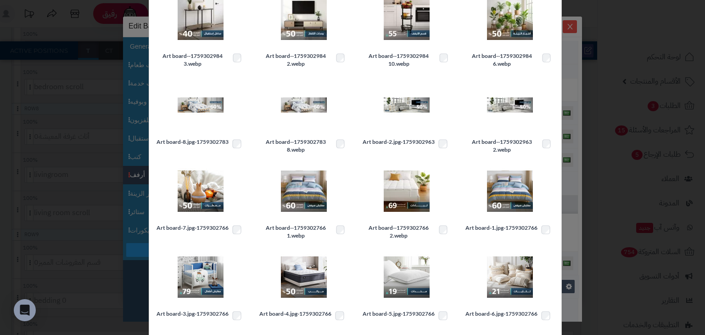
scroll to position [0, 0]
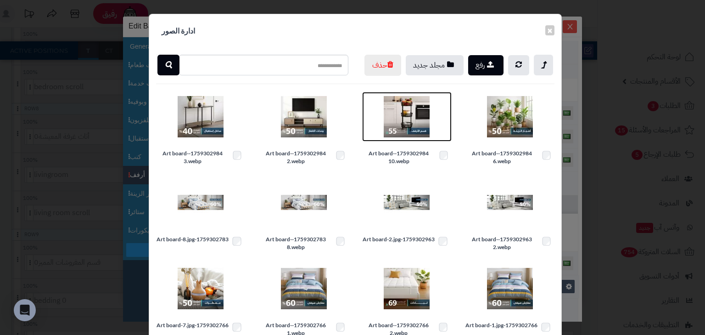
click at [417, 123] on img at bounding box center [407, 117] width 46 height 46
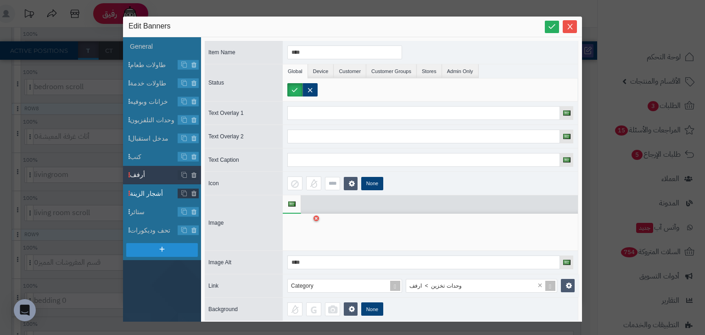
click at [143, 192] on span "أشجار الزينة" at bounding box center [154, 194] width 48 height 10
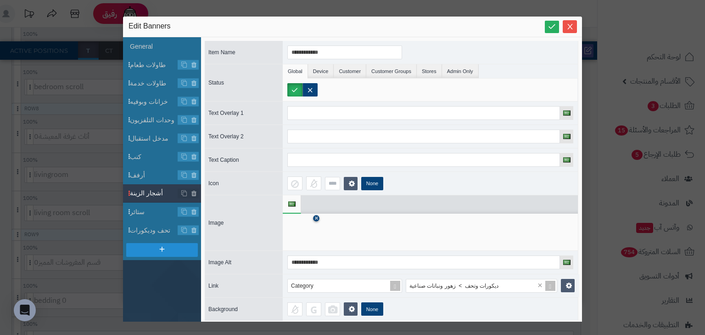
click at [315, 217] on icon at bounding box center [316, 219] width 4 height 6
click at [306, 234] on icon at bounding box center [301, 232] width 29 height 28
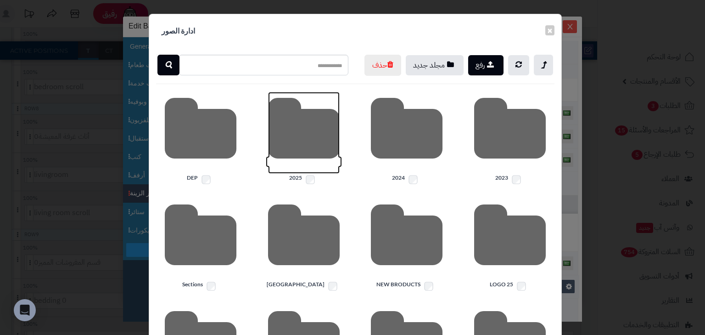
click at [310, 162] on icon at bounding box center [304, 133] width 72 height 82
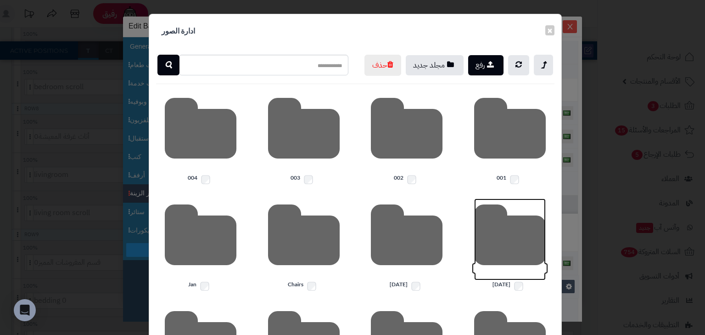
click at [501, 222] on icon at bounding box center [510, 239] width 72 height 82
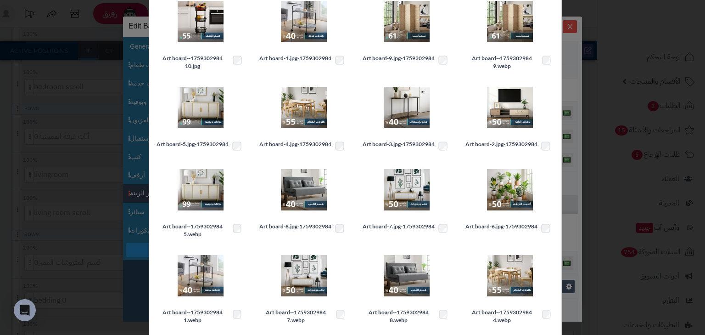
scroll to position [110, 0]
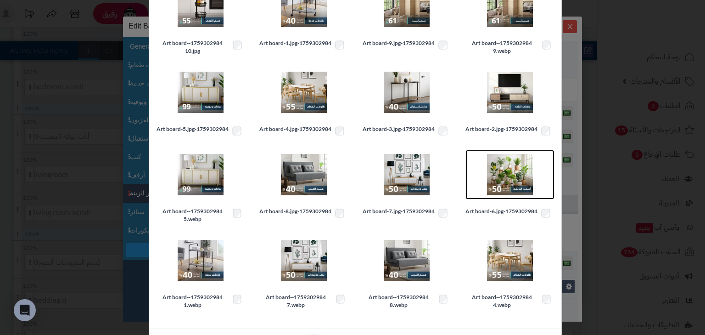
click at [491, 193] on img at bounding box center [510, 174] width 46 height 46
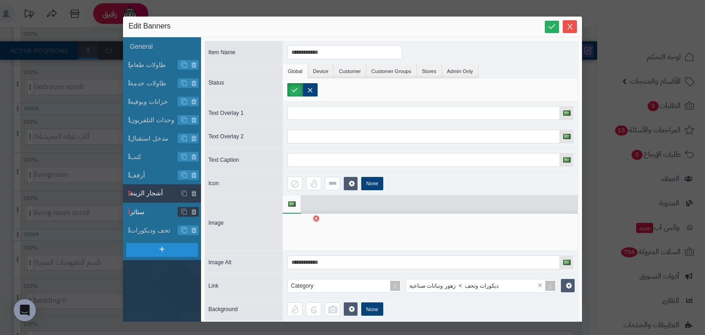
click at [151, 216] on li "ستائر" at bounding box center [162, 211] width 78 height 18
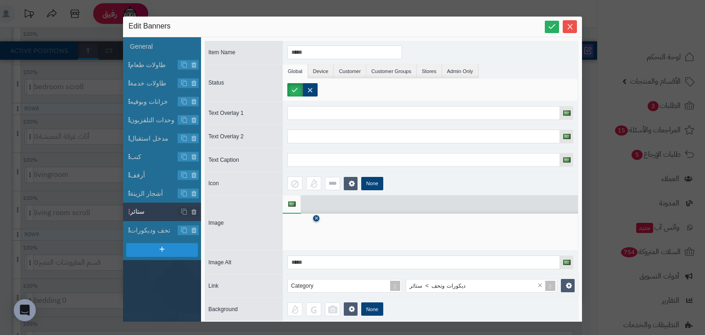
click at [316, 217] on icon at bounding box center [316, 219] width 4 height 6
click at [316, 242] on icon at bounding box center [301, 232] width 29 height 28
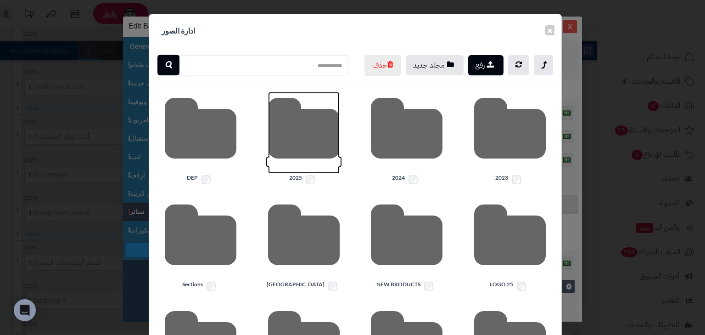
click at [325, 149] on icon at bounding box center [304, 133] width 72 height 82
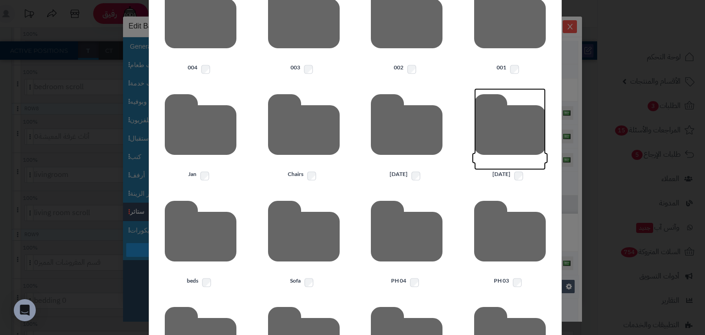
click at [517, 150] on icon at bounding box center [510, 129] width 72 height 82
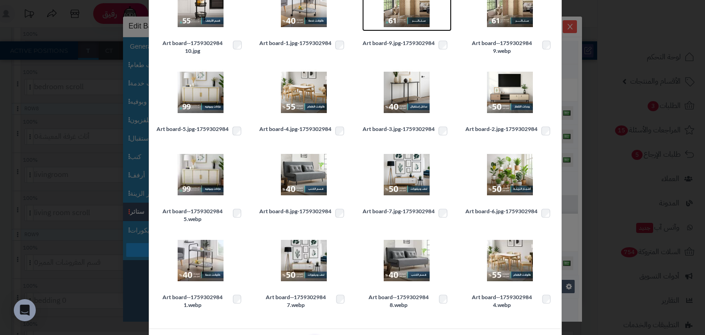
click at [395, 29] on img at bounding box center [407, 6] width 46 height 46
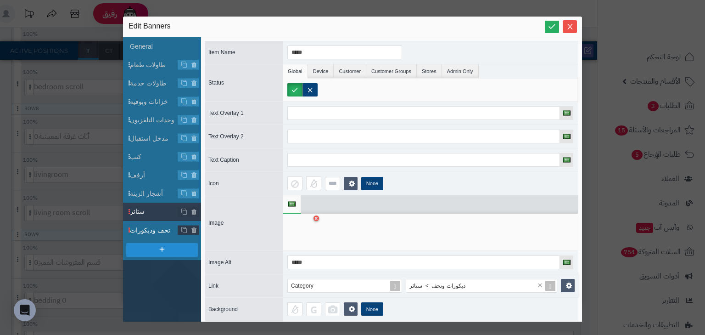
click at [148, 235] on li "تحف وديكورات" at bounding box center [162, 230] width 78 height 18
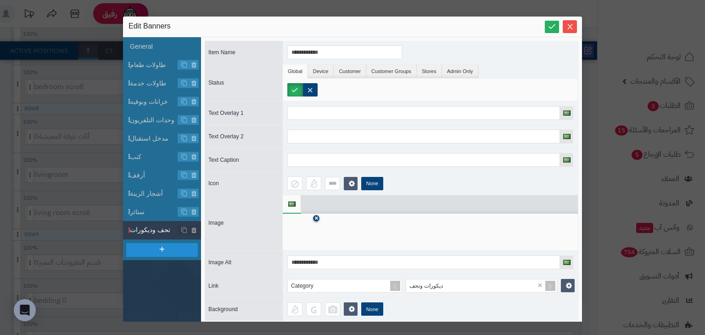
click at [314, 218] on link at bounding box center [316, 218] width 6 height 6
click at [295, 236] on icon at bounding box center [301, 232] width 29 height 28
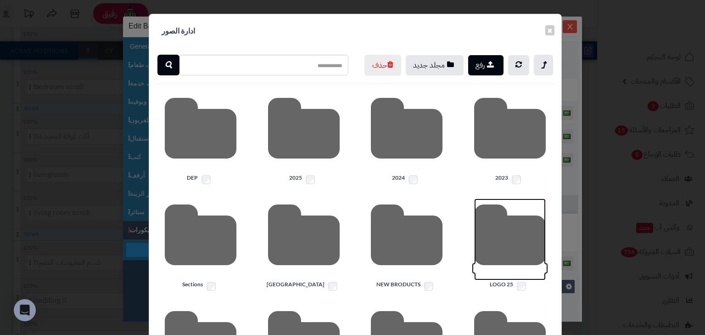
click at [496, 253] on icon at bounding box center [510, 239] width 72 height 82
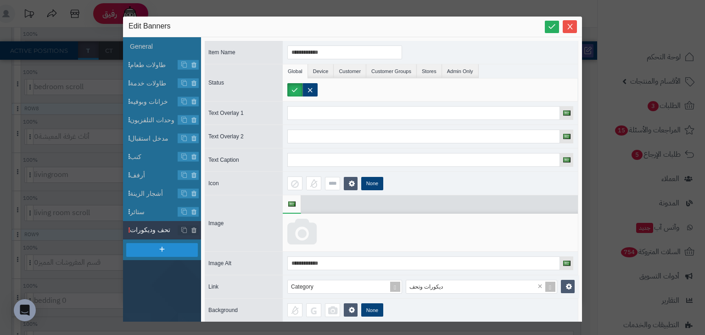
click at [292, 220] on icon at bounding box center [301, 232] width 29 height 28
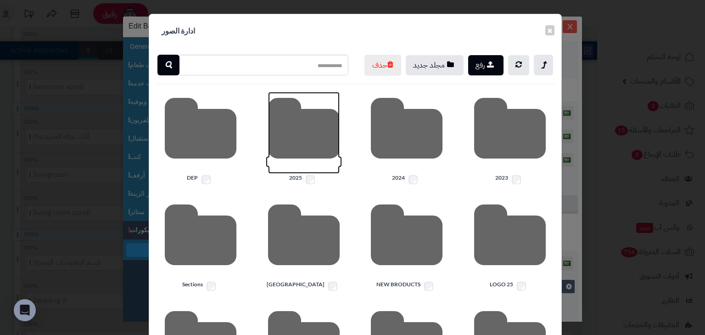
click at [281, 141] on icon at bounding box center [304, 133] width 72 height 82
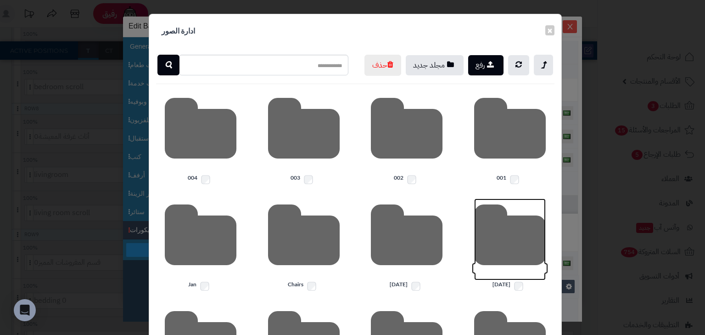
click at [505, 277] on icon at bounding box center [510, 239] width 72 height 82
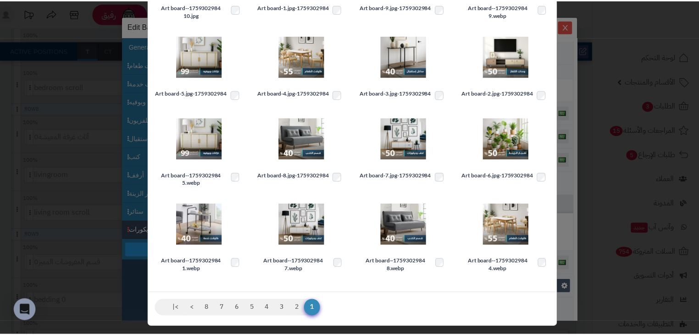
scroll to position [147, 0]
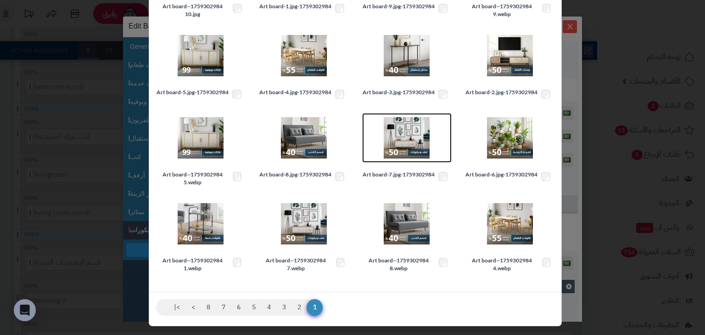
click at [415, 155] on img at bounding box center [407, 138] width 46 height 46
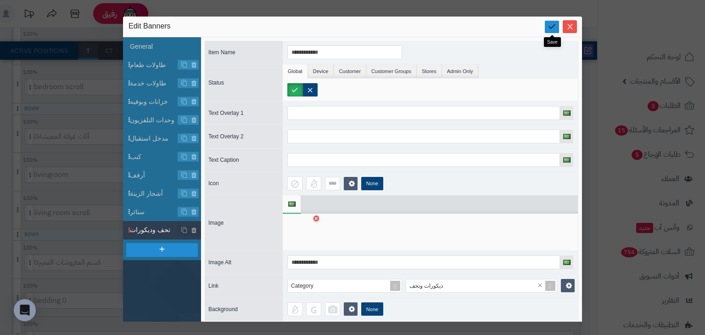
click at [551, 26] on icon at bounding box center [552, 26] width 9 height 9
click at [569, 28] on icon "Close" at bounding box center [569, 25] width 7 height 7
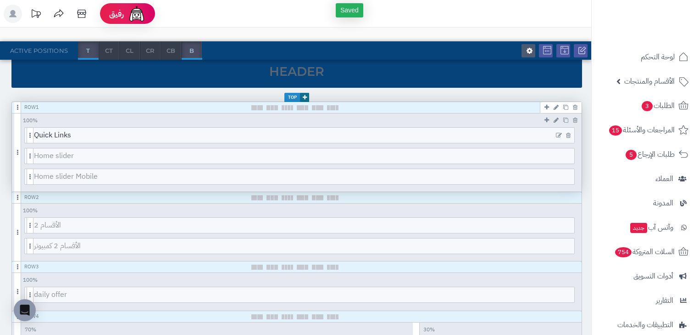
scroll to position [0, 0]
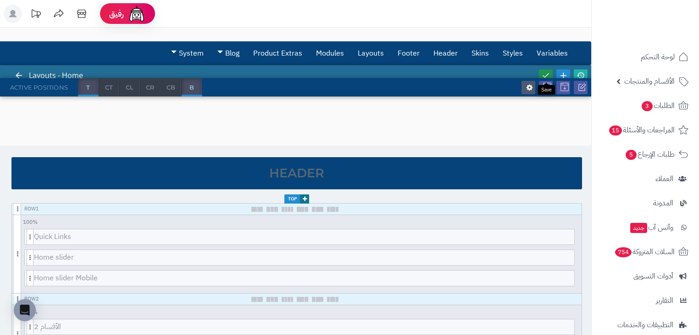
click at [545, 73] on icon at bounding box center [546, 75] width 8 height 8
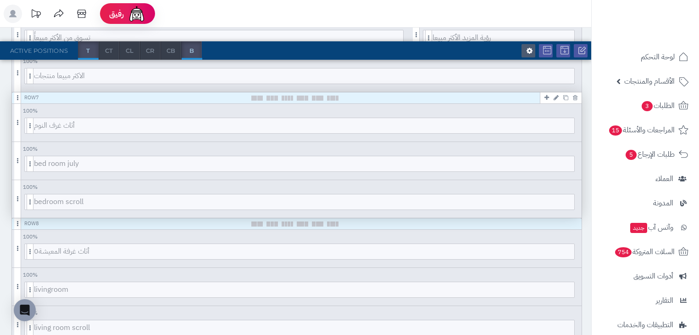
scroll to position [587, 0]
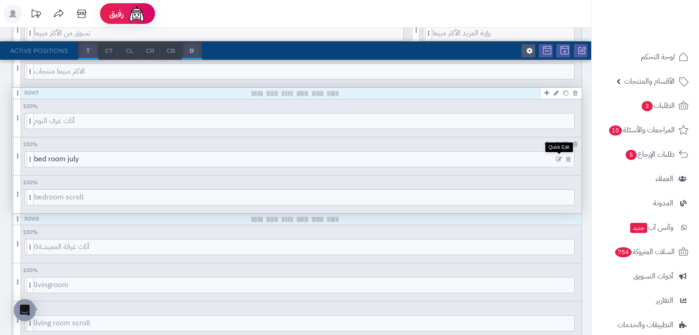
click at [555, 158] on div at bounding box center [564, 158] width 22 height 15
click at [558, 159] on icon at bounding box center [559, 159] width 6 height 6
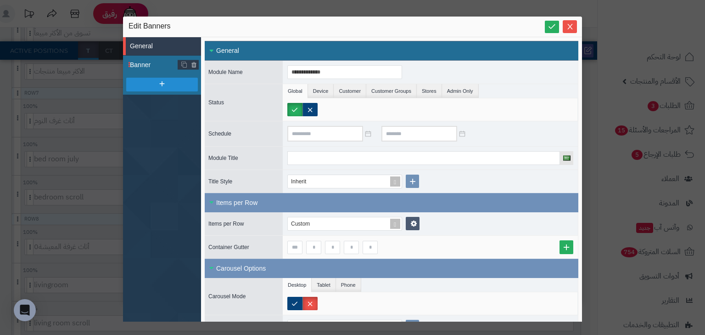
click at [155, 62] on span "Banner" at bounding box center [154, 65] width 48 height 10
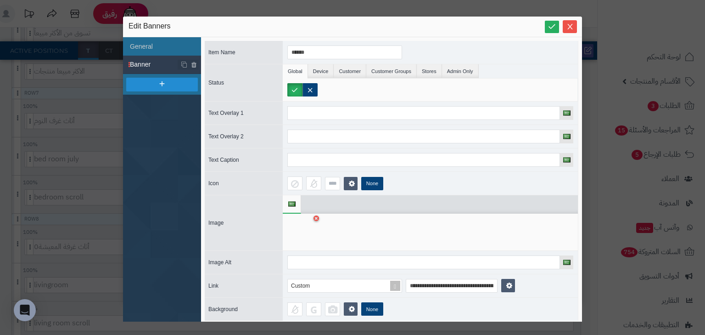
click at [313, 218] on div at bounding box center [301, 232] width 29 height 28
click at [316, 218] on icon at bounding box center [316, 219] width 4 height 6
click at [303, 223] on icon at bounding box center [301, 232] width 29 height 28
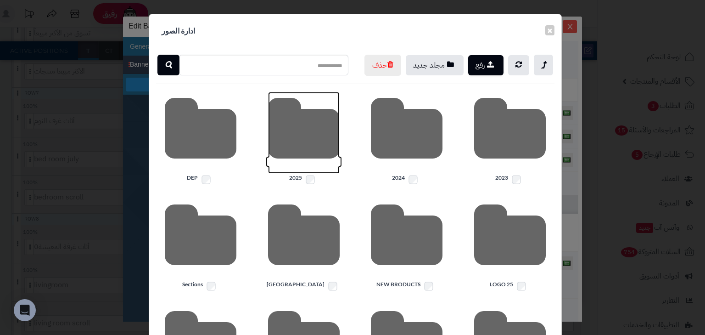
click at [313, 158] on icon at bounding box center [304, 133] width 72 height 82
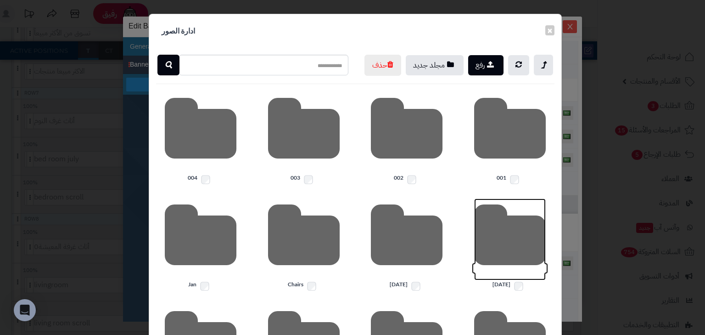
click at [506, 272] on icon at bounding box center [510, 239] width 72 height 82
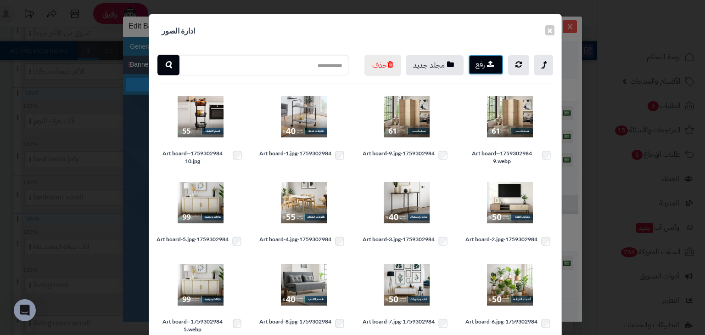
click at [500, 70] on button "رفع" at bounding box center [485, 65] width 35 height 20
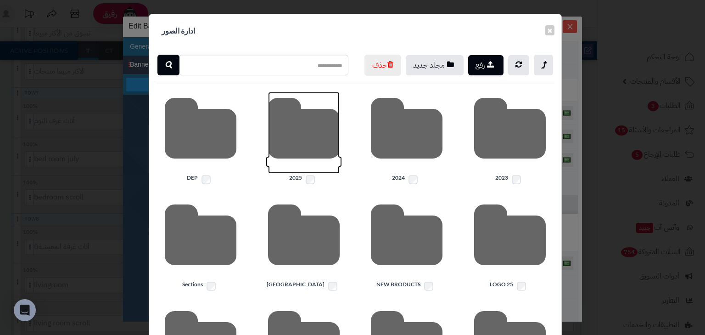
click at [309, 147] on icon at bounding box center [304, 133] width 72 height 82
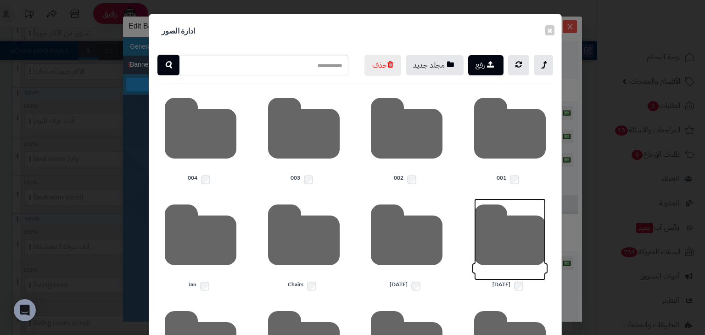
click at [536, 249] on icon at bounding box center [510, 239] width 72 height 82
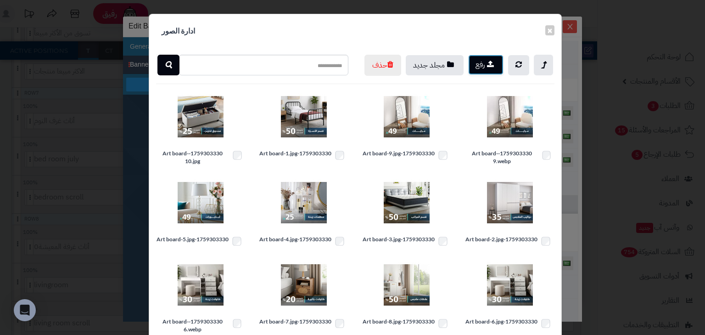
click at [482, 62] on button "رفع" at bounding box center [485, 65] width 35 height 20
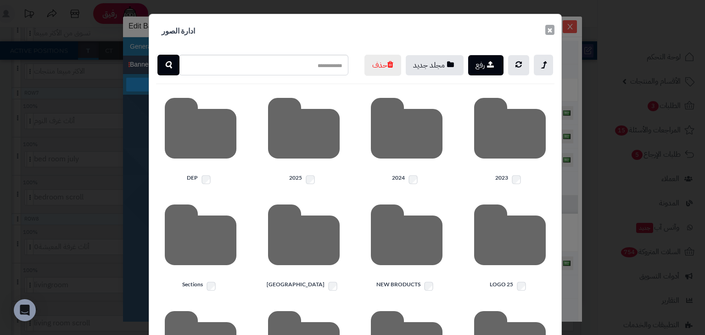
click at [554, 31] on button "×" at bounding box center [549, 30] width 9 height 10
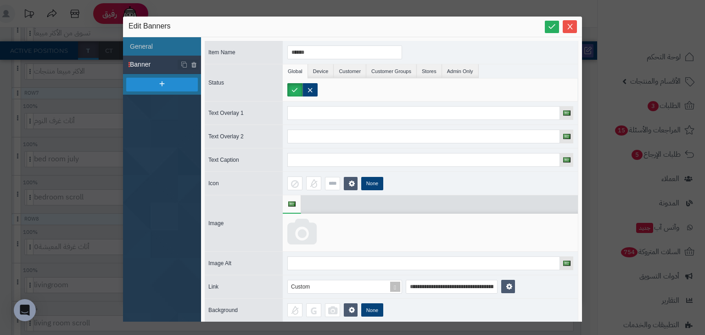
click at [296, 233] on icon at bounding box center [301, 232] width 29 height 28
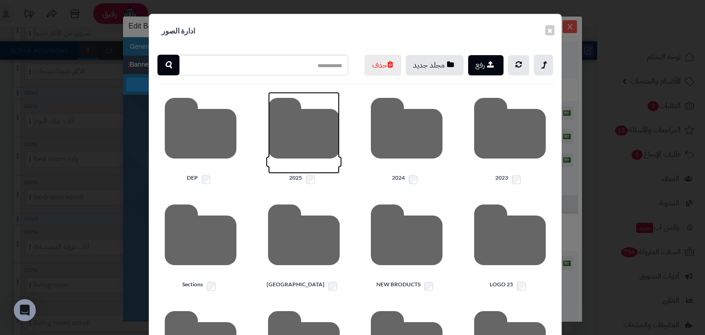
click at [303, 156] on icon at bounding box center [304, 133] width 72 height 82
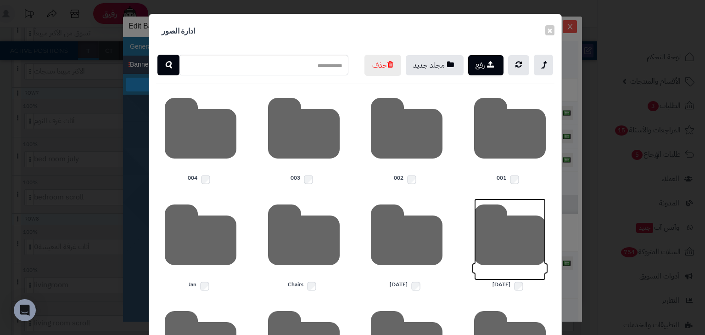
click at [503, 237] on icon at bounding box center [510, 239] width 72 height 82
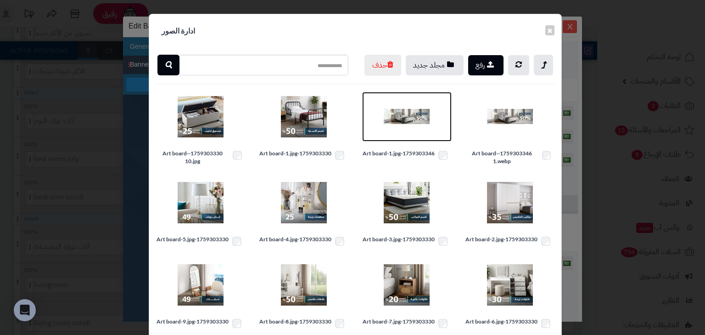
click at [410, 139] on img at bounding box center [407, 117] width 46 height 46
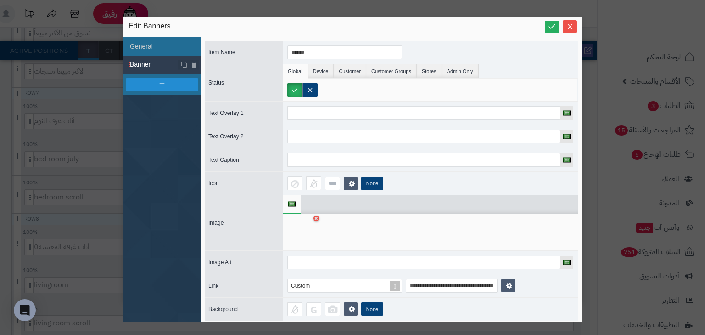
click at [543, 26] on div "Edit Banners" at bounding box center [353, 26] width 448 height 11
click at [551, 28] on icon at bounding box center [552, 26] width 9 height 9
click at [571, 30] on button "Close" at bounding box center [570, 26] width 14 height 13
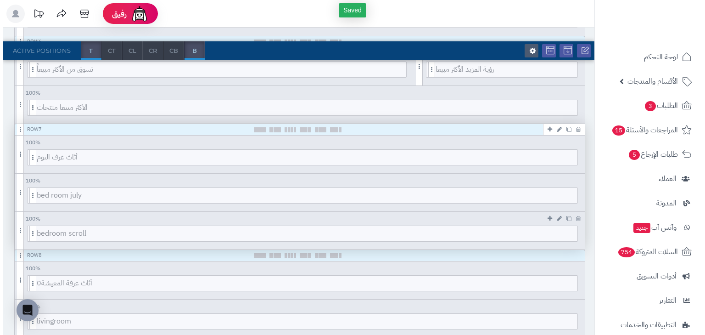
scroll to position [551, 0]
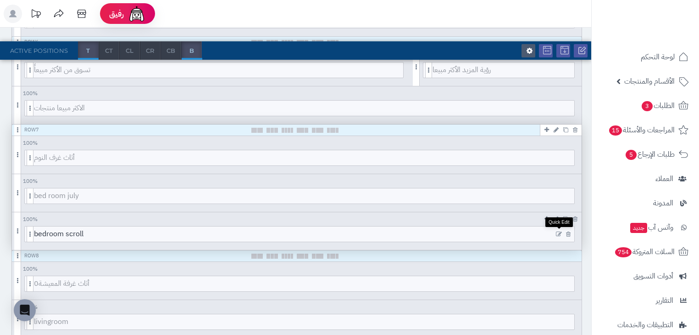
click at [558, 232] on icon at bounding box center [559, 234] width 6 height 6
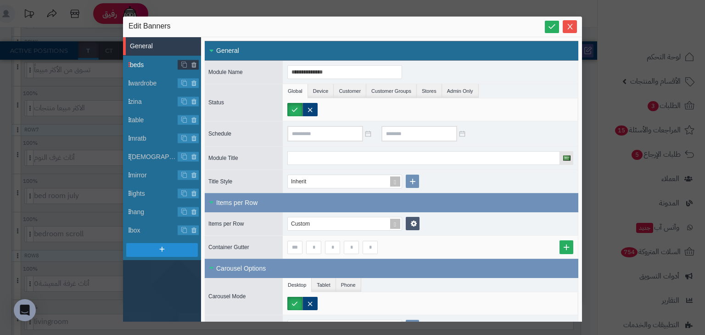
click at [141, 67] on span "beds" at bounding box center [154, 65] width 48 height 10
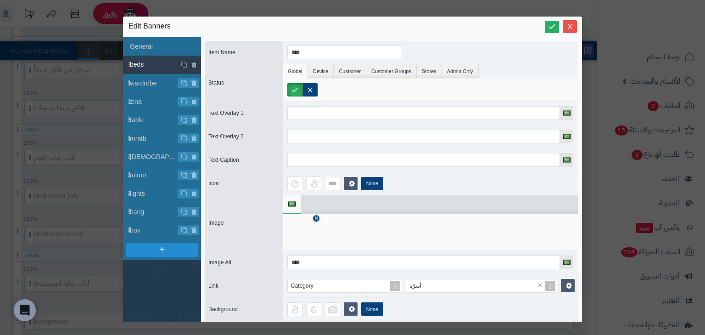
click at [314, 217] on icon at bounding box center [316, 219] width 4 height 6
click at [303, 224] on icon at bounding box center [301, 232] width 29 height 28
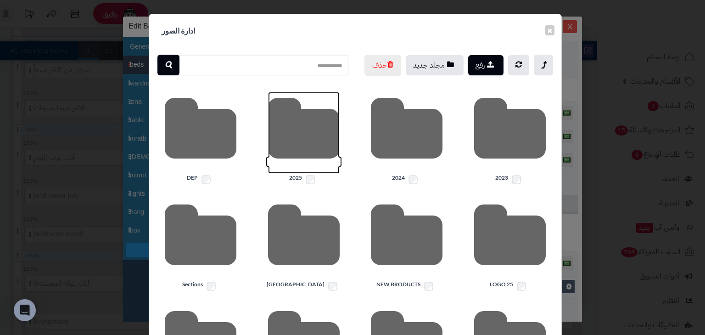
click at [325, 152] on icon at bounding box center [304, 133] width 72 height 82
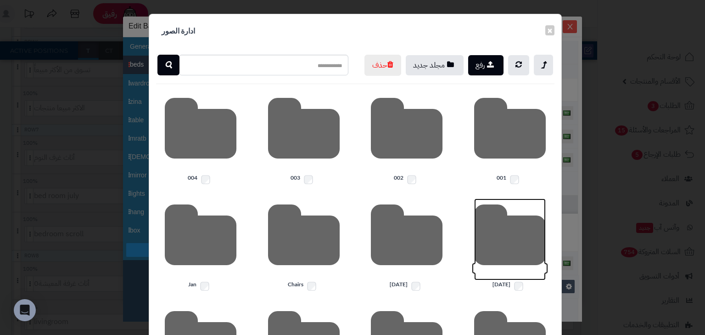
click at [482, 258] on icon at bounding box center [510, 239] width 72 height 82
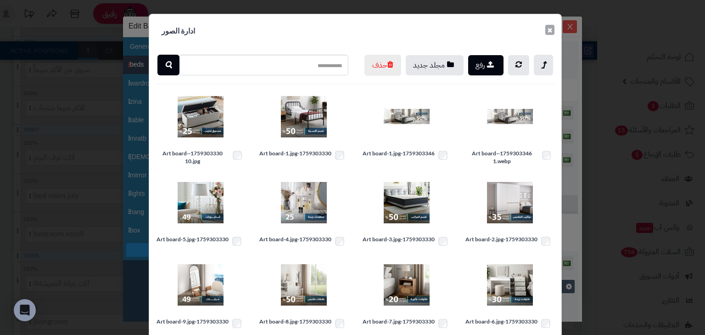
click at [551, 32] on button "×" at bounding box center [549, 30] width 9 height 10
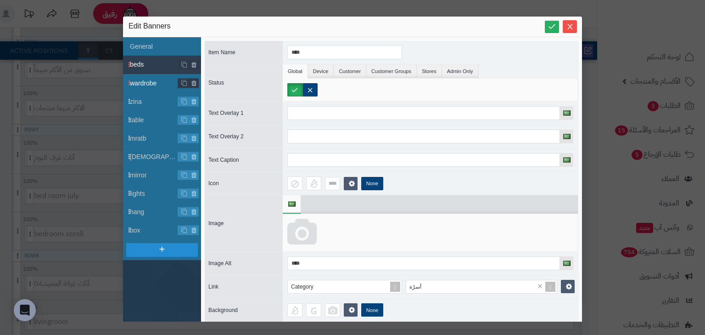
click at [152, 83] on span "wardrobe" at bounding box center [154, 83] width 48 height 10
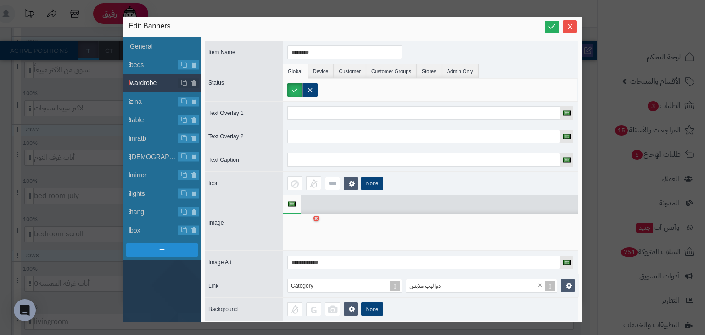
click at [311, 216] on div at bounding box center [430, 231] width 295 height 37
click at [315, 217] on icon at bounding box center [316, 219] width 4 height 6
click at [305, 231] on icon at bounding box center [301, 232] width 29 height 28
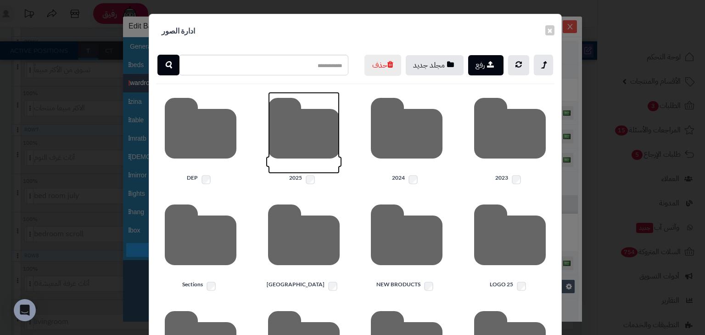
click at [312, 161] on icon at bounding box center [304, 133] width 72 height 82
click at [318, 173] on icon at bounding box center [304, 133] width 72 height 82
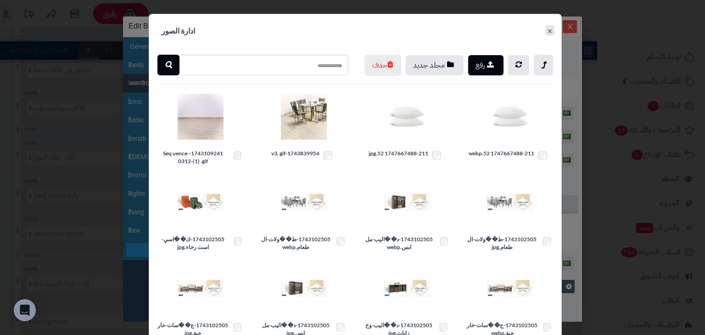
click at [551, 31] on button "×" at bounding box center [549, 30] width 9 height 10
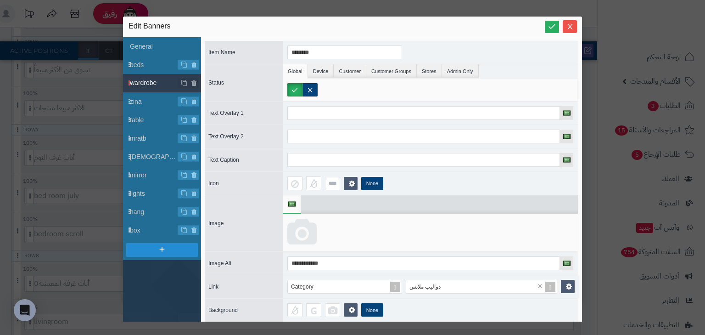
click at [312, 239] on icon at bounding box center [301, 232] width 29 height 28
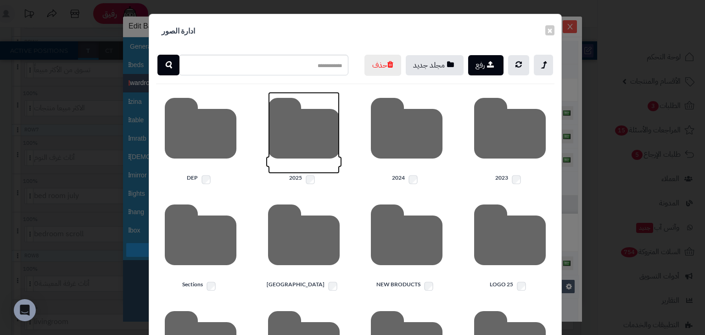
click at [304, 130] on icon at bounding box center [304, 133] width 72 height 82
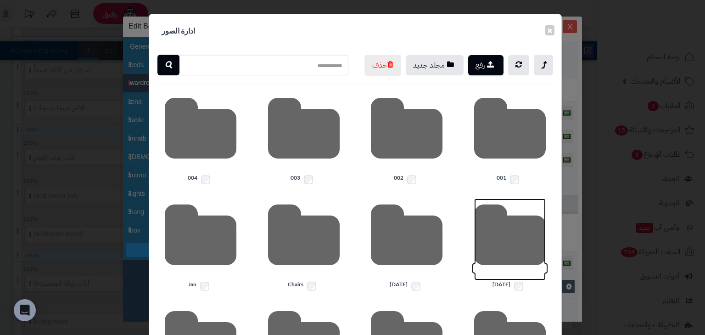
click at [524, 261] on icon at bounding box center [510, 239] width 72 height 82
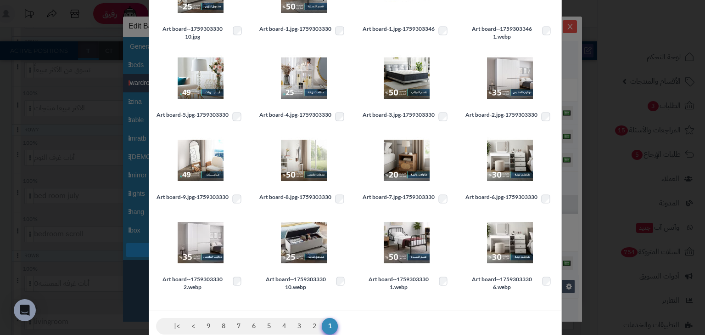
scroll to position [147, 0]
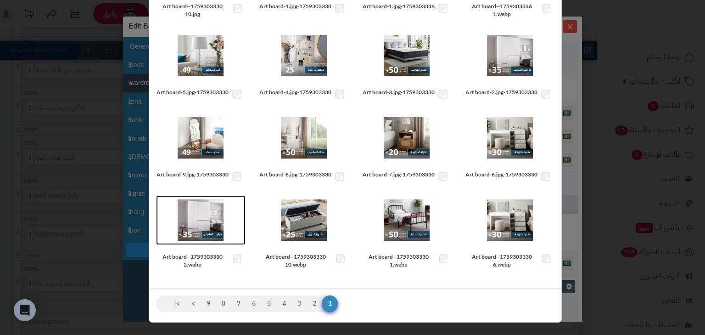
click at [214, 231] on img at bounding box center [201, 220] width 46 height 46
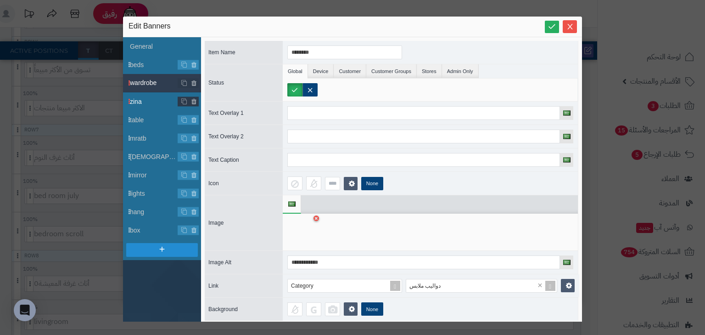
click at [151, 98] on span "zina" at bounding box center [154, 102] width 48 height 10
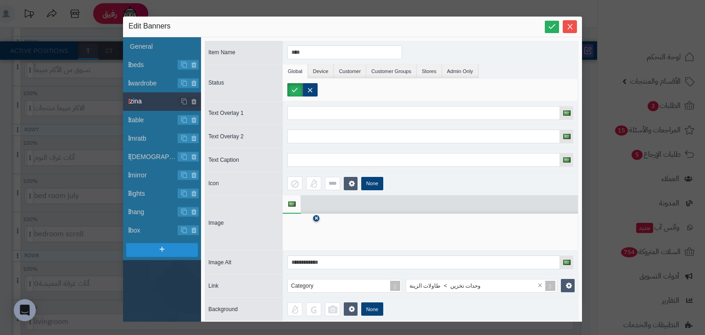
click at [314, 218] on link at bounding box center [316, 218] width 6 height 6
click at [305, 231] on icon at bounding box center [301, 232] width 29 height 28
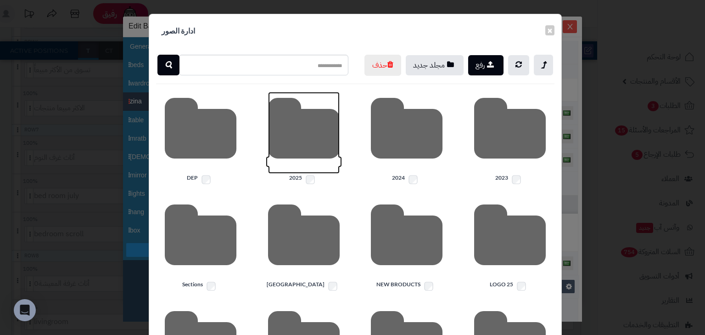
click at [305, 141] on icon at bounding box center [304, 133] width 72 height 82
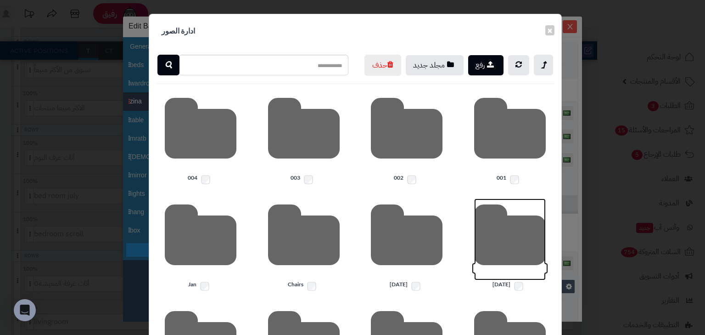
click at [509, 232] on icon at bounding box center [510, 239] width 72 height 82
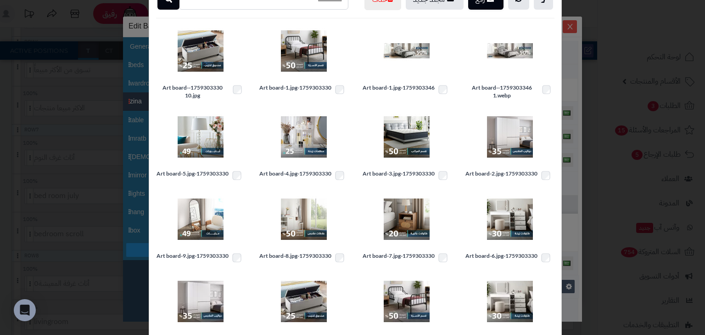
scroll to position [73, 0]
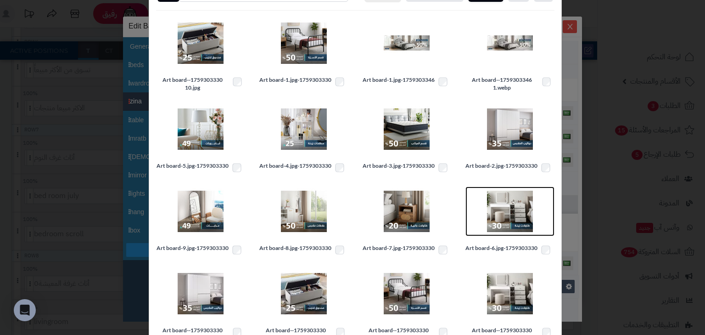
click at [501, 227] on img at bounding box center [510, 211] width 46 height 46
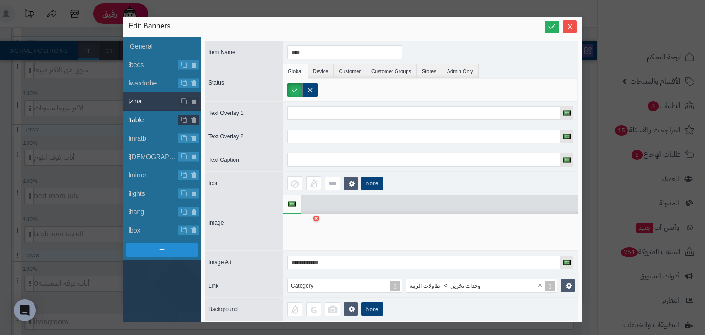
click at [156, 120] on span "table" at bounding box center [154, 120] width 48 height 10
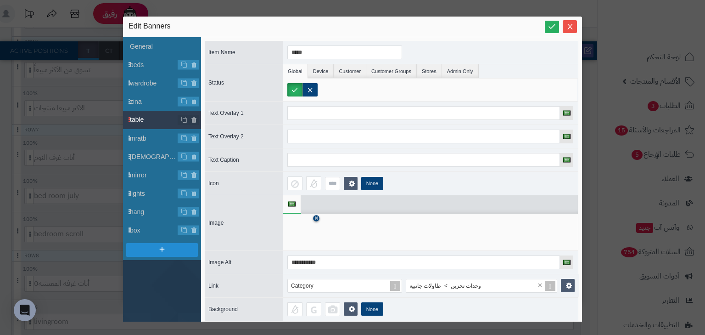
click at [316, 218] on icon at bounding box center [316, 219] width 4 height 6
click at [304, 231] on icon at bounding box center [301, 232] width 29 height 28
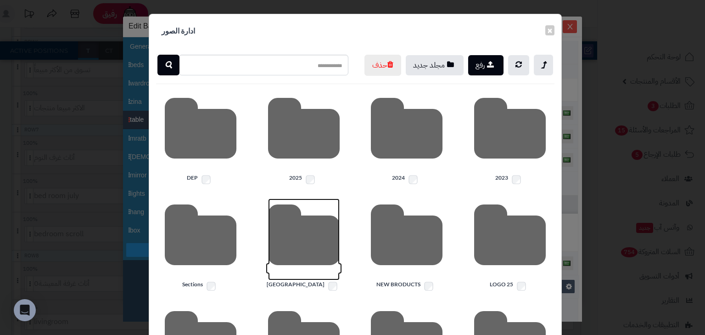
click at [305, 230] on icon at bounding box center [304, 239] width 72 height 82
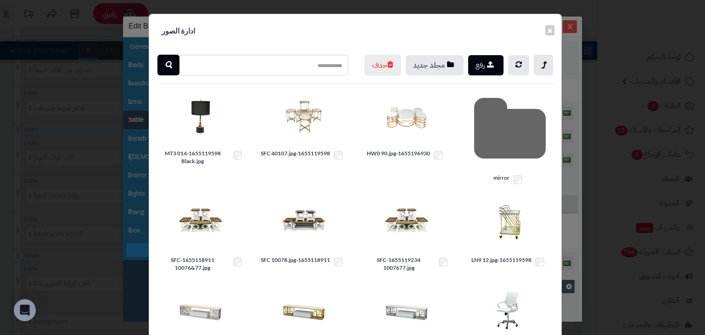
click at [553, 31] on button "×" at bounding box center [549, 30] width 9 height 10
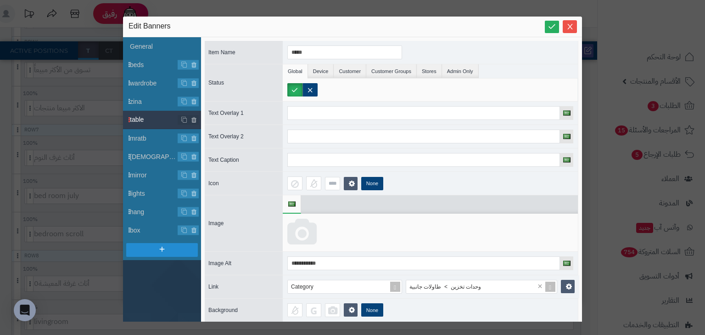
click at [310, 228] on icon at bounding box center [301, 232] width 29 height 28
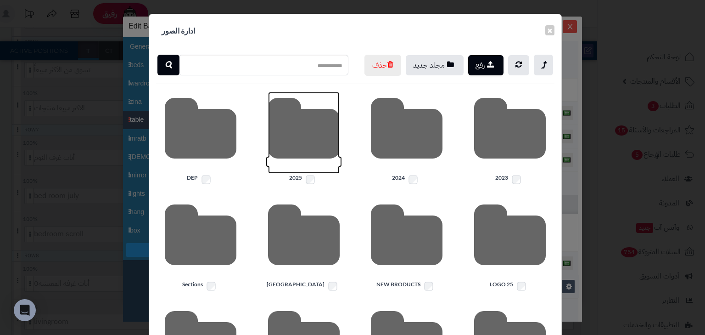
click at [319, 164] on icon at bounding box center [304, 133] width 72 height 82
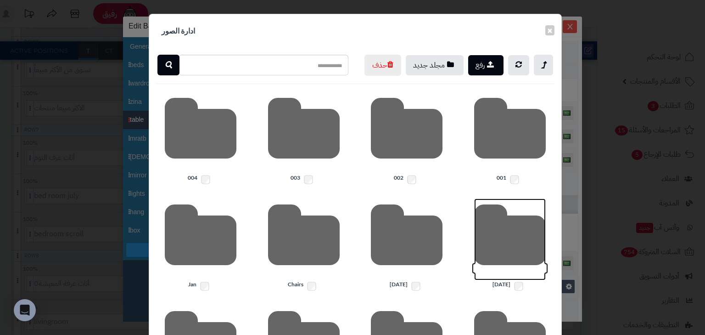
click at [527, 253] on icon at bounding box center [510, 239] width 72 height 82
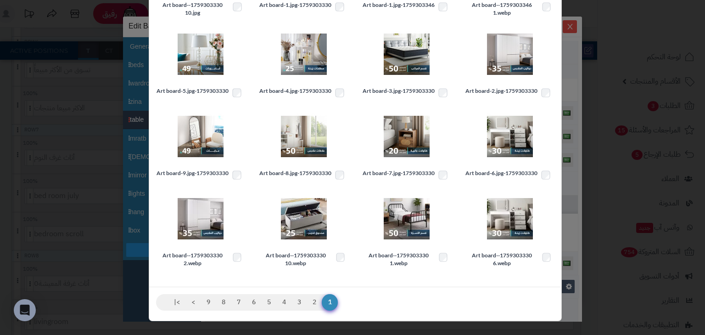
scroll to position [167, 0]
click at [320, 300] on link "2" at bounding box center [315, 302] width 16 height 17
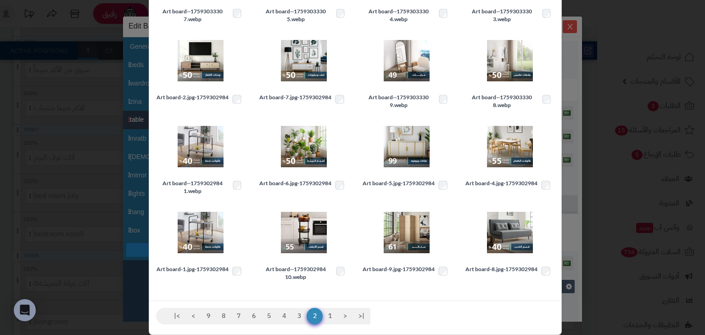
scroll to position [0, 0]
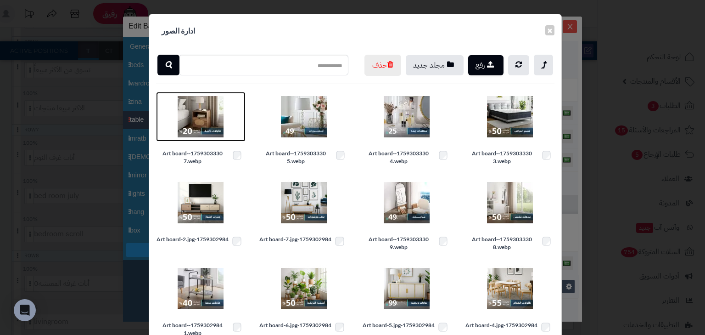
click at [207, 134] on img at bounding box center [201, 117] width 46 height 46
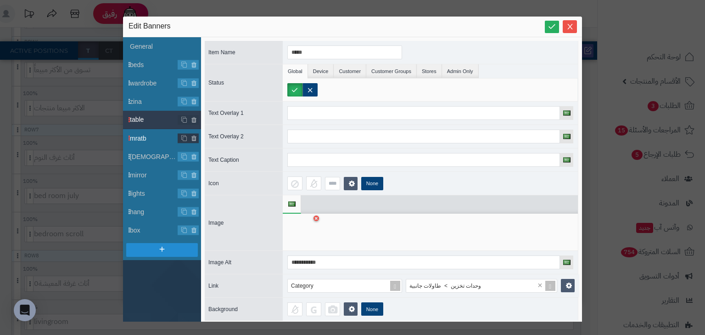
click at [151, 134] on span "mratb" at bounding box center [154, 139] width 48 height 10
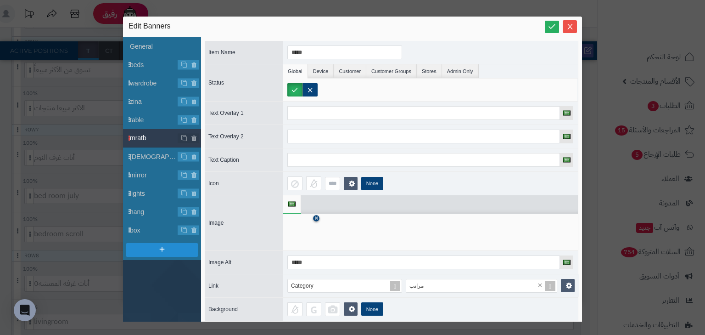
click at [318, 217] on icon at bounding box center [316, 219] width 4 height 6
click at [302, 237] on icon at bounding box center [301, 232] width 29 height 28
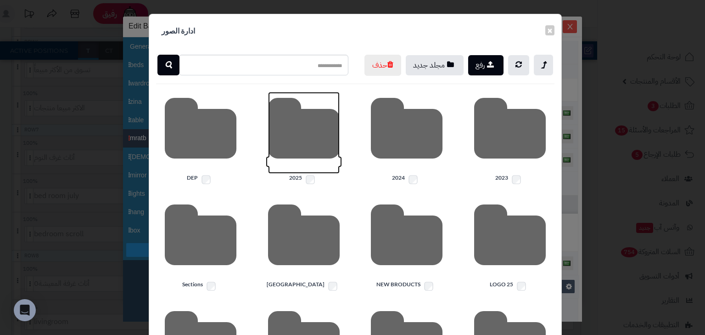
click at [303, 155] on icon at bounding box center [304, 133] width 72 height 82
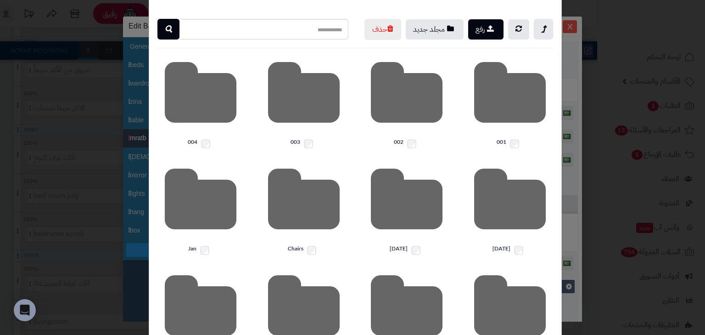
scroll to position [37, 0]
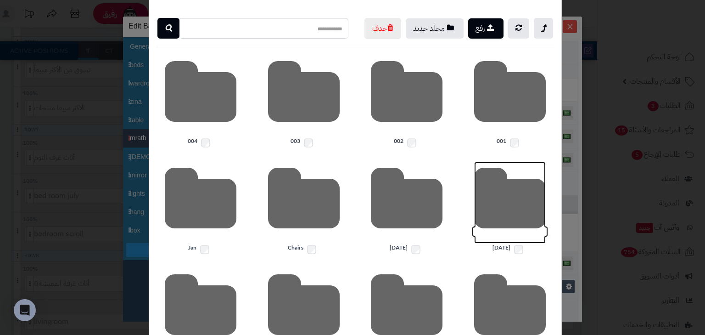
click at [506, 196] on icon at bounding box center [510, 203] width 72 height 82
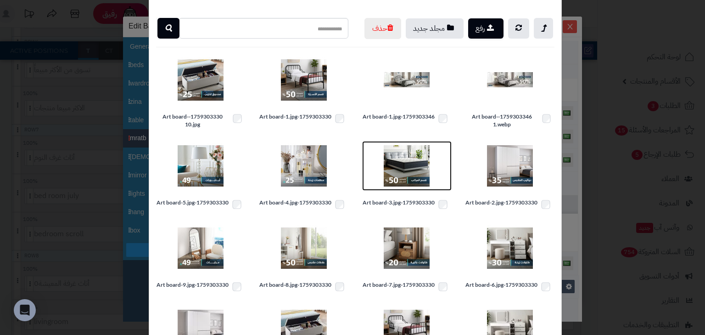
click at [423, 182] on img at bounding box center [407, 166] width 46 height 46
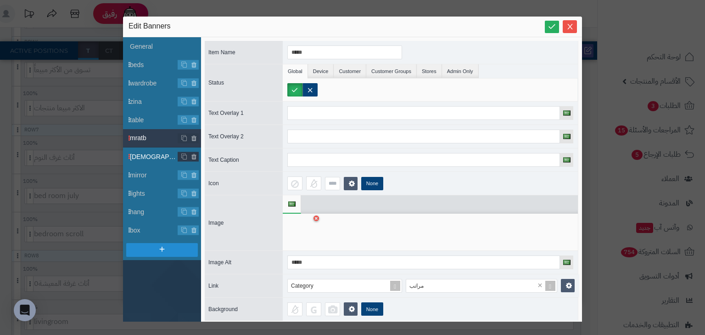
click at [142, 156] on span "mnzm" at bounding box center [154, 157] width 48 height 10
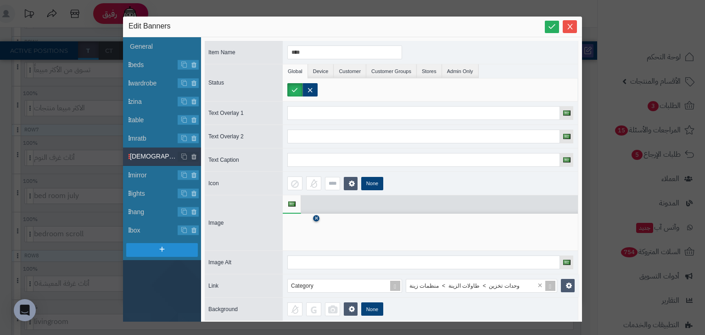
click at [318, 218] on icon at bounding box center [316, 219] width 4 height 6
click at [307, 226] on icon at bounding box center [301, 232] width 29 height 28
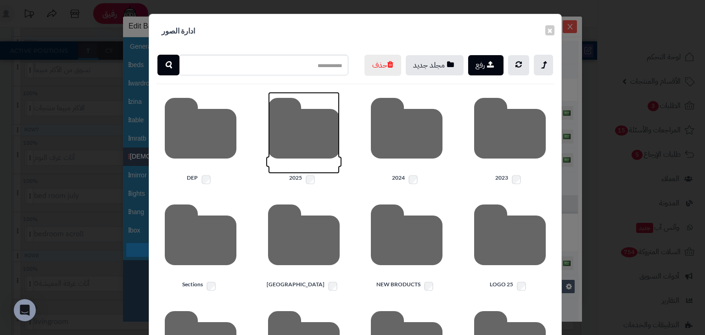
click at [323, 168] on icon at bounding box center [304, 133] width 72 height 82
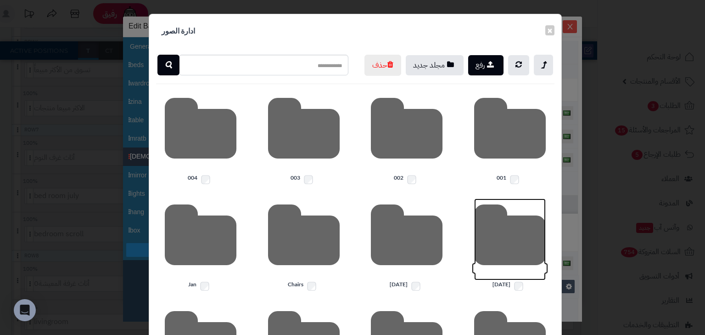
click at [538, 241] on icon at bounding box center [510, 239] width 72 height 82
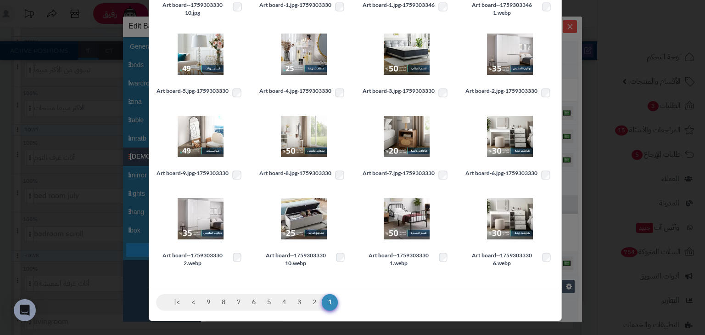
scroll to position [167, 0]
click at [322, 301] on link "2" at bounding box center [315, 302] width 16 height 17
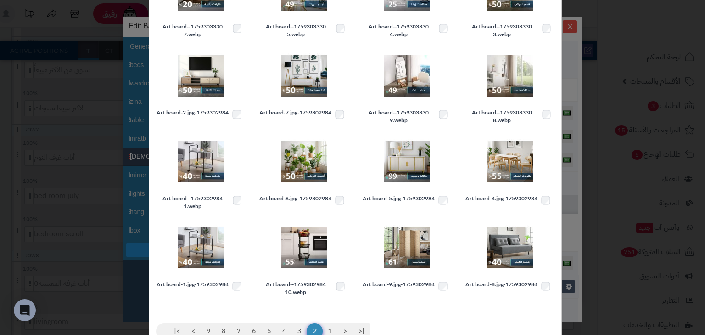
scroll to position [0, 0]
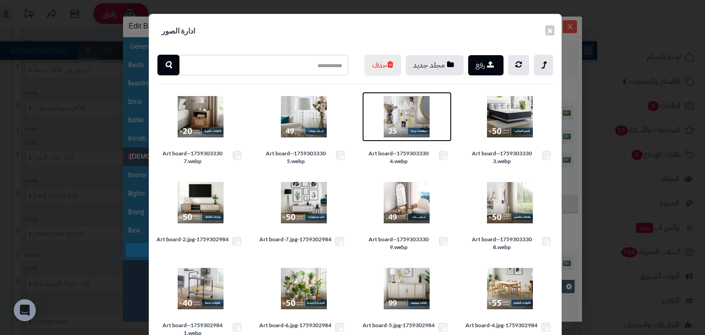
click at [410, 121] on img at bounding box center [407, 117] width 46 height 46
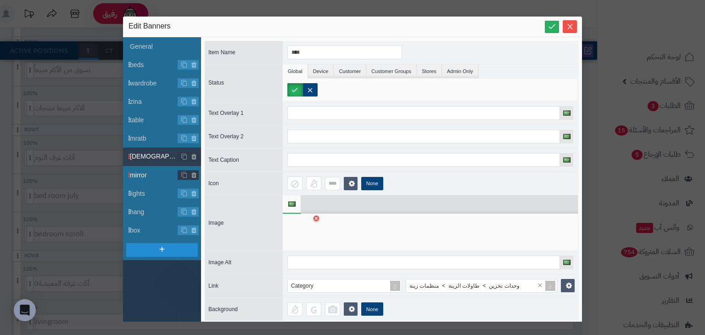
click at [157, 170] on span "mirror" at bounding box center [154, 175] width 48 height 10
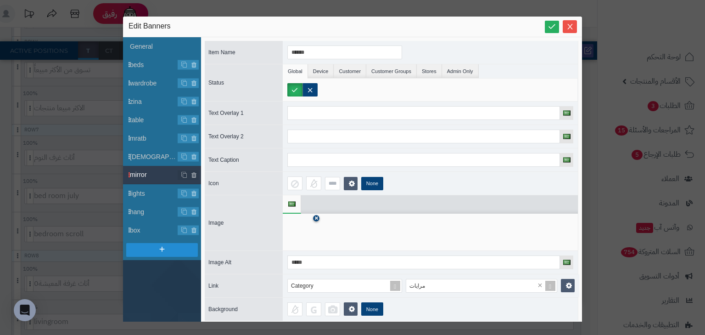
click at [319, 216] on link at bounding box center [316, 218] width 6 height 6
click at [297, 228] on icon at bounding box center [301, 232] width 29 height 28
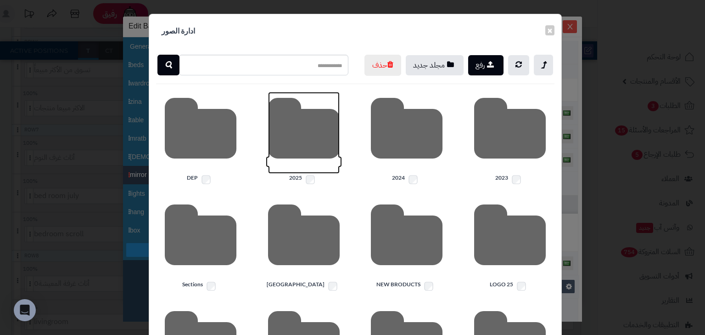
click at [329, 151] on icon at bounding box center [304, 133] width 72 height 82
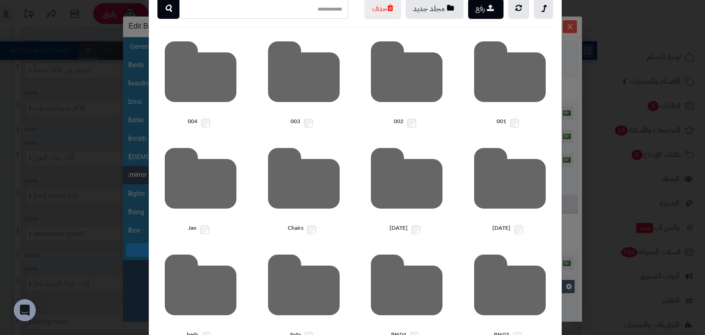
scroll to position [73, 0]
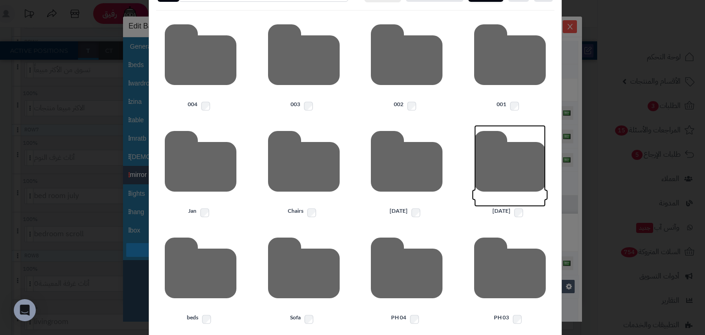
click at [509, 160] on icon at bounding box center [510, 166] width 72 height 82
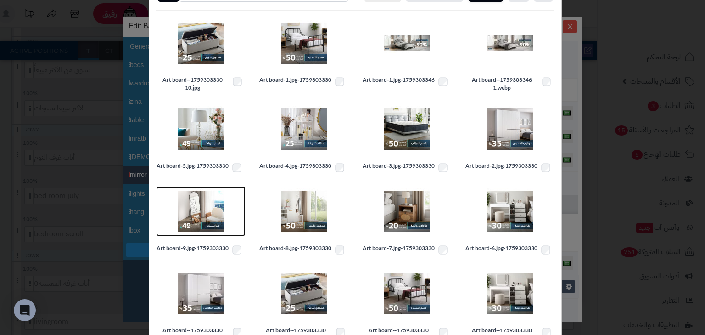
click at [206, 233] on img at bounding box center [201, 211] width 46 height 46
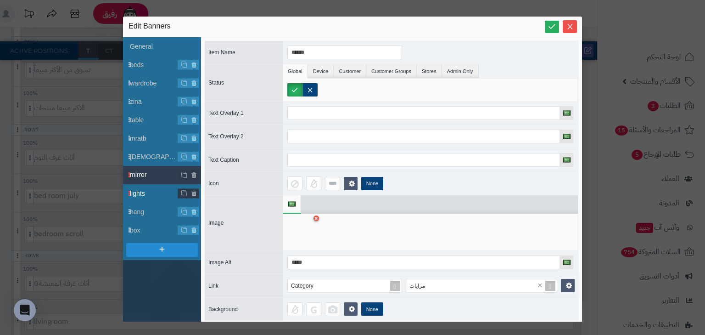
click at [142, 195] on span "lights" at bounding box center [154, 194] width 48 height 10
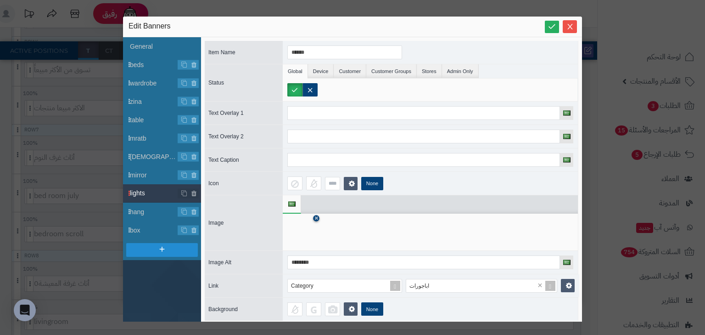
click at [318, 218] on icon at bounding box center [316, 219] width 4 height 6
click at [309, 227] on icon at bounding box center [301, 232] width 29 height 28
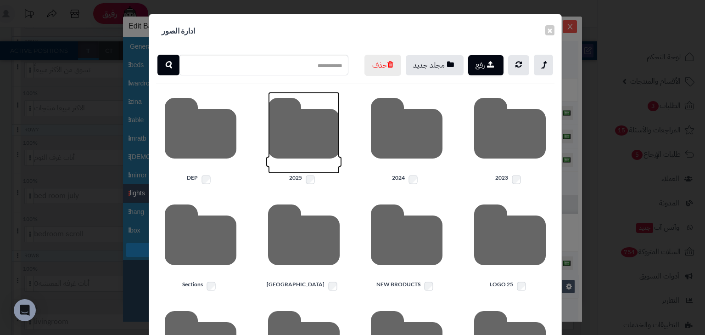
click at [308, 169] on icon at bounding box center [304, 133] width 72 height 82
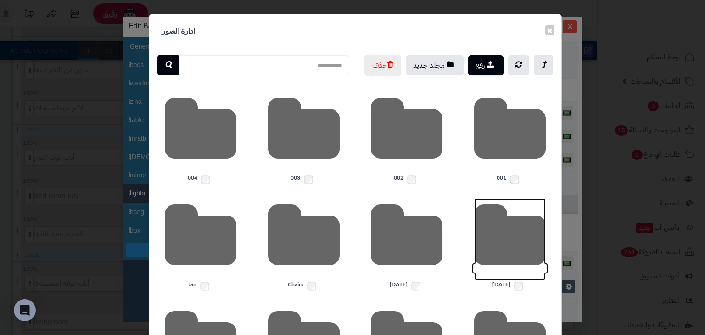
click at [509, 234] on icon at bounding box center [510, 239] width 72 height 82
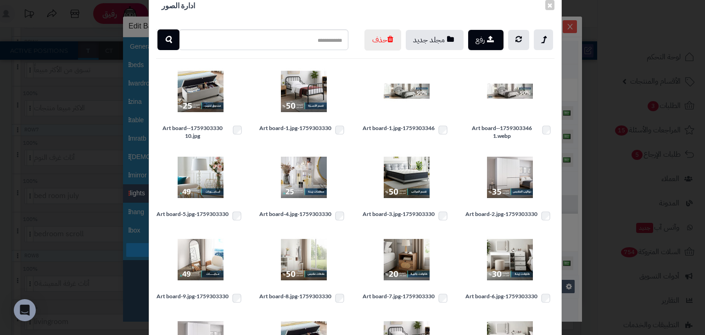
scroll to position [20, 0]
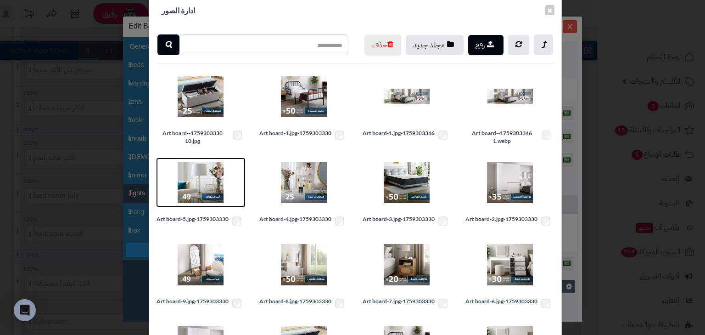
click at [205, 200] on img at bounding box center [201, 182] width 46 height 46
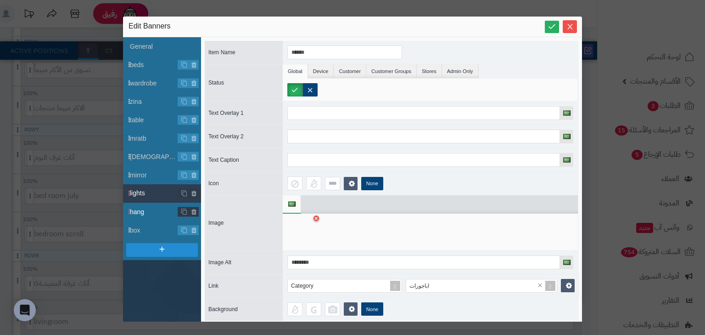
click at [160, 208] on span "hang" at bounding box center [154, 212] width 48 height 10
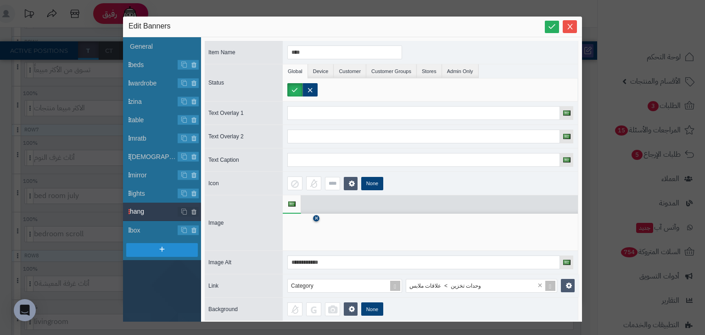
click at [316, 219] on icon at bounding box center [316, 219] width 4 height 6
click at [302, 233] on icon at bounding box center [301, 232] width 29 height 28
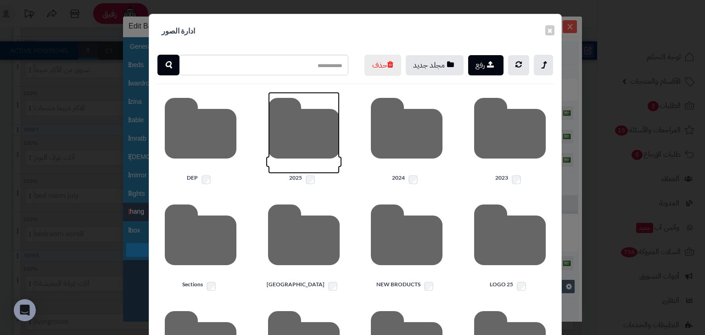
click at [313, 162] on icon at bounding box center [304, 133] width 72 height 82
drag, startPoint x: 536, startPoint y: 260, endPoint x: 514, endPoint y: 246, distance: 26.2
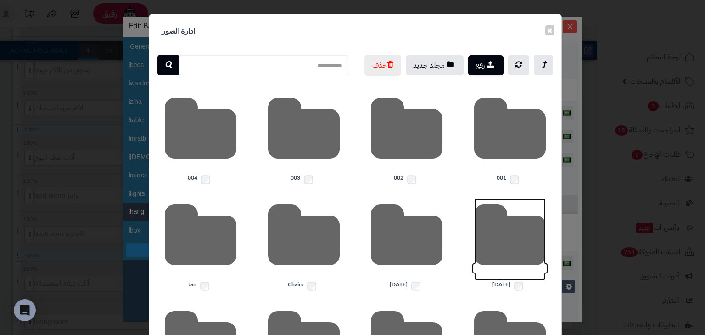
click at [541, 280] on icon at bounding box center [510, 239] width 72 height 82
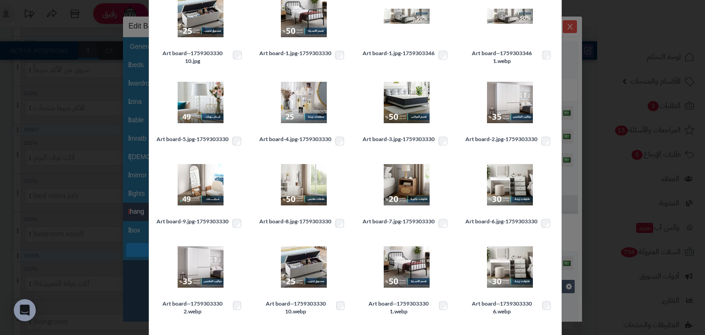
scroll to position [167, 0]
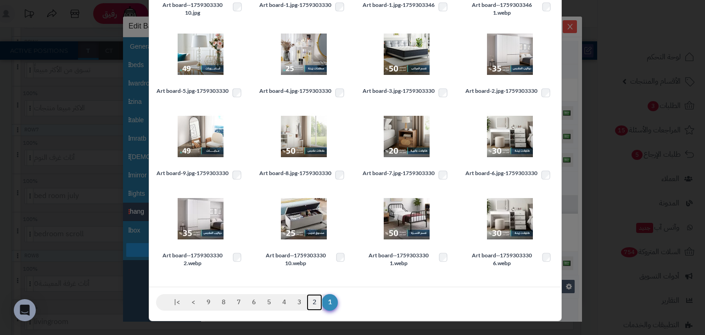
click at [318, 299] on link "2" at bounding box center [315, 302] width 16 height 17
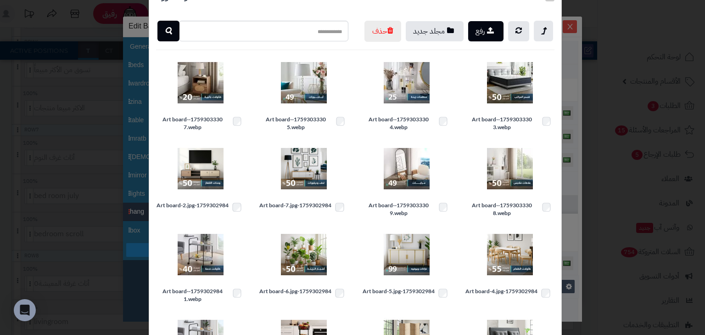
scroll to position [37, 0]
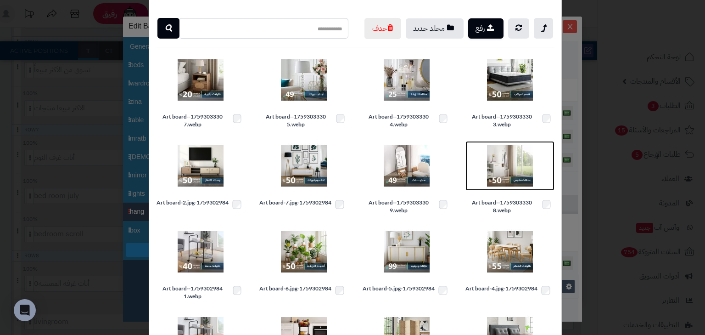
click at [520, 188] on img at bounding box center [510, 166] width 46 height 46
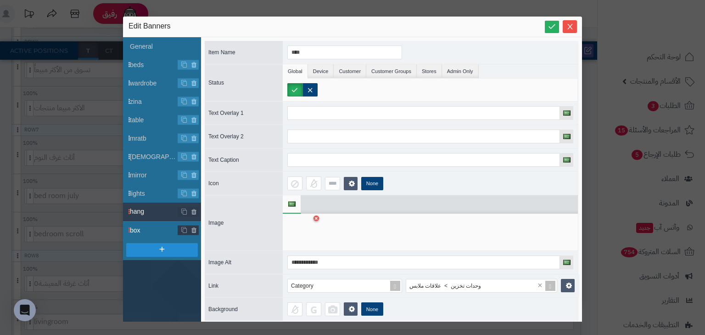
click at [142, 230] on span "box" at bounding box center [154, 230] width 48 height 10
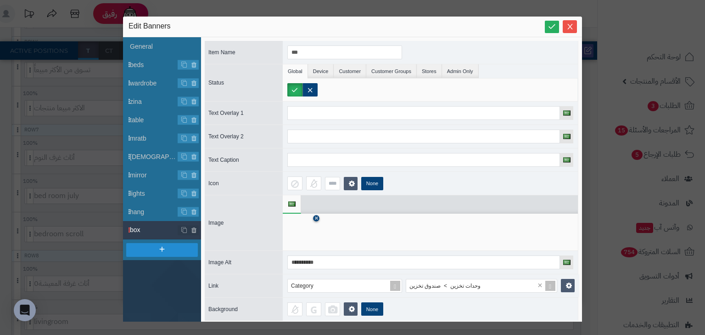
click at [314, 217] on icon at bounding box center [316, 219] width 4 height 6
click at [303, 227] on icon at bounding box center [301, 232] width 29 height 28
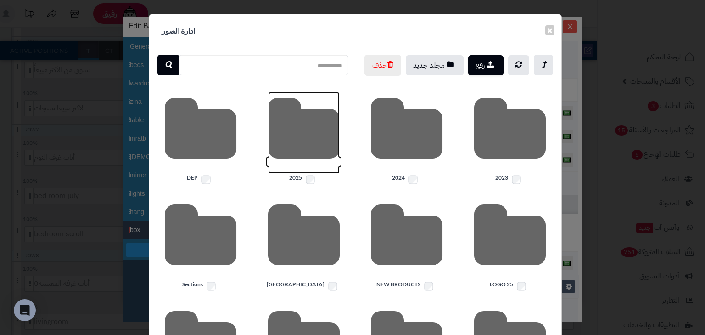
click at [321, 173] on icon at bounding box center [304, 133] width 72 height 82
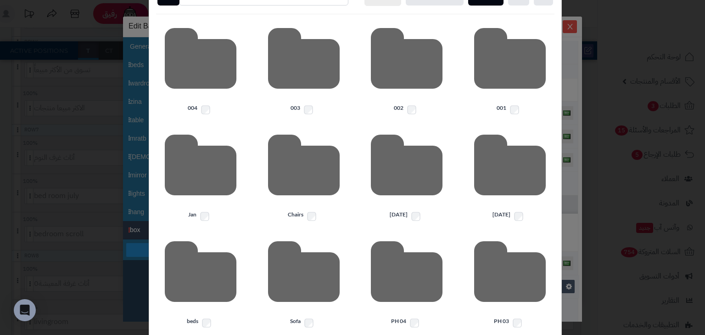
scroll to position [110, 0]
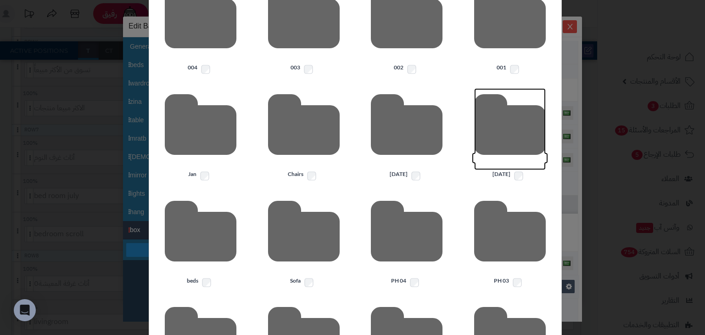
click at [521, 164] on icon at bounding box center [510, 129] width 72 height 82
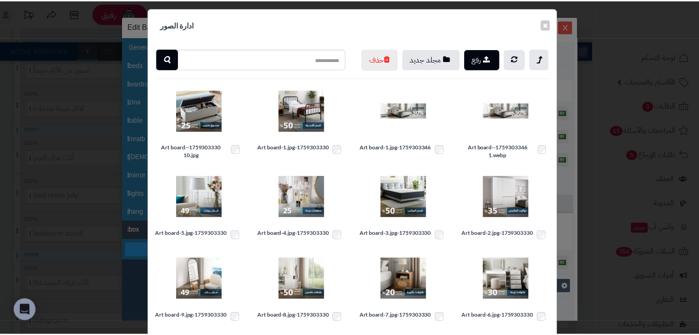
scroll to position [0, 0]
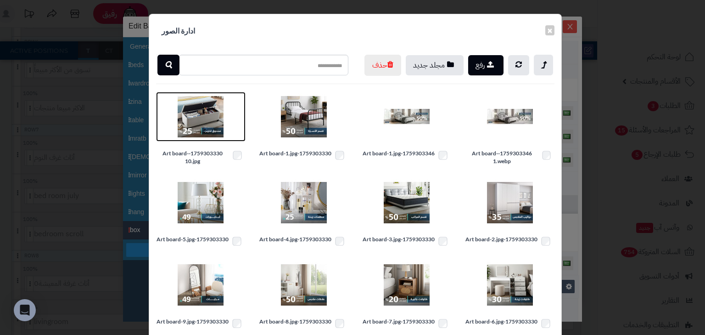
click at [185, 136] on img at bounding box center [201, 117] width 46 height 46
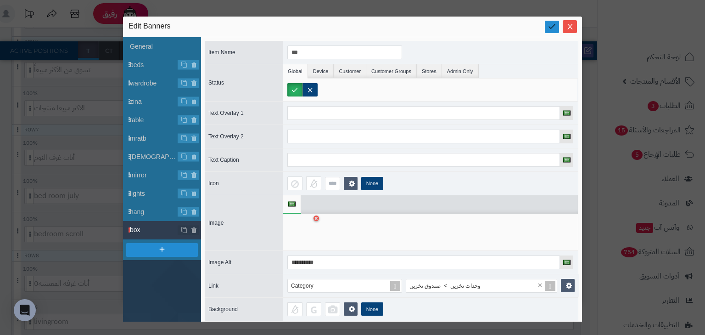
click at [549, 29] on icon at bounding box center [552, 26] width 9 height 9
click at [551, 26] on icon at bounding box center [552, 26] width 9 height 9
click at [569, 27] on icon "Close" at bounding box center [569, 25] width 7 height 7
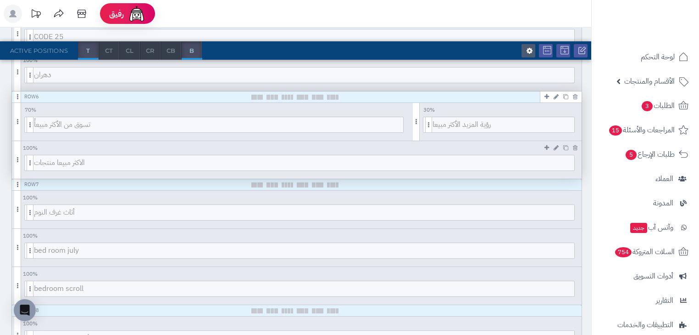
scroll to position [514, 0]
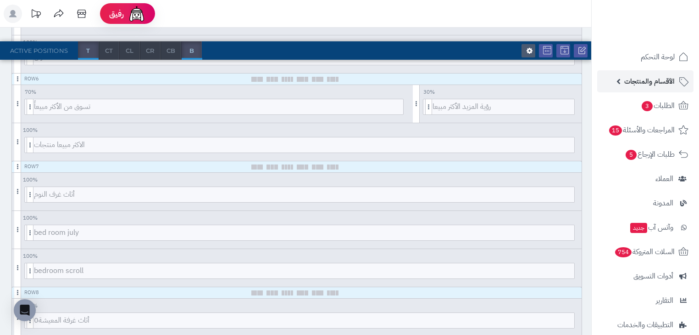
click at [637, 78] on span "الأقسام والمنتجات" at bounding box center [650, 81] width 50 height 13
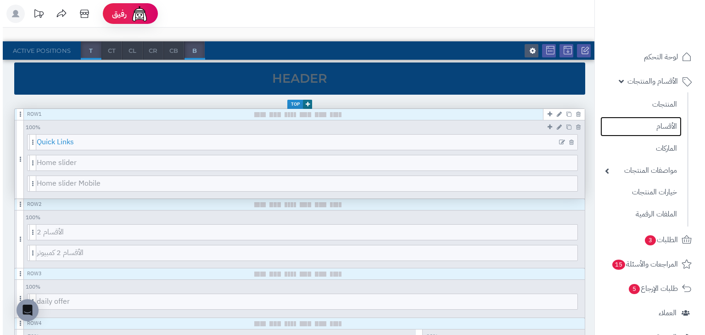
scroll to position [73, 0]
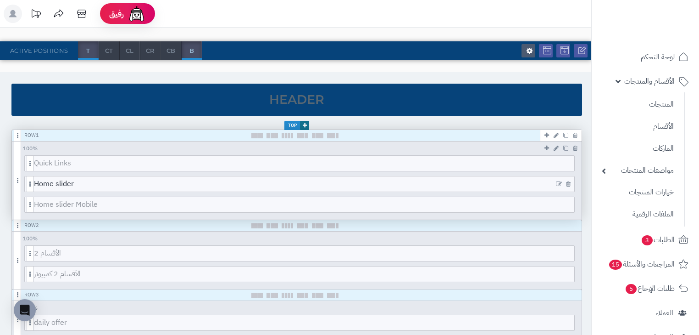
click at [561, 183] on icon at bounding box center [559, 184] width 6 height 6
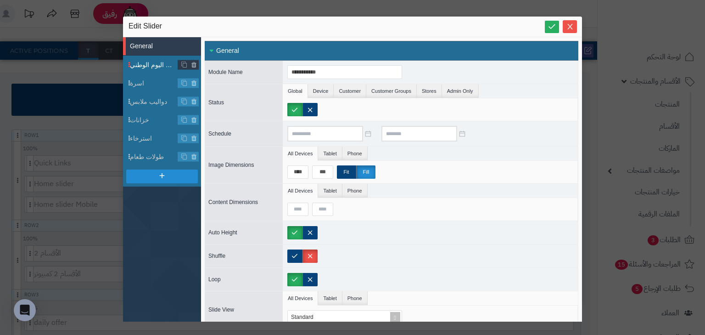
click at [150, 66] on span "عروض اليوم الوطني" at bounding box center [154, 65] width 48 height 10
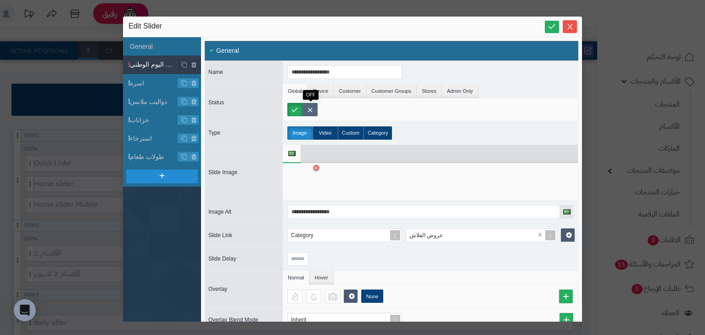
click at [309, 108] on label at bounding box center [309, 109] width 15 height 13
click at [147, 79] on span "اسرة" at bounding box center [154, 83] width 48 height 10
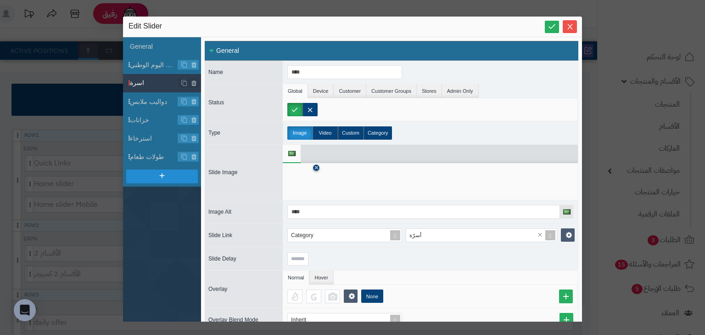
click at [318, 165] on icon at bounding box center [316, 168] width 4 height 6
click at [304, 187] on icon at bounding box center [301, 182] width 29 height 28
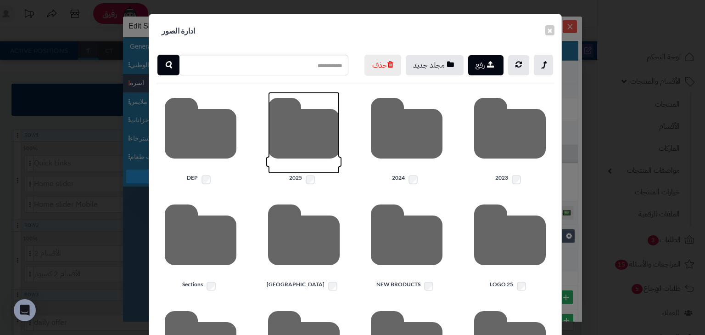
click at [302, 151] on icon at bounding box center [304, 133] width 72 height 82
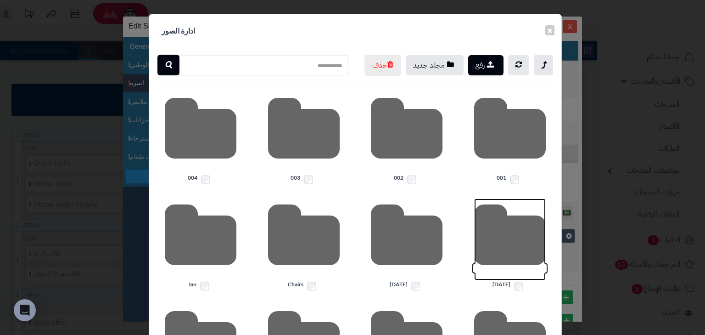
click at [509, 239] on icon at bounding box center [510, 239] width 72 height 82
click at [554, 31] on button "×" at bounding box center [549, 30] width 9 height 10
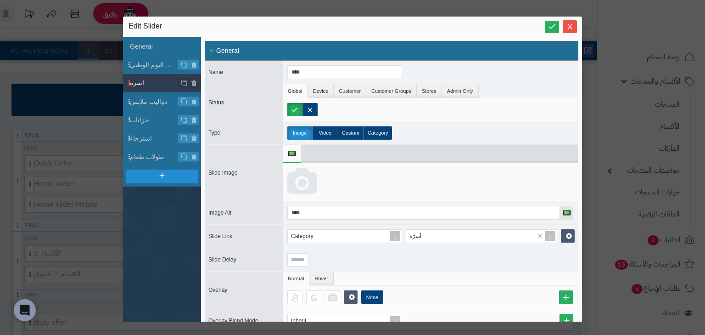
click at [299, 181] on icon at bounding box center [301, 182] width 29 height 28
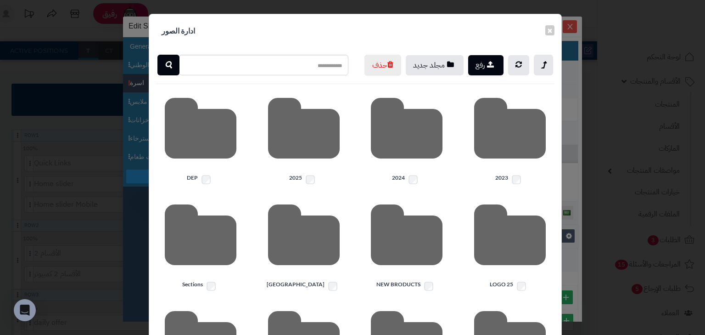
click at [345, 140] on div at bounding box center [303, 133] width 89 height 82
click at [330, 152] on icon at bounding box center [304, 133] width 72 height 82
click at [488, 235] on icon at bounding box center [510, 239] width 72 height 82
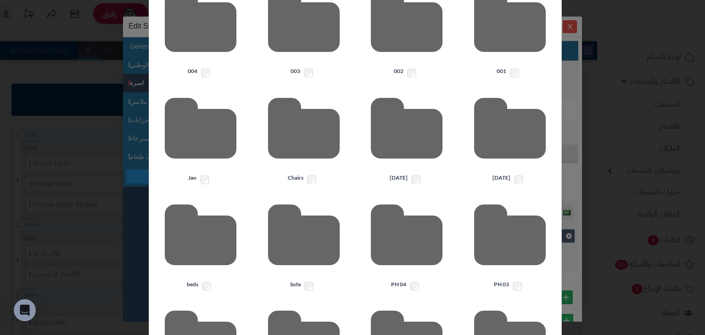
scroll to position [110, 0]
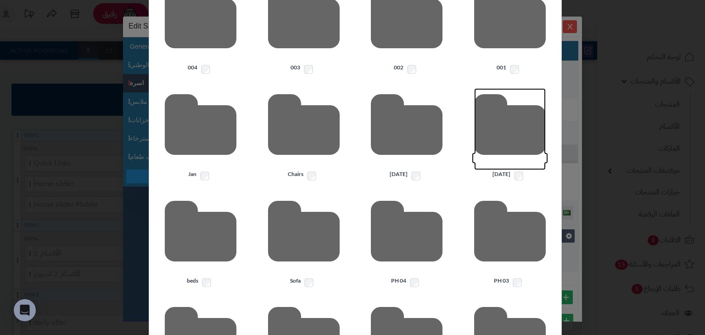
click at [488, 125] on icon at bounding box center [510, 129] width 72 height 82
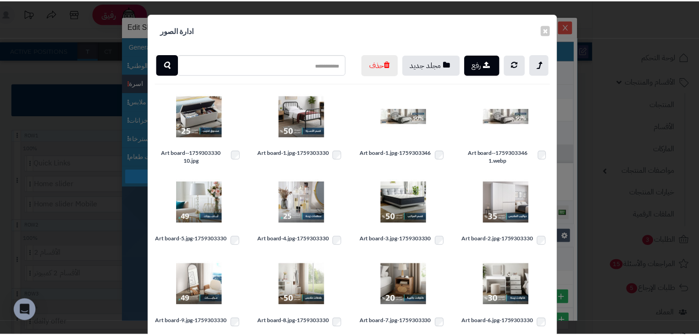
scroll to position [0, 0]
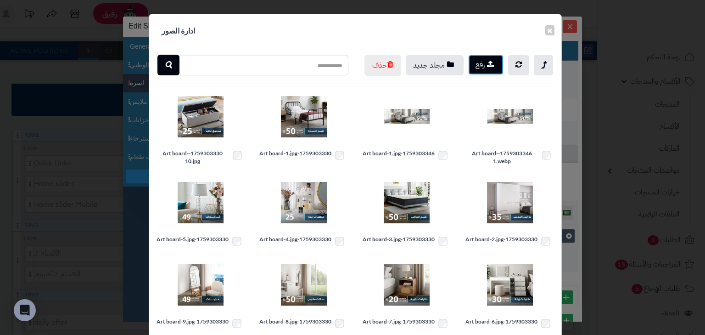
click at [485, 69] on button "رفع" at bounding box center [485, 65] width 35 height 20
click at [553, 30] on button "×" at bounding box center [549, 30] width 9 height 10
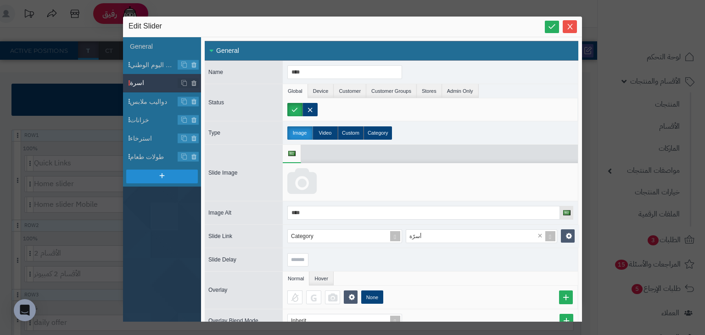
click at [297, 187] on icon at bounding box center [301, 182] width 29 height 28
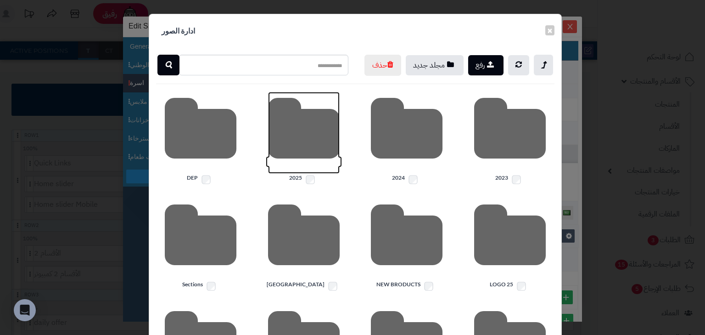
click at [306, 154] on icon at bounding box center [304, 133] width 72 height 82
click at [517, 257] on icon at bounding box center [510, 239] width 72 height 82
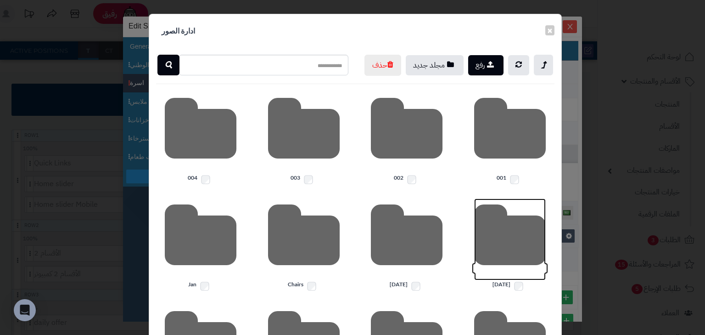
click at [513, 261] on icon at bounding box center [510, 239] width 72 height 82
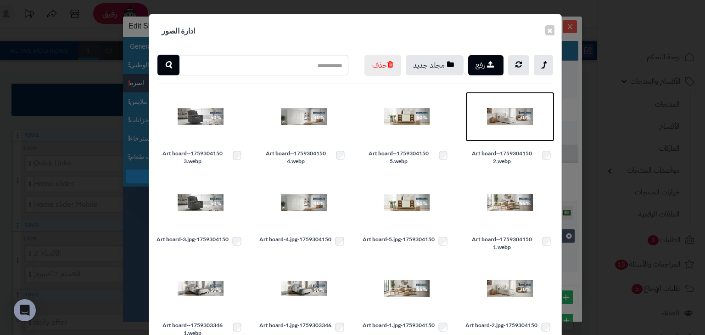
click at [506, 134] on img at bounding box center [510, 117] width 46 height 46
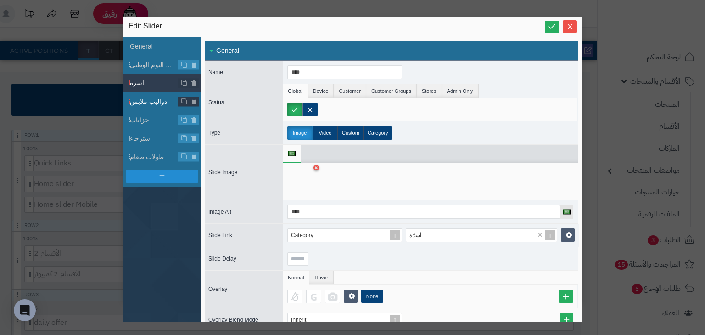
click at [145, 97] on span "دواليب ملابس" at bounding box center [154, 102] width 48 height 10
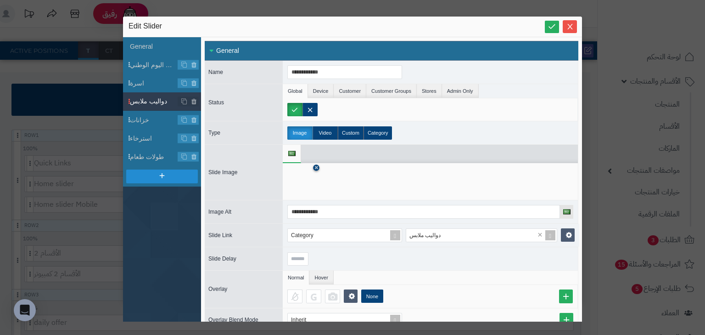
click at [318, 166] on icon at bounding box center [316, 168] width 4 height 6
click at [311, 183] on icon at bounding box center [301, 182] width 29 height 28
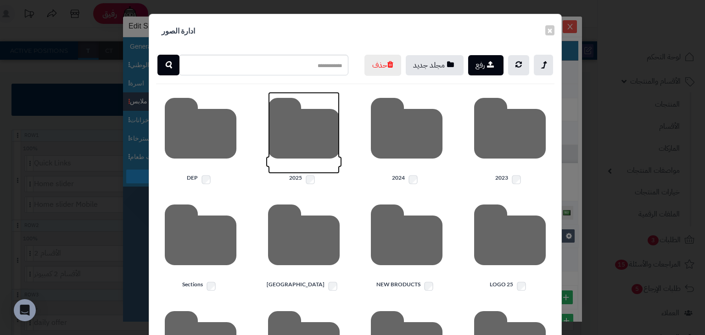
click at [314, 155] on icon at bounding box center [304, 133] width 72 height 82
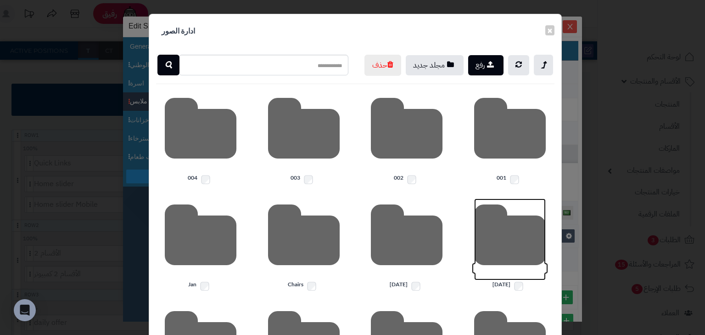
click at [491, 241] on icon at bounding box center [510, 239] width 72 height 82
click at [509, 263] on icon at bounding box center [510, 239] width 72 height 82
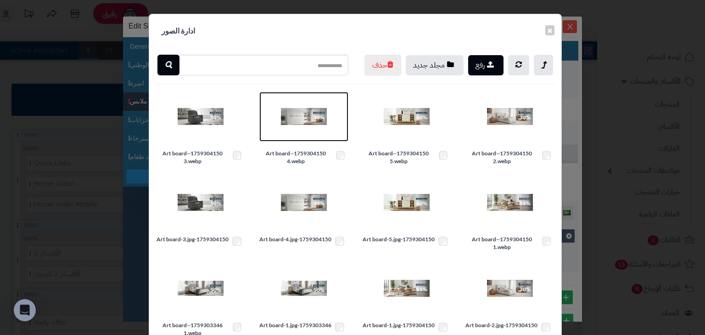
click at [288, 132] on img at bounding box center [304, 117] width 46 height 46
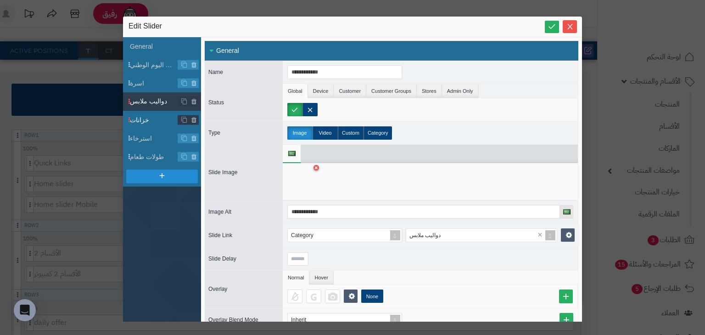
click at [143, 117] on span "خزانات" at bounding box center [154, 120] width 48 height 10
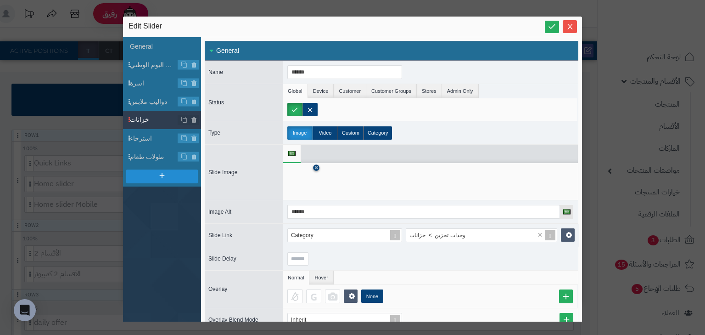
click at [315, 167] on icon at bounding box center [316, 168] width 4 height 6
click at [309, 186] on icon at bounding box center [301, 182] width 29 height 28
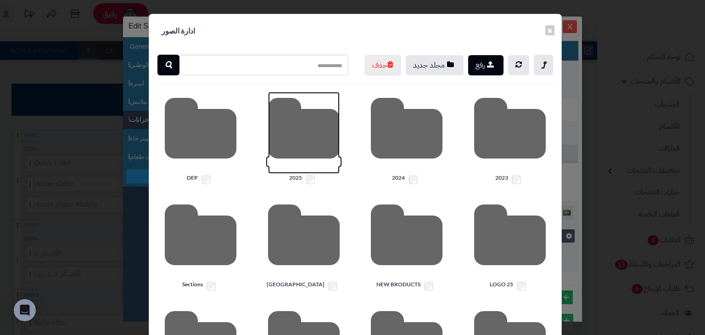
click at [318, 170] on icon at bounding box center [304, 133] width 72 height 82
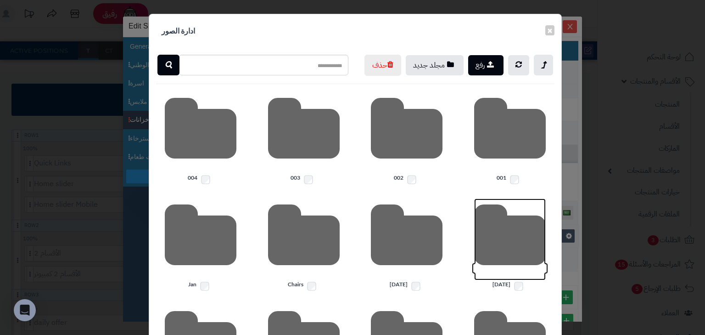
click at [508, 263] on icon at bounding box center [510, 239] width 72 height 82
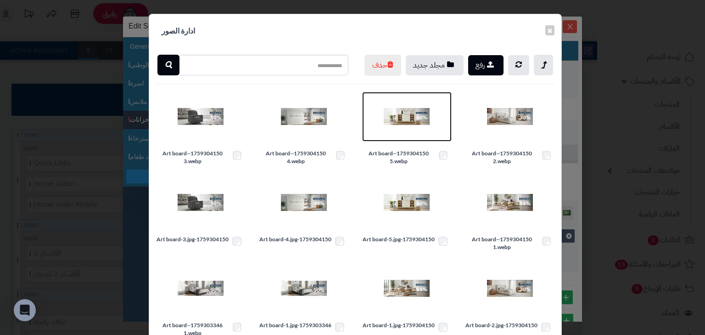
click at [411, 135] on img at bounding box center [407, 117] width 46 height 46
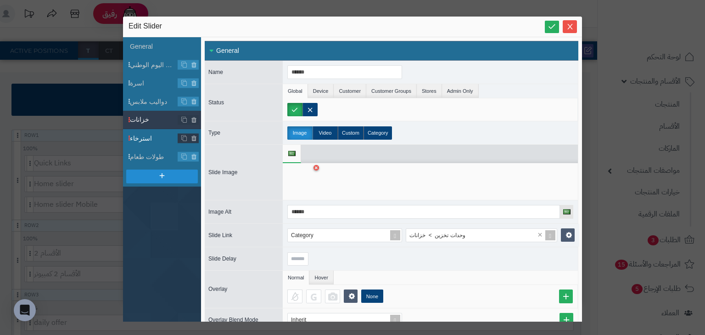
click at [156, 135] on span "استرخاء" at bounding box center [154, 139] width 48 height 10
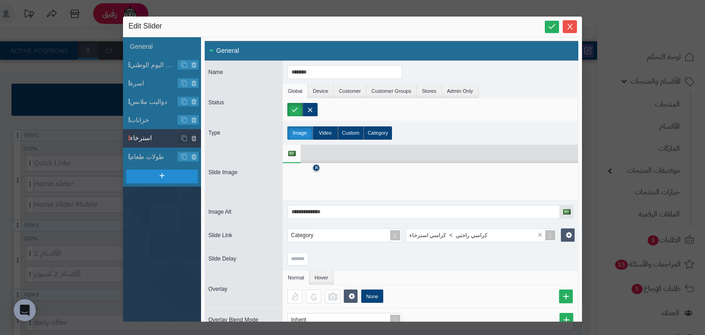
click at [318, 168] on icon at bounding box center [316, 168] width 4 height 6
click at [303, 188] on icon at bounding box center [301, 182] width 29 height 28
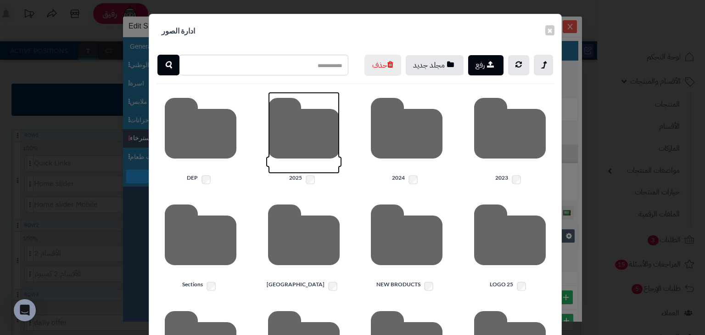
click at [330, 153] on icon at bounding box center [304, 133] width 72 height 82
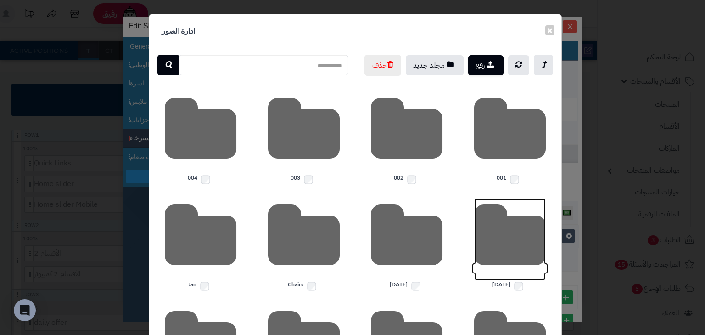
click at [495, 267] on icon at bounding box center [510, 239] width 72 height 82
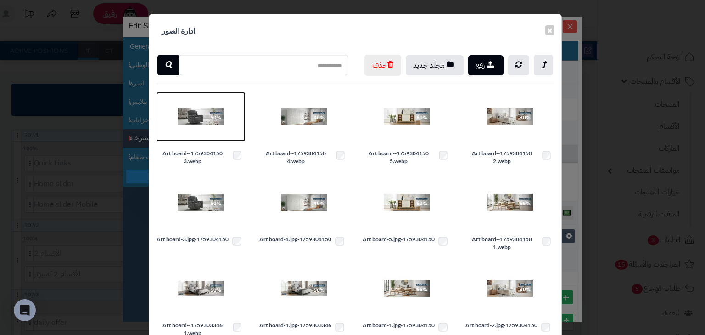
click at [212, 135] on img at bounding box center [201, 117] width 46 height 46
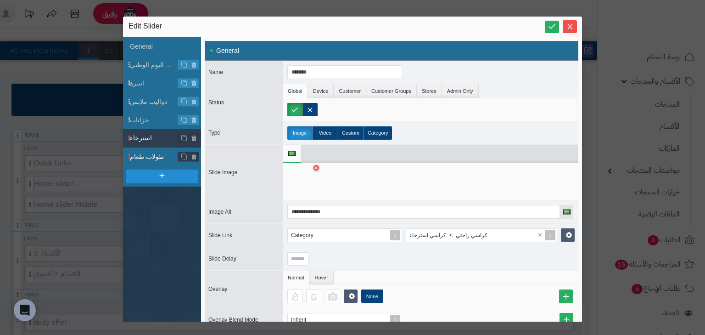
click at [149, 156] on span "طولات طعام" at bounding box center [154, 157] width 48 height 10
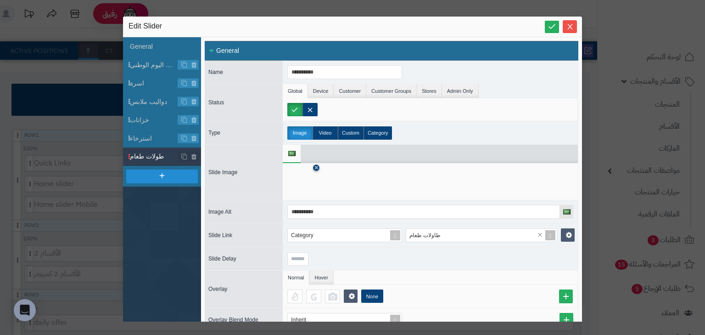
click at [314, 168] on icon at bounding box center [316, 168] width 4 height 6
click at [307, 189] on icon at bounding box center [301, 182] width 29 height 28
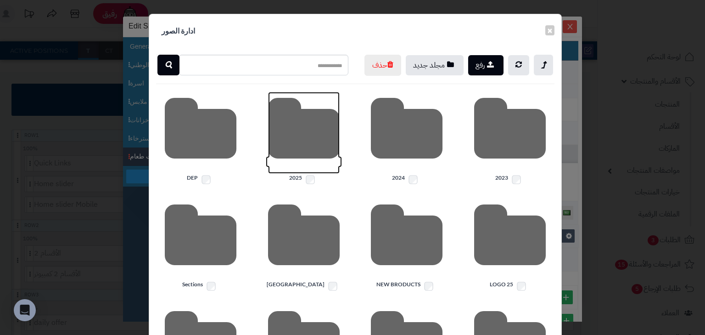
click at [307, 173] on icon at bounding box center [304, 133] width 72 height 82
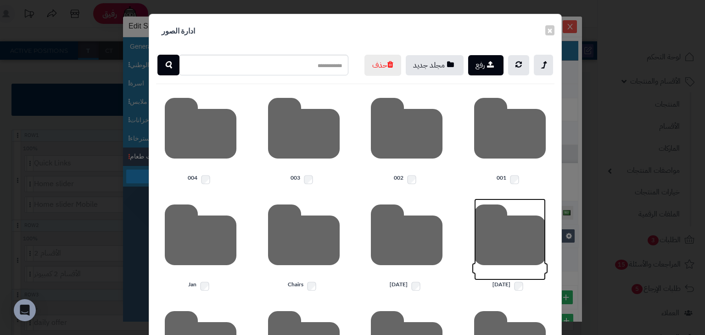
click at [529, 278] on icon at bounding box center [510, 239] width 72 height 82
click at [495, 259] on icon at bounding box center [510, 239] width 72 height 82
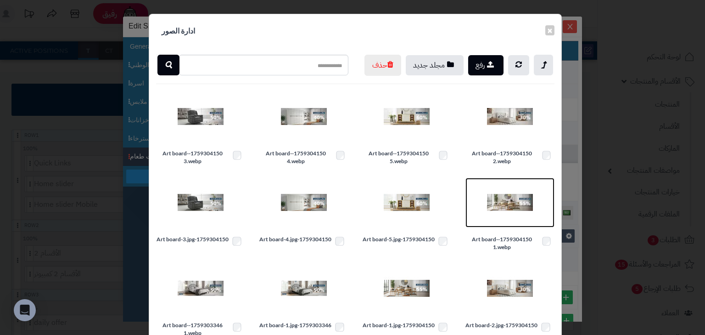
click at [512, 220] on img at bounding box center [510, 202] width 46 height 46
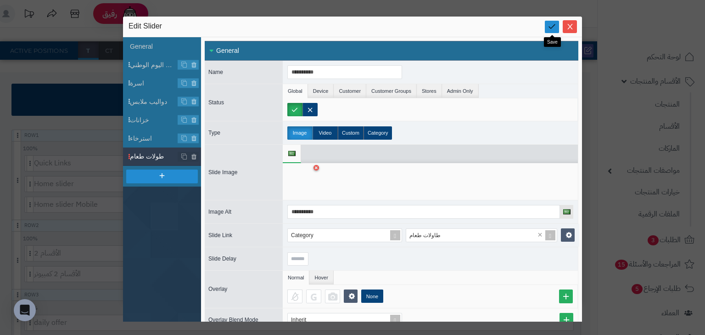
click at [554, 26] on icon at bounding box center [552, 26] width 9 height 9
click at [569, 28] on icon "Close" at bounding box center [569, 25] width 7 height 7
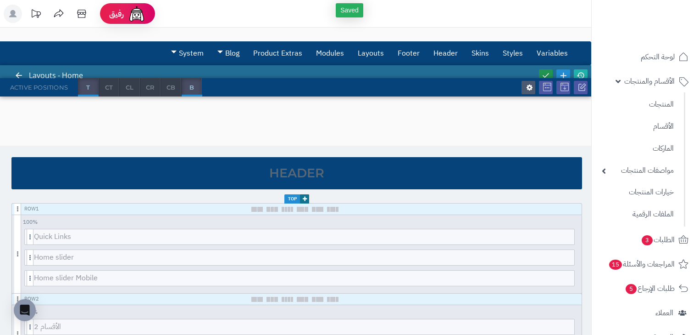
click at [543, 70] on link at bounding box center [546, 75] width 14 height 12
click at [582, 74] on icon at bounding box center [581, 75] width 8 height 8
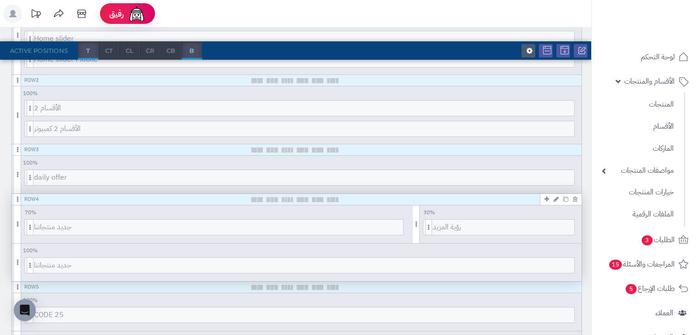
scroll to position [220, 0]
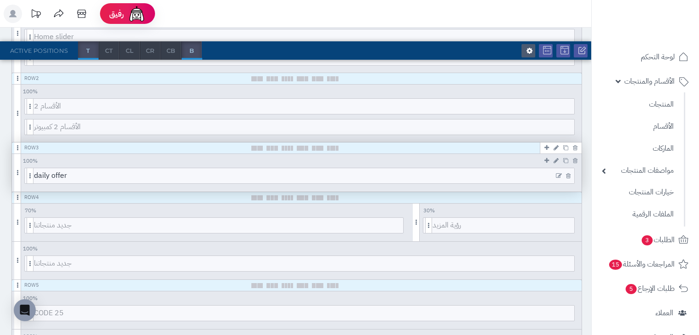
click at [557, 174] on icon at bounding box center [559, 176] width 6 height 6
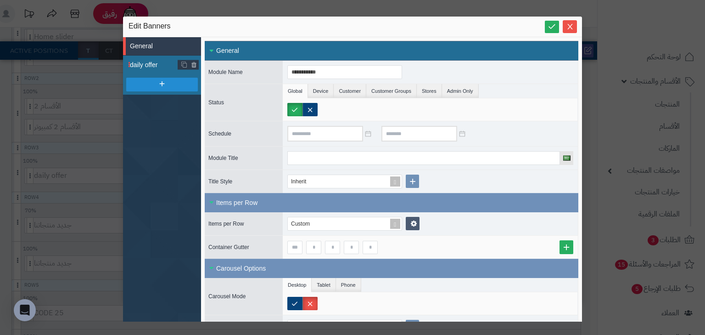
click at [155, 64] on span "daily offer" at bounding box center [154, 65] width 48 height 10
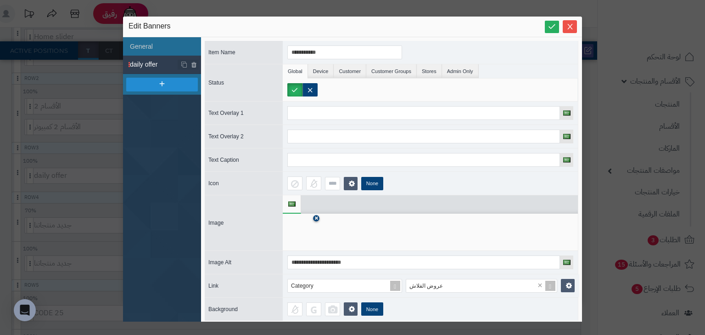
click at [314, 218] on link at bounding box center [316, 218] width 6 height 6
click at [303, 233] on icon at bounding box center [301, 232] width 29 height 28
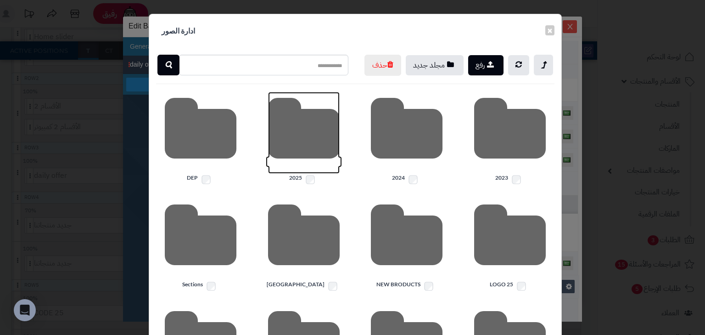
click at [283, 126] on icon at bounding box center [304, 133] width 72 height 82
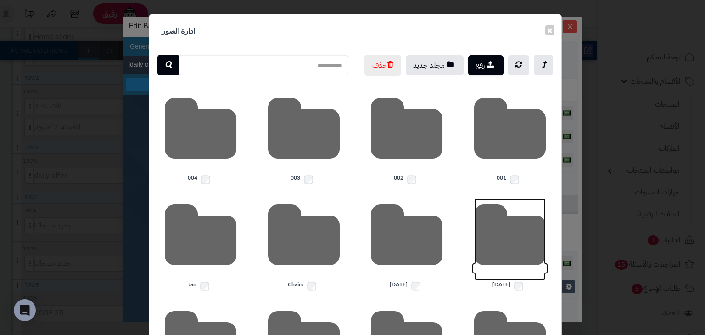
click at [498, 280] on icon at bounding box center [510, 239] width 72 height 82
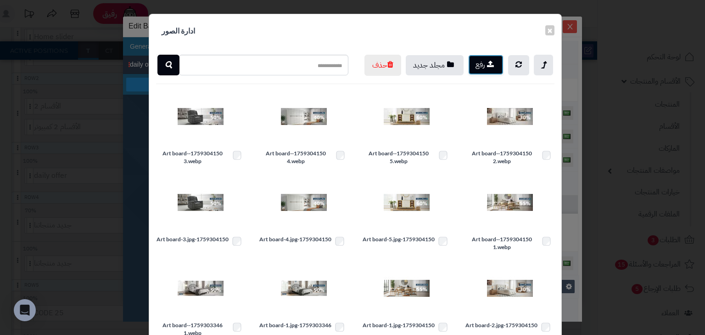
click at [487, 65] on button "رفع" at bounding box center [485, 65] width 35 height 20
click at [552, 32] on button "×" at bounding box center [549, 30] width 9 height 10
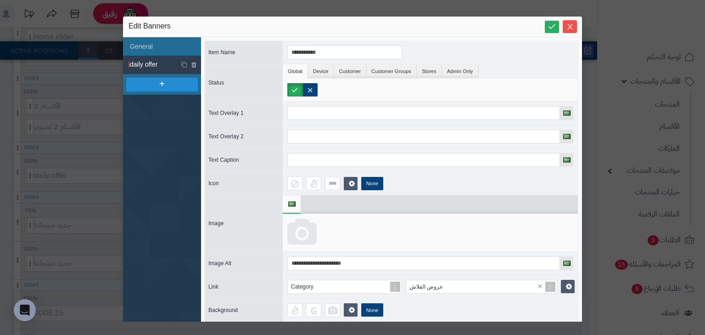
click at [301, 239] on icon at bounding box center [301, 232] width 29 height 28
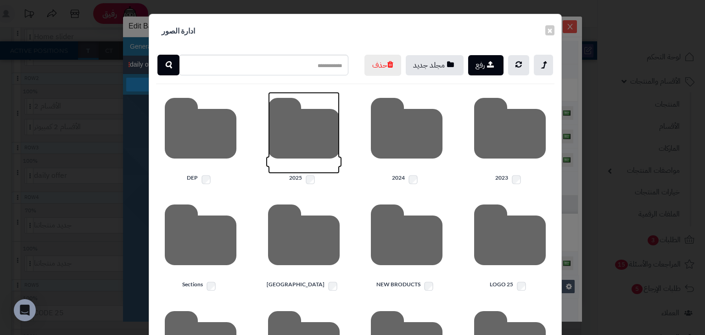
click at [309, 159] on icon at bounding box center [304, 133] width 72 height 82
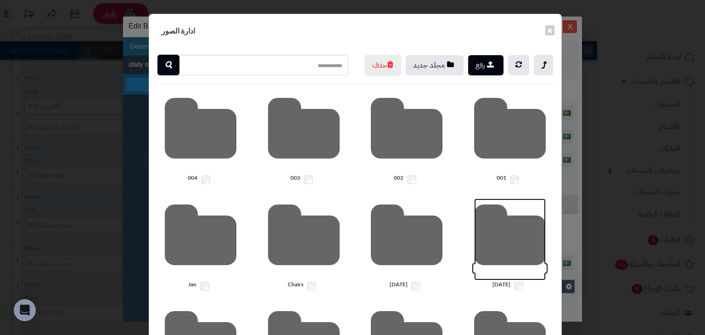
click at [538, 280] on icon at bounding box center [510, 239] width 72 height 82
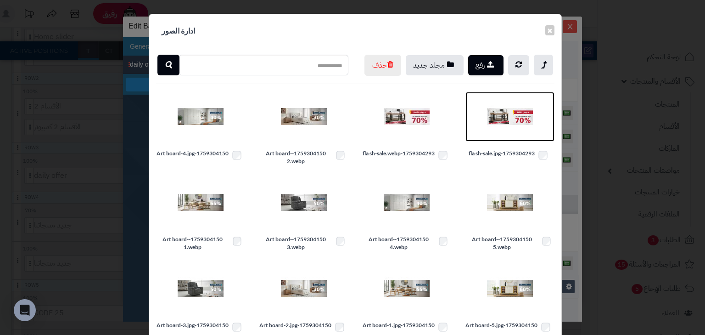
click at [516, 133] on img at bounding box center [510, 117] width 46 height 46
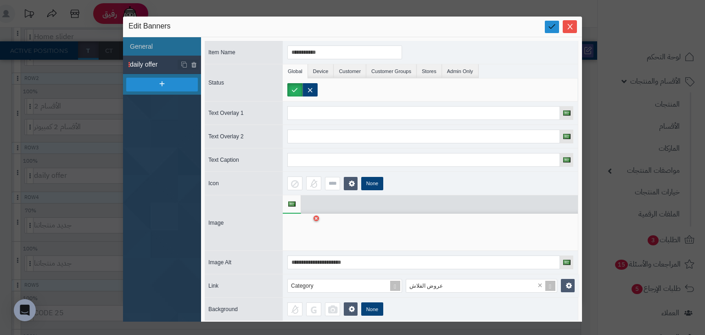
click at [550, 25] on icon at bounding box center [552, 26] width 9 height 9
click at [569, 29] on icon "Close" at bounding box center [569, 25] width 7 height 7
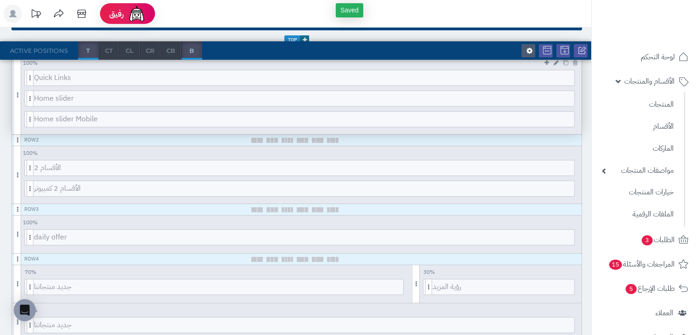
scroll to position [0, 0]
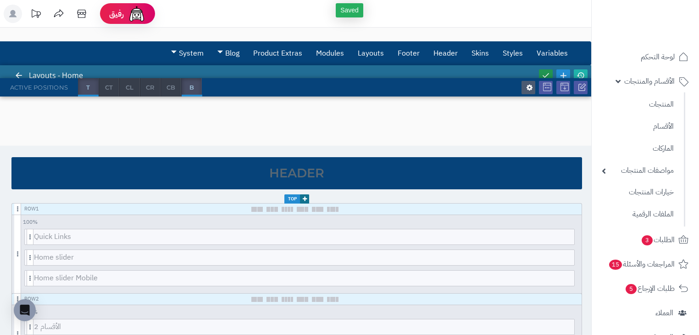
click at [549, 73] on icon at bounding box center [546, 75] width 8 height 8
click at [584, 73] on icon at bounding box center [581, 75] width 8 height 8
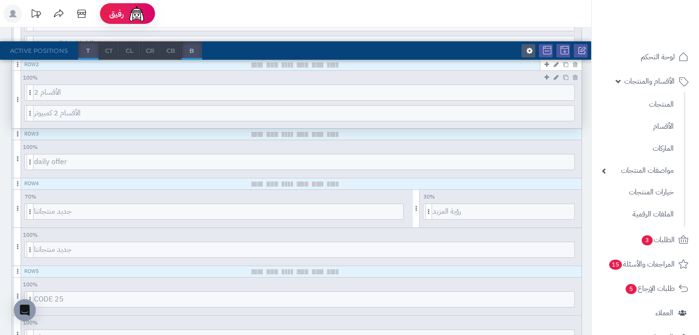
scroll to position [294, 0]
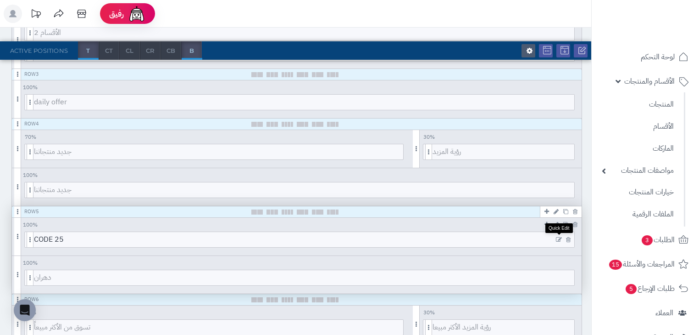
click at [558, 240] on icon at bounding box center [559, 239] width 6 height 6
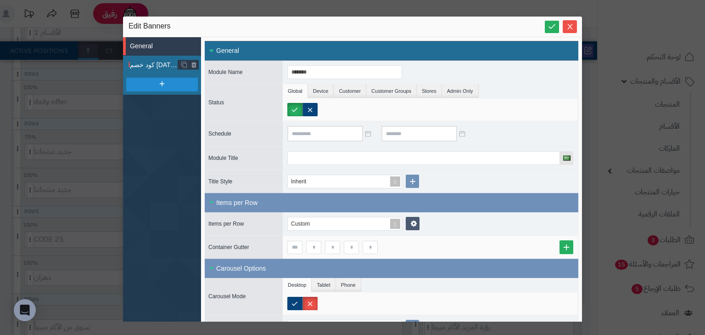
click at [148, 62] on span "كود خصم اليوم الوطني" at bounding box center [154, 65] width 48 height 10
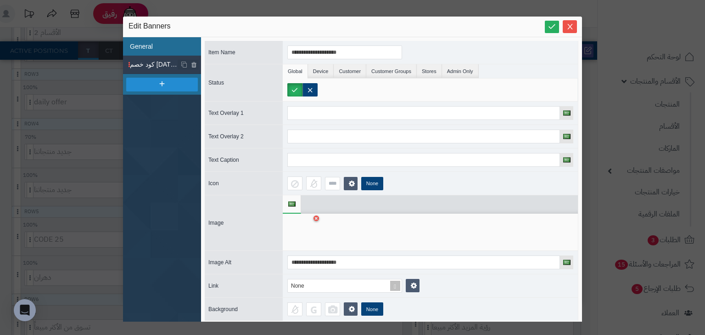
click at [150, 40] on li "General" at bounding box center [162, 46] width 78 height 18
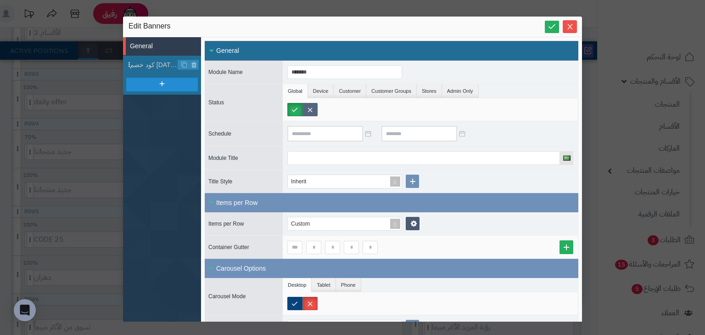
click at [307, 108] on label at bounding box center [309, 109] width 15 height 13
click at [557, 33] on link at bounding box center [552, 27] width 14 height 12
click at [572, 28] on icon "Close" at bounding box center [569, 25] width 7 height 7
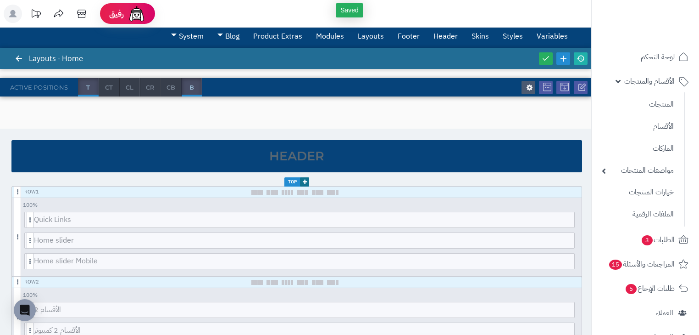
scroll to position [0, 0]
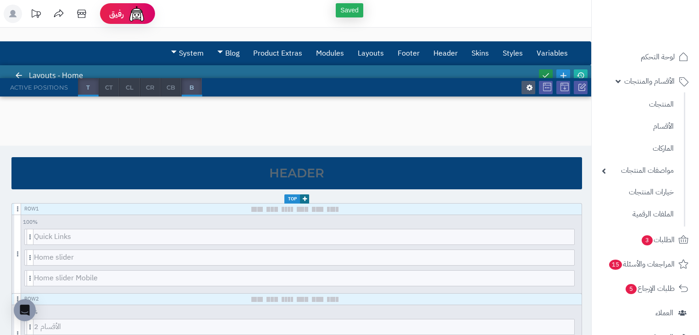
click at [548, 73] on icon at bounding box center [546, 75] width 8 height 8
click at [582, 73] on icon at bounding box center [581, 75] width 8 height 8
click at [541, 74] on link at bounding box center [546, 75] width 14 height 12
click at [578, 75] on icon at bounding box center [581, 75] width 8 height 8
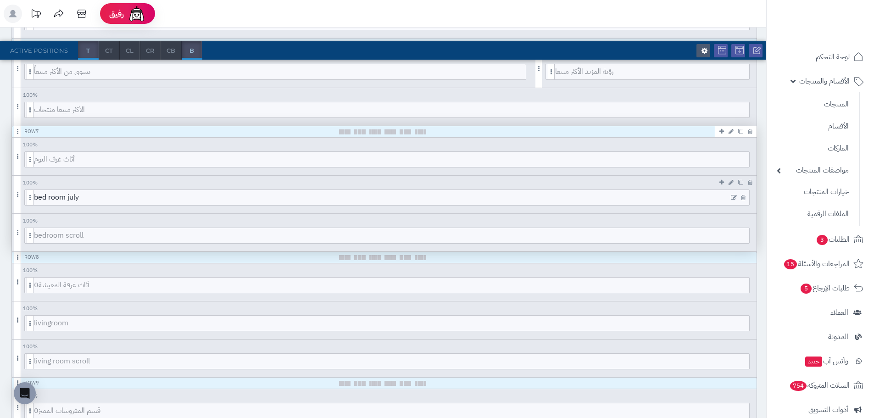
scroll to position [551, 0]
click at [735, 235] on icon at bounding box center [734, 234] width 6 height 6
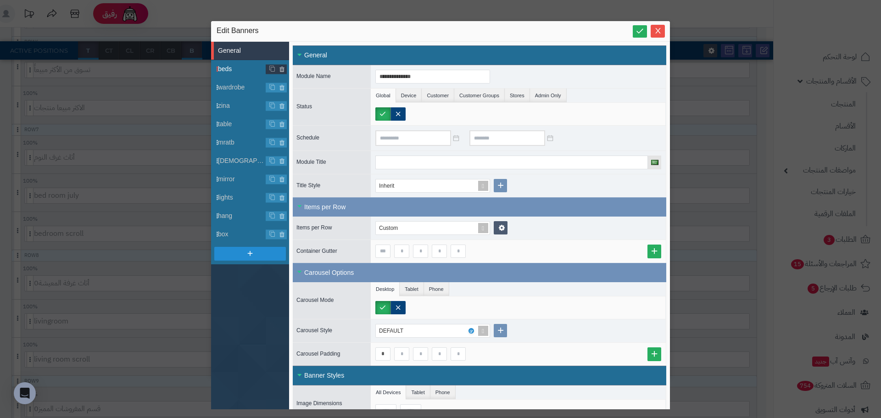
click at [238, 67] on span "beds" at bounding box center [242, 69] width 48 height 10
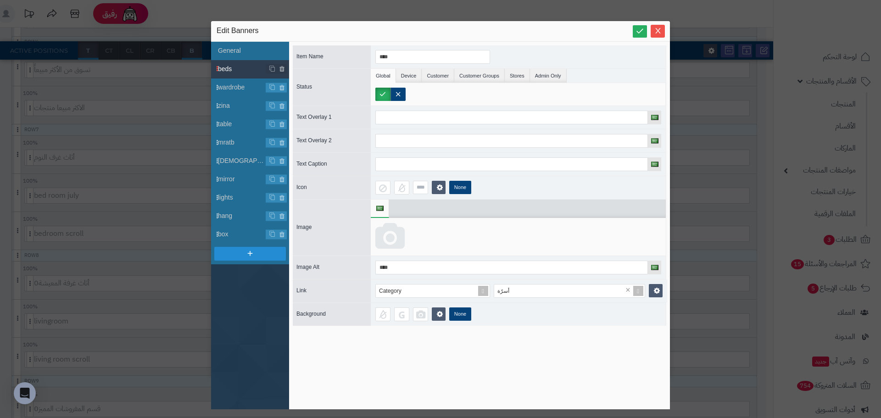
click at [400, 234] on icon at bounding box center [389, 237] width 29 height 28
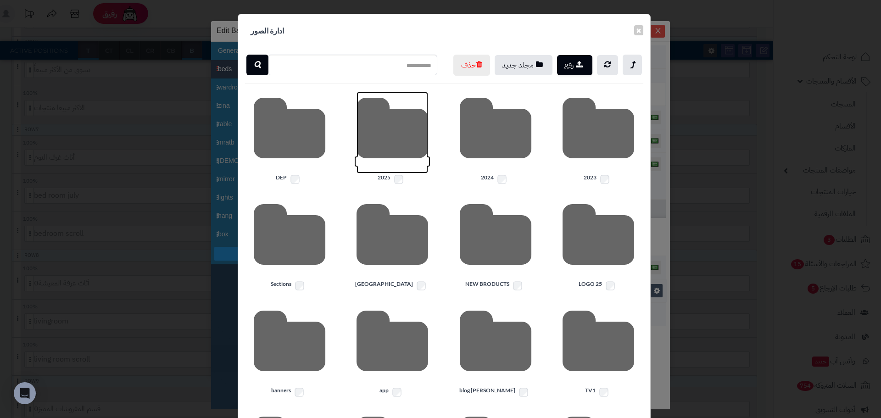
click at [386, 144] on icon at bounding box center [393, 133] width 72 height 82
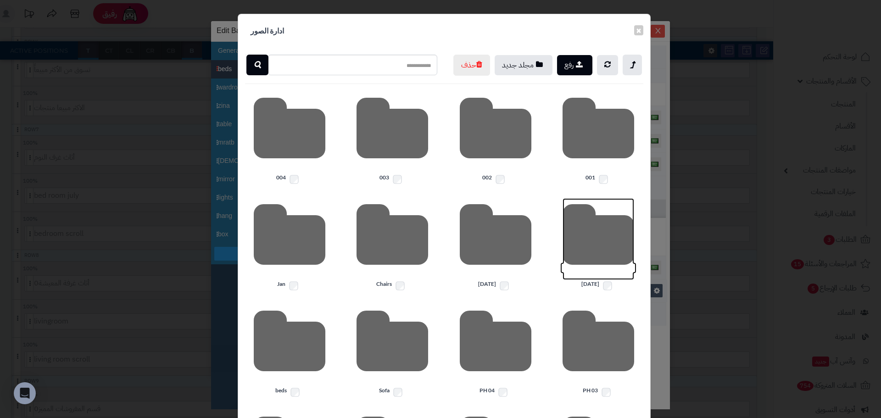
click at [599, 254] on icon at bounding box center [599, 239] width 72 height 82
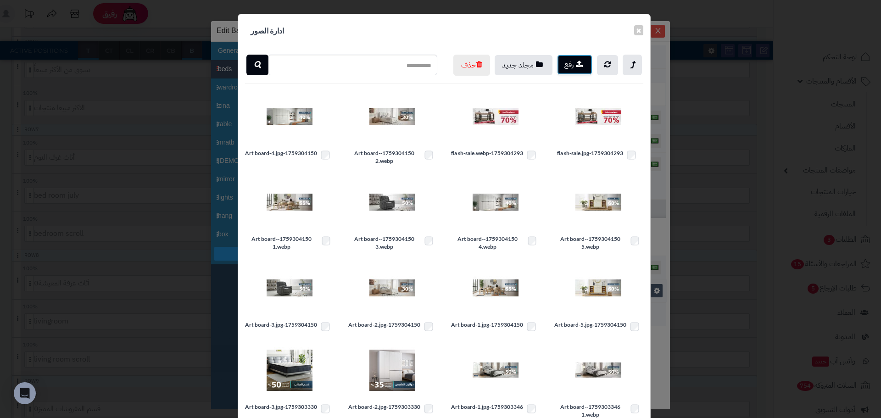
click at [583, 68] on button "رفع" at bounding box center [574, 65] width 35 height 20
click at [643, 29] on button "×" at bounding box center [638, 30] width 9 height 10
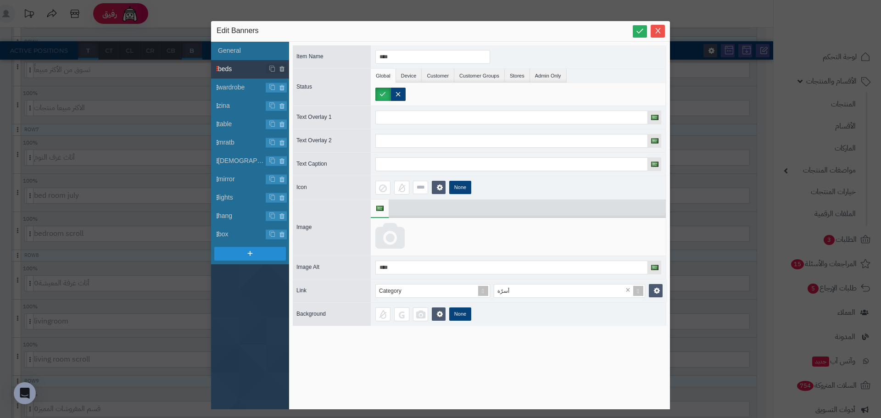
click at [393, 231] on icon at bounding box center [389, 237] width 29 height 28
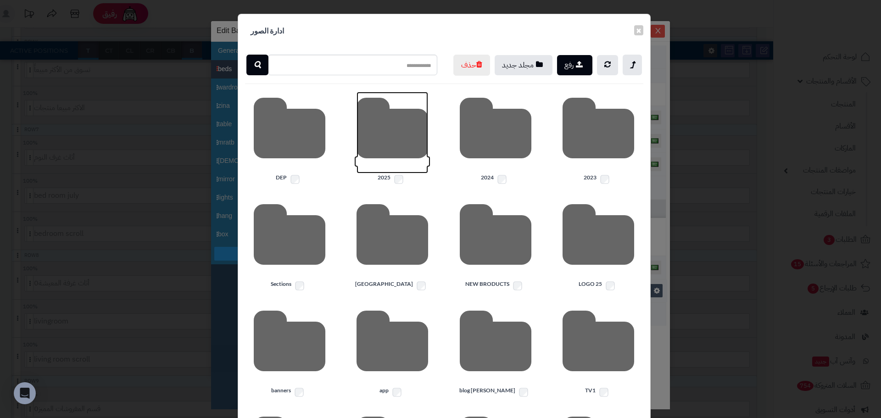
click at [404, 163] on icon at bounding box center [393, 133] width 72 height 82
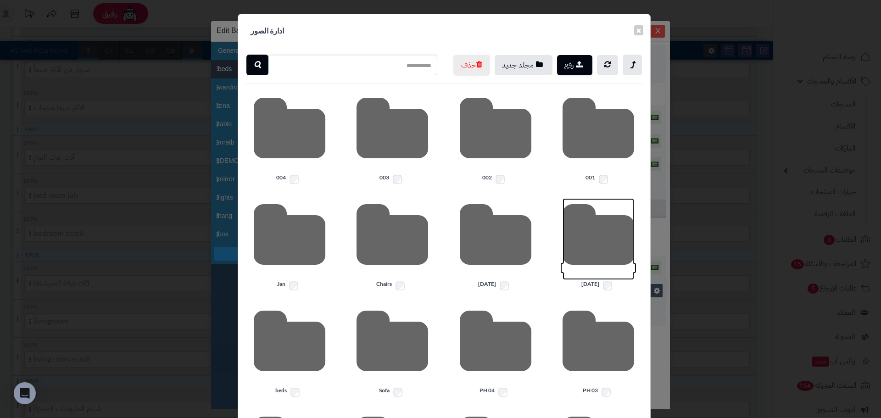
click at [588, 254] on icon at bounding box center [599, 239] width 72 height 82
drag, startPoint x: 584, startPoint y: 270, endPoint x: 588, endPoint y: 254, distance: 16.5
click at [588, 254] on icon at bounding box center [599, 239] width 72 height 82
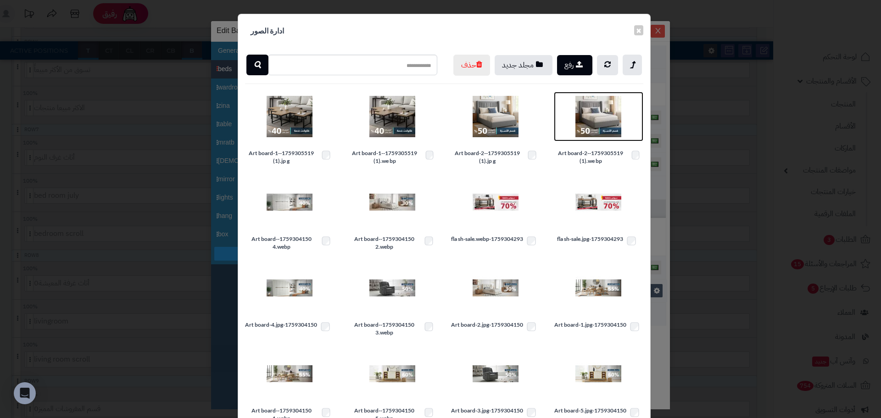
click at [592, 132] on img at bounding box center [599, 117] width 46 height 46
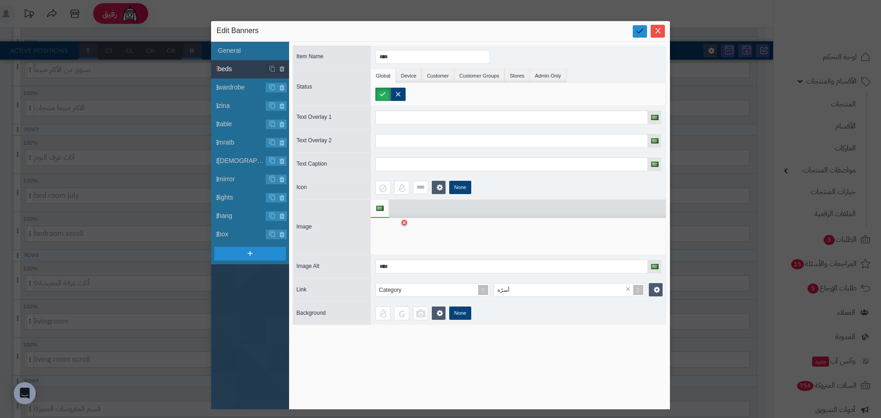
click at [638, 30] on icon at bounding box center [640, 31] width 9 height 9
click at [661, 31] on icon "Close" at bounding box center [657, 30] width 7 height 7
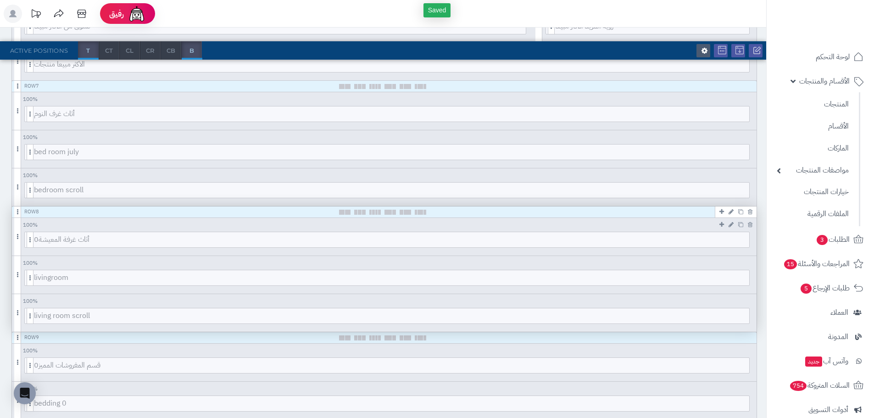
scroll to position [597, 0]
click at [735, 316] on icon at bounding box center [734, 314] width 6 height 6
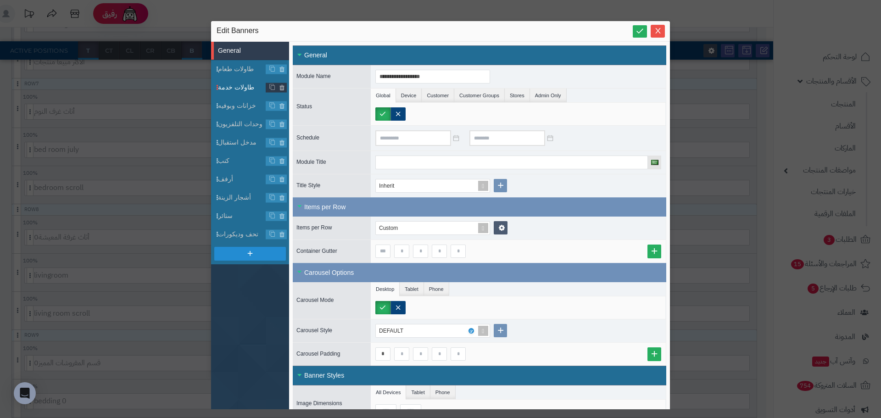
click at [244, 85] on span "طاولات خدمة" at bounding box center [242, 88] width 48 height 10
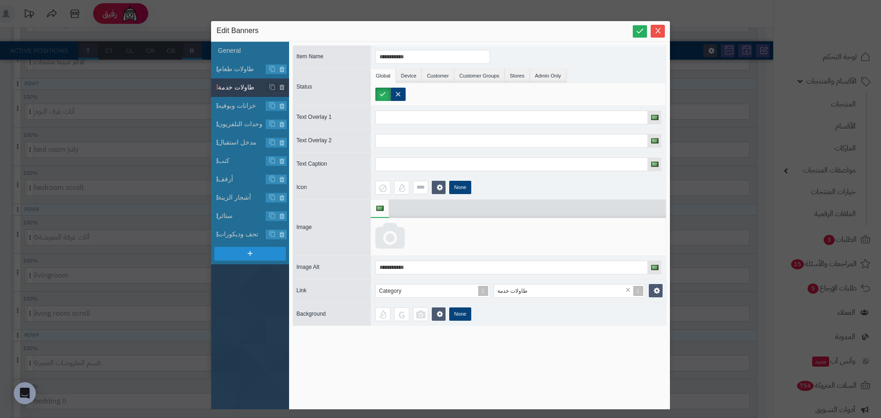
click at [390, 225] on icon at bounding box center [389, 237] width 29 height 28
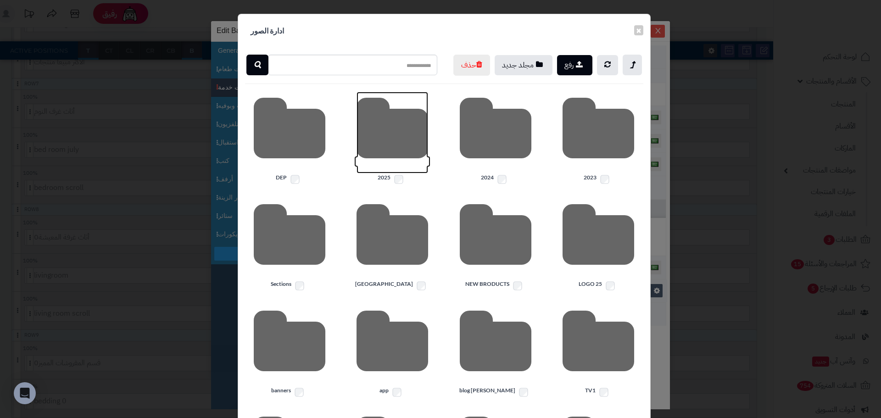
click at [382, 140] on icon at bounding box center [393, 133] width 72 height 82
click at [603, 257] on icon at bounding box center [599, 239] width 72 height 82
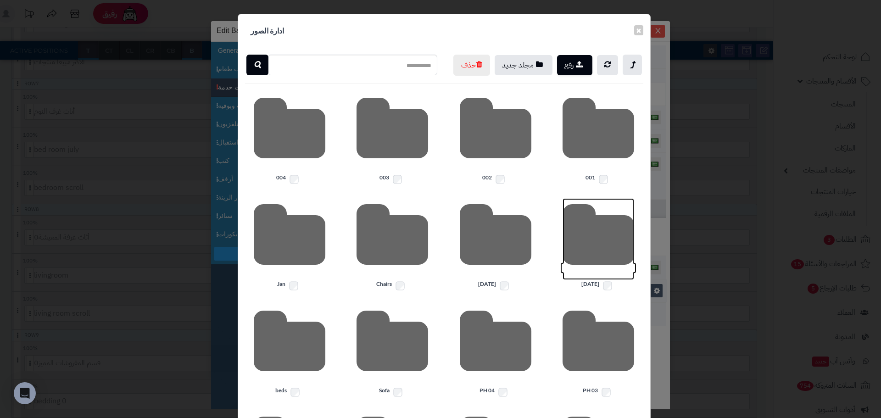
click at [579, 251] on icon at bounding box center [599, 239] width 72 height 82
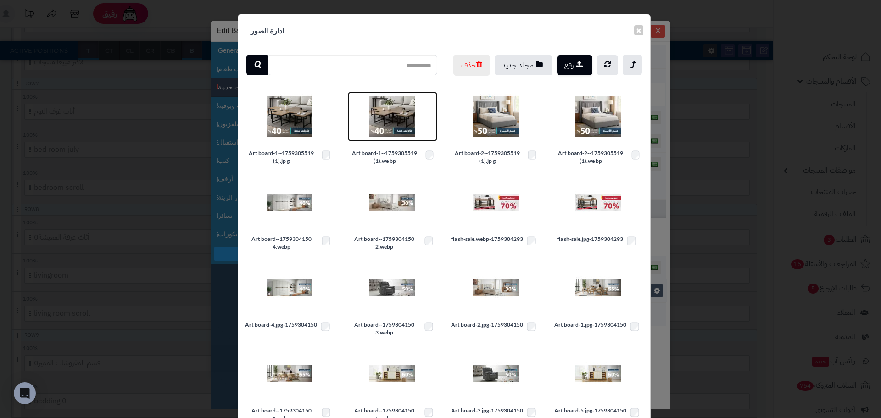
click at [391, 129] on img at bounding box center [392, 117] width 46 height 46
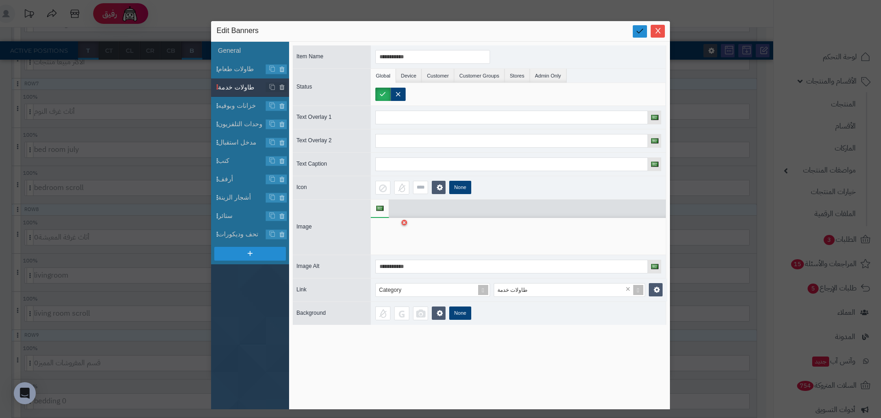
click at [637, 33] on icon at bounding box center [640, 31] width 9 height 9
click at [655, 30] on icon "Close" at bounding box center [657, 30] width 7 height 7
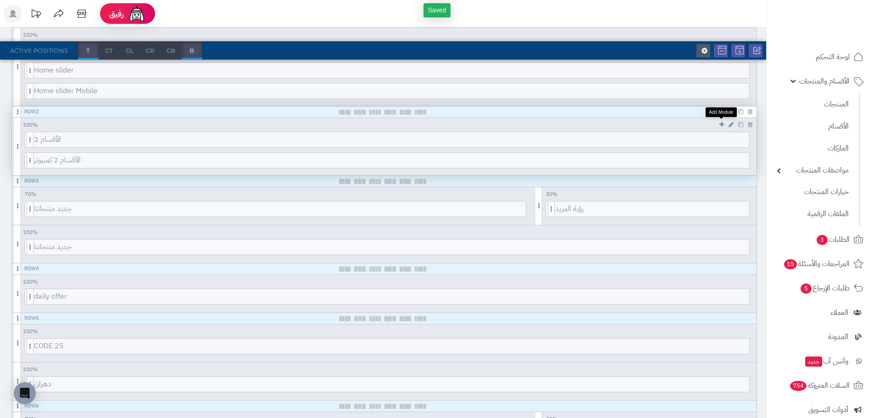
scroll to position [0, 0]
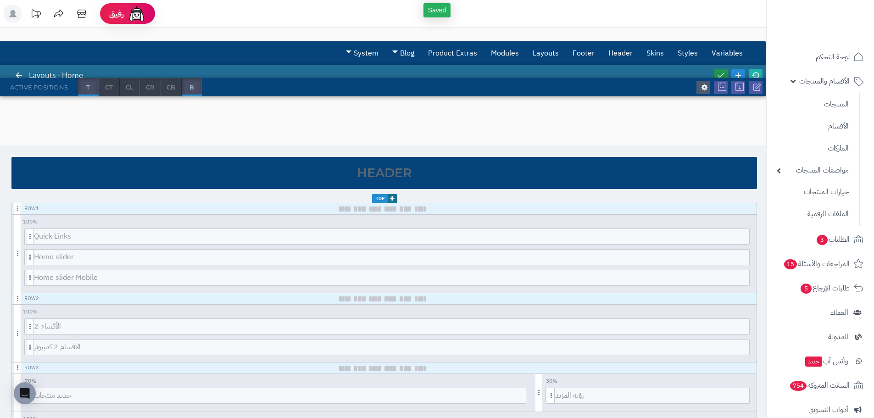
click at [723, 77] on icon at bounding box center [721, 75] width 8 height 8
click at [758, 75] on icon at bounding box center [756, 75] width 8 height 8
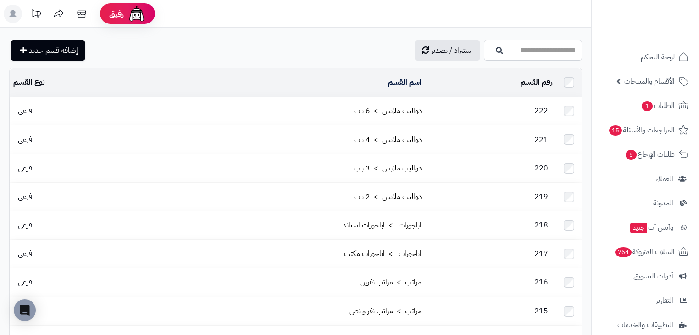
click at [484, 57] on input "اسم القسم" at bounding box center [533, 50] width 98 height 21
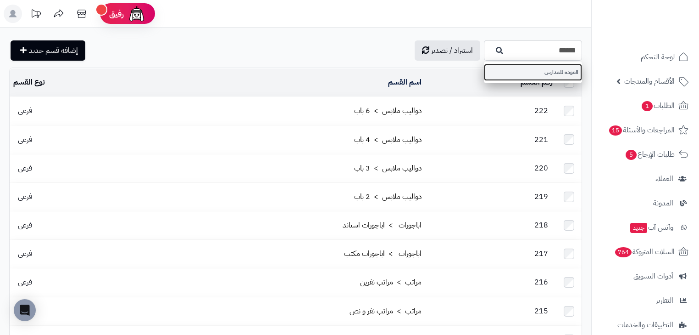
click at [484, 68] on link "العودة للمدارس" at bounding box center [533, 72] width 98 height 17
type input "**********"
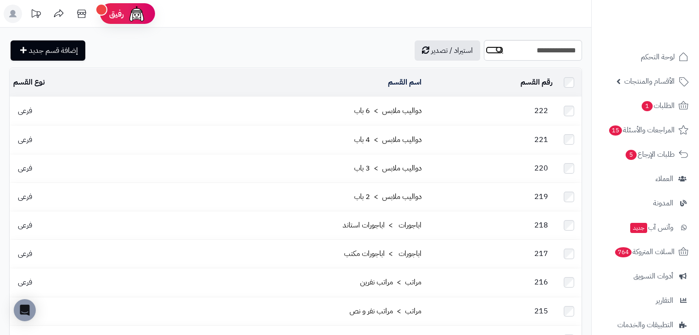
click at [496, 48] on icon "button" at bounding box center [499, 49] width 7 height 7
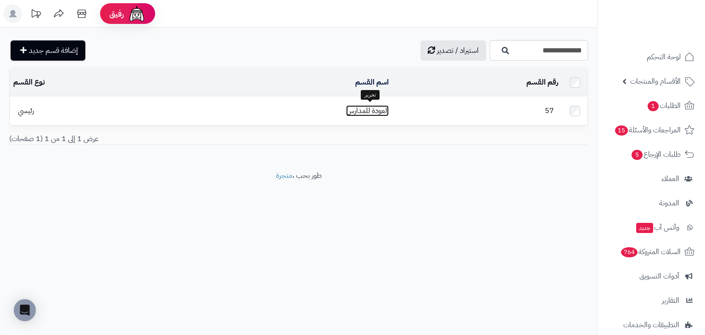
click at [376, 111] on link "العودة للمدارس" at bounding box center [367, 110] width 43 height 11
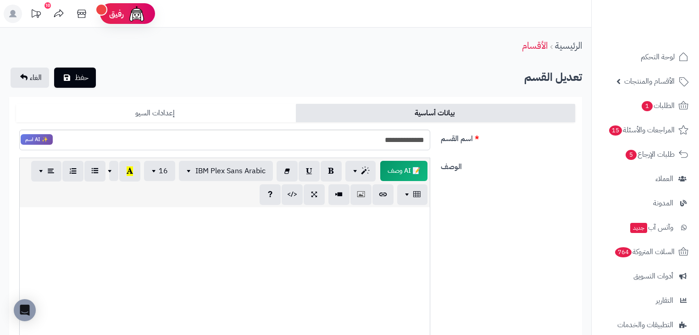
click at [165, 113] on link "إعدادات السيو" at bounding box center [156, 113] width 280 height 18
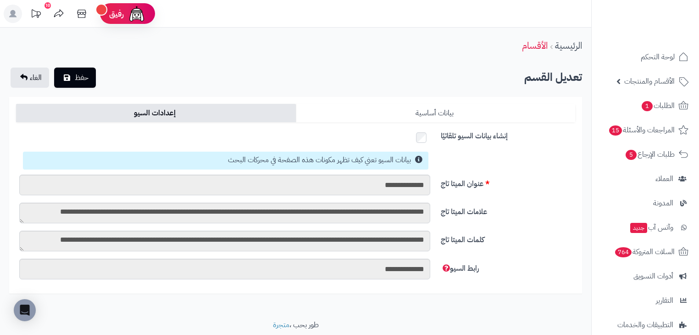
click at [404, 116] on link "بيانات أساسية" at bounding box center [436, 113] width 280 height 18
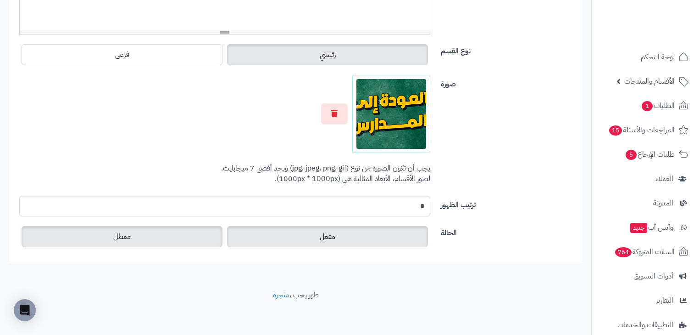
click at [146, 232] on label "معطل" at bounding box center [122, 236] width 201 height 21
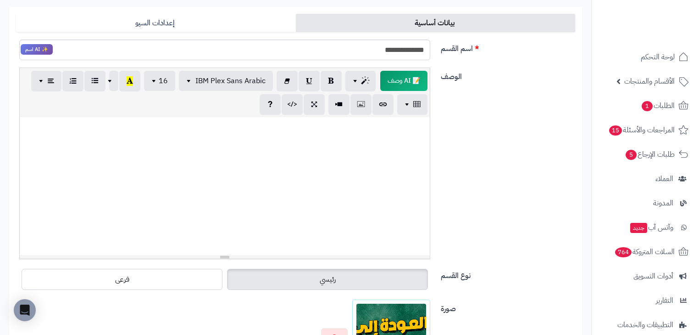
scroll to position [57, 0]
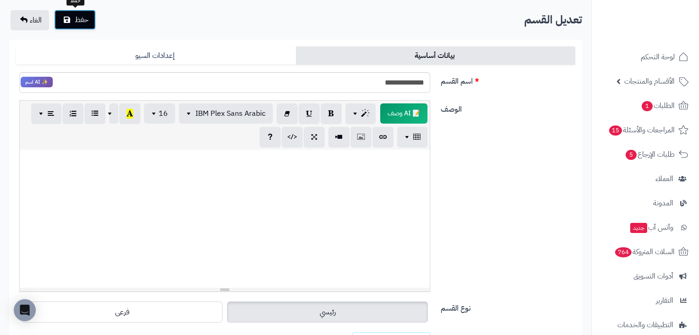
click at [75, 22] on span "حفظ" at bounding box center [82, 19] width 14 height 11
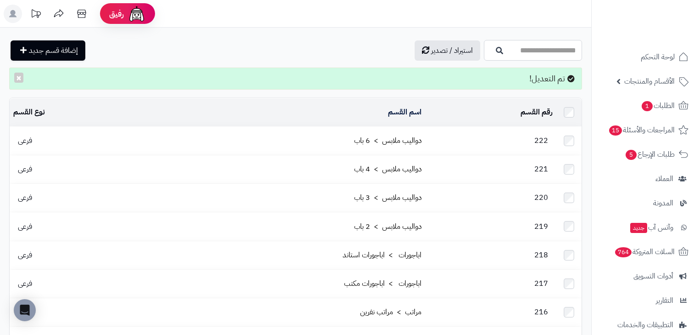
click at [493, 53] on input "اسم القسم" at bounding box center [533, 50] width 98 height 21
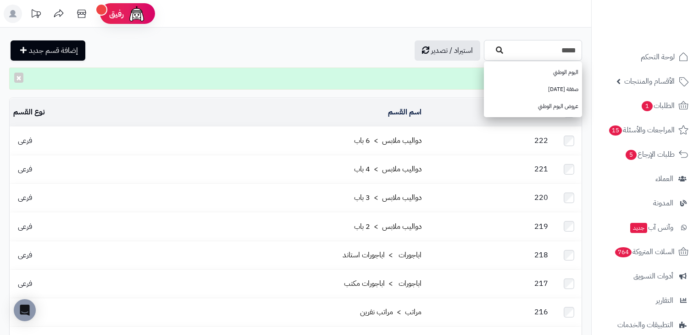
type input "*****"
click at [496, 51] on icon "button" at bounding box center [499, 49] width 7 height 7
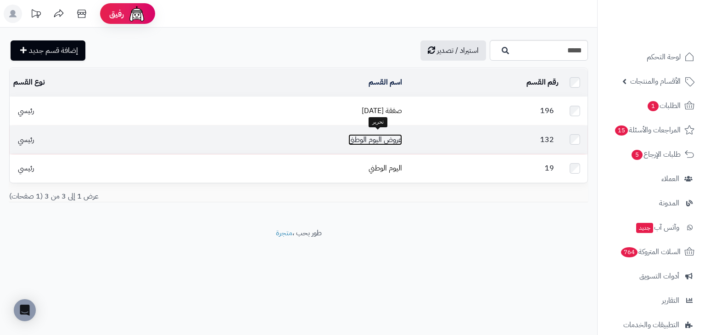
click at [390, 139] on link "عروض اليوم الوطني" at bounding box center [375, 139] width 54 height 11
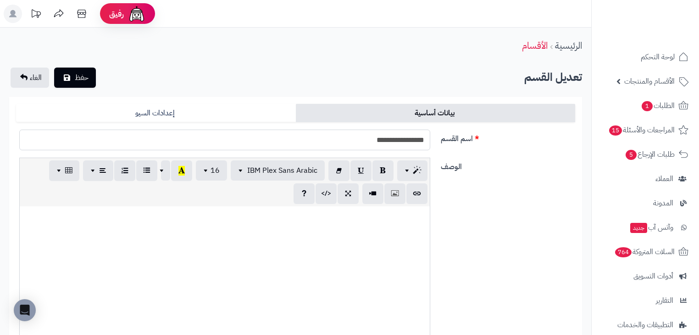
click at [369, 142] on input "**********" at bounding box center [224, 139] width 411 height 21
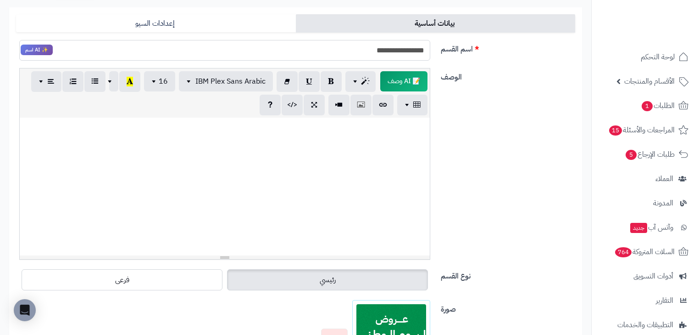
scroll to position [73, 0]
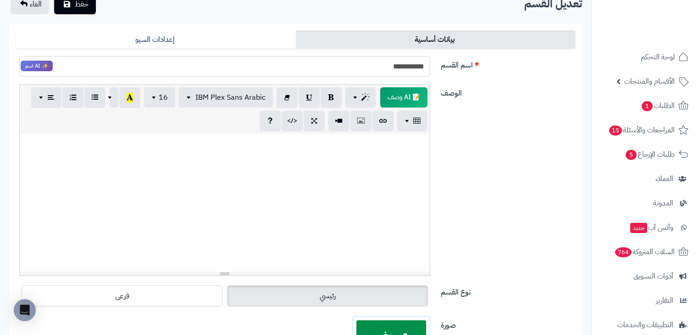
click at [394, 67] on input "**********" at bounding box center [224, 66] width 411 height 21
click at [395, 65] on input "*********" at bounding box center [224, 66] width 411 height 21
click at [402, 72] on input "**********" at bounding box center [224, 66] width 411 height 21
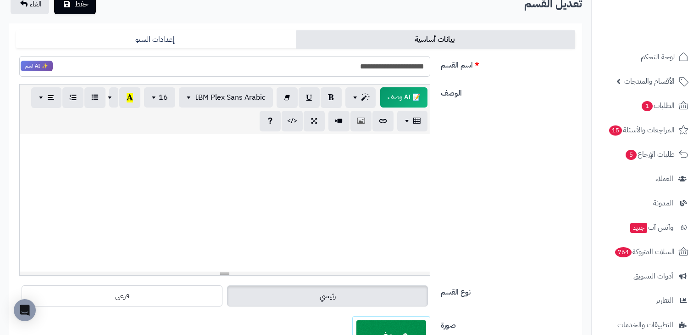
click at [402, 72] on input "**********" at bounding box center [224, 66] width 411 height 21
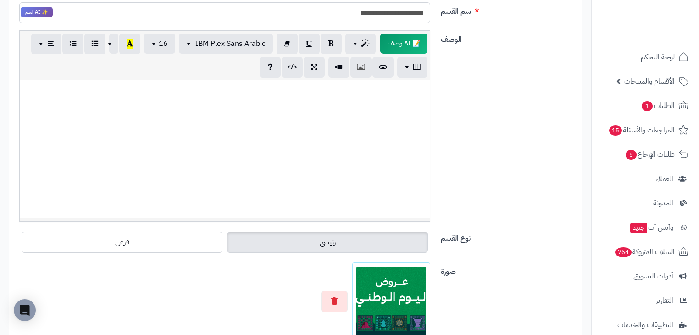
scroll to position [184, 0]
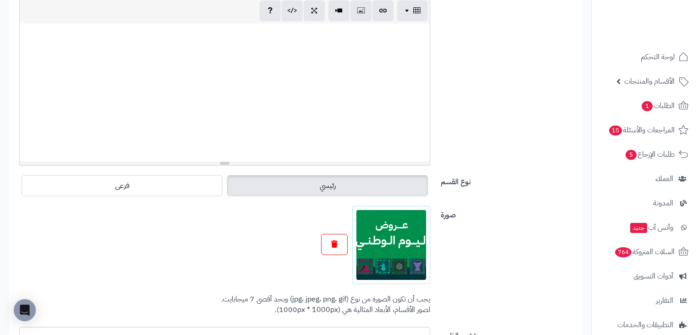
type input "**********"
click at [332, 240] on icon "button" at bounding box center [334, 243] width 6 height 7
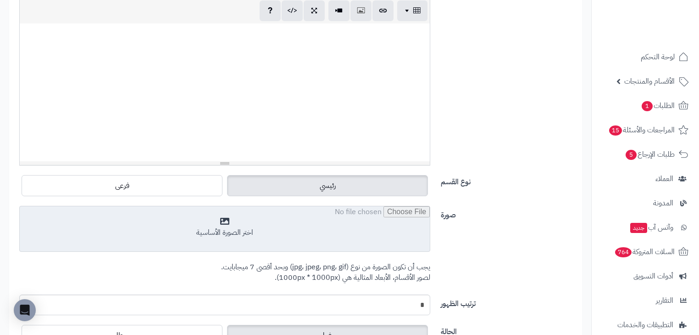
click at [359, 238] on input "file" at bounding box center [225, 229] width 410 height 46
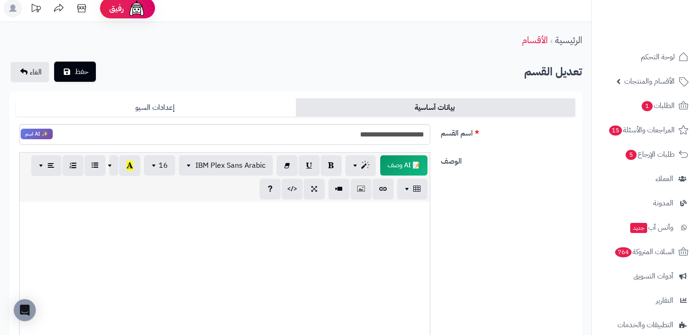
scroll to position [0, 0]
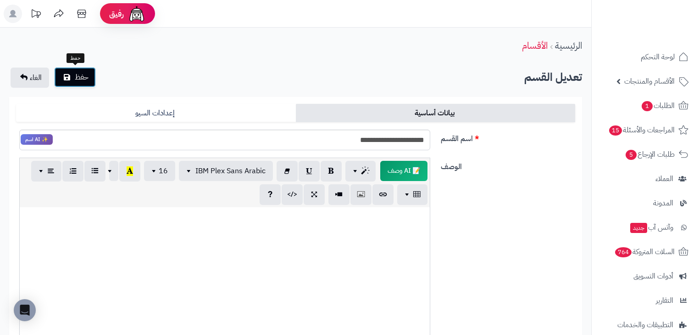
click at [78, 73] on span "حفظ" at bounding box center [82, 77] width 14 height 11
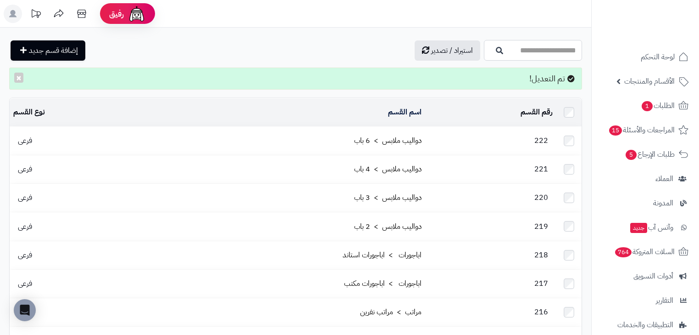
click at [484, 45] on input "اسم القسم" at bounding box center [533, 50] width 98 height 21
type input "*"
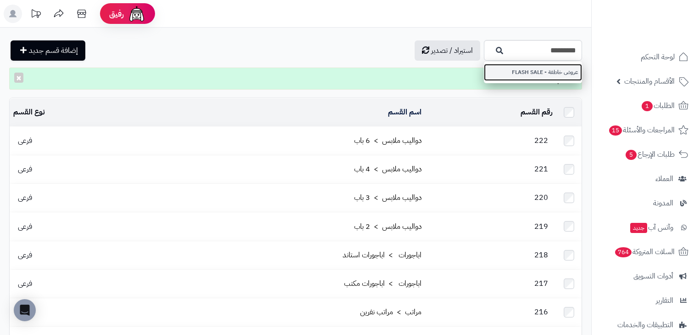
click at [519, 73] on link "عروض خاطفة - FLASH SALE" at bounding box center [533, 72] width 98 height 17
type input "**********"
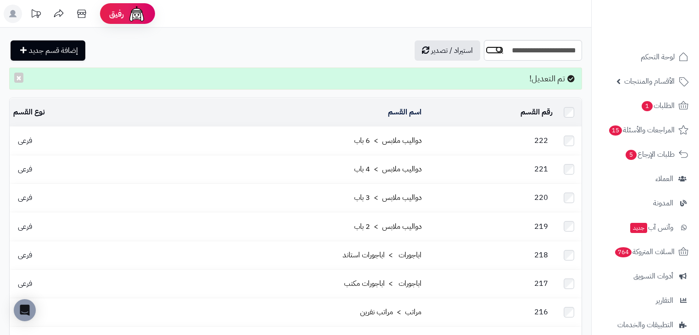
click at [486, 50] on button "button" at bounding box center [495, 50] width 18 height 8
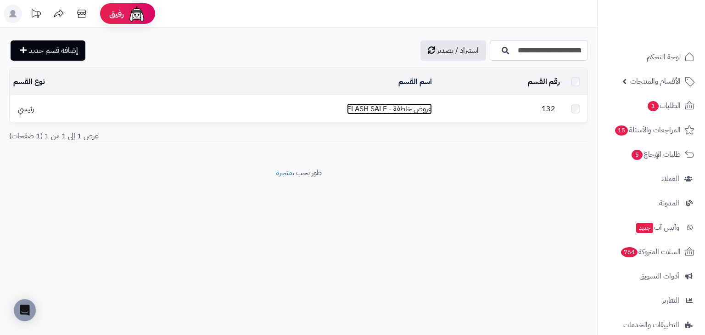
click at [431, 108] on link "عروض خاطفة - FLASH SALE" at bounding box center [389, 108] width 85 height 11
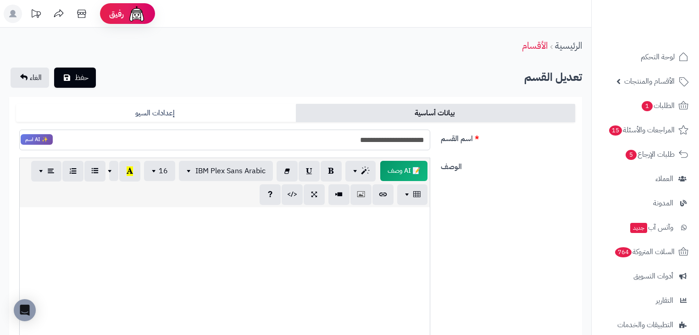
drag, startPoint x: 404, startPoint y: 141, endPoint x: 321, endPoint y: 138, distance: 83.1
click at [321, 138] on input "**********" at bounding box center [224, 139] width 411 height 21
type input "**********"
click at [84, 83] on button "حفظ" at bounding box center [75, 77] width 42 height 20
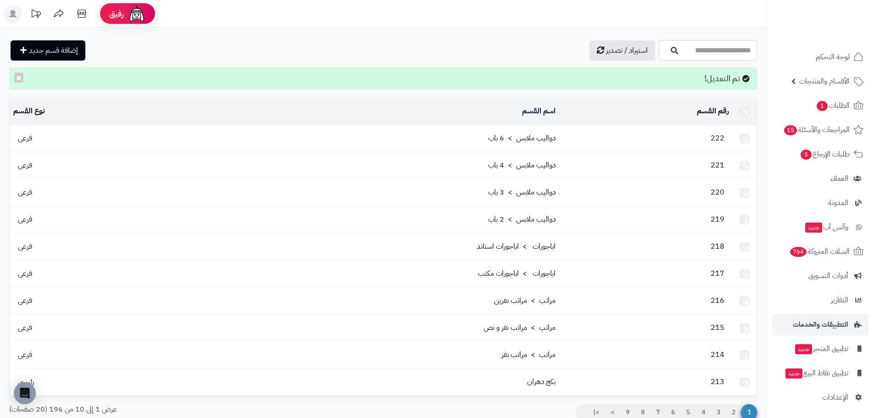
scroll to position [2, 0]
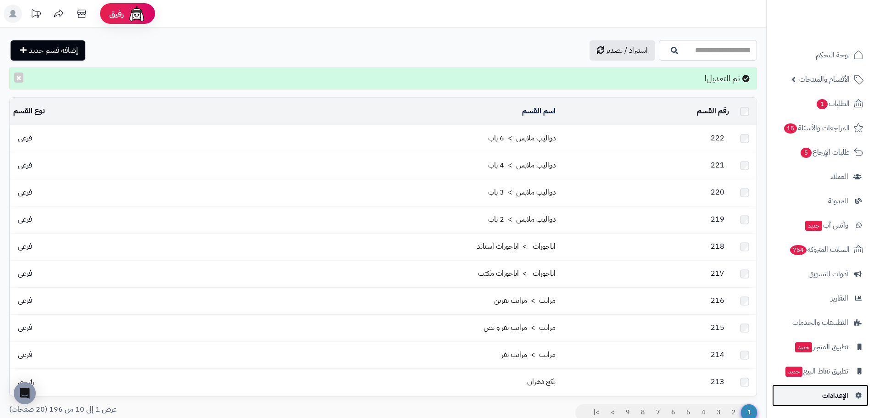
click at [699, 334] on span "الإعدادات" at bounding box center [835, 395] width 26 height 13
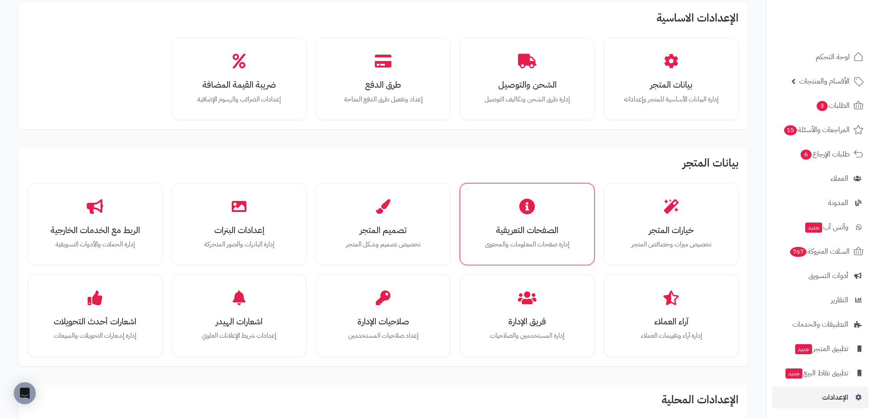
scroll to position [46, 0]
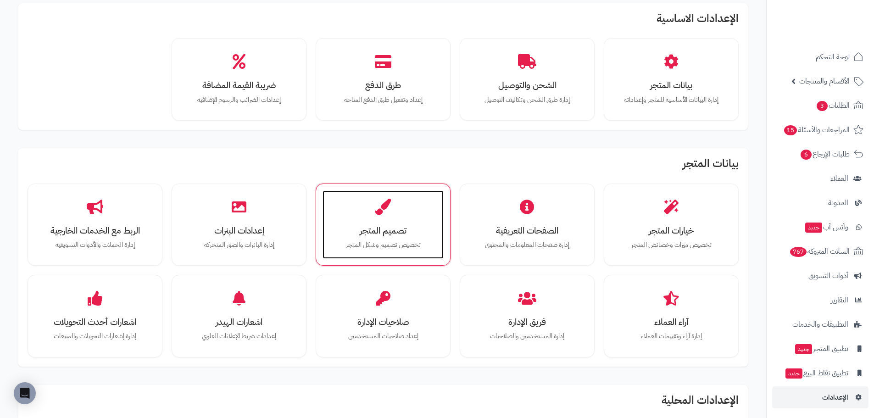
click at [370, 231] on h3 "تصميم المتجر" at bounding box center [383, 231] width 103 height 10
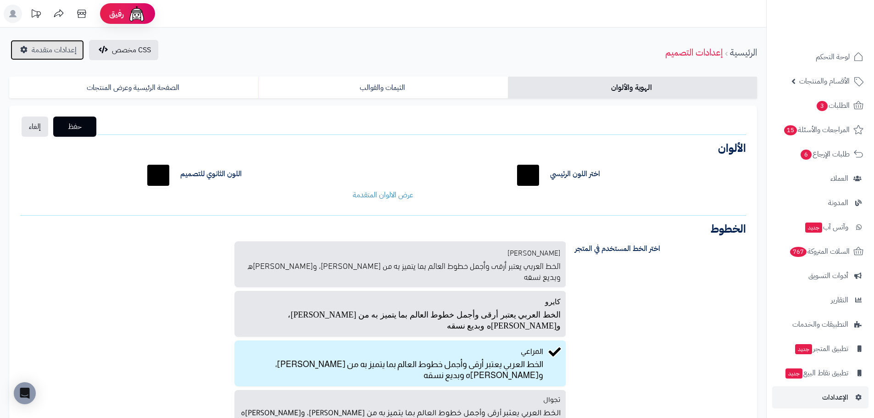
click at [59, 51] on span "إعدادات متقدمة" at bounding box center [54, 50] width 45 height 11
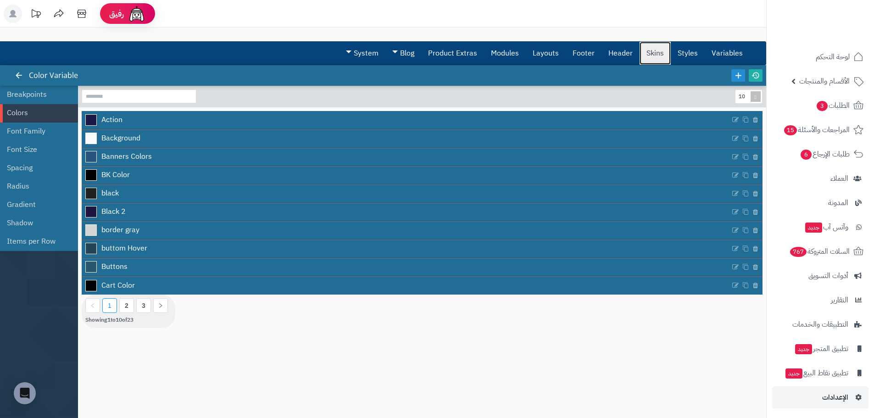
click at [650, 56] on link "Skins" at bounding box center [655, 53] width 31 height 23
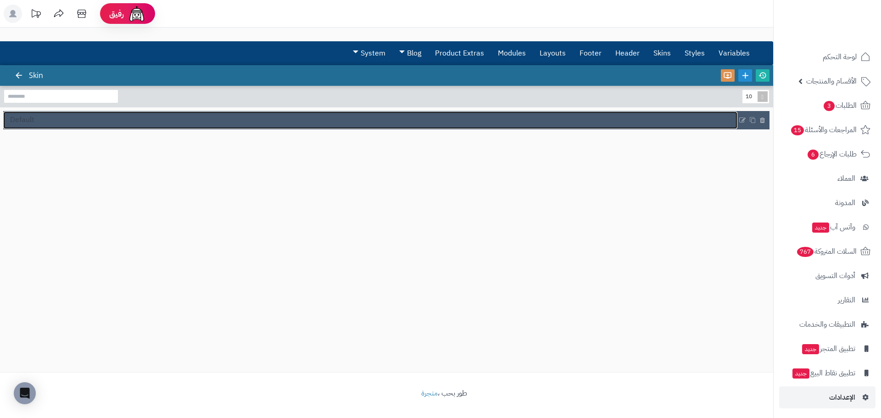
click at [153, 120] on link "Default" at bounding box center [370, 120] width 734 height 17
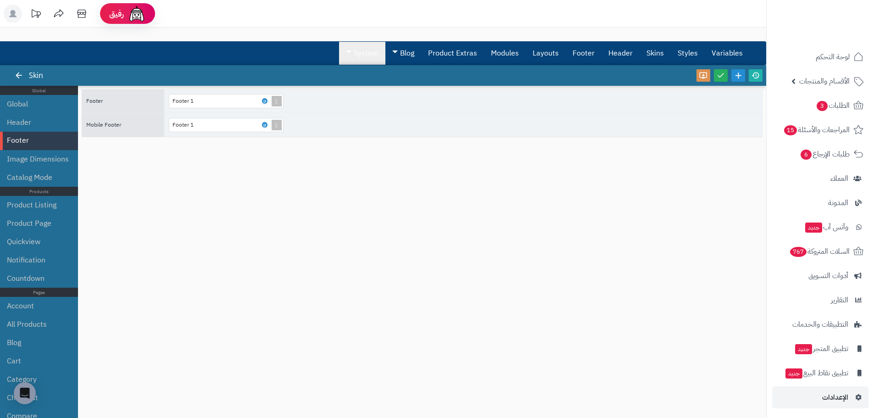
click at [347, 53] on span at bounding box center [349, 51] width 6 height 3
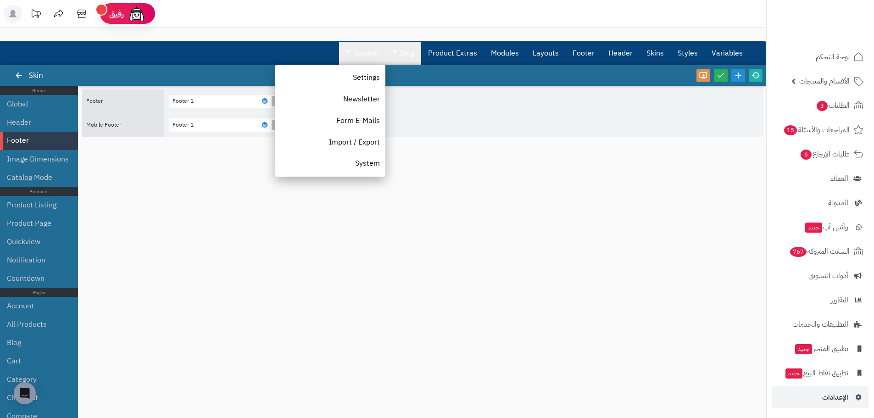
click at [404, 54] on link "Blog" at bounding box center [404, 53] width 36 height 23
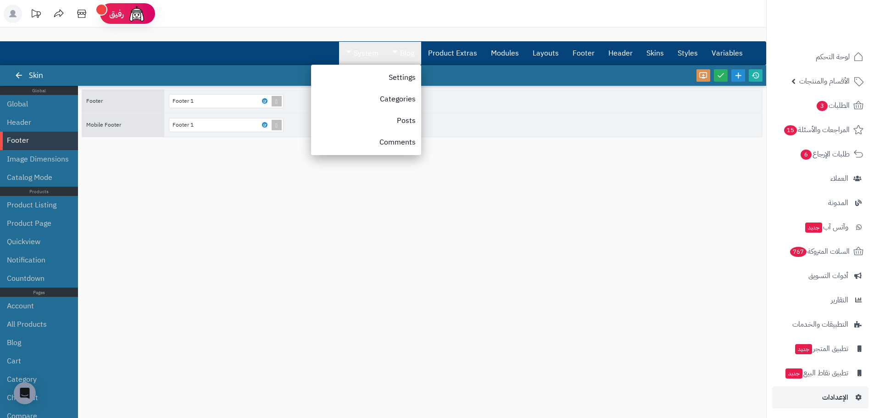
click at [353, 54] on link "System" at bounding box center [362, 53] width 46 height 23
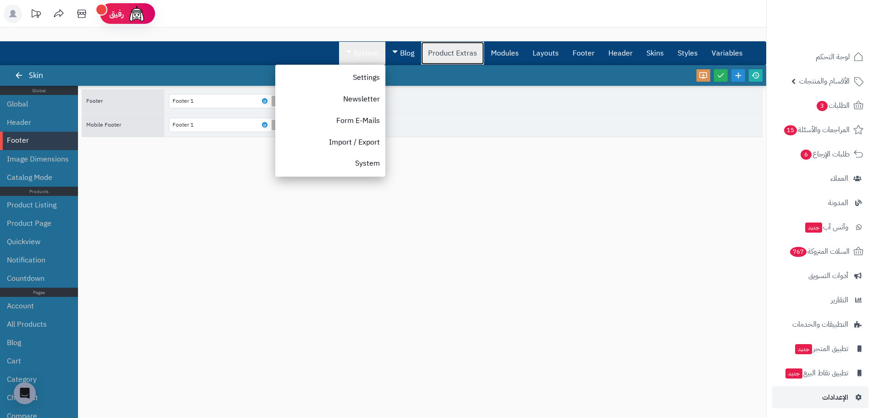
click at [432, 57] on link "Product Extras" at bounding box center [452, 53] width 63 height 23
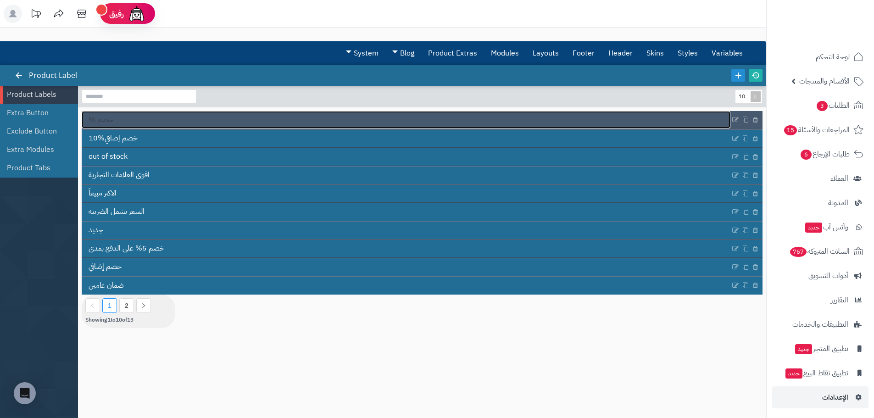
click at [185, 124] on link "% خصم" at bounding box center [406, 119] width 649 height 17
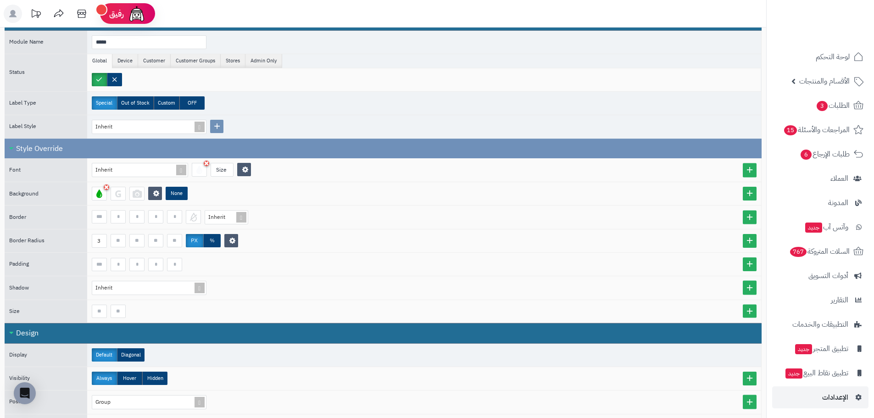
scroll to position [92, 0]
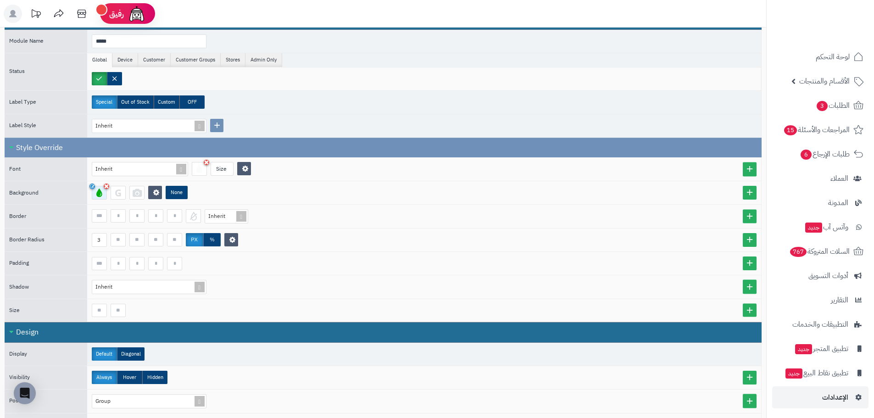
click at [98, 192] on div at bounding box center [99, 193] width 15 height 14
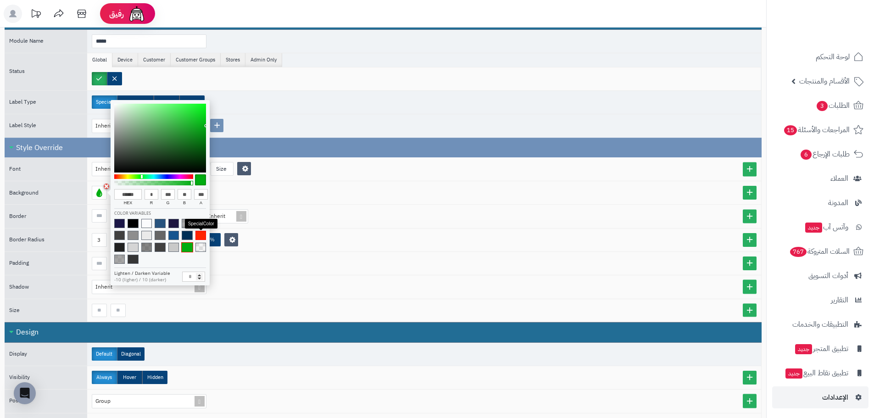
click at [201, 238] on span at bounding box center [201, 235] width 11 height 9
type input "******"
type input "***"
type input "**"
type input "*"
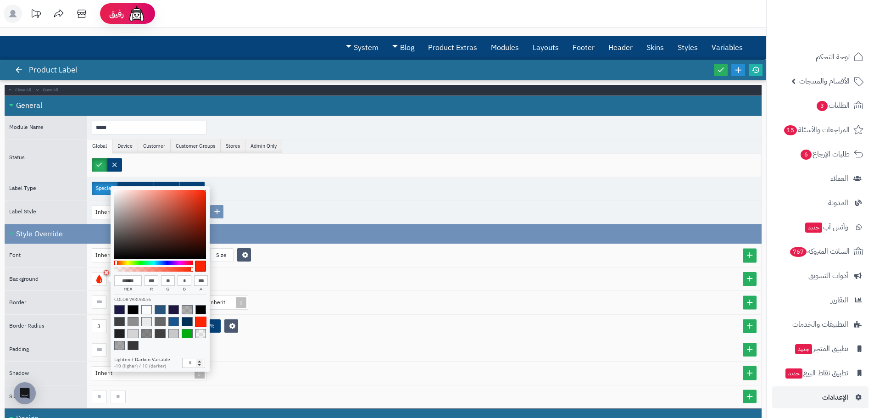
scroll to position [0, 0]
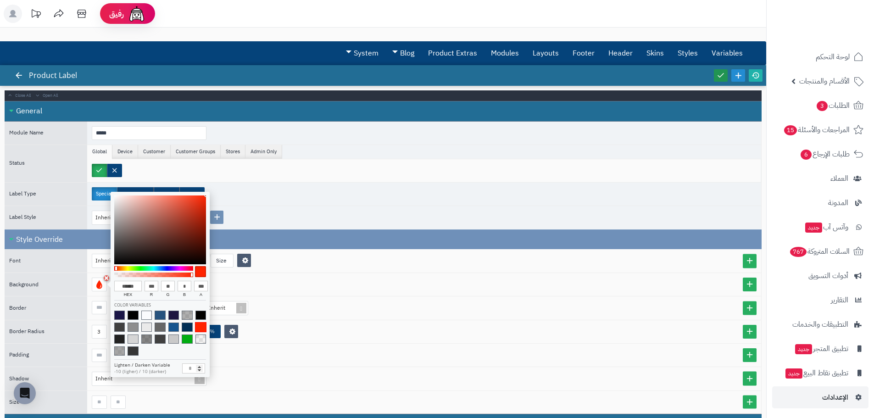
click at [721, 76] on icon at bounding box center [721, 75] width 8 height 8
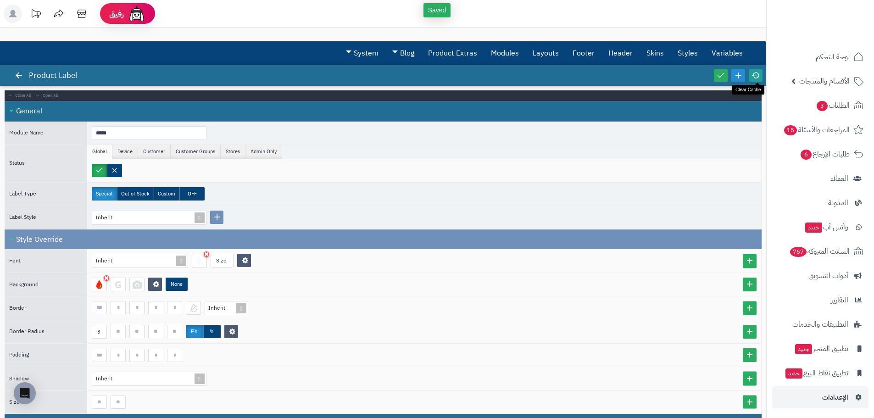
click at [756, 76] on icon at bounding box center [756, 75] width 8 height 8
click at [720, 76] on icon at bounding box center [721, 75] width 8 height 8
click at [754, 73] on icon at bounding box center [756, 75] width 8 height 8
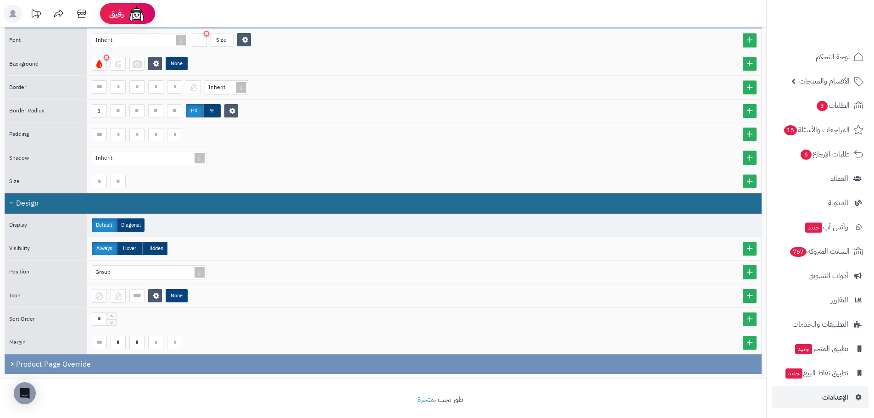
scroll to position [227, 0]
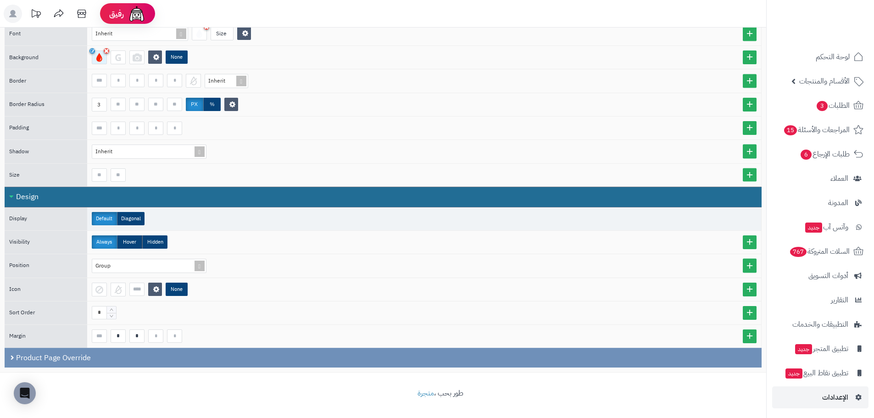
click at [98, 60] on div at bounding box center [99, 57] width 15 height 14
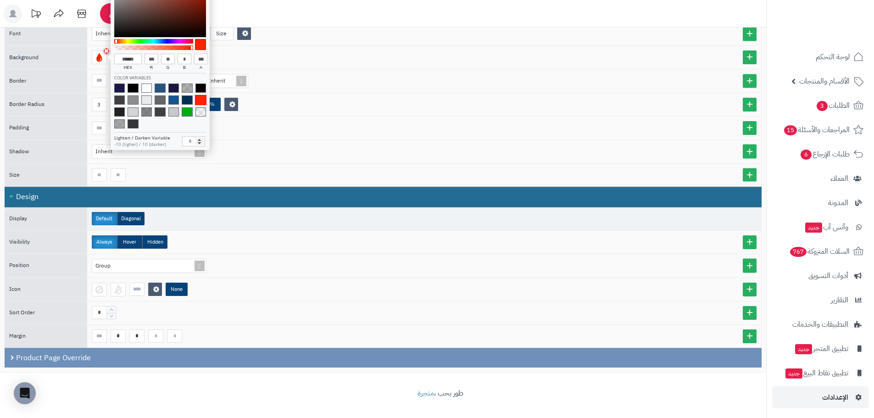
click at [314, 397] on footer "طور بحب ، متجرة" at bounding box center [383, 395] width 766 height 46
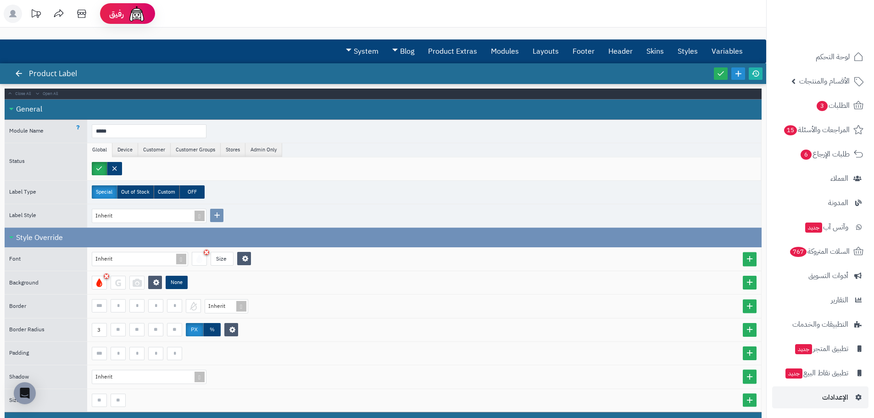
scroll to position [0, 0]
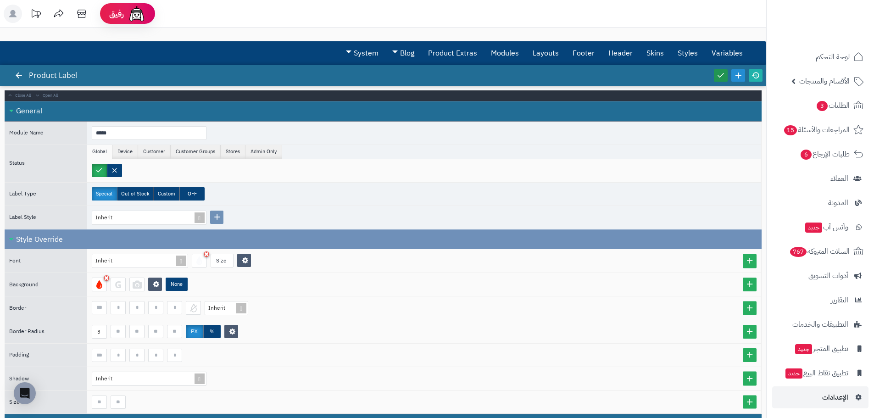
click at [719, 76] on icon at bounding box center [721, 75] width 8 height 8
click at [754, 75] on icon at bounding box center [756, 75] width 8 height 8
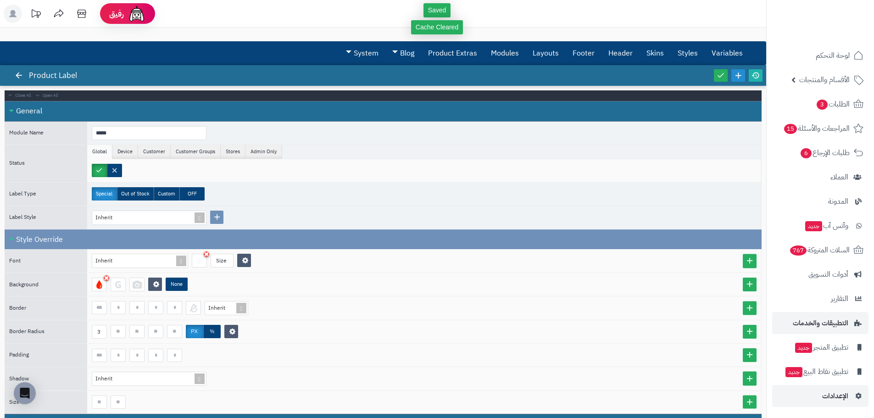
scroll to position [2, 0]
click at [99, 283] on div at bounding box center [99, 285] width 15 height 14
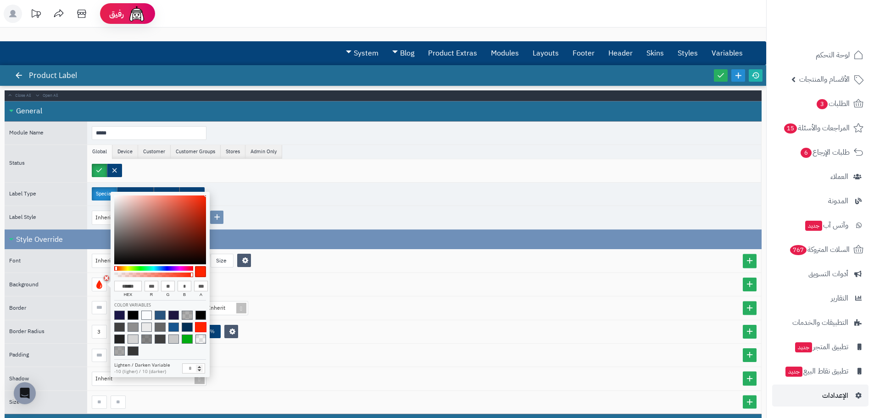
type input "******"
type input "**"
type input "******"
type input "*"
drag, startPoint x: 115, startPoint y: 268, endPoint x: 102, endPoint y: 267, distance: 12.9
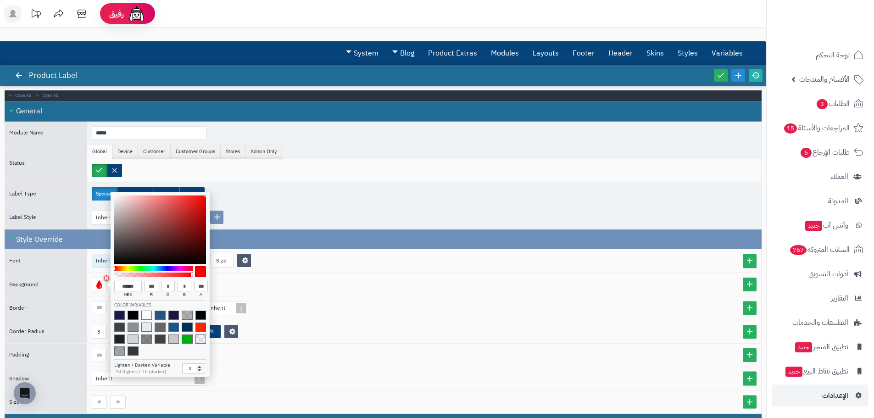
click at [102, 267] on body "رفيق ! الطلبات معالجة مكتمل إرجاع المنتجات العملاء المتواجدون الان 232475 عملاء…" at bounding box center [437, 209] width 874 height 418
type input "******"
type input "***"
type input "******"
type input "***"
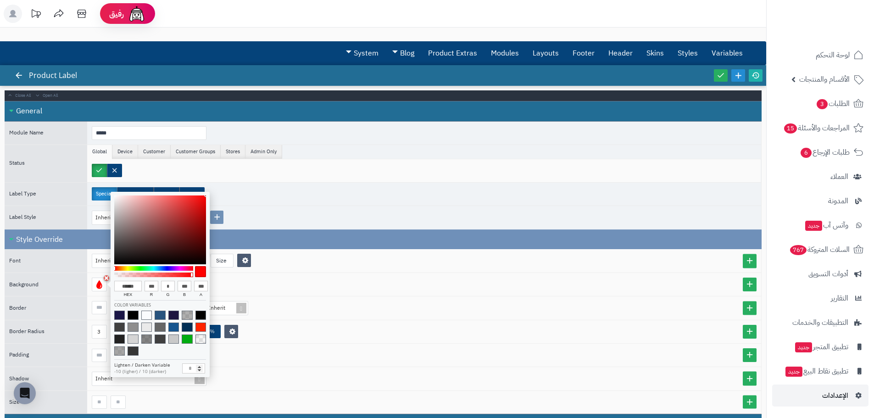
type input "******"
type input "***"
type input "******"
type input "***"
type input "******"
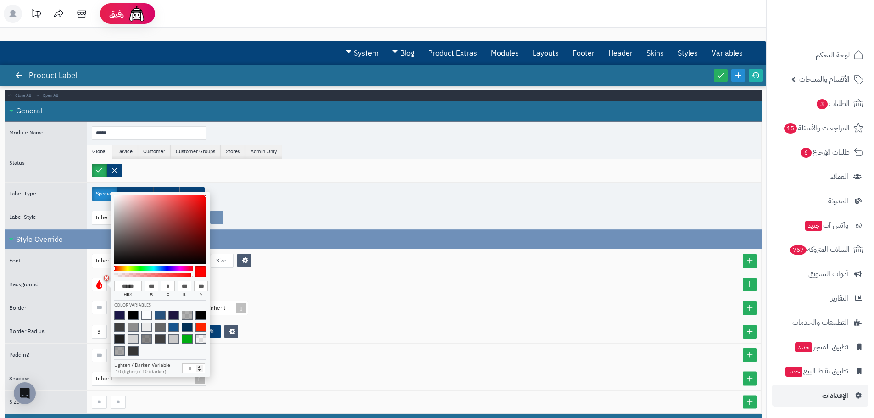
type input "***"
type input "******"
type input "***"
type input "******"
type input "***"
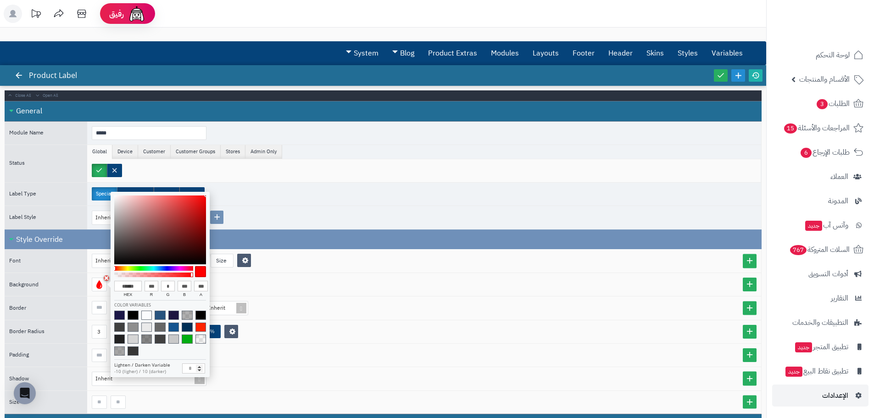
type input "******"
type input "***"
type input "******"
type input "***"
type input "******"
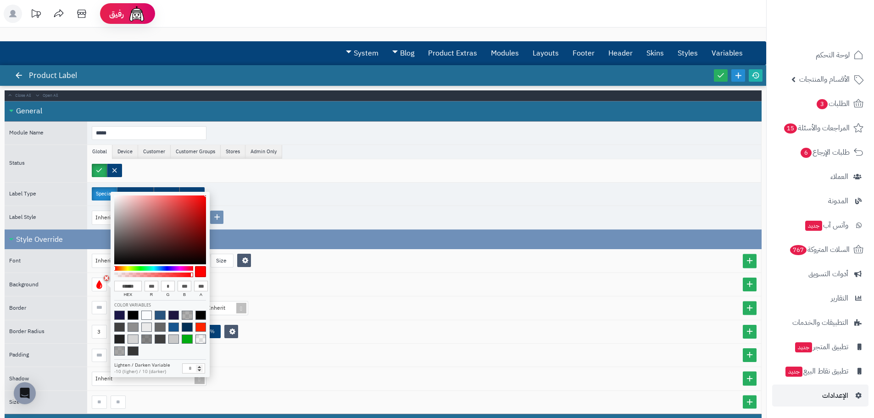
type input "***"
type input "******"
type input "***"
type input "******"
type input "***"
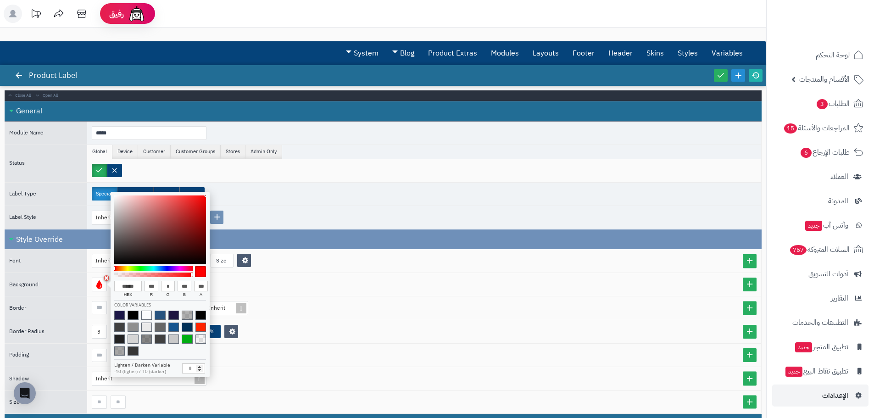
type input "******"
type input "***"
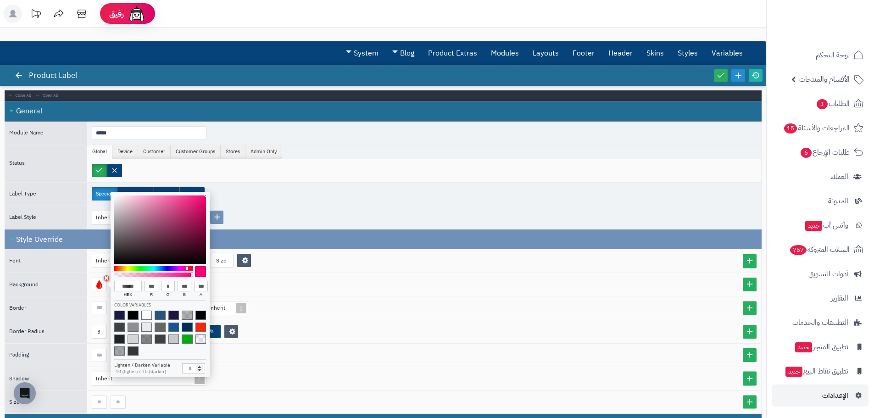
type input "******"
type input "***"
type input "******"
type input "**"
type input "******"
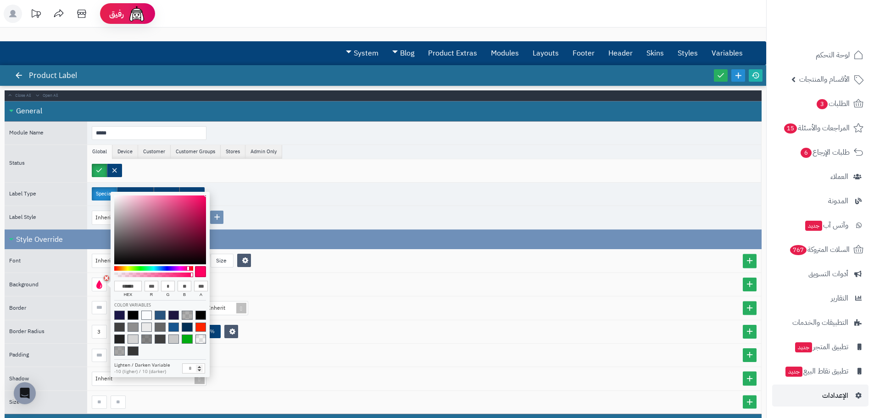
type input "**"
type input "******"
type input "**"
type input "******"
type input "**"
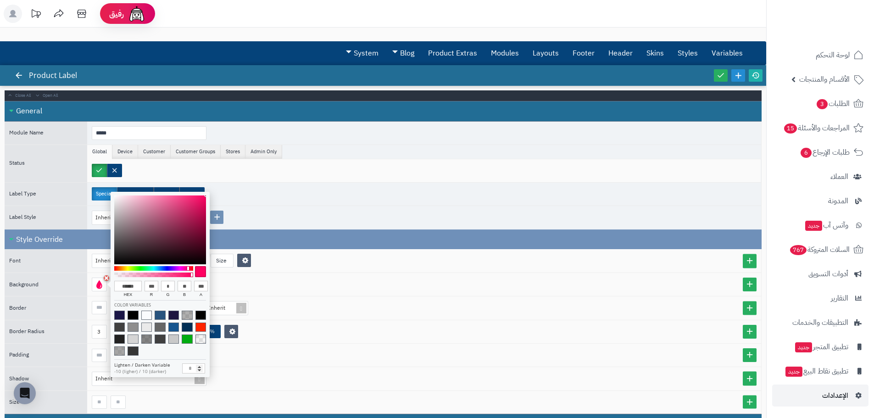
type input "******"
type input "**"
drag, startPoint x: 183, startPoint y: 267, endPoint x: 190, endPoint y: 268, distance: 6.9
click at [190, 268] on div at bounding box center [153, 268] width 79 height 5
type input "***"
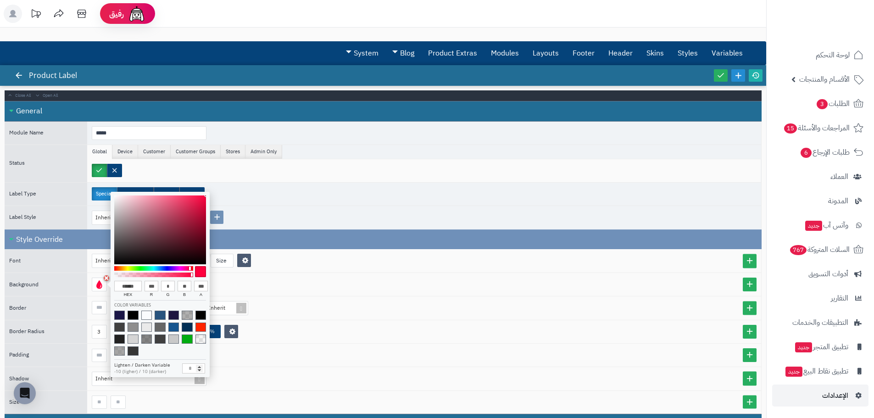
drag, startPoint x: 190, startPoint y: 275, endPoint x: 204, endPoint y: 278, distance: 14.0
click at [204, 278] on div at bounding box center [160, 271] width 92 height 15
type input "******"
type input "***"
type input "**"
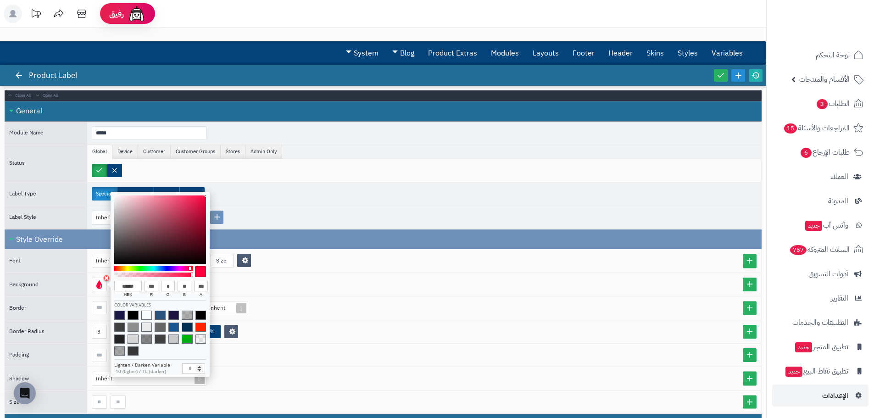
type input "**"
type input "******"
type input "***"
type input "**"
type input "******"
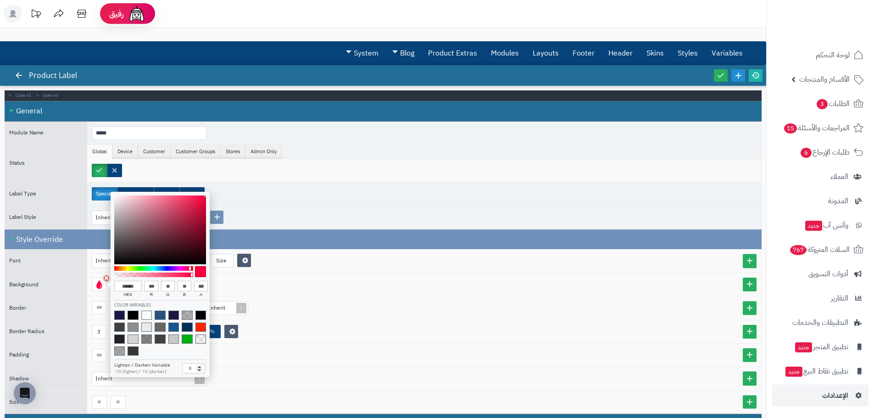
type input "***"
type input "**"
type input "******"
type input "***"
type input "**"
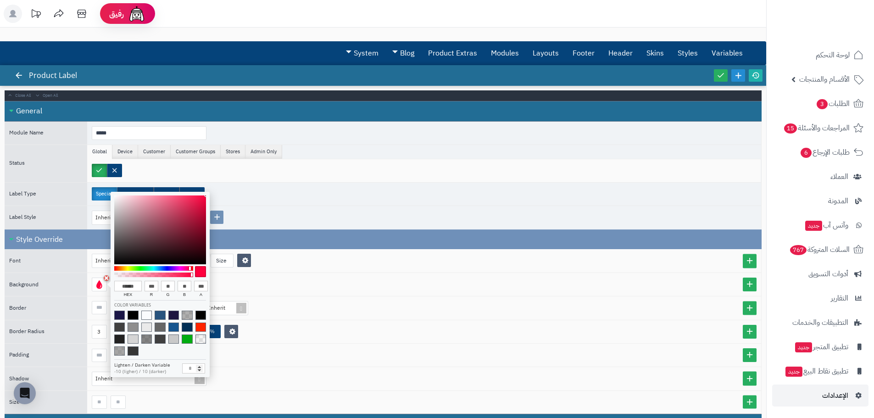
type input "**"
type input "******"
type input "***"
type input "**"
type input "******"
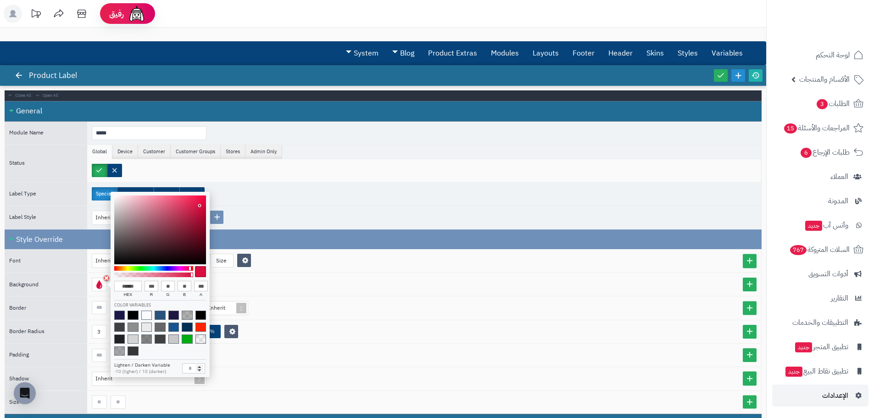
type input "***"
type input "**"
type input "******"
type input "***"
type input "**"
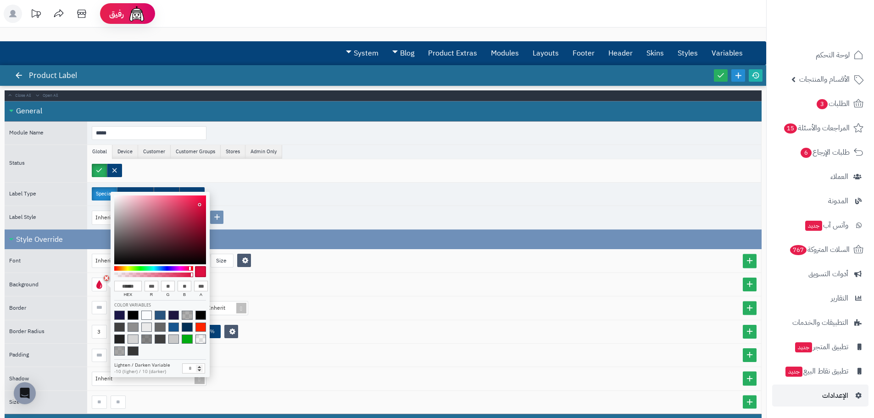
type input "**"
type input "******"
type input "***"
type input "**"
type input "******"
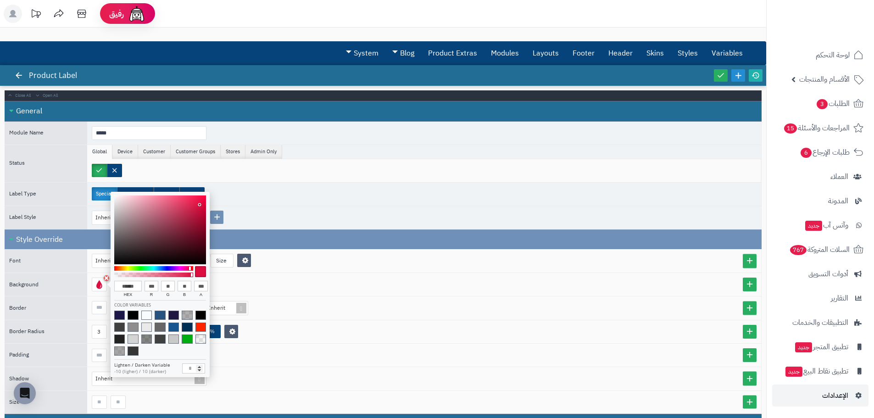
type input "**"
type input "******"
type input "***"
type input "**"
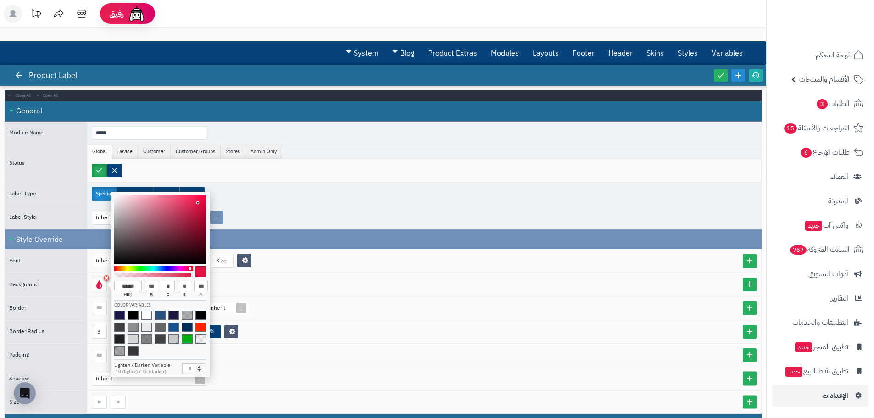
type input "**"
type input "******"
type input "***"
type input "**"
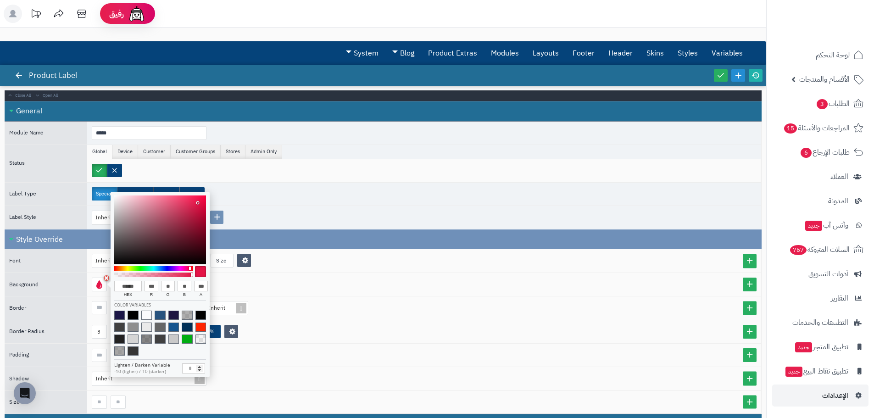
type input "******"
type input "***"
click at [197, 200] on div at bounding box center [160, 230] width 92 height 69
type input "******"
type input "**"
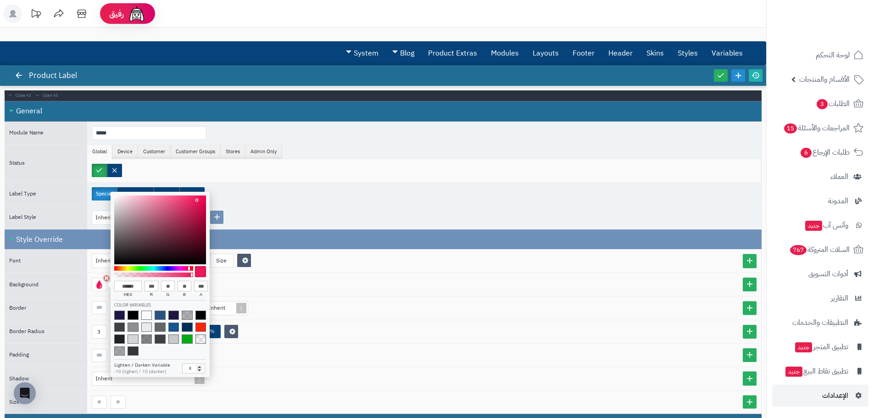
type input "******"
type input "**"
type input "******"
type input "**"
type input "******"
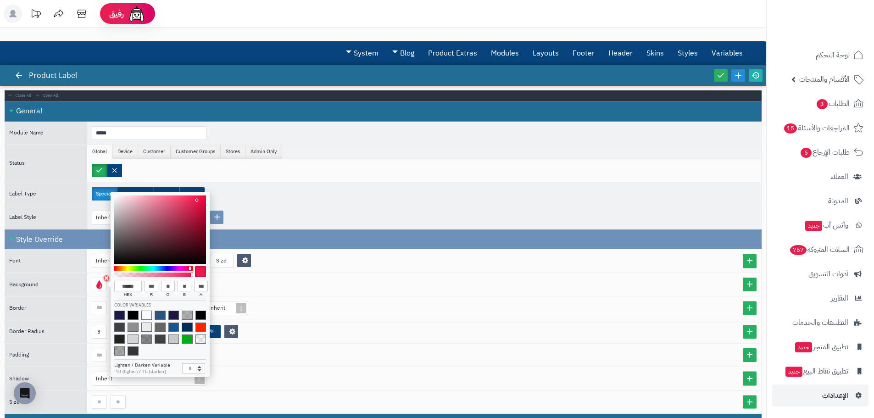
type input "**"
type input "******"
type input "**"
type input "******"
type input "**"
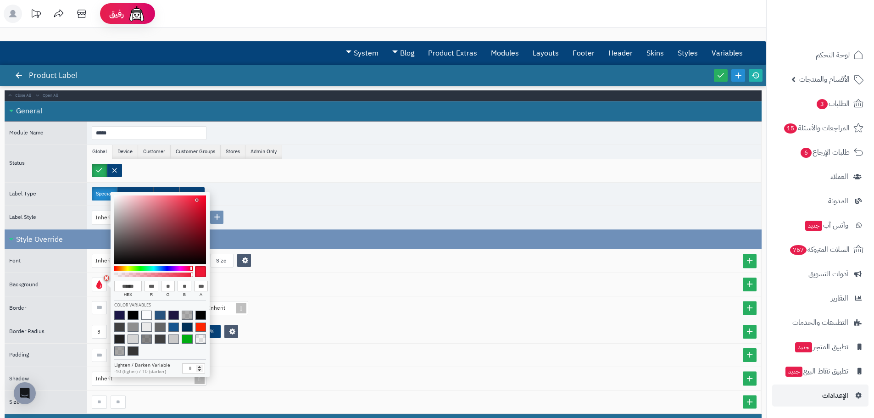
type input "******"
type input "**"
type input "******"
type input "**"
click at [190, 268] on div at bounding box center [191, 269] width 2 height 4
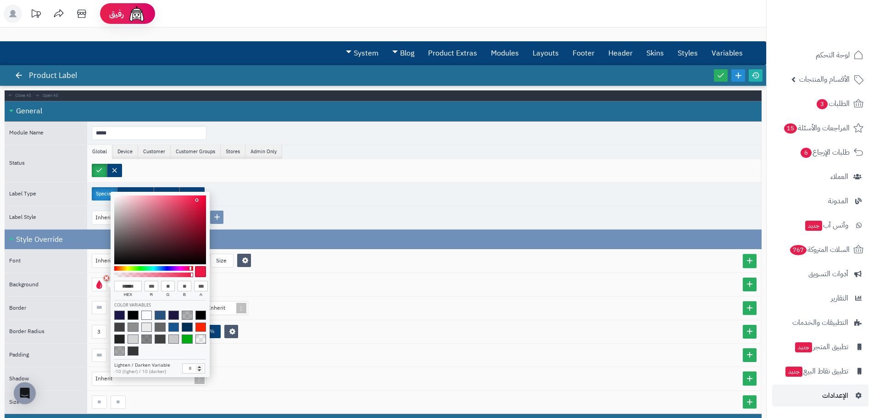
drag, startPoint x: 192, startPoint y: 275, endPoint x: 216, endPoint y: 278, distance: 24.0
click at [214, 278] on body "رفيق ! الطلبات معالجة مكتمل إرجاع المنتجات العملاء المتواجدون الان 232475 عملاء…" at bounding box center [437, 209] width 874 height 418
click at [352, 300] on div "Inherit" at bounding box center [424, 307] width 674 height 23
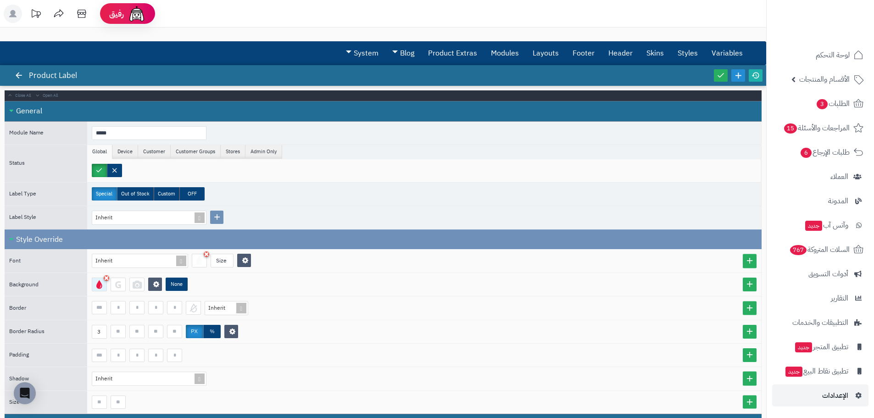
click at [99, 289] on div at bounding box center [99, 285] width 15 height 14
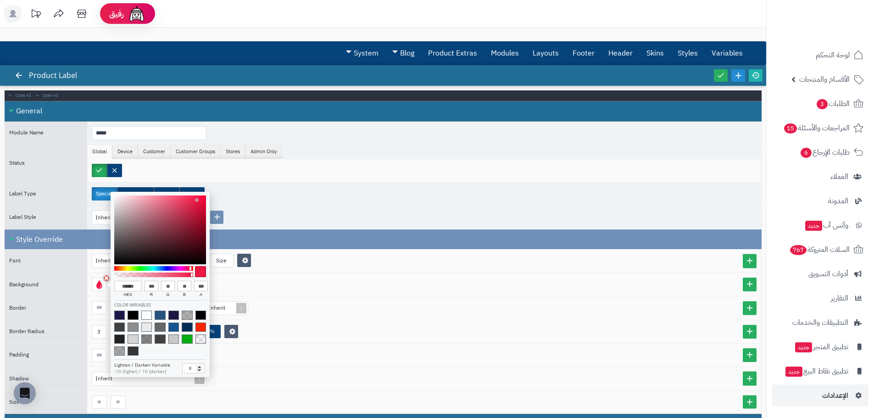
type input "******"
type input "**"
type input "******"
type input "**"
type input "******"
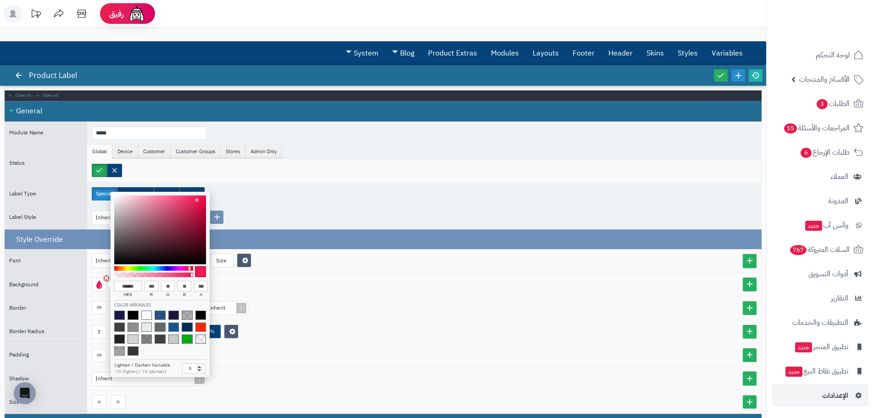
type input "**"
type input "******"
type input "**"
type input "******"
type input "**"
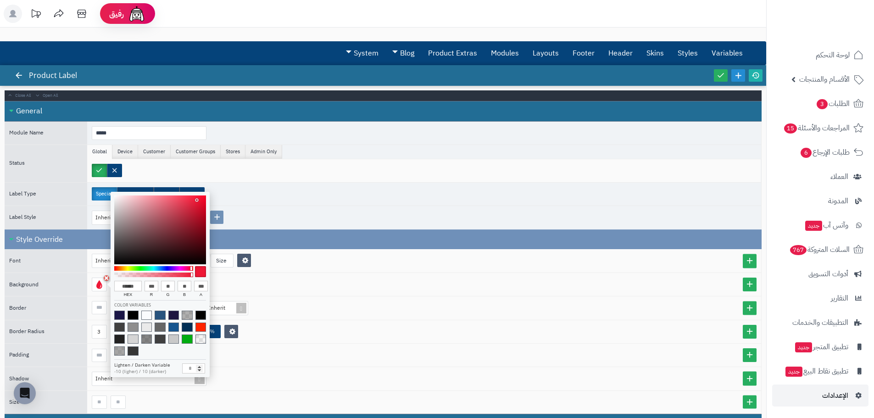
click at [191, 268] on div at bounding box center [191, 269] width 2 height 4
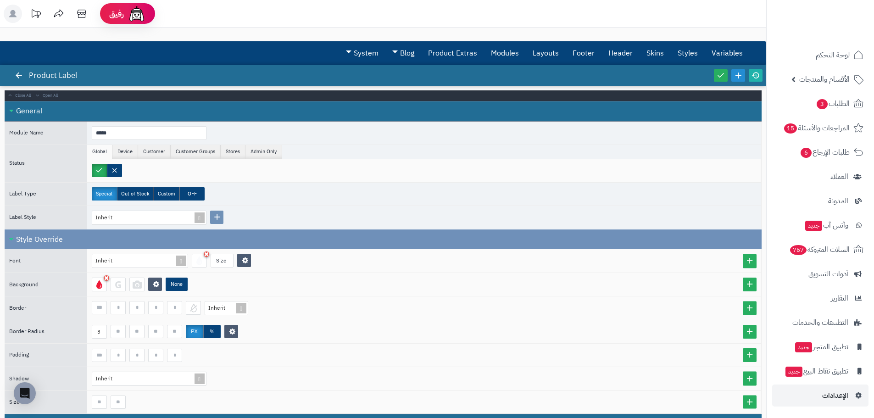
click at [361, 292] on div "None" at bounding box center [424, 284] width 674 height 23
click at [722, 72] on icon at bounding box center [721, 75] width 8 height 8
click at [756, 75] on icon at bounding box center [756, 75] width 8 height 8
click at [724, 77] on icon at bounding box center [721, 75] width 8 height 8
click at [755, 74] on icon at bounding box center [756, 75] width 8 height 8
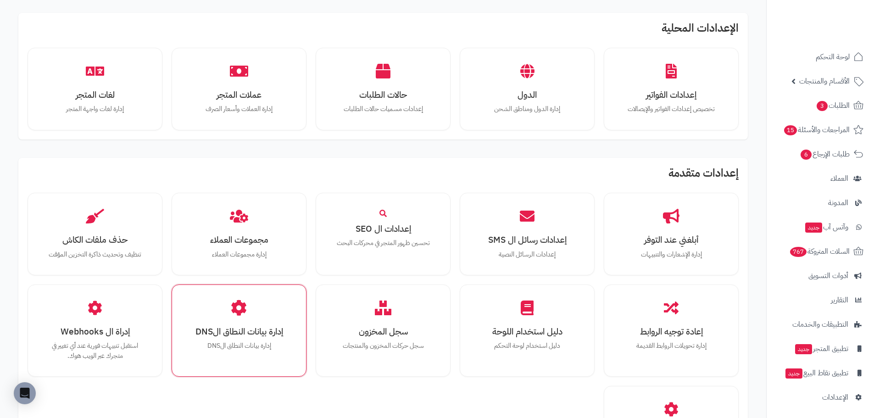
scroll to position [459, 0]
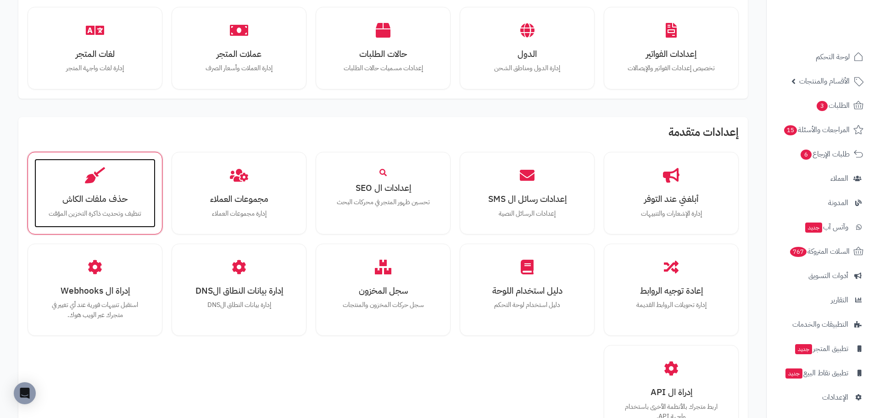
click at [109, 194] on h3 "حذف ملفات الكاش" at bounding box center [95, 199] width 103 height 10
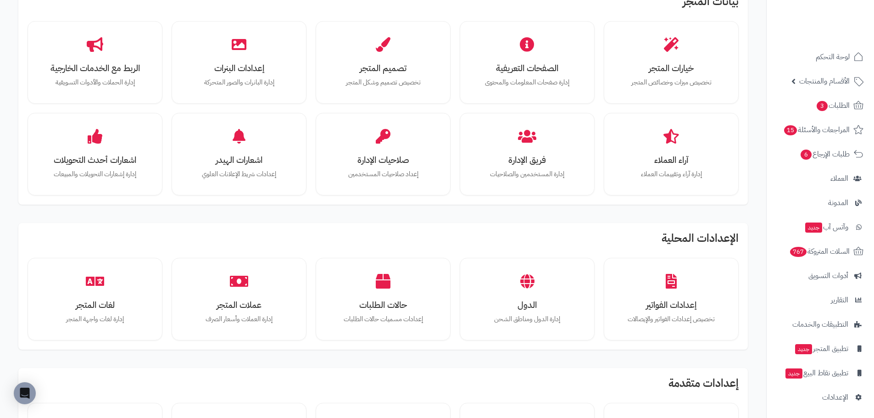
scroll to position [321, 0]
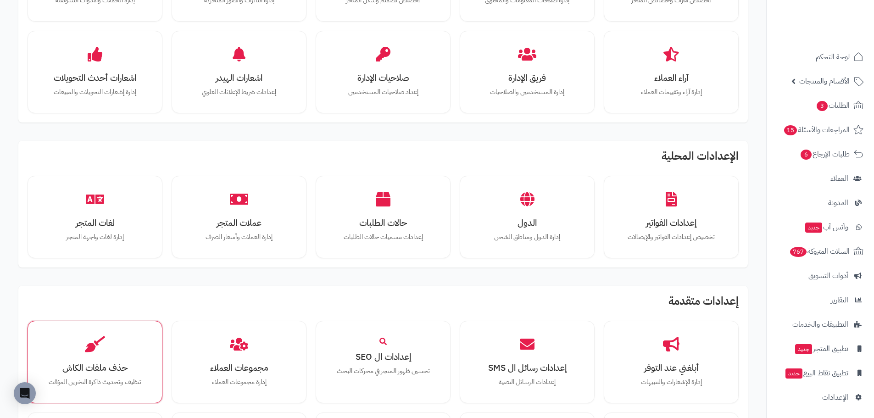
drag, startPoint x: 101, startPoint y: 319, endPoint x: 103, endPoint y: 332, distance: 13.6
click at [111, 346] on div "حذف ملفات الكاش تنظيف وتحديث ذاكرة التخزين المؤقت" at bounding box center [94, 362] width 121 height 69
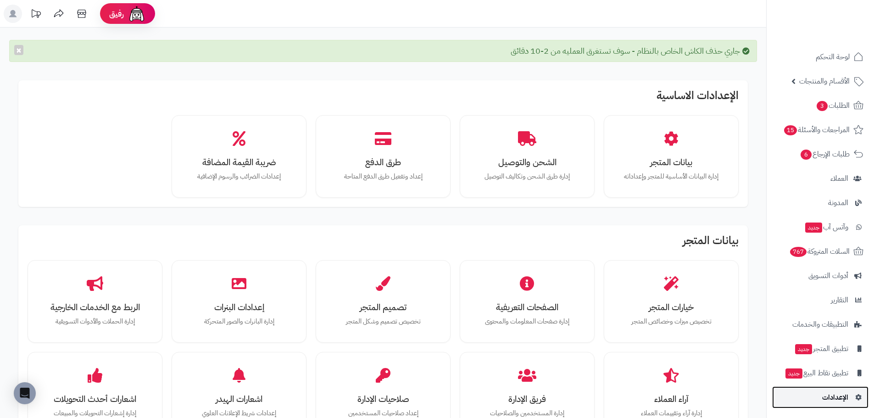
click at [821, 391] on link "الإعدادات" at bounding box center [820, 397] width 96 height 22
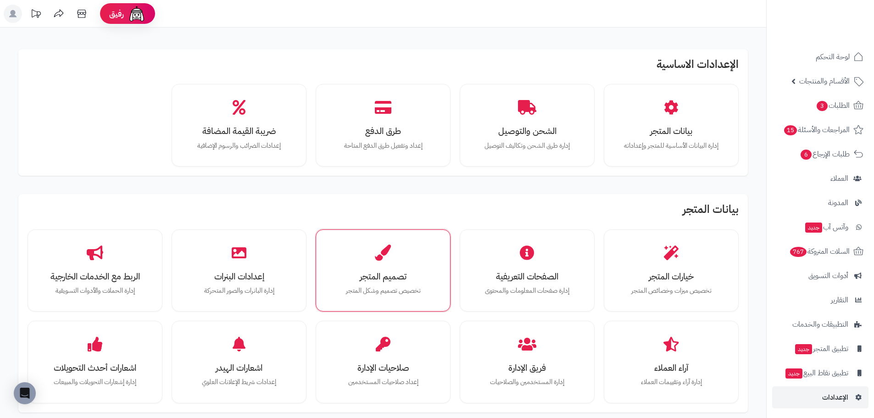
click at [448, 275] on div "تصميم المتجر تخصيص تصميم وشكل المتجر" at bounding box center [383, 270] width 135 height 83
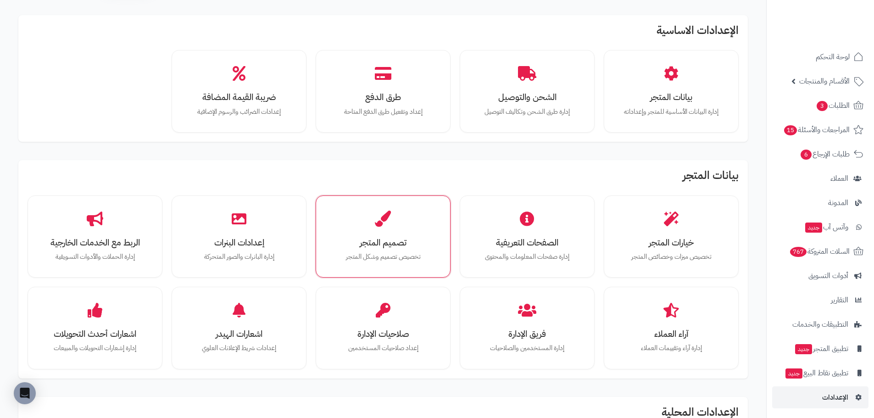
scroll to position [138, 0]
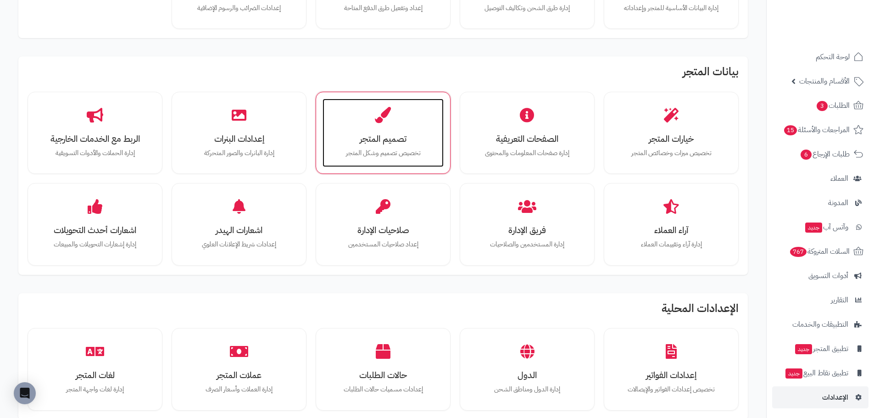
click at [383, 143] on h3 "تصميم المتجر" at bounding box center [383, 139] width 103 height 10
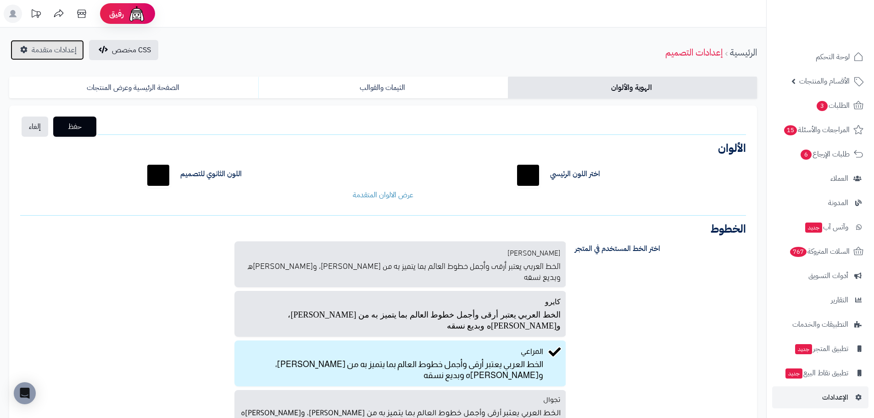
click at [47, 45] on span "إعدادات متقدمة" at bounding box center [54, 50] width 45 height 11
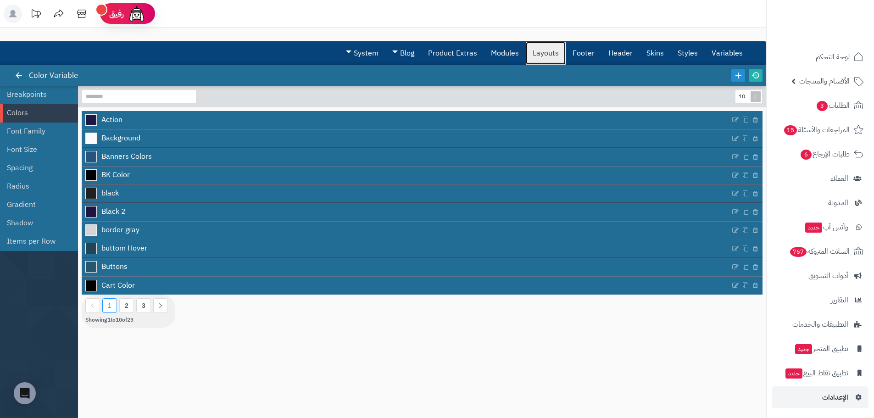
click at [557, 54] on link "Layouts" at bounding box center [546, 53] width 40 height 23
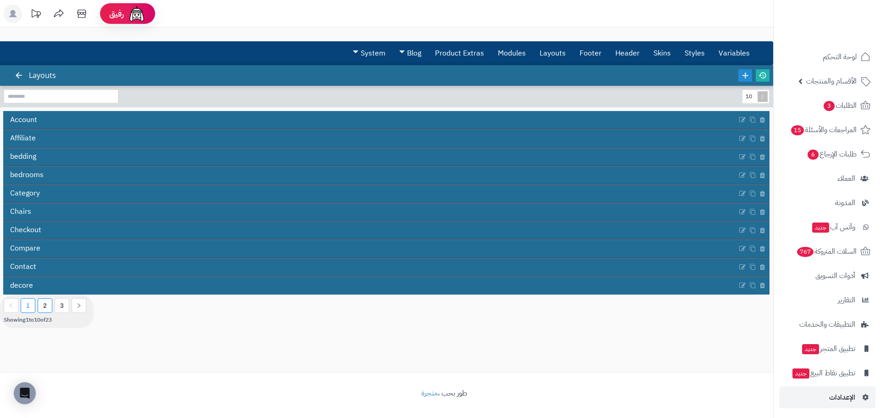
click at [45, 307] on link "2" at bounding box center [45, 305] width 4 height 7
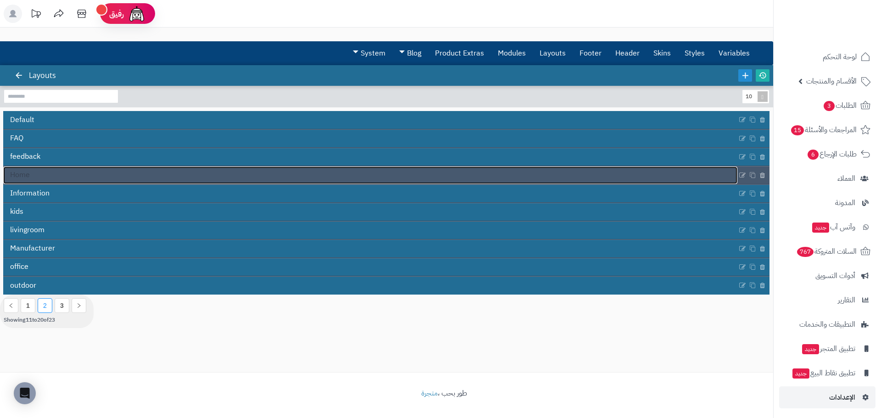
click at [71, 171] on link "Home" at bounding box center [370, 175] width 734 height 17
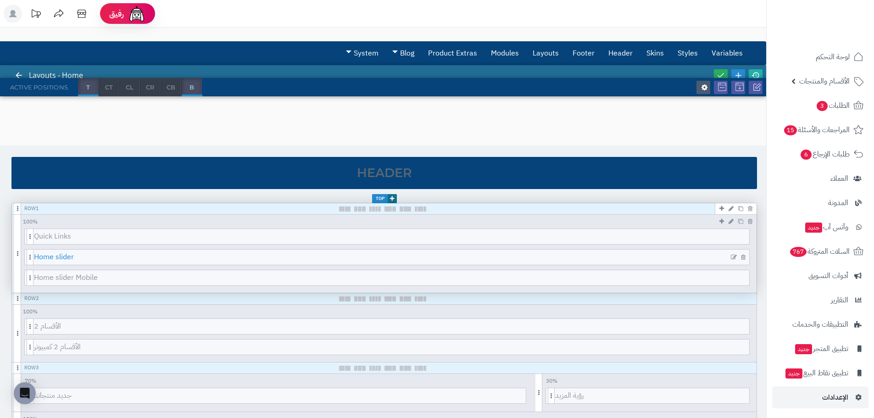
click at [118, 257] on span "Home slider" at bounding box center [392, 257] width 716 height 15
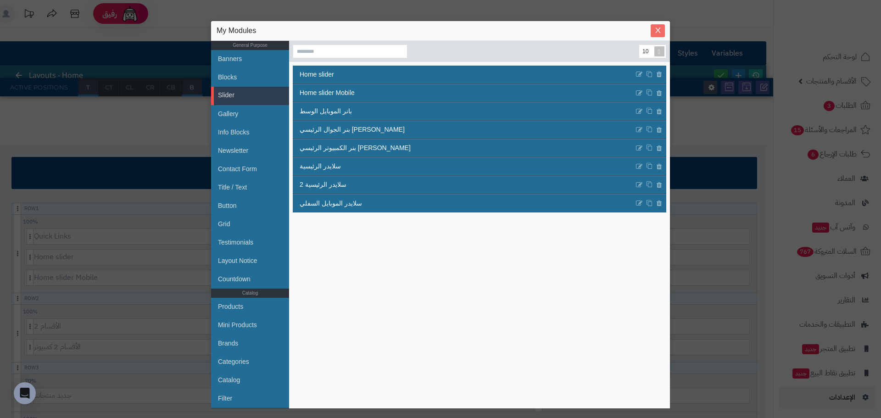
click at [662, 29] on span "Close" at bounding box center [658, 31] width 14 height 8
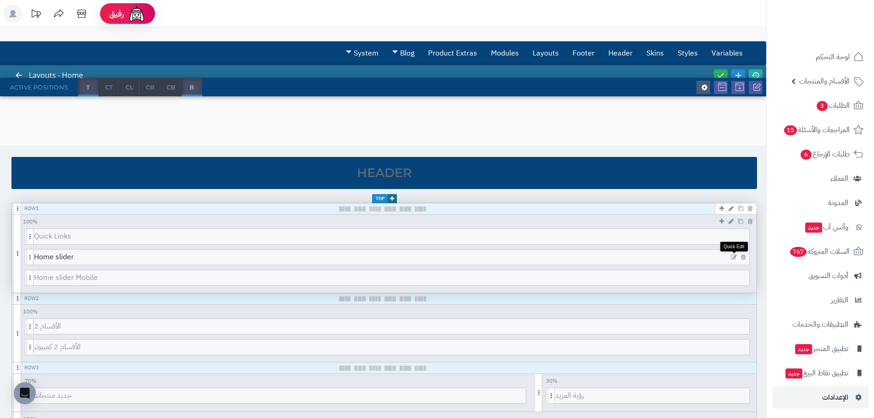
click at [736, 255] on icon at bounding box center [734, 257] width 6 height 6
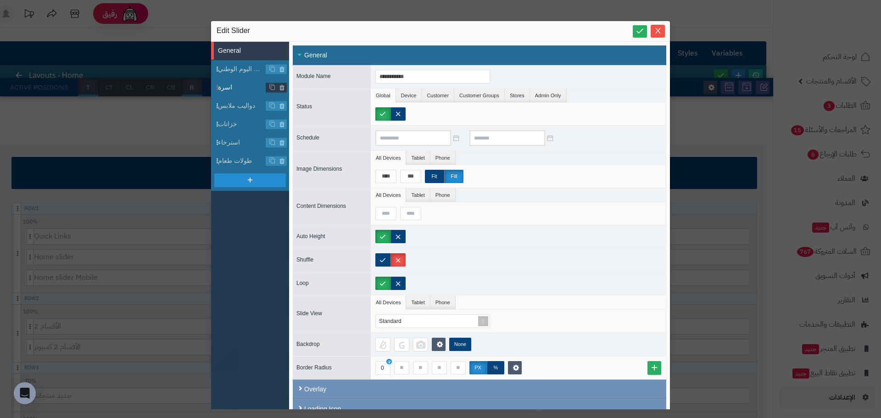
click at [233, 90] on span "اسرة" at bounding box center [242, 88] width 48 height 10
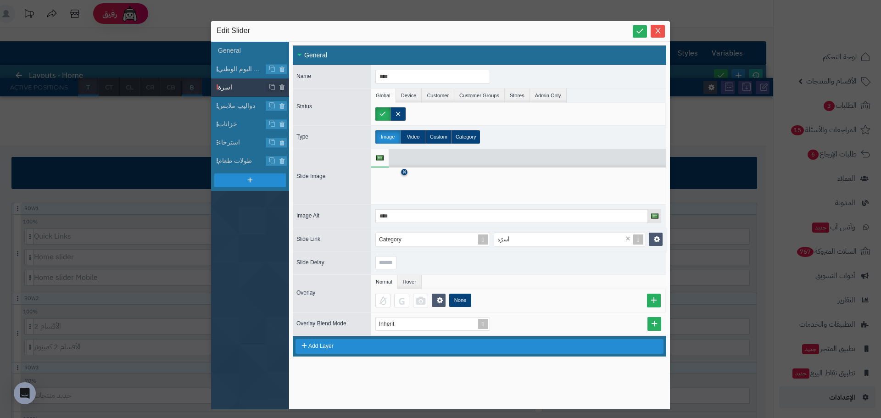
click at [404, 172] on icon at bounding box center [405, 172] width 4 height 6
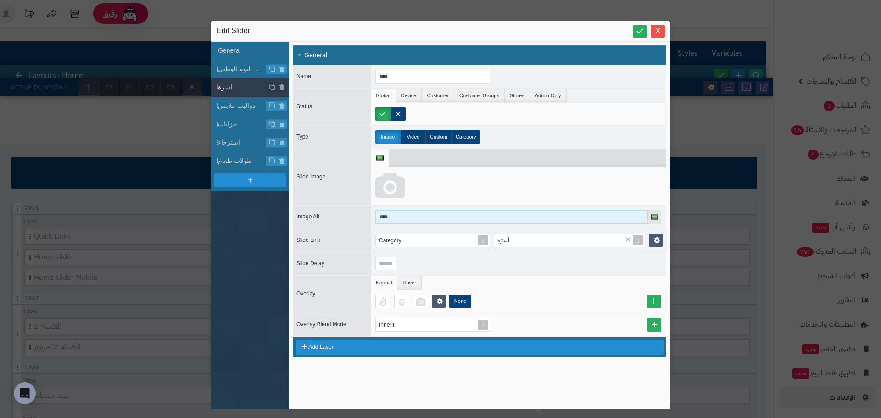
click at [389, 211] on input "****" at bounding box center [511, 217] width 273 height 14
click at [395, 189] on icon at bounding box center [389, 187] width 29 height 28
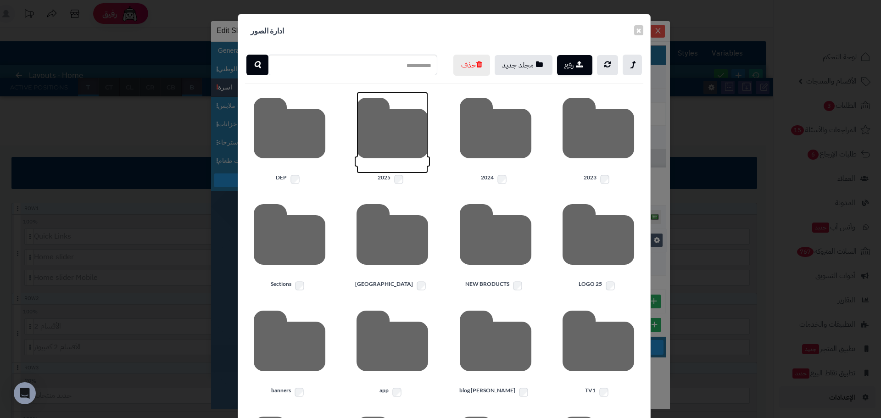
click at [399, 160] on icon at bounding box center [393, 133] width 72 height 82
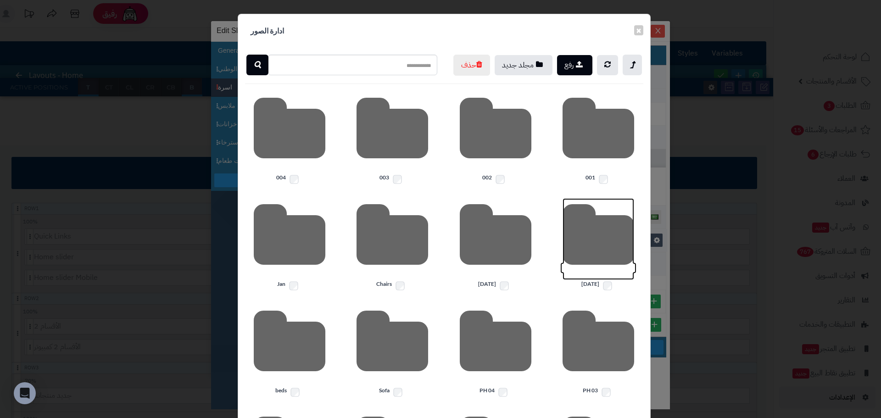
click at [600, 263] on icon at bounding box center [599, 239] width 72 height 82
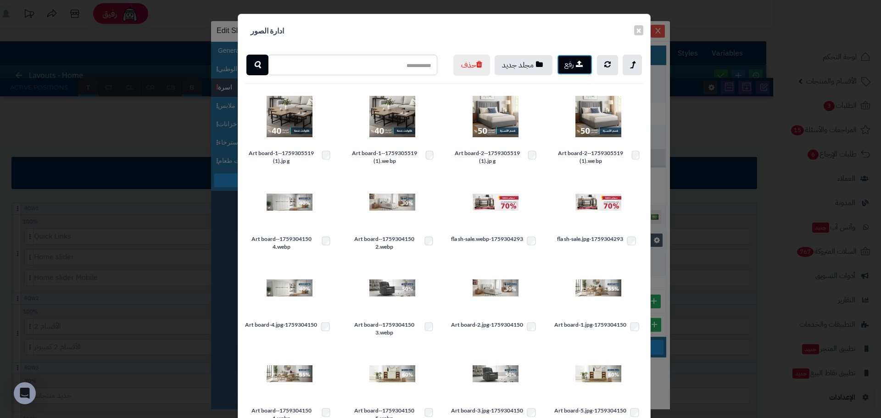
click at [572, 62] on button "رفع" at bounding box center [574, 65] width 35 height 20
click at [638, 31] on button "×" at bounding box center [638, 30] width 9 height 10
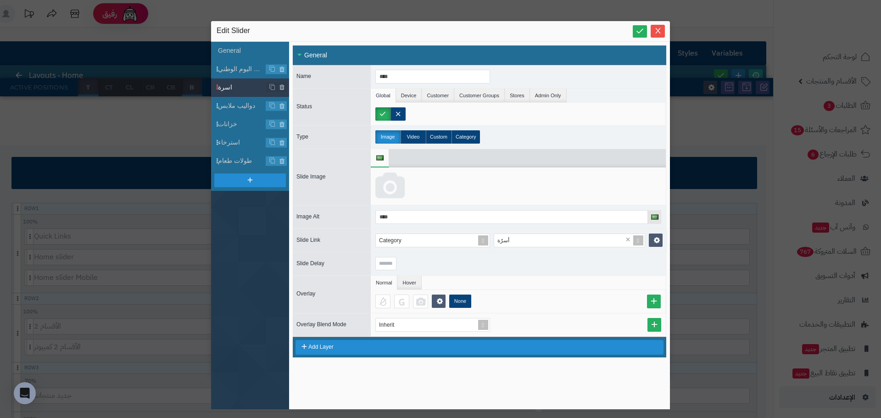
click at [390, 188] on icon at bounding box center [389, 187] width 29 height 28
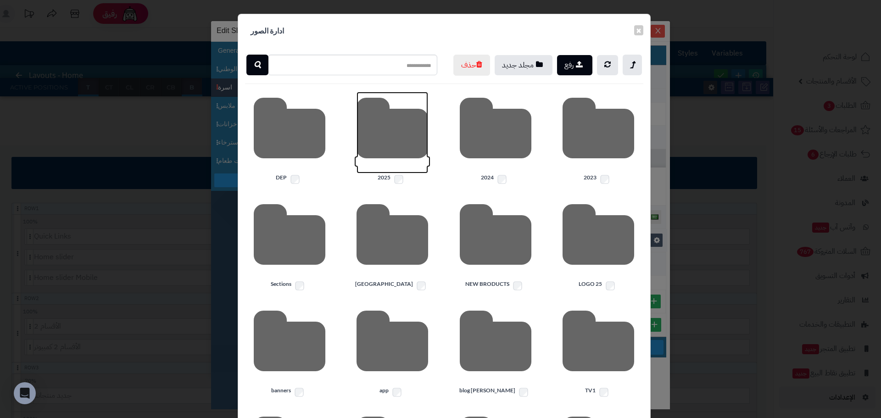
click at [385, 151] on icon at bounding box center [393, 133] width 72 height 82
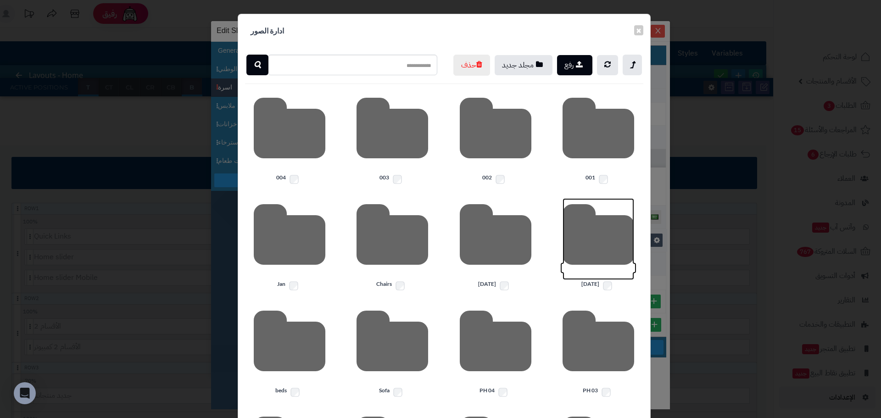
click at [625, 260] on icon at bounding box center [599, 239] width 72 height 82
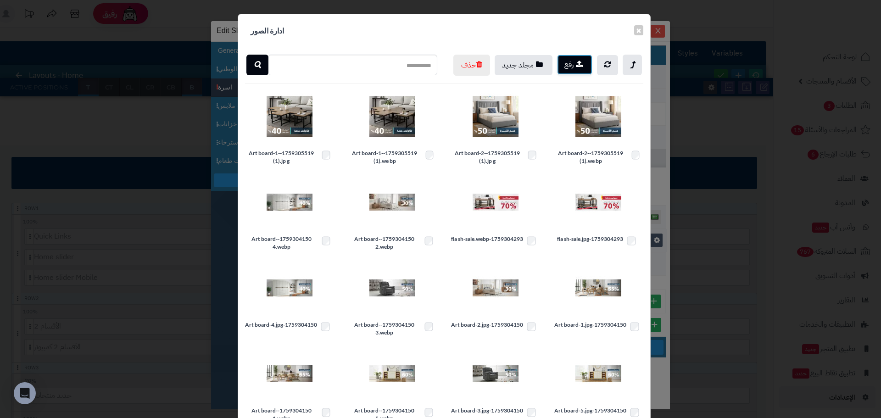
click at [582, 67] on icon "button" at bounding box center [579, 64] width 7 height 8
click at [577, 64] on button "رفع" at bounding box center [574, 65] width 35 height 20
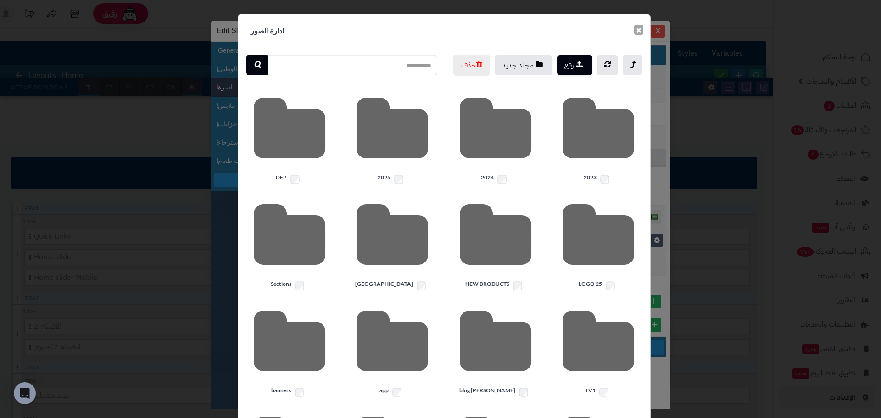
click at [643, 35] on button "×" at bounding box center [638, 30] width 9 height 10
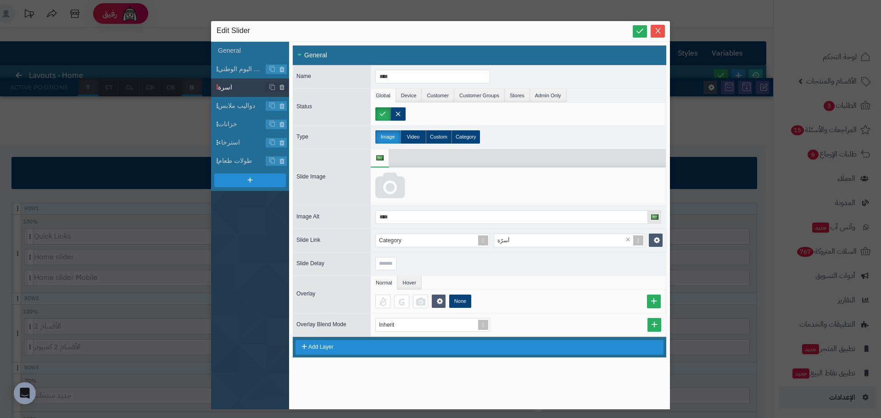
click at [418, 192] on div at bounding box center [518, 187] width 295 height 38
click at [400, 185] on icon at bounding box center [389, 187] width 29 height 28
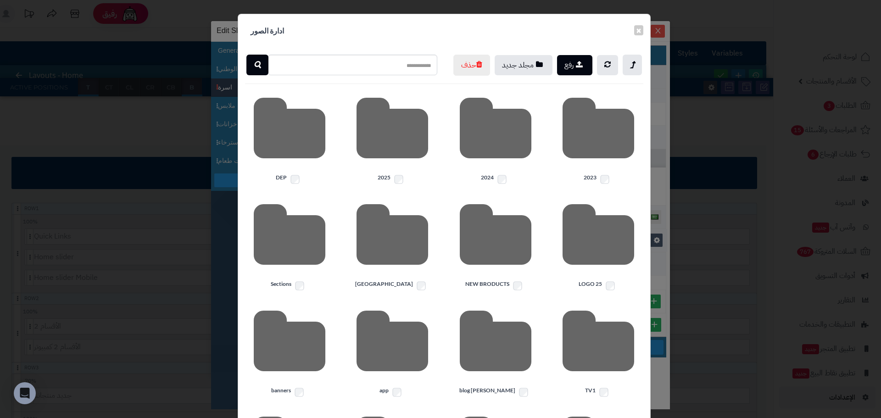
click at [391, 173] on icon at bounding box center [393, 133] width 72 height 82
click at [608, 271] on icon at bounding box center [599, 239] width 72 height 82
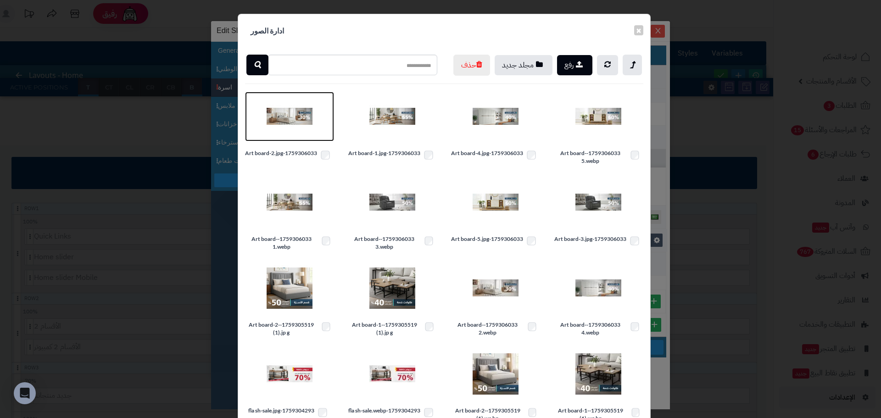
click at [293, 137] on img at bounding box center [290, 117] width 46 height 46
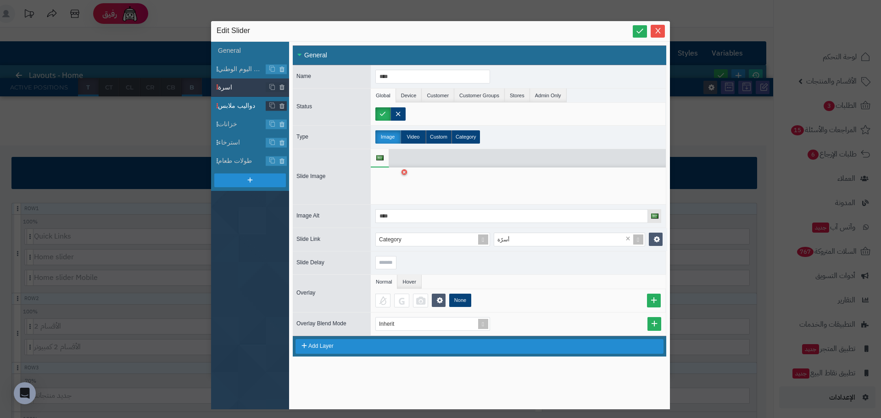
click at [232, 103] on span "دواليب ملابس" at bounding box center [242, 106] width 48 height 10
click at [404, 173] on icon at bounding box center [405, 172] width 4 height 6
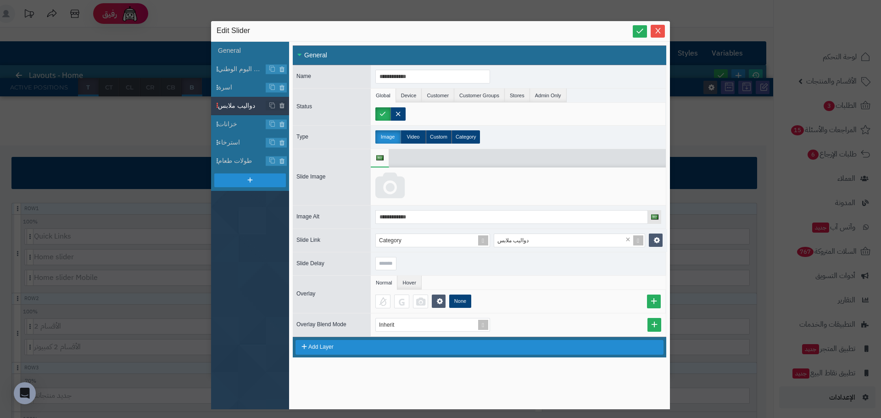
click at [395, 188] on icon at bounding box center [389, 187] width 29 height 28
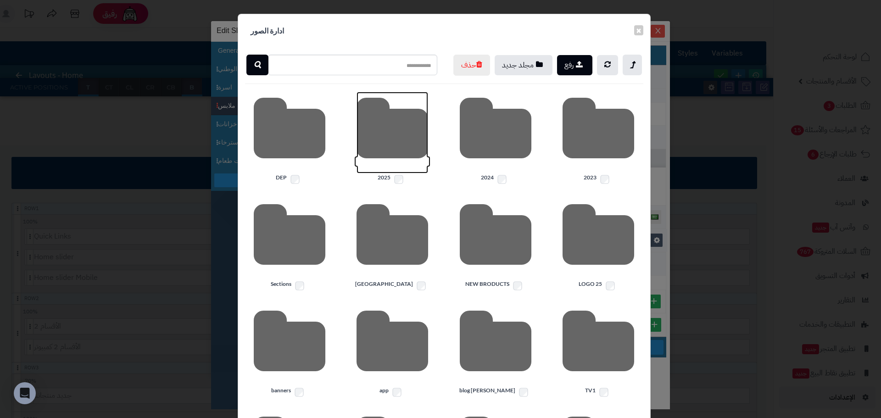
click at [396, 169] on icon at bounding box center [393, 133] width 72 height 82
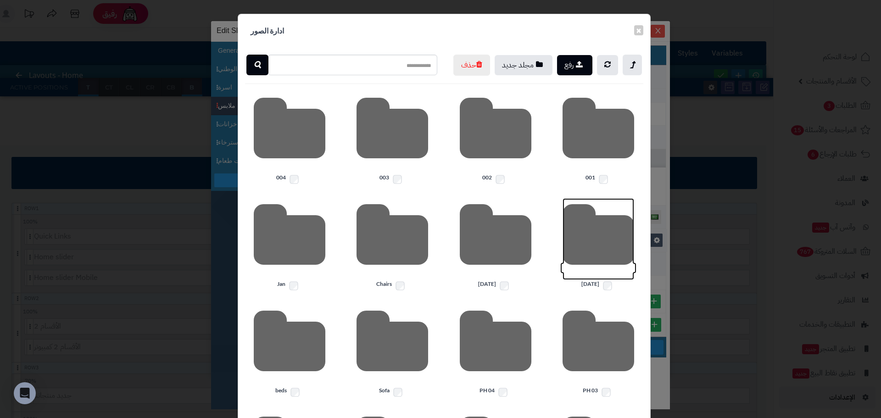
click at [613, 247] on icon at bounding box center [599, 239] width 72 height 82
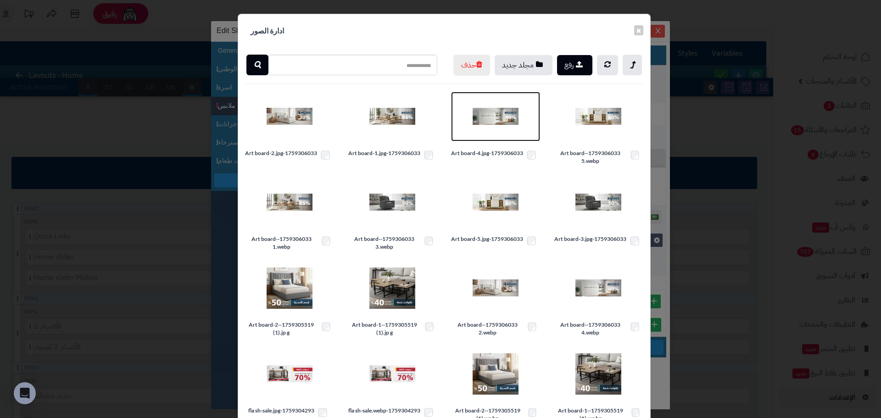
click at [488, 138] on img at bounding box center [496, 117] width 46 height 46
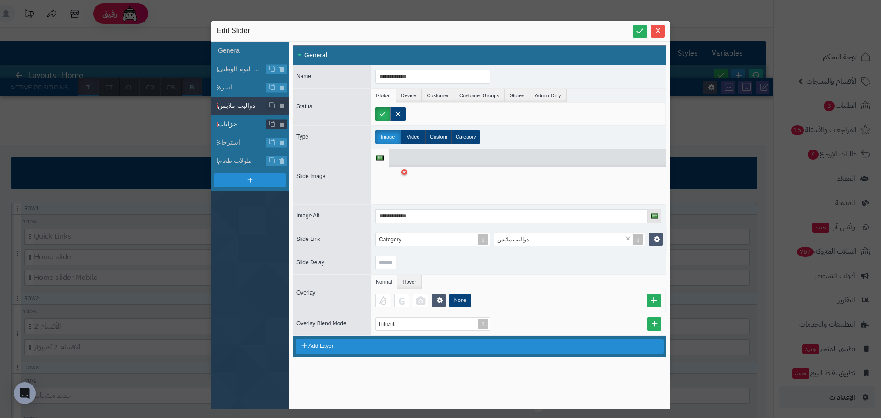
click at [242, 121] on span "خزانات" at bounding box center [242, 124] width 48 height 10
click at [406, 173] on icon at bounding box center [405, 172] width 4 height 6
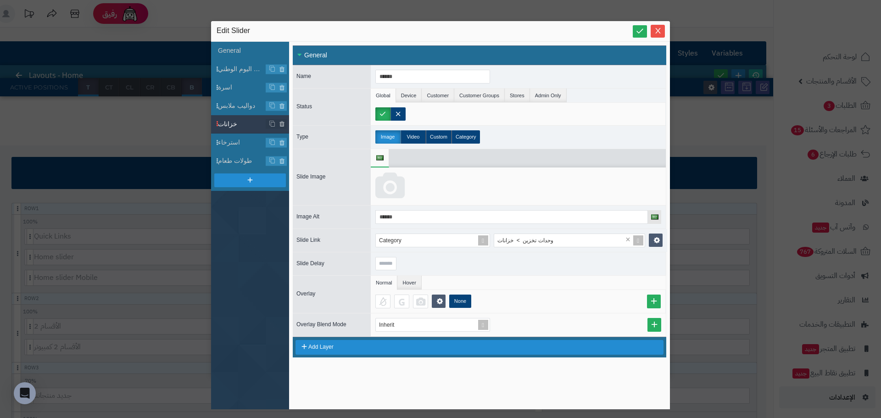
click at [392, 190] on icon at bounding box center [389, 187] width 29 height 28
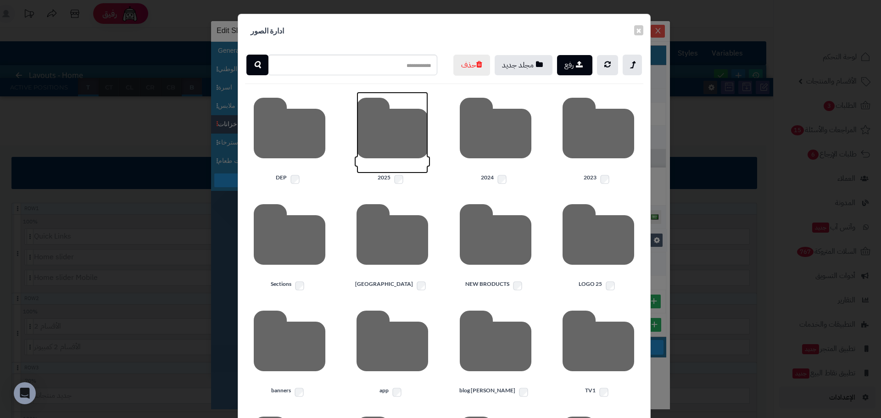
click at [408, 169] on icon at bounding box center [393, 133] width 72 height 82
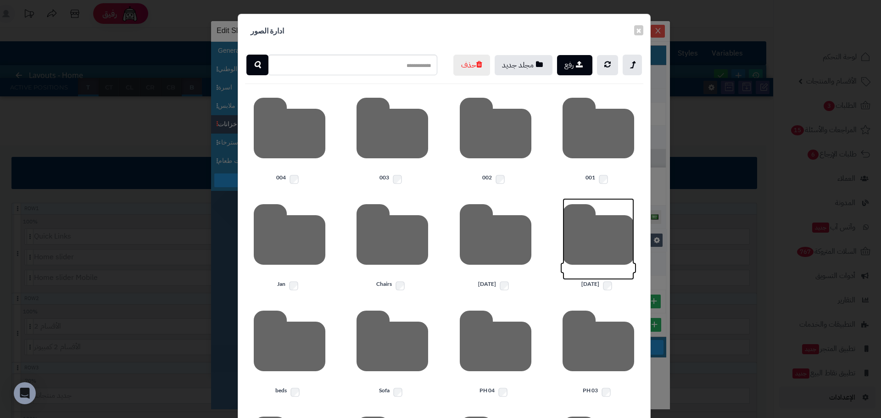
click at [611, 265] on icon at bounding box center [599, 239] width 72 height 82
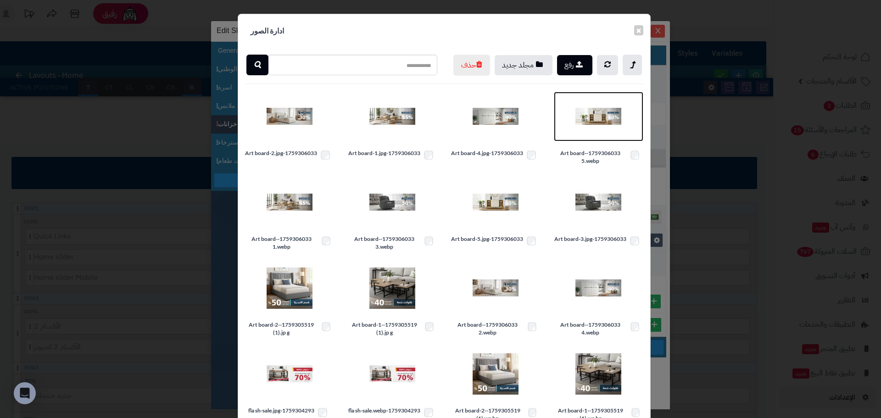
click at [591, 135] on img at bounding box center [599, 117] width 46 height 46
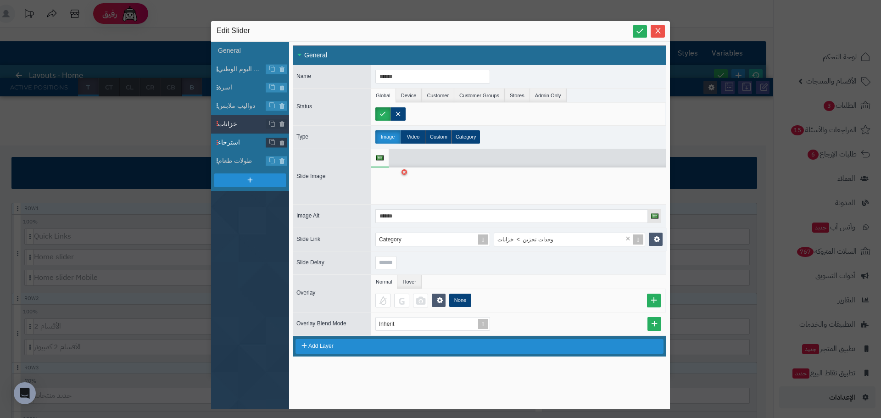
click at [227, 145] on span "استرخاء" at bounding box center [242, 143] width 48 height 10
click at [403, 172] on icon at bounding box center [405, 172] width 4 height 6
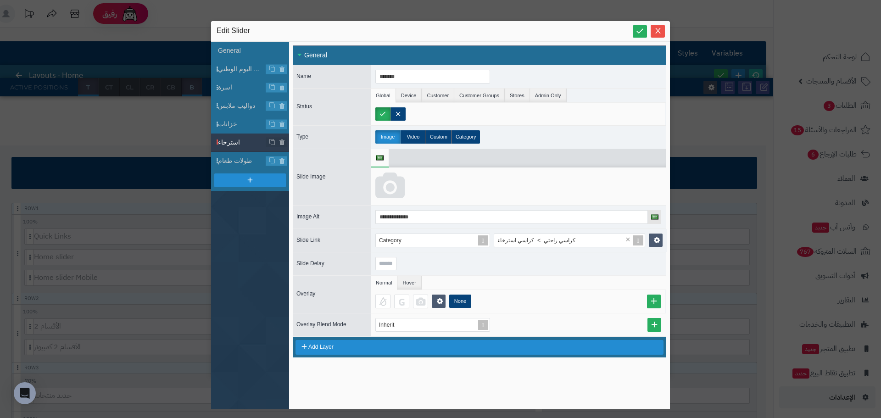
click at [386, 196] on icon at bounding box center [389, 187] width 29 height 28
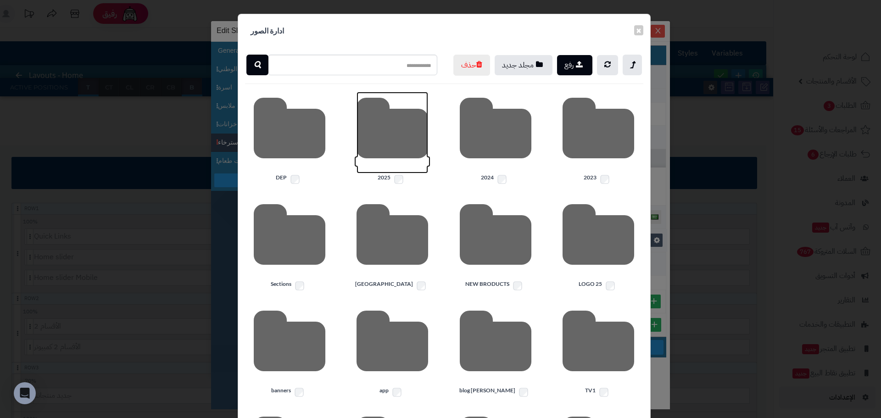
click at [414, 173] on icon at bounding box center [393, 133] width 72 height 82
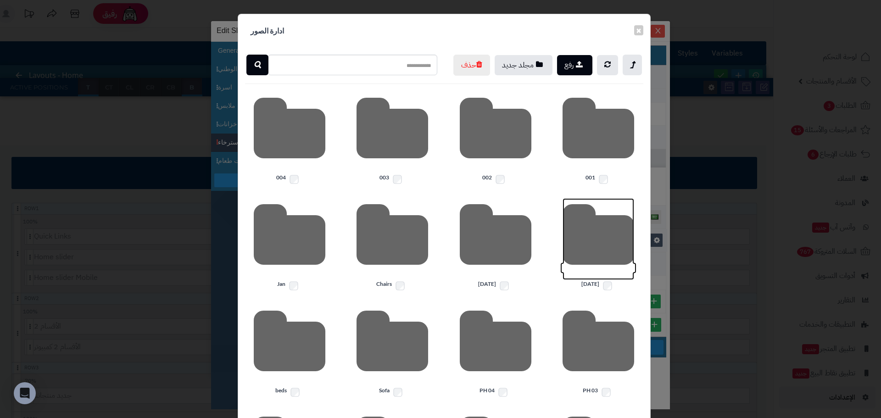
click at [583, 264] on icon at bounding box center [599, 239] width 72 height 82
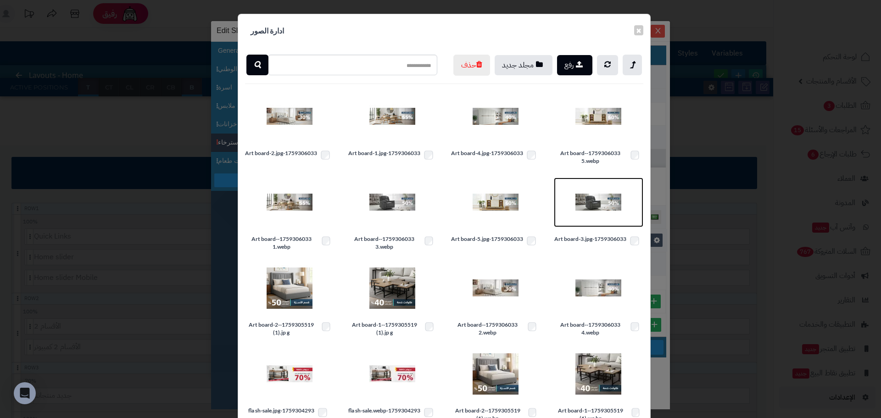
click at [587, 224] on img at bounding box center [599, 202] width 46 height 46
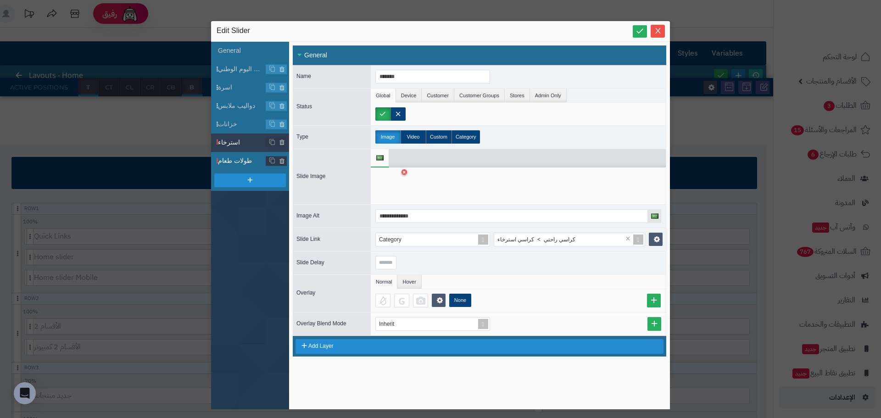
drag, startPoint x: 235, startPoint y: 157, endPoint x: 263, endPoint y: 168, distance: 29.1
click at [236, 157] on span "طولات طعام" at bounding box center [242, 161] width 48 height 10
click at [402, 177] on div at bounding box center [389, 186] width 29 height 28
click at [403, 171] on icon at bounding box center [405, 172] width 4 height 6
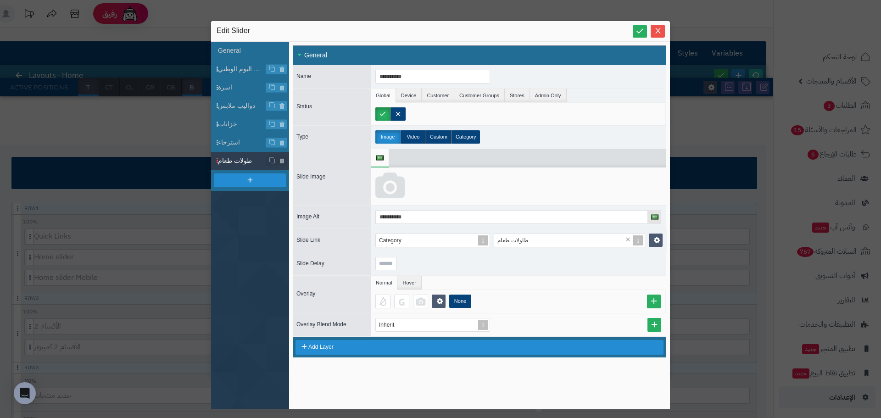
click at [380, 185] on body "رفيق ! الطلبات معالجة مكتمل إرجاع المنتجات العملاء المتواجدون الان 232475 عملاء…" at bounding box center [440, 209] width 881 height 418
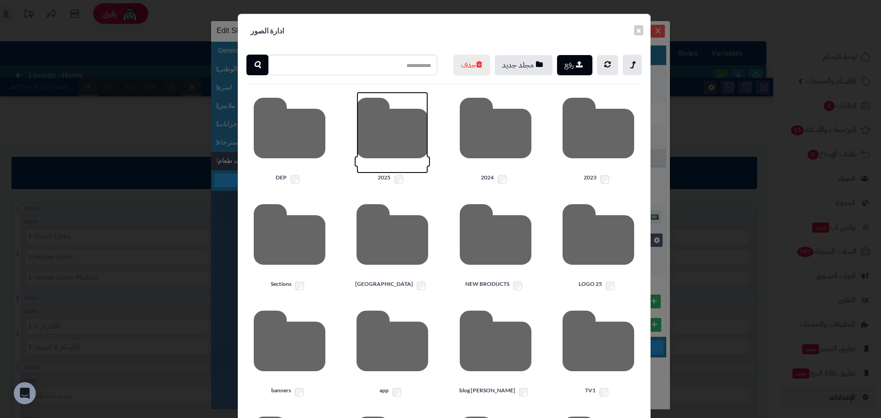
click at [405, 168] on icon at bounding box center [393, 133] width 72 height 82
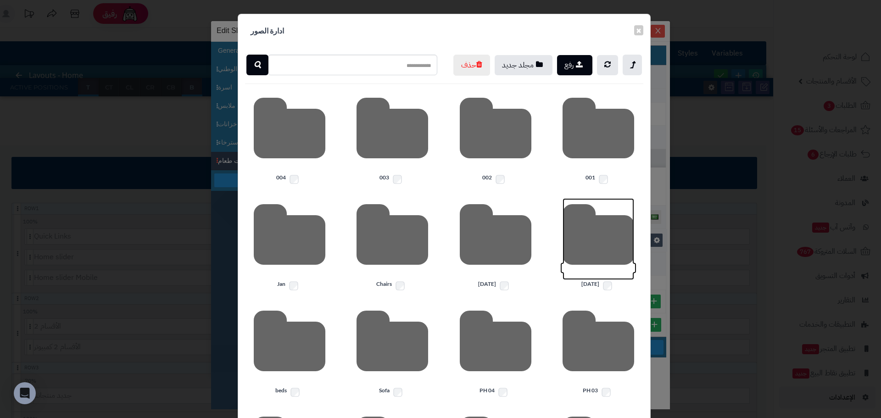
click at [592, 254] on icon at bounding box center [599, 239] width 72 height 82
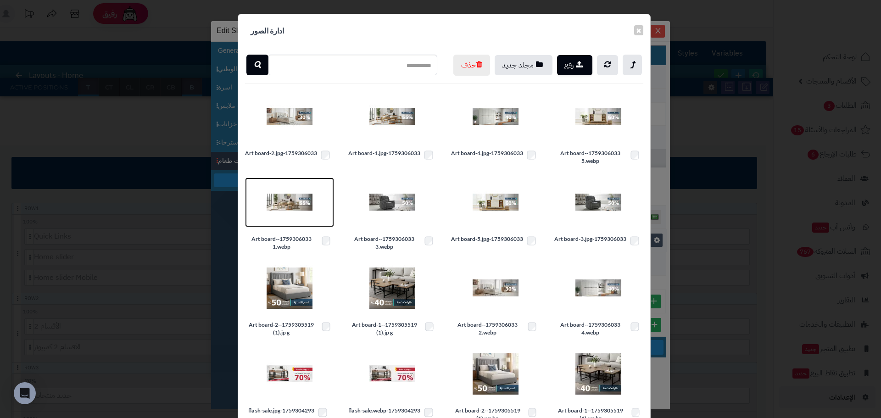
click at [289, 225] on img at bounding box center [290, 202] width 46 height 46
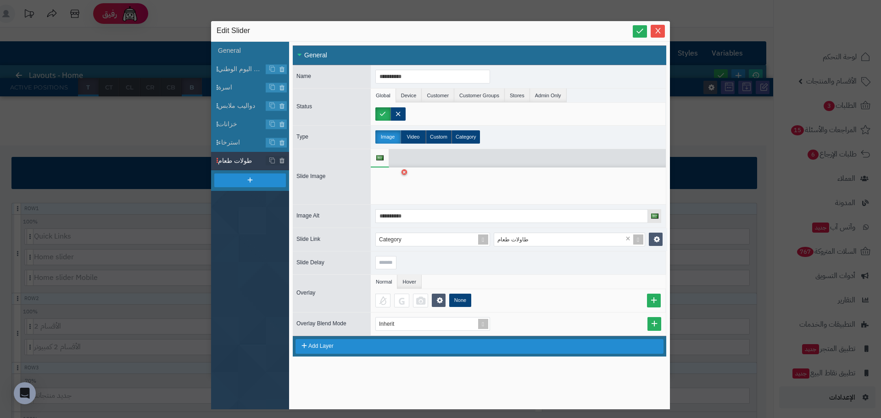
drag, startPoint x: 640, startPoint y: 32, endPoint x: 667, endPoint y: 33, distance: 27.1
click at [641, 32] on icon at bounding box center [640, 31] width 9 height 9
click at [660, 29] on icon "Close" at bounding box center [657, 31] width 5 height 6
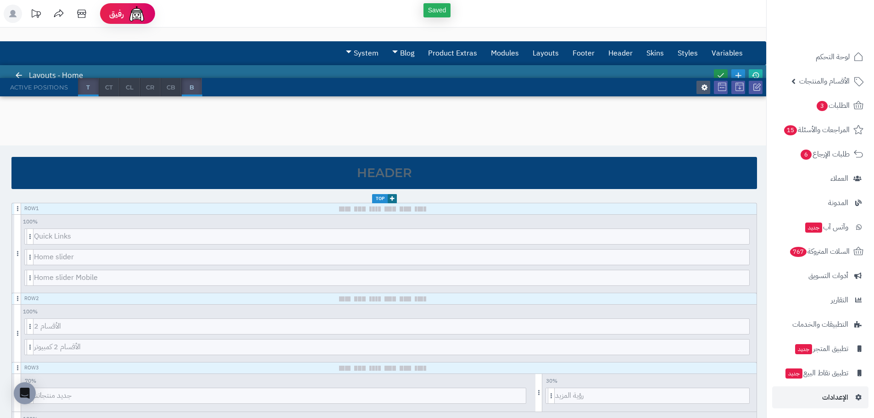
click at [719, 73] on link at bounding box center [721, 75] width 14 height 12
click at [755, 74] on icon at bounding box center [756, 75] width 8 height 8
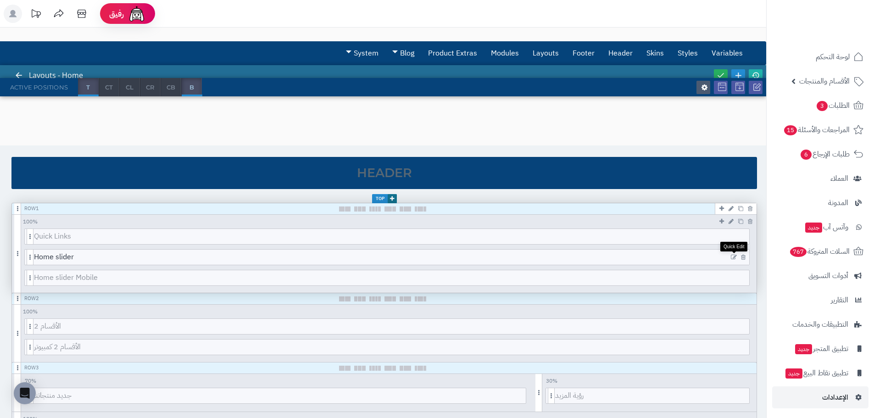
click at [734, 256] on icon at bounding box center [734, 257] width 6 height 6
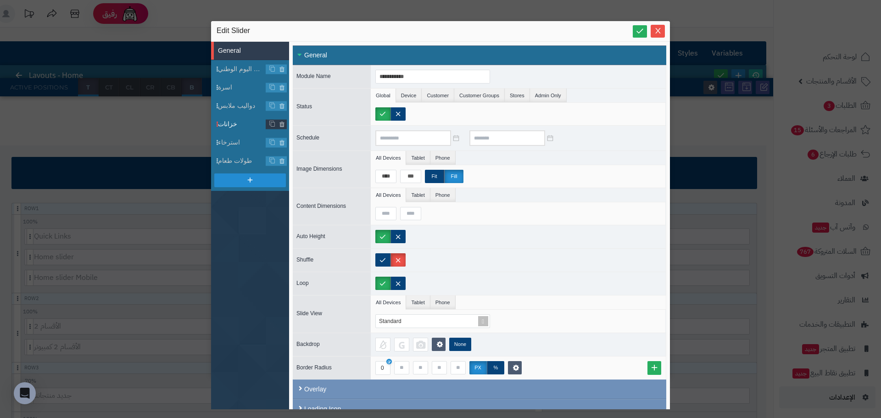
click at [238, 121] on span "خزانات" at bounding box center [242, 124] width 48 height 10
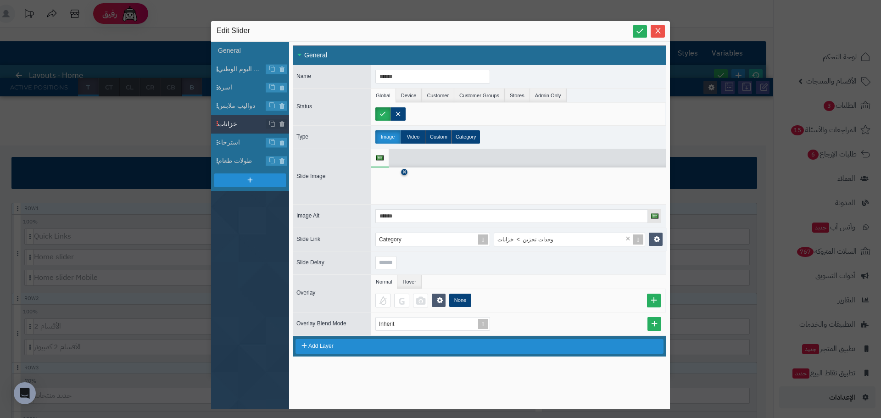
click at [404, 173] on icon at bounding box center [405, 172] width 4 height 6
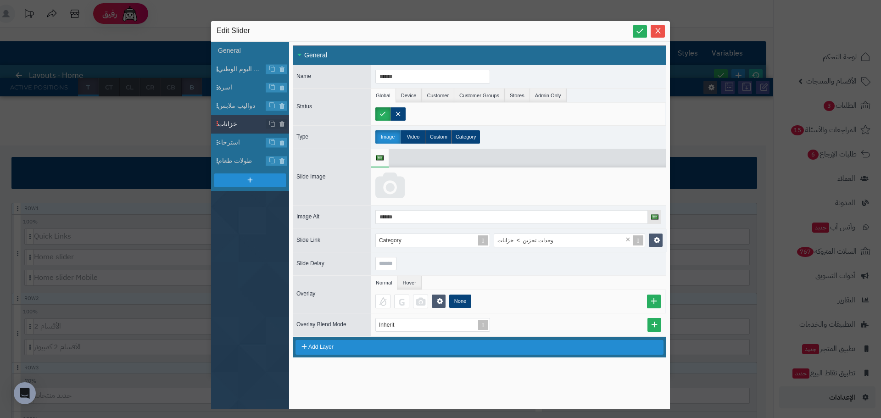
click at [389, 184] on icon at bounding box center [389, 187] width 29 height 28
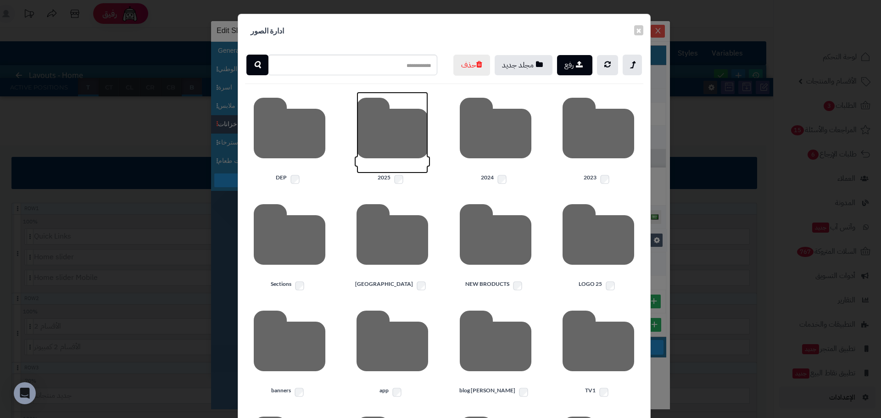
click at [390, 153] on icon at bounding box center [393, 133] width 72 height 82
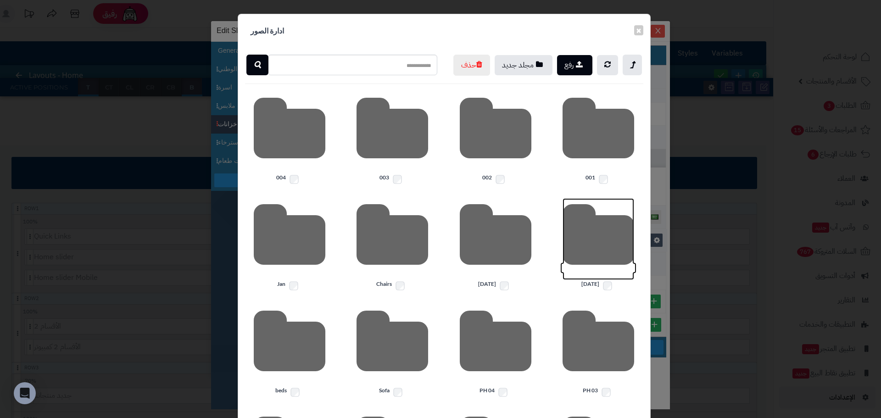
click at [615, 268] on icon at bounding box center [599, 239] width 72 height 82
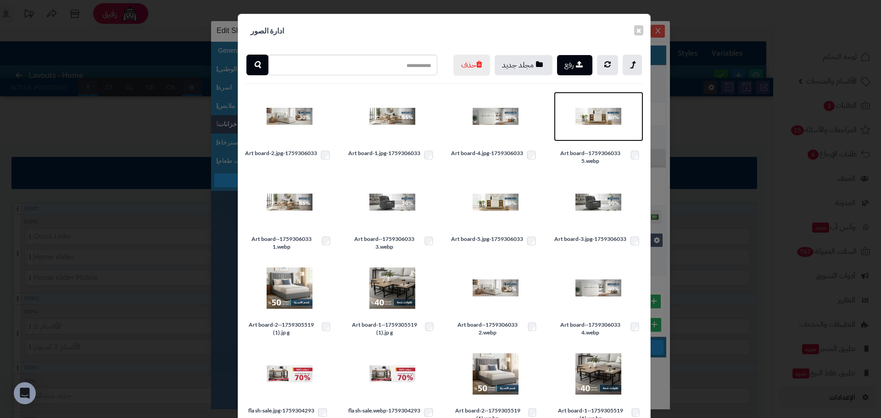
click at [602, 135] on img at bounding box center [599, 117] width 46 height 46
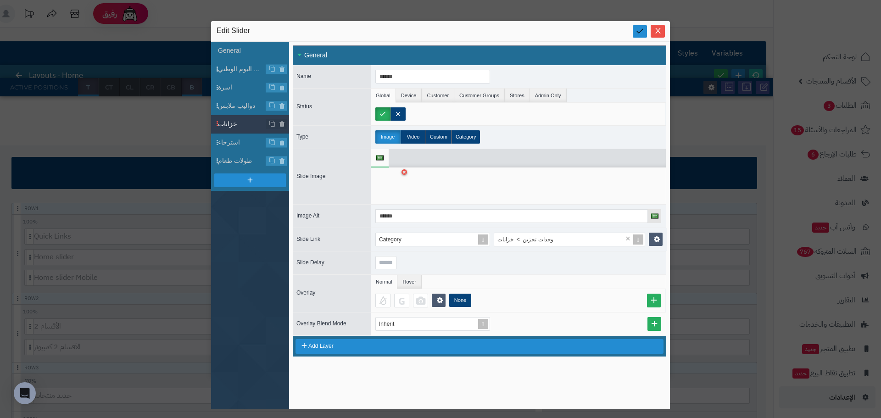
click at [635, 32] on link at bounding box center [640, 31] width 14 height 12
click at [662, 31] on span "Close" at bounding box center [658, 31] width 14 height 8
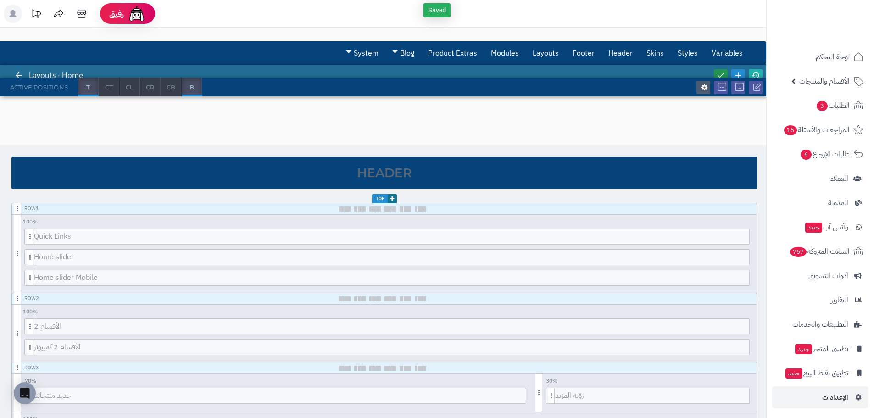
click at [719, 74] on icon at bounding box center [721, 75] width 8 height 8
click at [759, 73] on icon at bounding box center [756, 75] width 8 height 8
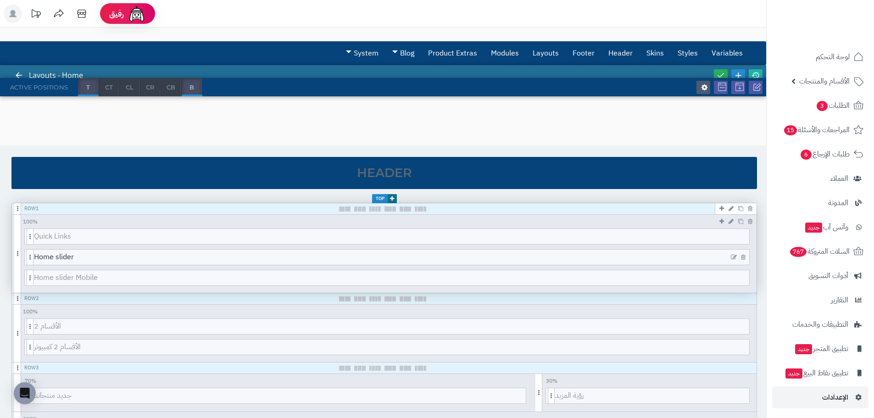
click at [731, 257] on icon at bounding box center [734, 257] width 6 height 6
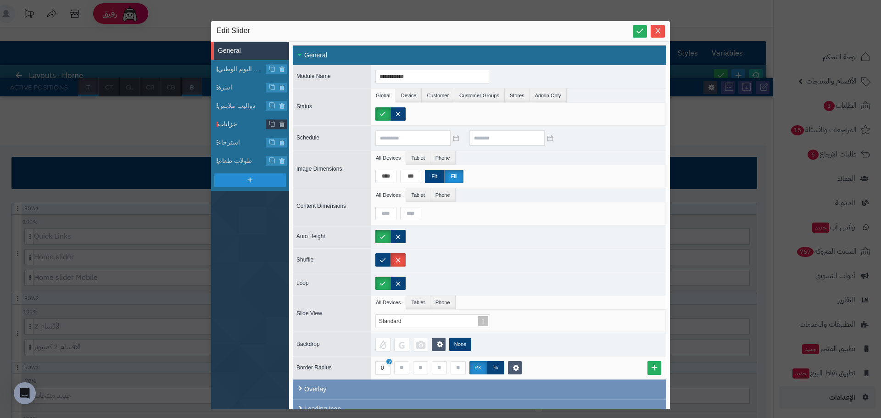
click at [234, 120] on span "خزانات" at bounding box center [242, 124] width 48 height 10
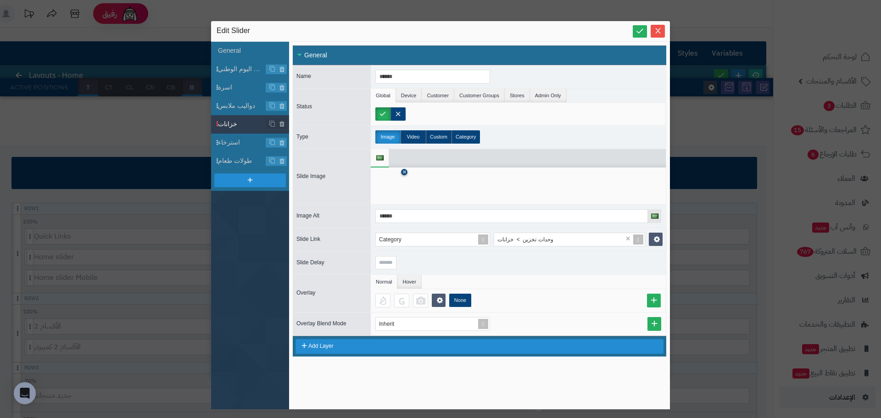
click at [405, 170] on icon at bounding box center [405, 172] width 4 height 6
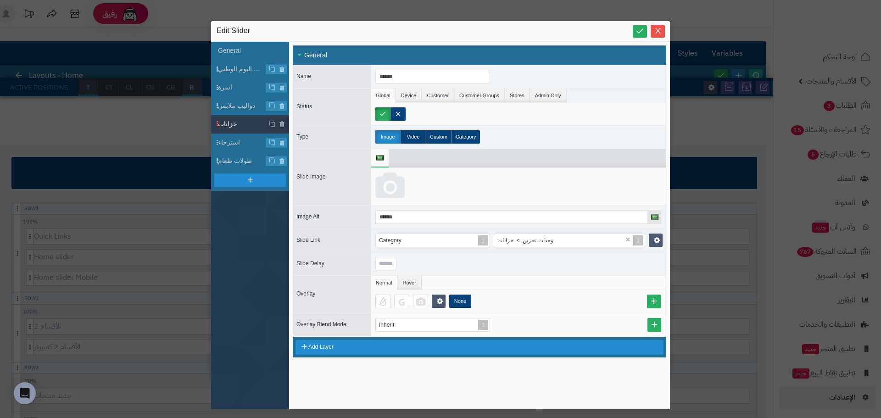
click at [393, 190] on icon at bounding box center [389, 187] width 29 height 28
click at [393, 195] on icon at bounding box center [389, 187] width 29 height 28
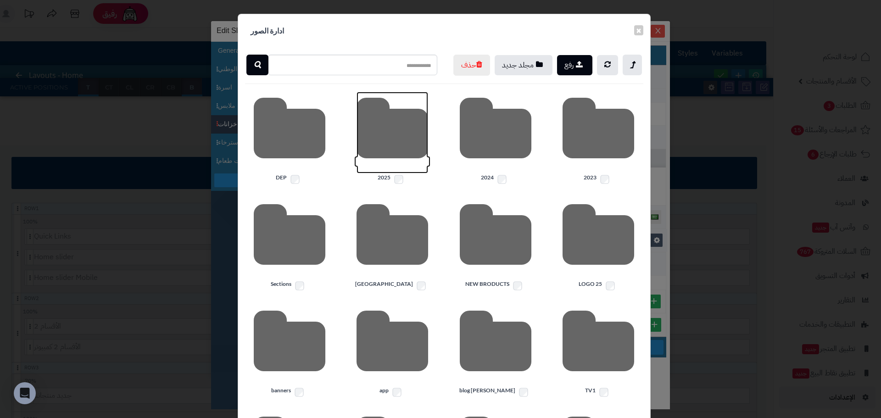
click at [417, 157] on icon at bounding box center [393, 133] width 72 height 82
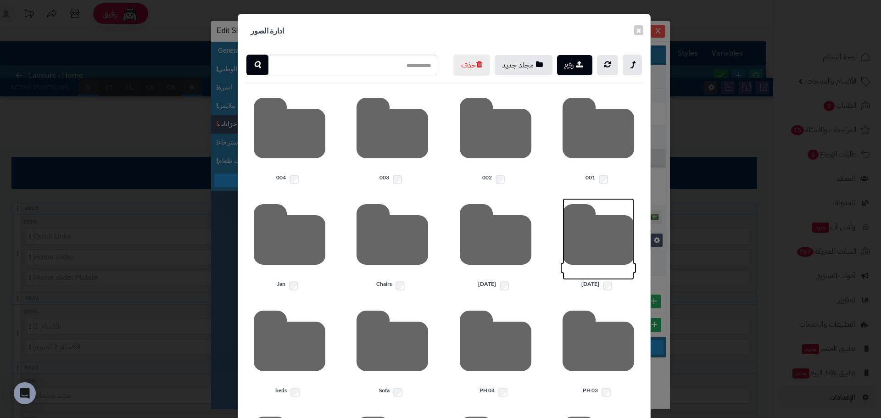
click at [627, 274] on icon at bounding box center [599, 239] width 72 height 82
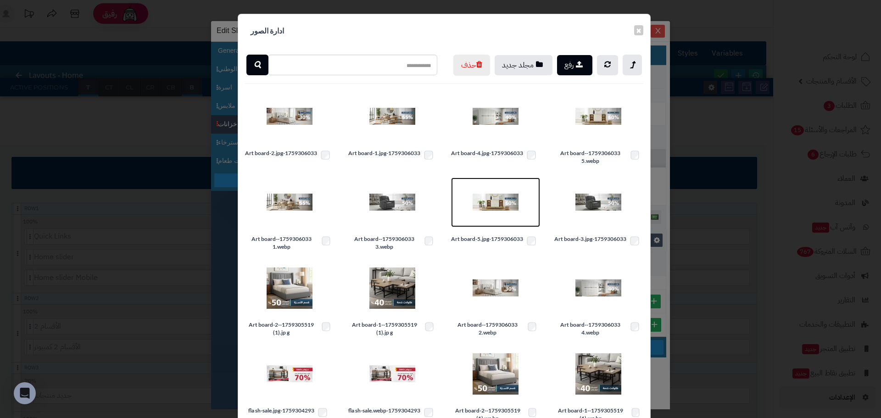
click at [488, 225] on img at bounding box center [496, 202] width 46 height 46
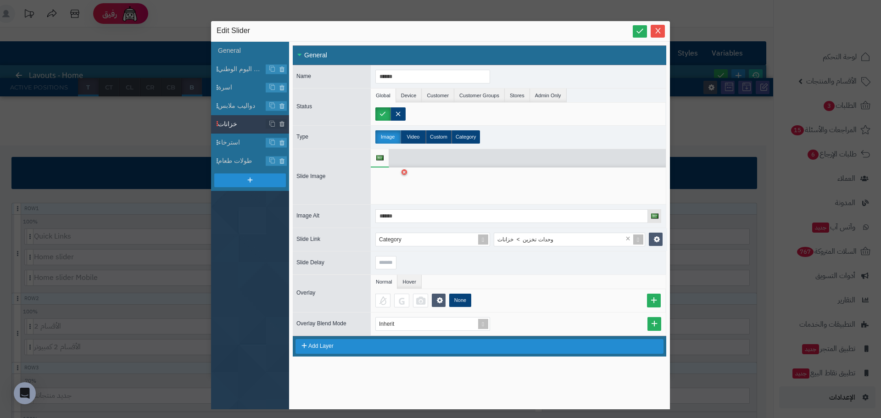
click at [632, 34] on div "Edit Slider" at bounding box center [441, 31] width 448 height 11
click at [634, 33] on link at bounding box center [640, 31] width 14 height 12
click at [658, 32] on icon "Close" at bounding box center [657, 30] width 7 height 7
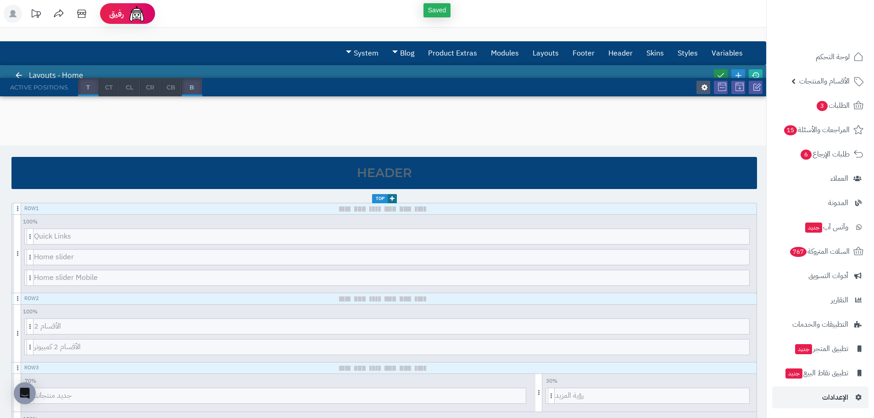
click at [718, 70] on link at bounding box center [721, 75] width 14 height 12
click at [756, 73] on icon at bounding box center [756, 75] width 8 height 8
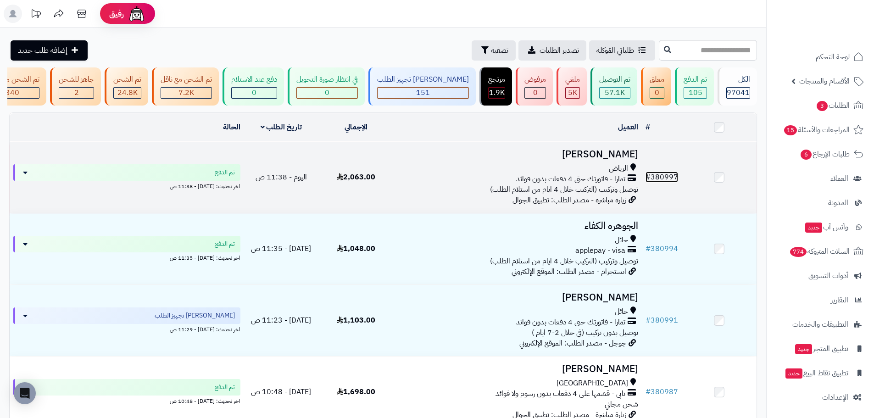
click at [664, 179] on link "# 380997" at bounding box center [662, 177] width 33 height 11
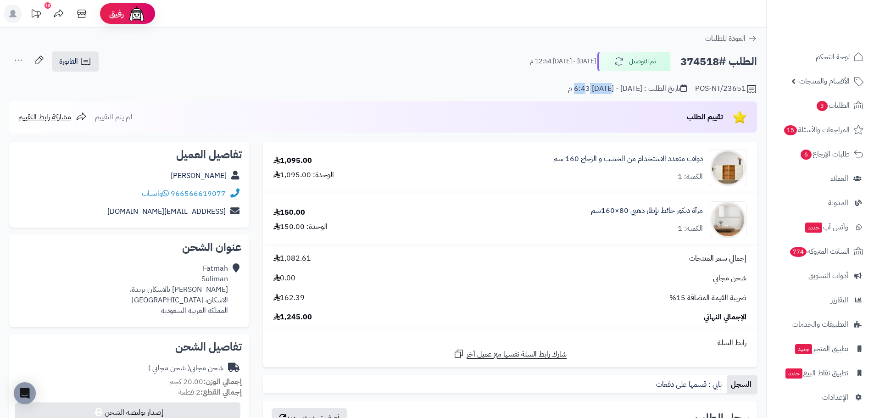
drag, startPoint x: 614, startPoint y: 89, endPoint x: 591, endPoint y: 92, distance: 23.5
click at [591, 92] on div "تاريخ الطلب : [DATE] - [DATE] 6:43 م" at bounding box center [627, 89] width 119 height 11
